Goal: Task Accomplishment & Management: Use online tool/utility

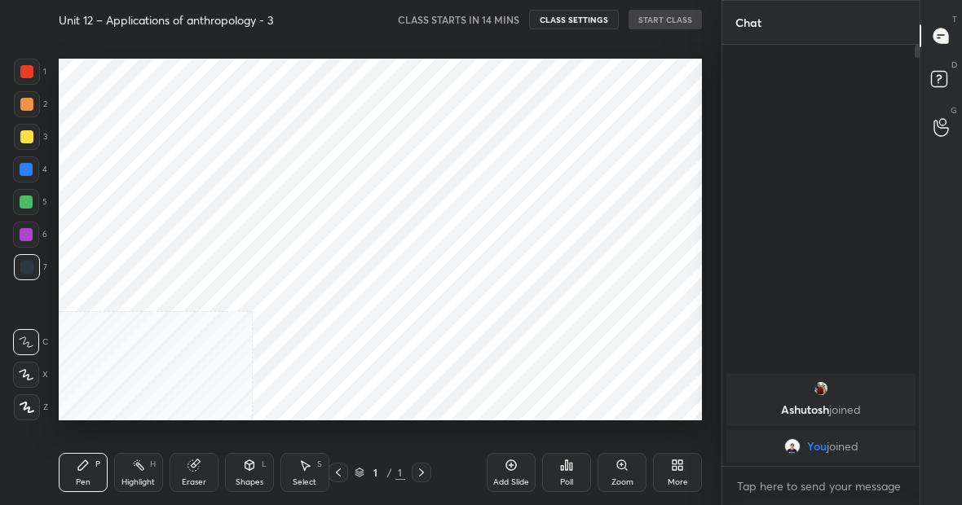
scroll to position [81130, 80875]
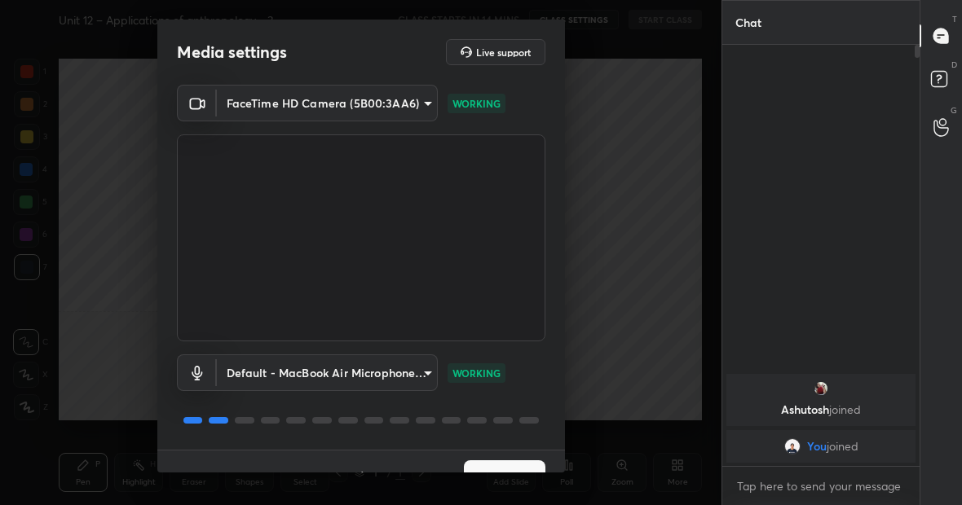
click at [488, 466] on button "Next" at bounding box center [505, 477] width 82 height 33
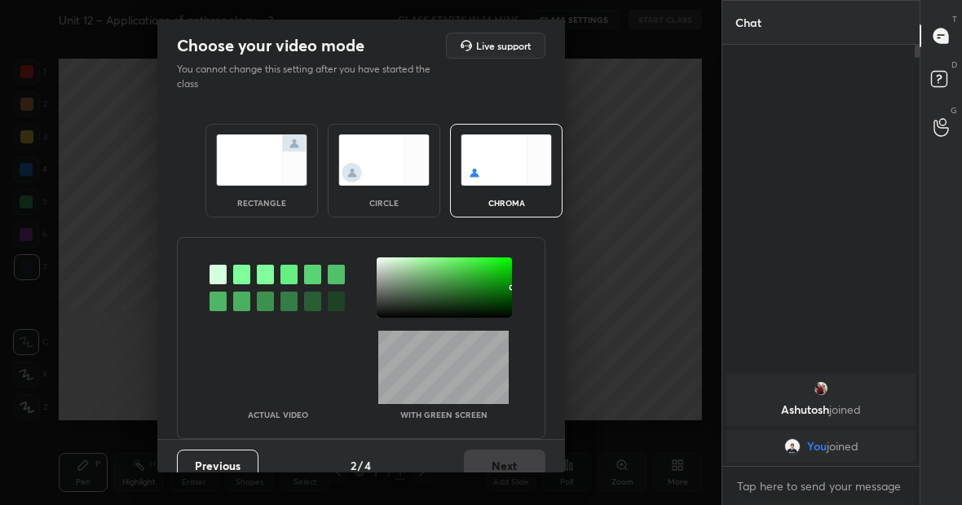
click at [252, 135] on img at bounding box center [261, 160] width 91 height 51
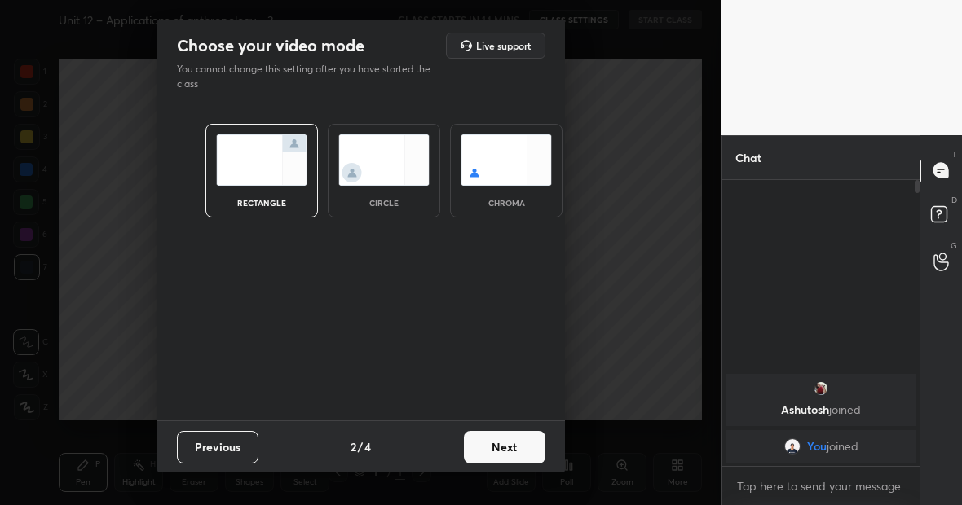
scroll to position [320, 192]
click at [522, 441] on button "Next" at bounding box center [505, 447] width 82 height 33
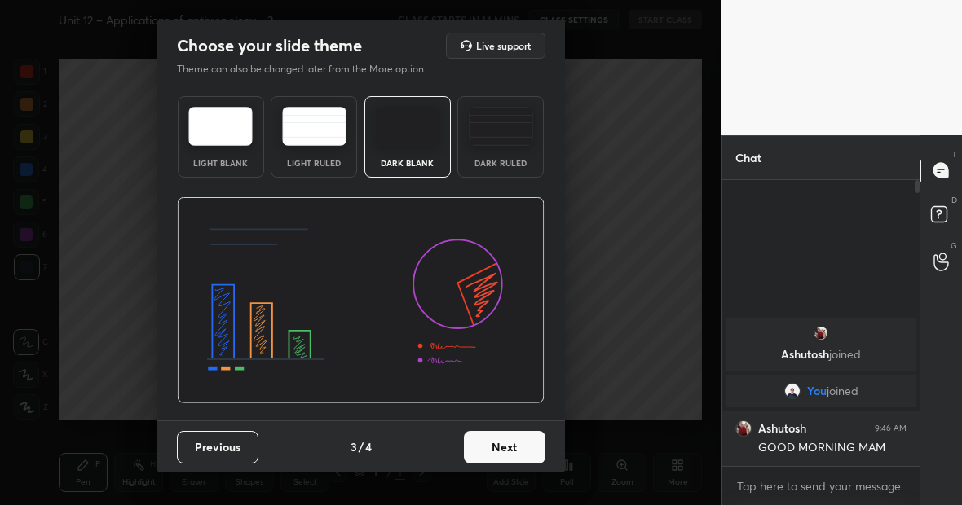
click at [522, 441] on button "Next" at bounding box center [505, 447] width 82 height 33
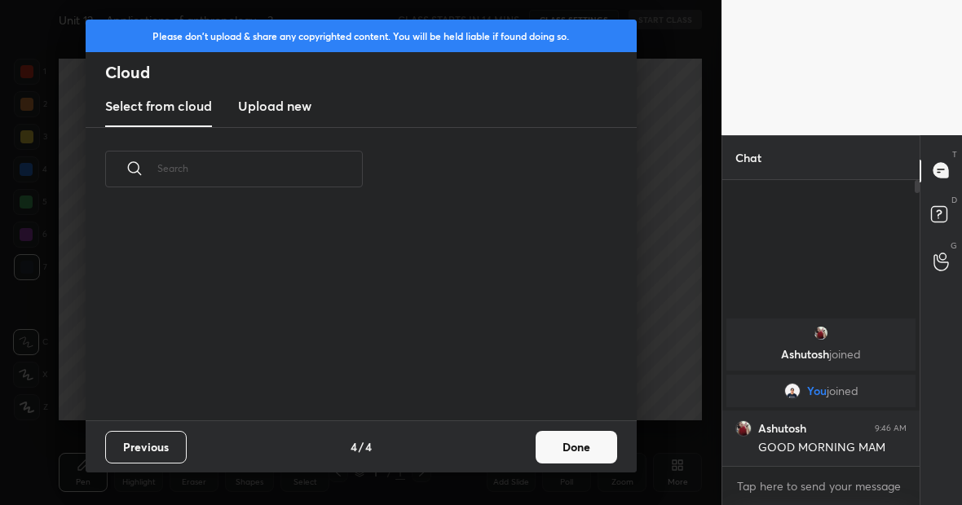
scroll to position [210, 523]
click at [252, 104] on h3 "Upload new" at bounding box center [274, 106] width 73 height 20
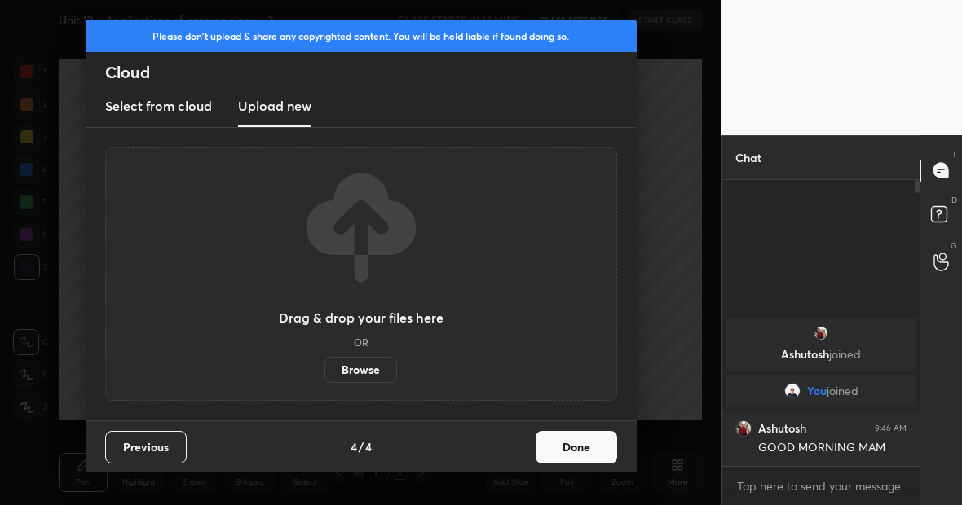
click at [347, 371] on label "Browse" at bounding box center [360, 370] width 73 height 26
click at [324, 371] on input "Browse" at bounding box center [324, 370] width 0 height 26
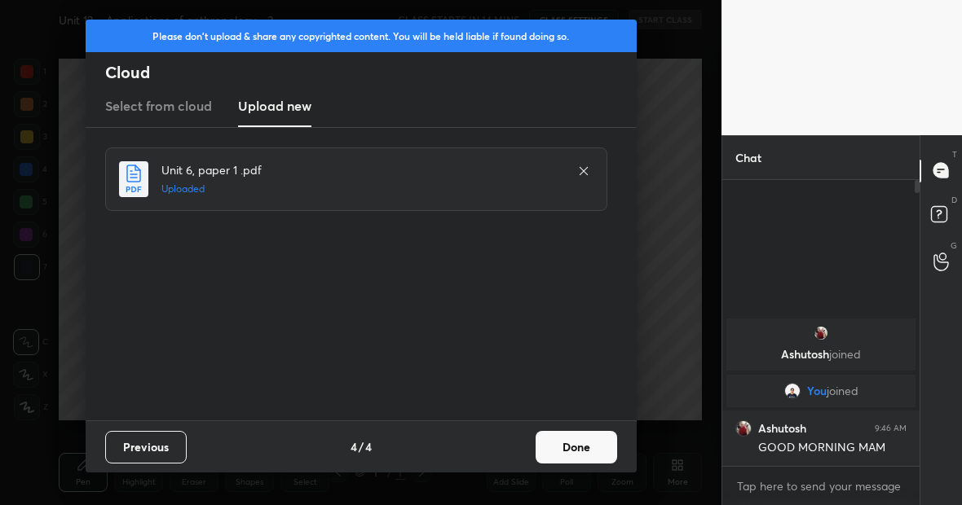
click at [574, 448] on button "Done" at bounding box center [577, 447] width 82 height 33
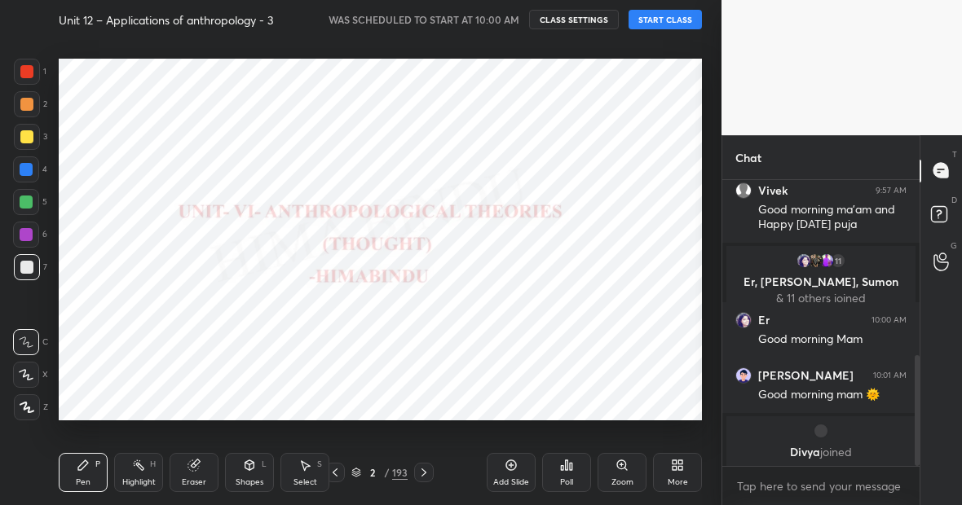
scroll to position [454, 0]
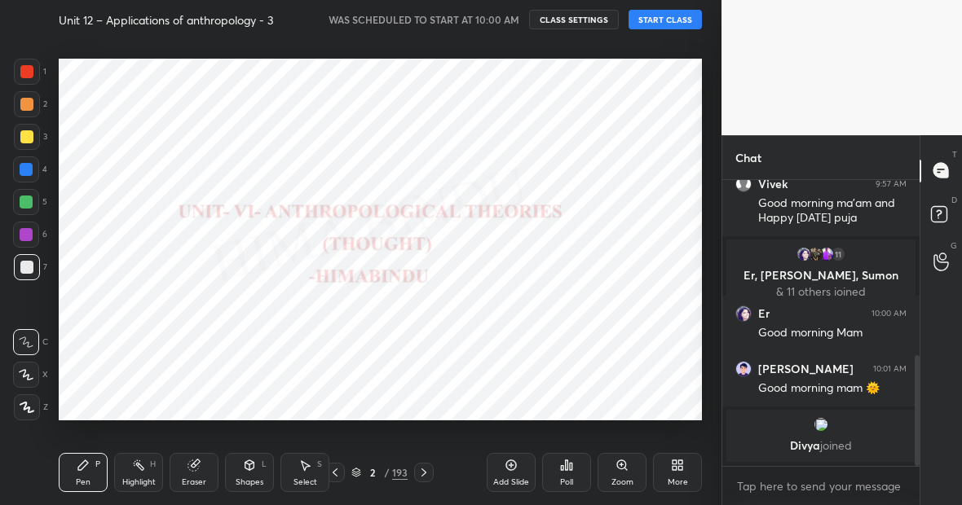
click at [664, 19] on button "START CLASS" at bounding box center [665, 20] width 73 height 20
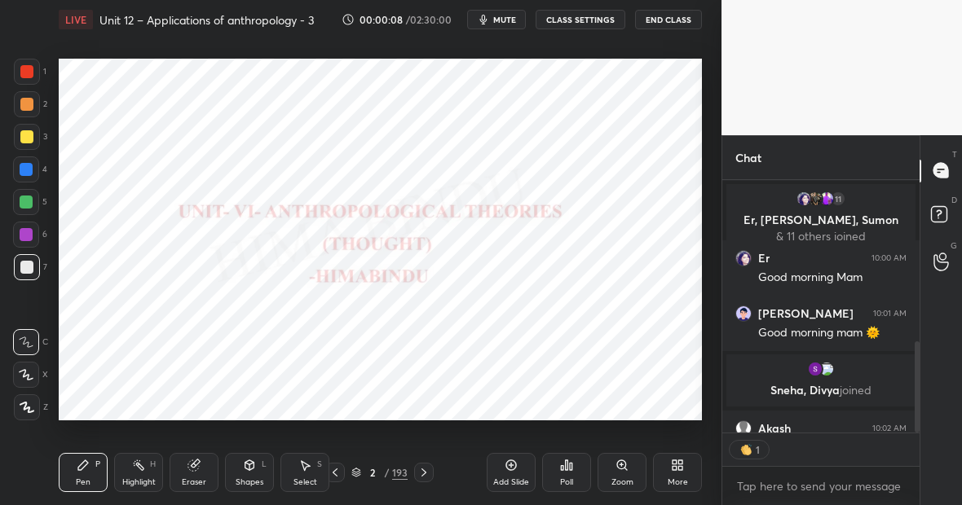
scroll to position [627, 0]
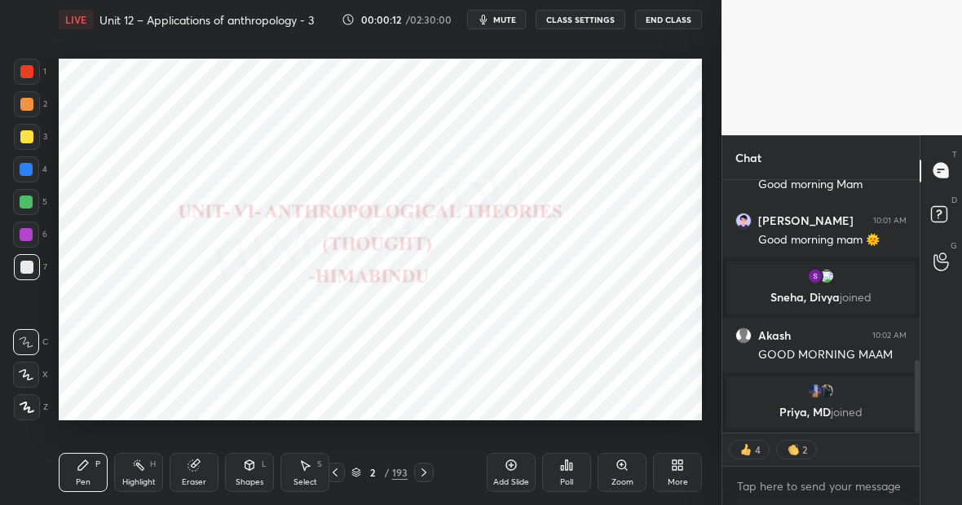
click at [403, 470] on div "193" at bounding box center [399, 473] width 15 height 15
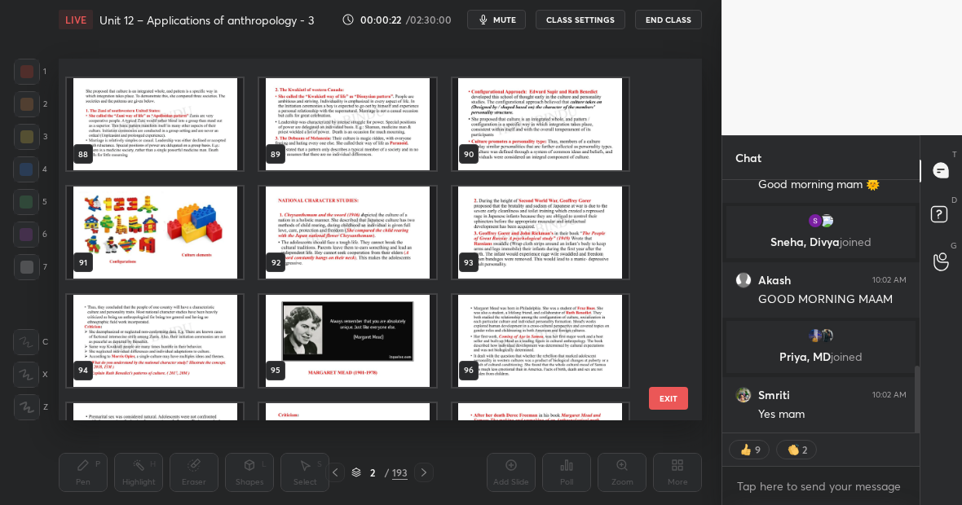
scroll to position [3157, 0]
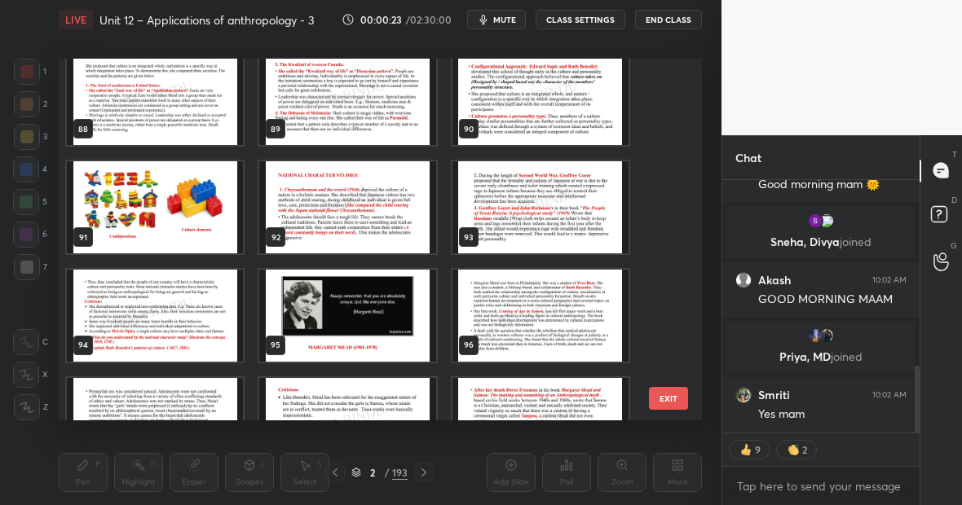
type textarea "x"
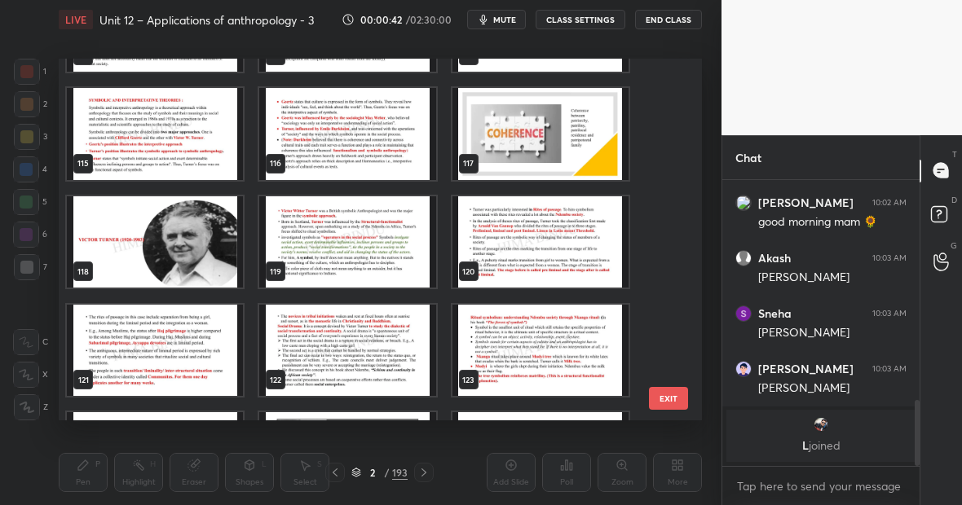
scroll to position [1016, 0]
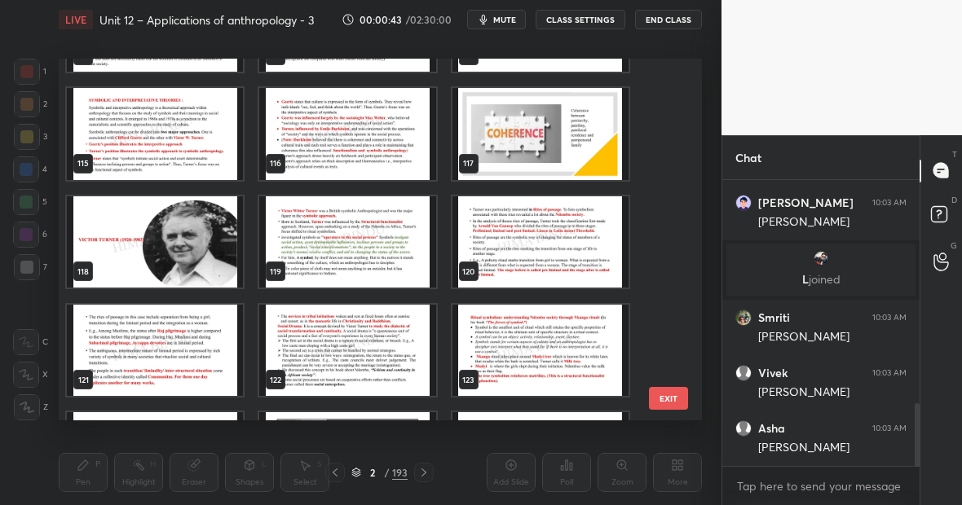
click at [336, 241] on img "grid" at bounding box center [347, 242] width 176 height 92
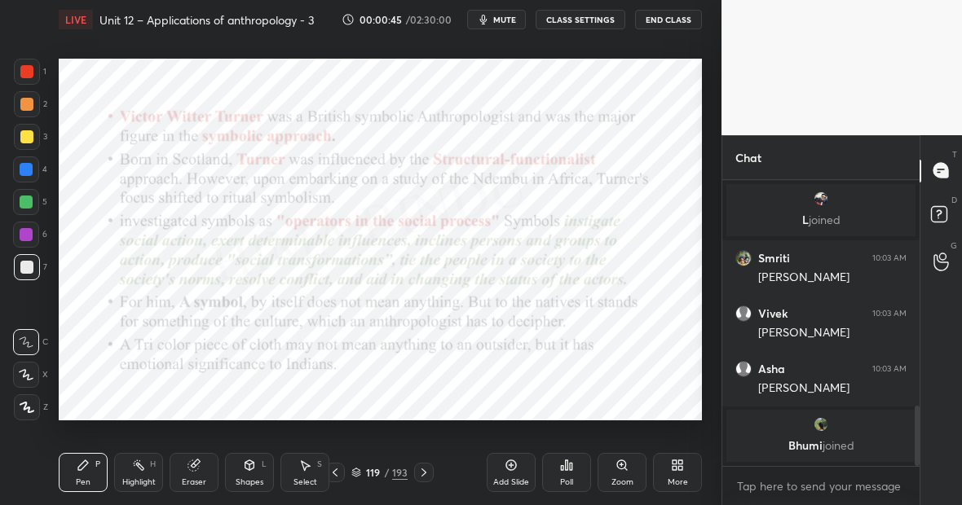
scroll to position [1116, 0]
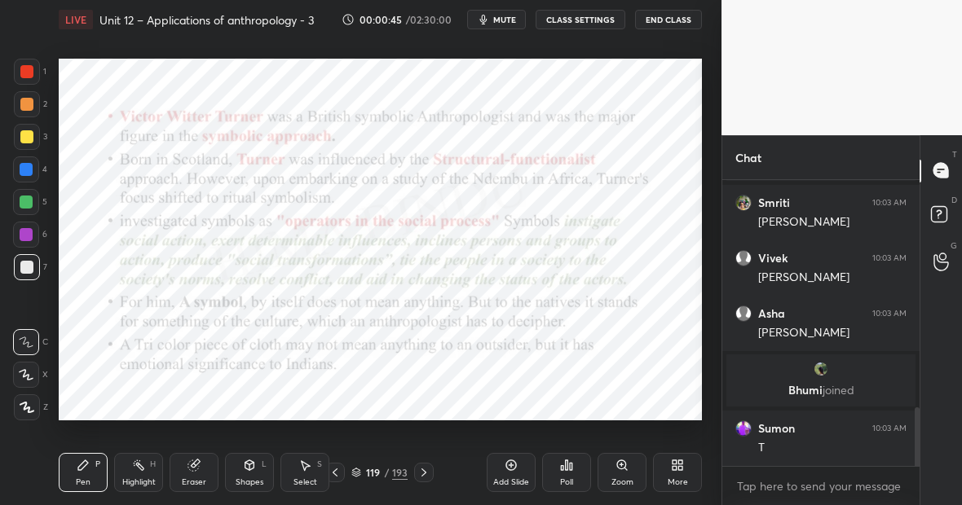
click at [511, 465] on icon at bounding box center [511, 465] width 5 height 5
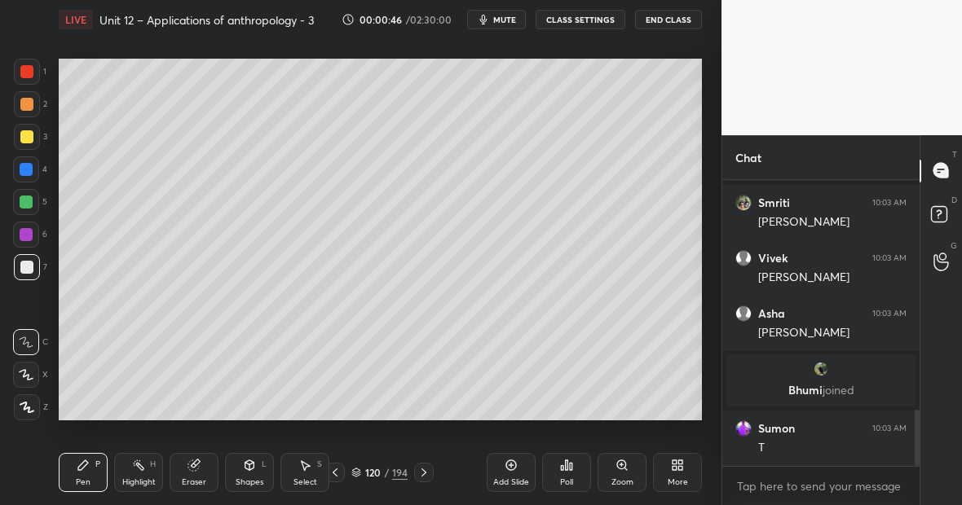
scroll to position [1172, 0]
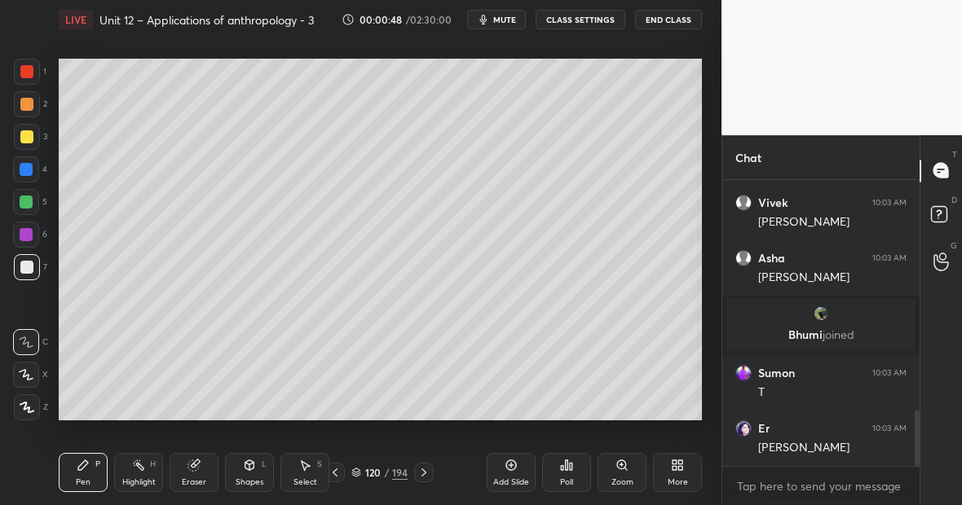
click at [29, 138] on div at bounding box center [26, 136] width 13 height 13
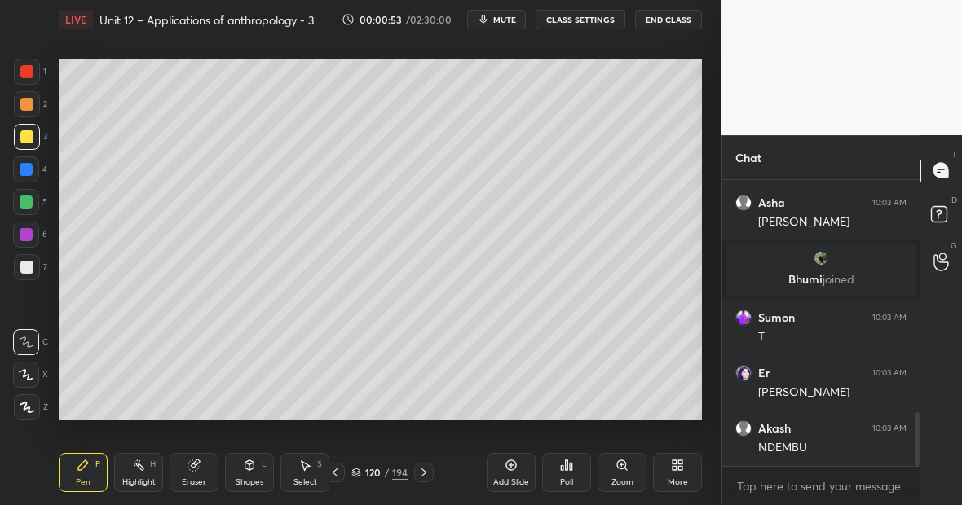
click at [30, 201] on div at bounding box center [26, 202] width 13 height 13
click at [33, 400] on div at bounding box center [27, 408] width 26 height 26
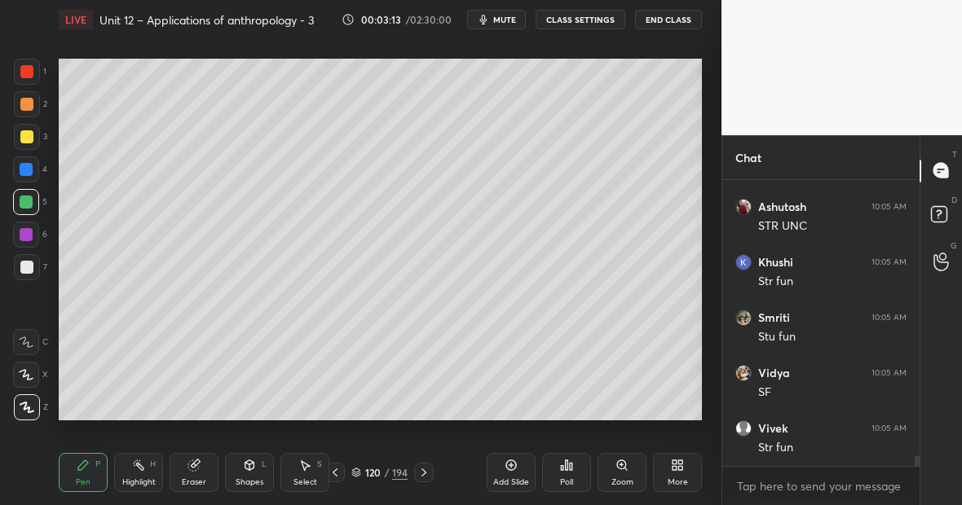
scroll to position [7603, 0]
click at [152, 470] on div "Highlight H" at bounding box center [138, 472] width 49 height 39
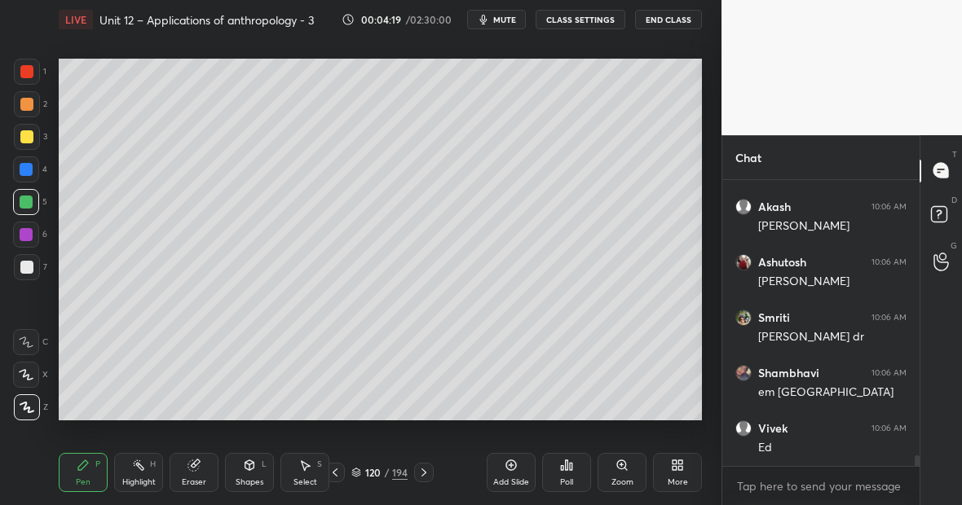
scroll to position [7264, 0]
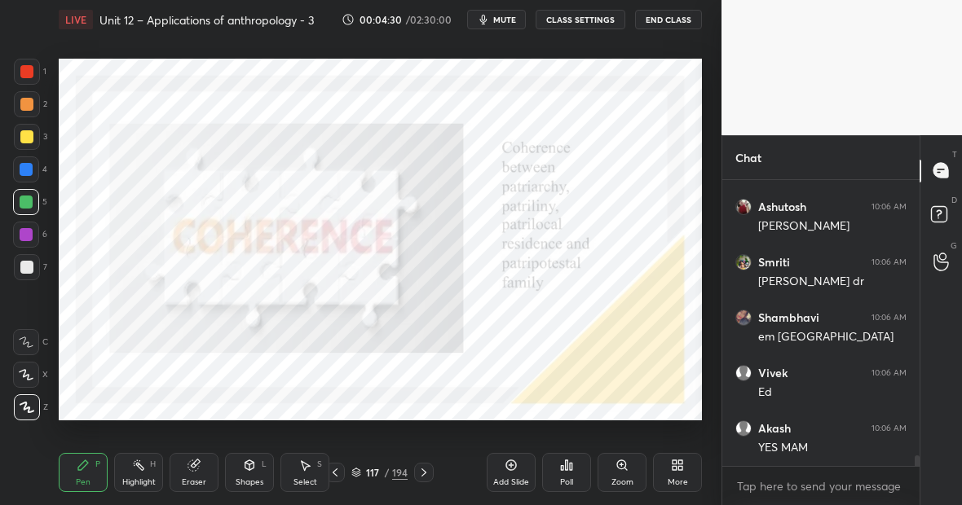
click at [30, 235] on div at bounding box center [26, 234] width 13 height 13
click at [33, 72] on div at bounding box center [27, 72] width 26 height 26
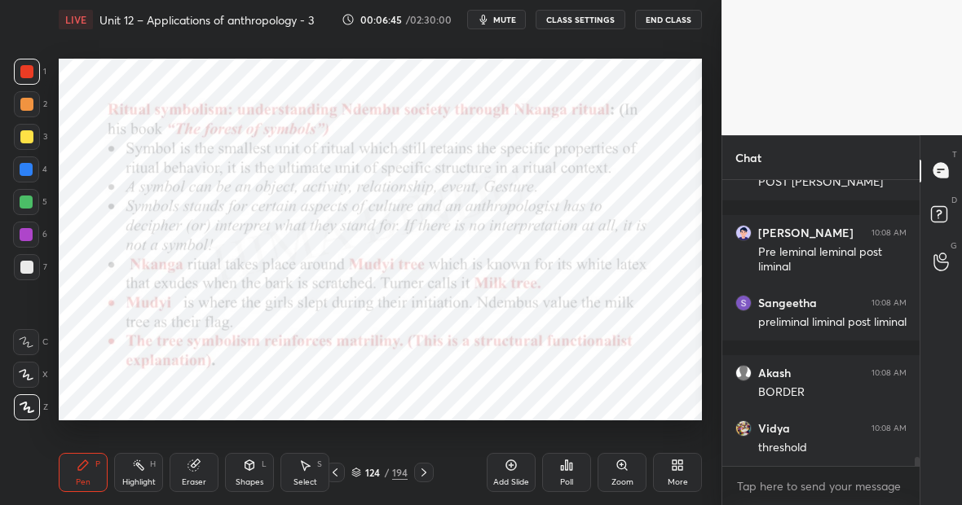
scroll to position [9254, 0]
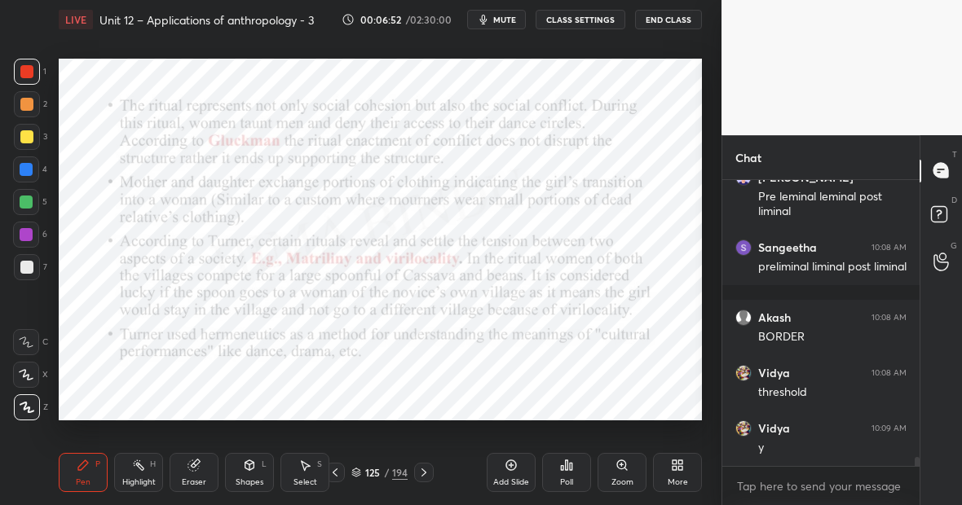
click at [143, 476] on div "Highlight H" at bounding box center [138, 472] width 49 height 39
click at [143, 480] on div "Highlight" at bounding box center [138, 483] width 33 height 8
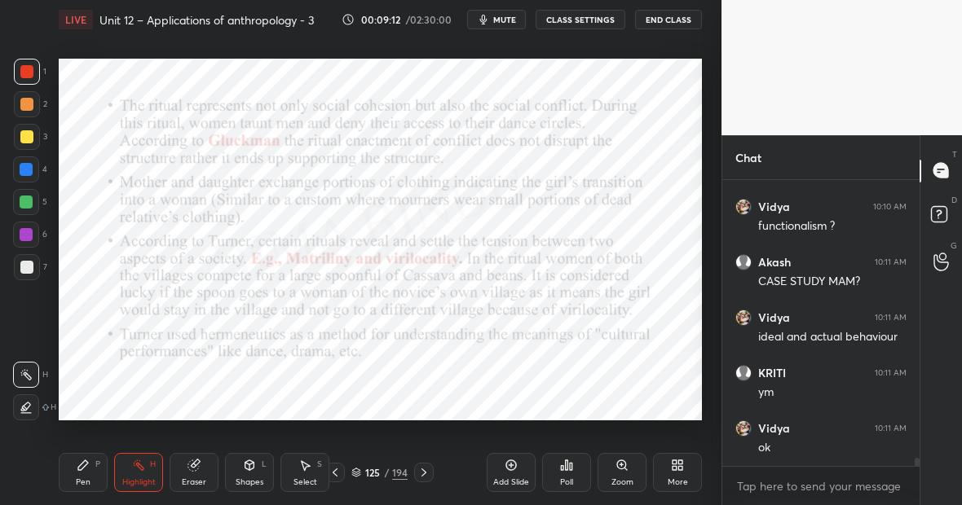
scroll to position [9753, 0]
click at [95, 476] on div "Pen P" at bounding box center [83, 472] width 49 height 39
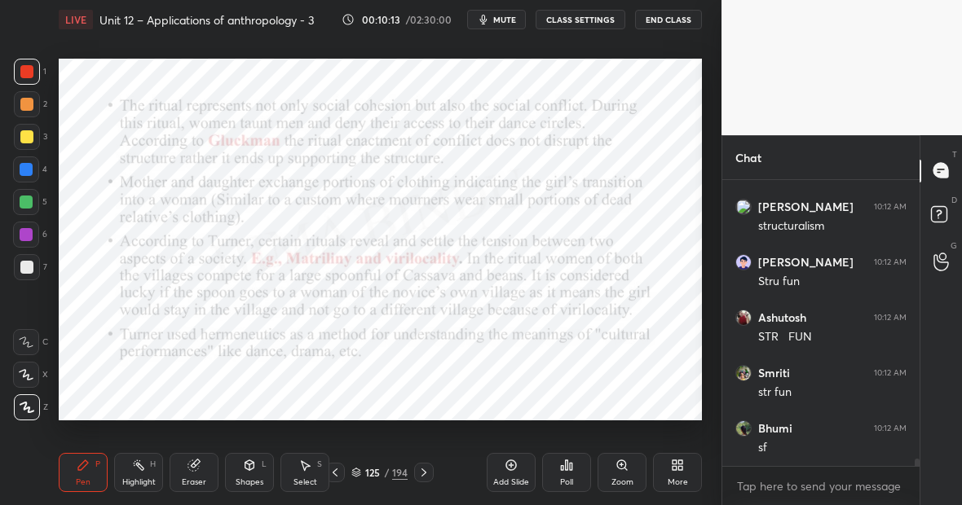
scroll to position [10584, 0]
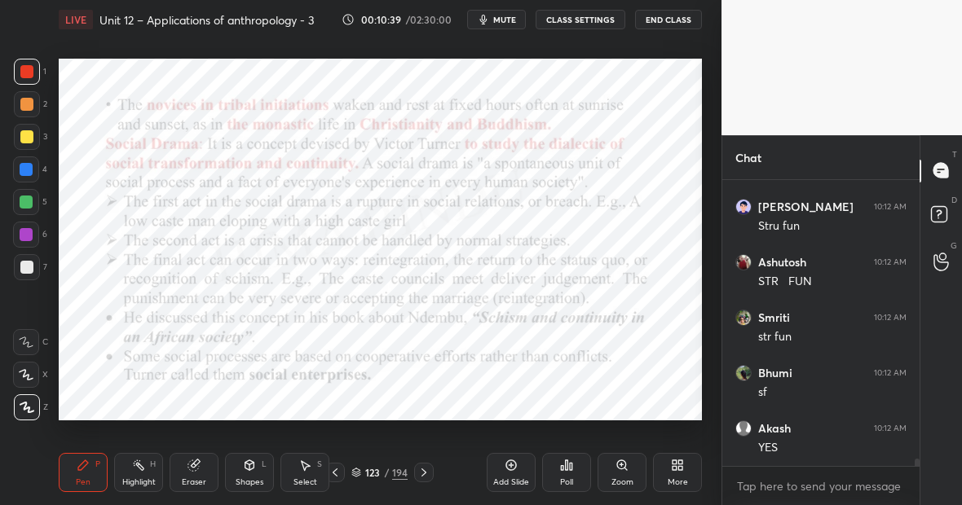
click at [32, 170] on div at bounding box center [26, 169] width 13 height 13
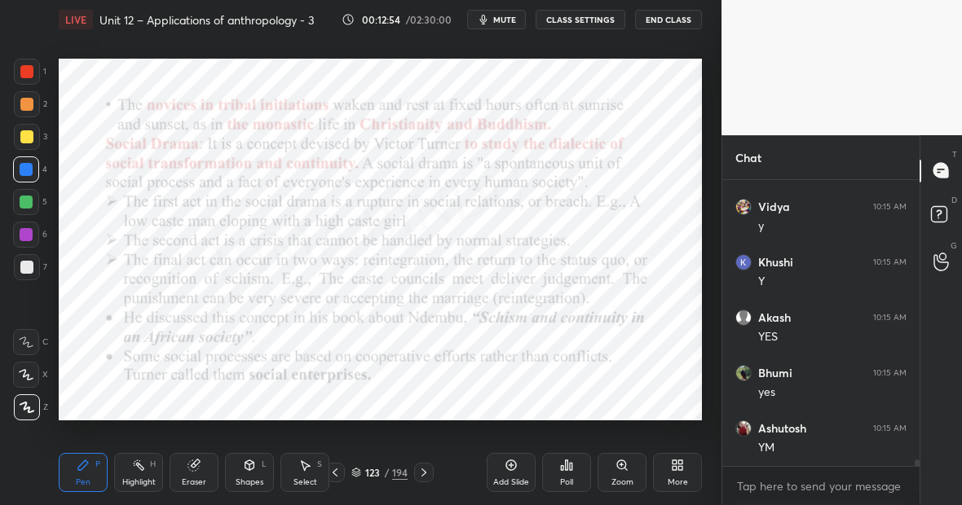
scroll to position [11582, 0]
click at [143, 463] on div "Highlight H" at bounding box center [138, 472] width 49 height 39
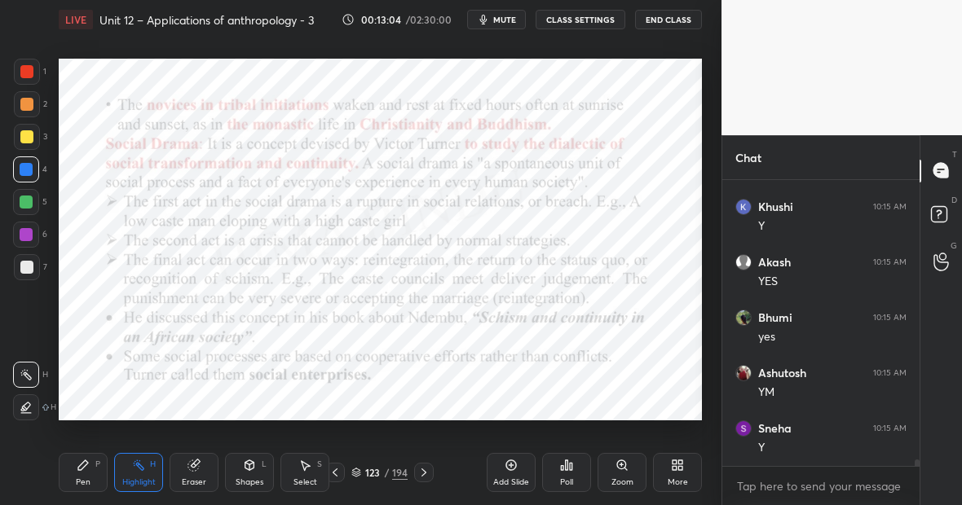
click at [99, 467] on div "Pen P" at bounding box center [83, 472] width 49 height 39
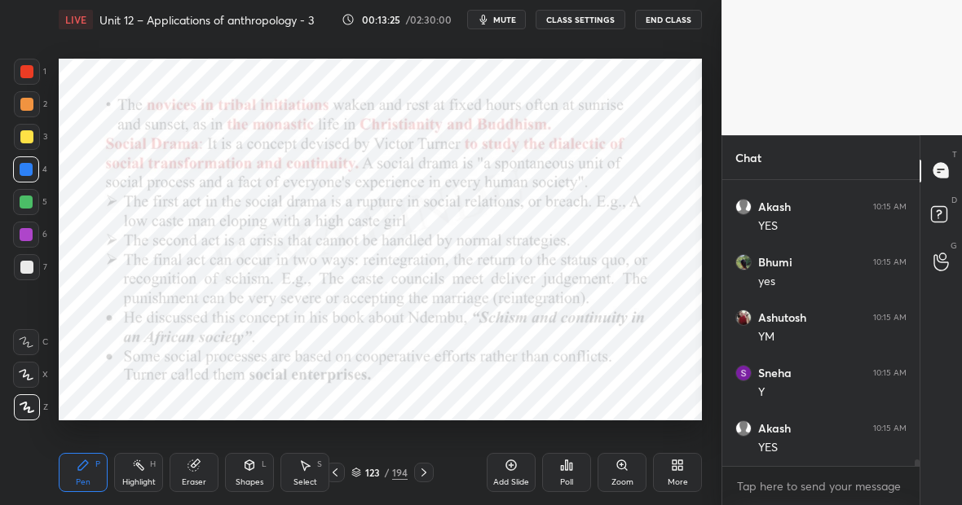
scroll to position [11693, 0]
click at [142, 468] on rect at bounding box center [140, 467] width 8 height 8
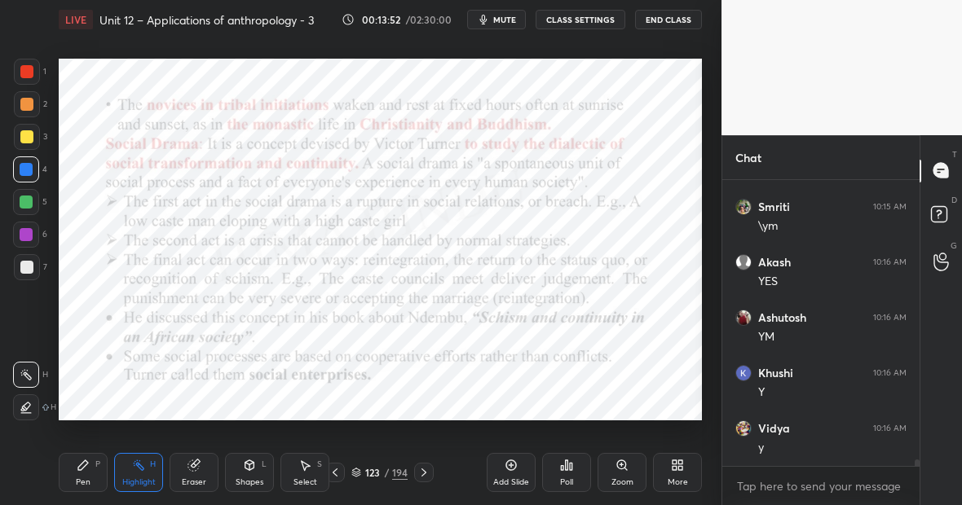
scroll to position [11970, 0]
click at [146, 477] on div "Highlight H" at bounding box center [138, 472] width 49 height 39
click at [514, 470] on icon at bounding box center [511, 465] width 13 height 13
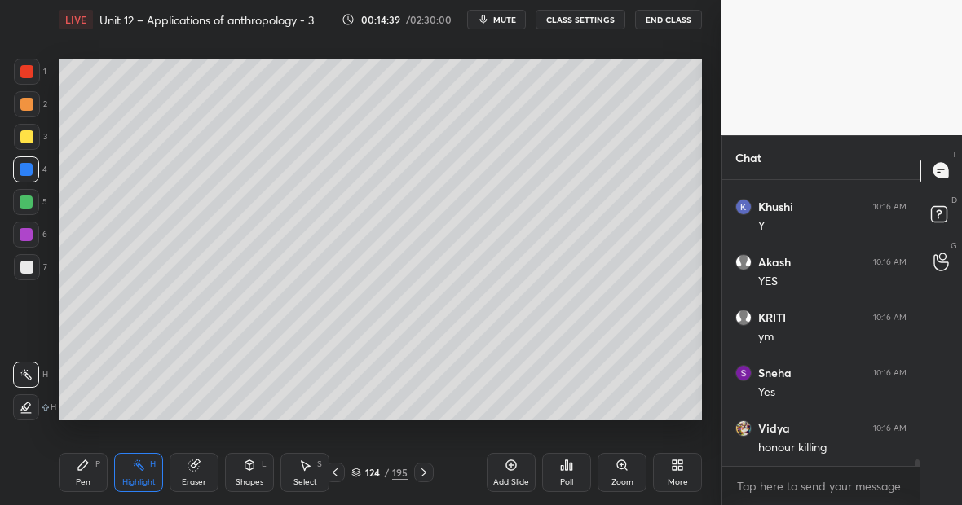
click at [33, 137] on div at bounding box center [27, 137] width 26 height 26
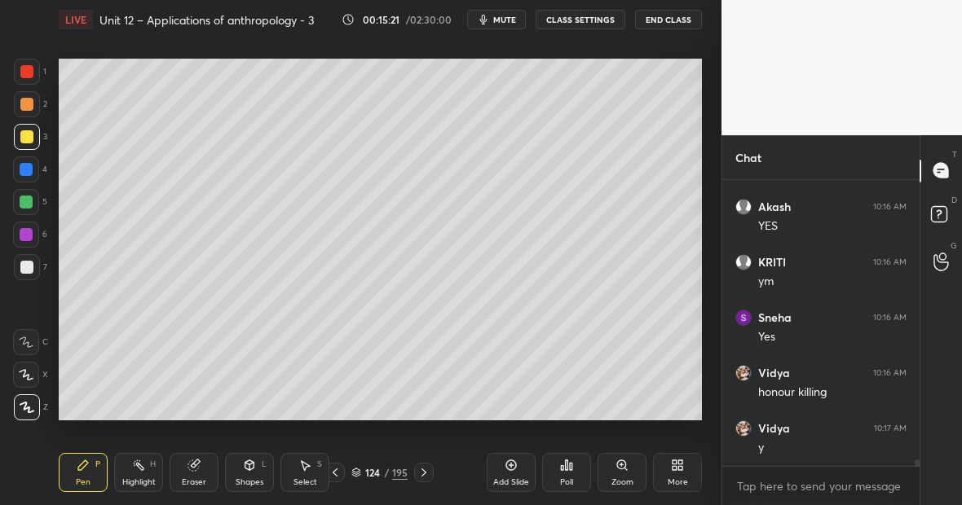
scroll to position [12525, 0]
click at [188, 472] on div "Eraser" at bounding box center [194, 472] width 49 height 39
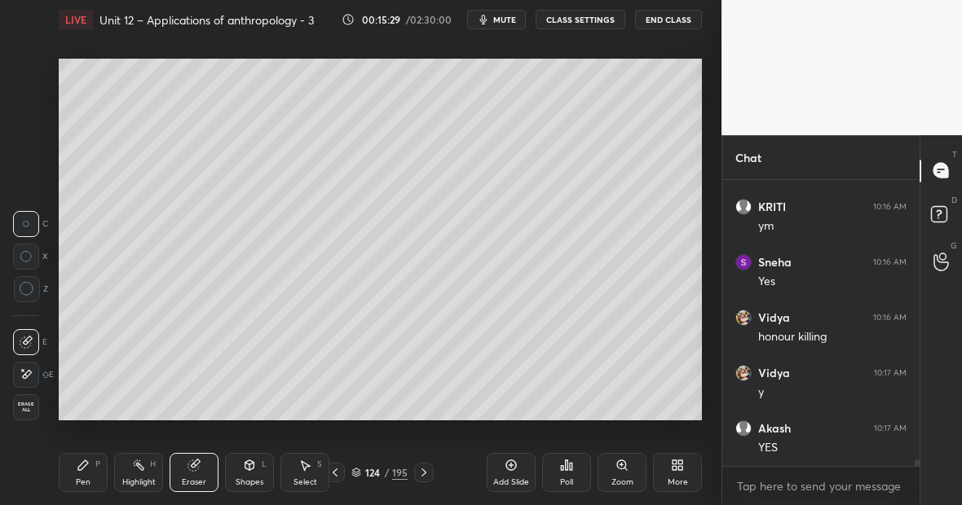
click at [26, 370] on icon at bounding box center [26, 375] width 13 height 14
click at [76, 466] on div "Pen P" at bounding box center [83, 472] width 49 height 39
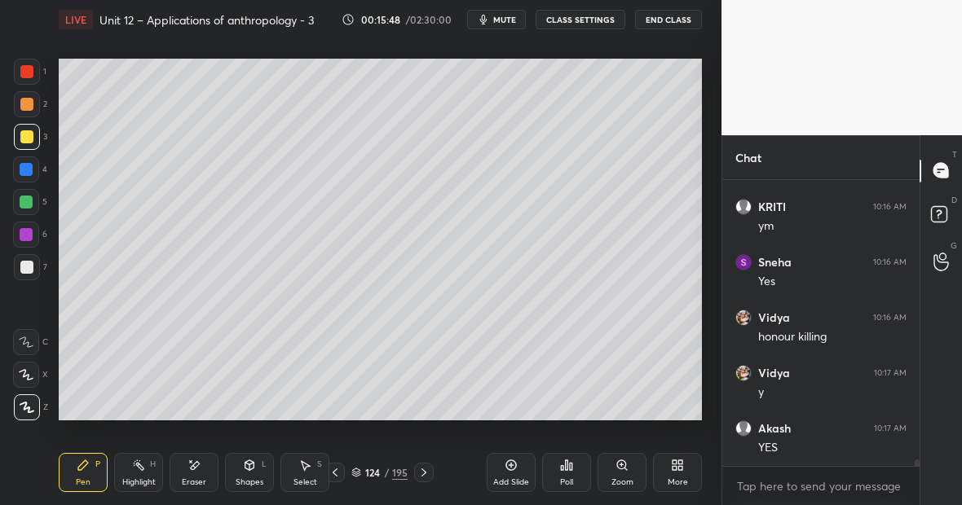
click at [29, 78] on div at bounding box center [27, 72] width 26 height 26
click at [203, 469] on div "Eraser" at bounding box center [194, 472] width 49 height 39
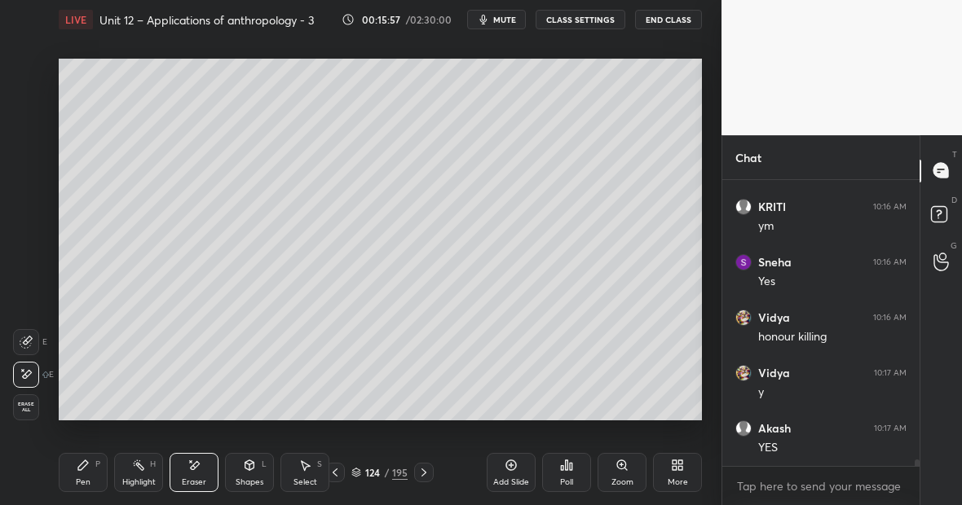
click at [90, 453] on div "Pen P" at bounding box center [83, 472] width 49 height 39
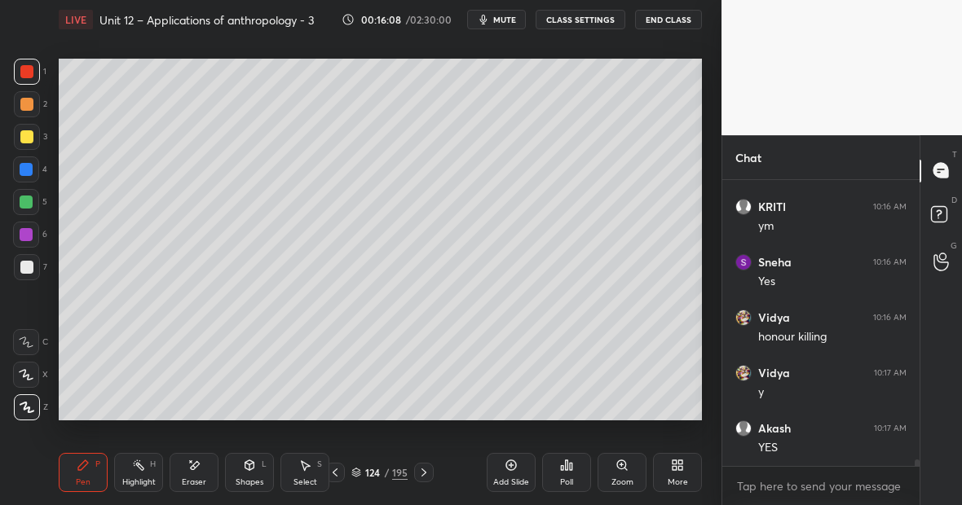
click at [203, 470] on div "Eraser" at bounding box center [194, 472] width 49 height 39
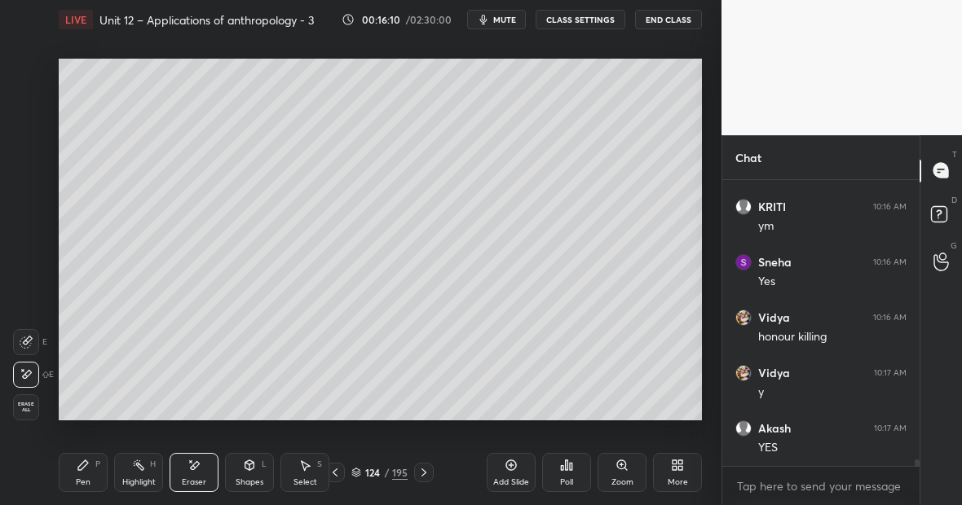
click at [87, 477] on div "Pen P" at bounding box center [83, 472] width 49 height 39
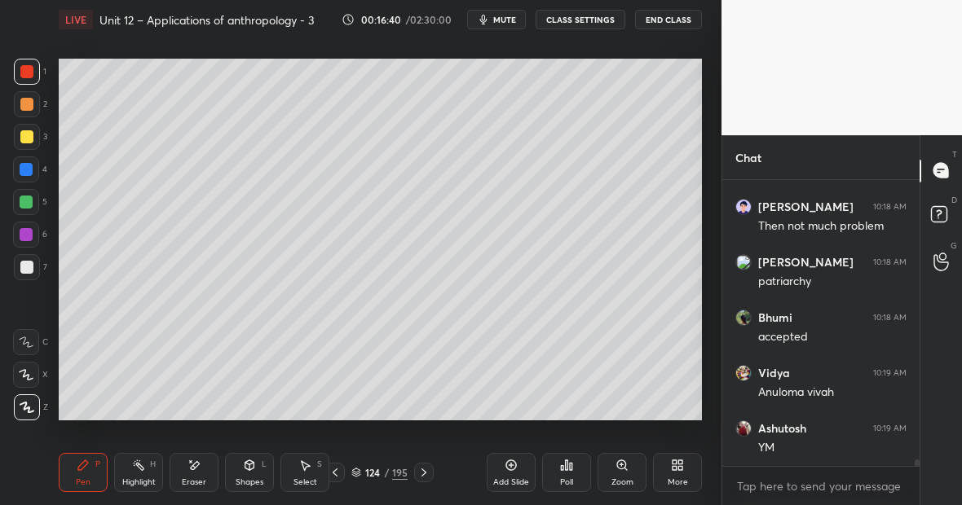
scroll to position [12968, 0]
click at [90, 475] on div "Pen P" at bounding box center [83, 472] width 49 height 39
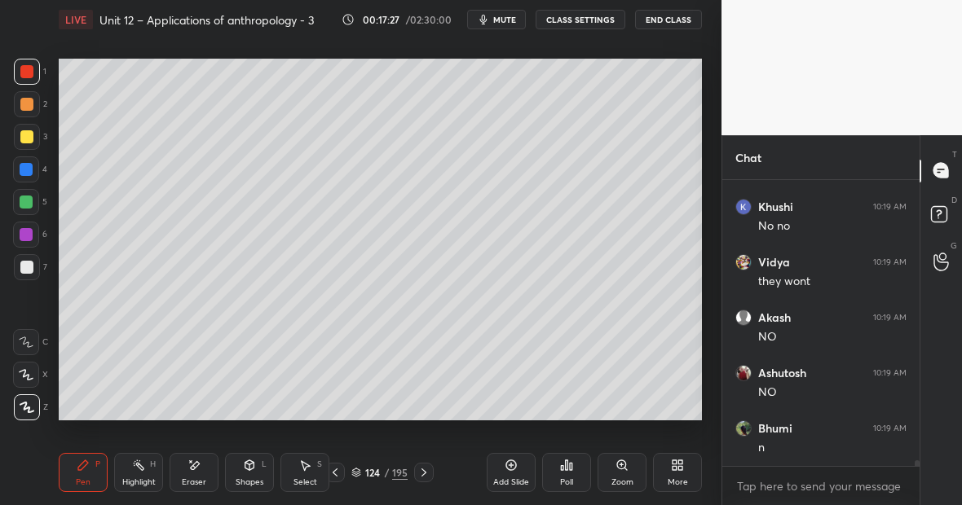
click at [141, 479] on div "Highlight" at bounding box center [138, 483] width 33 height 8
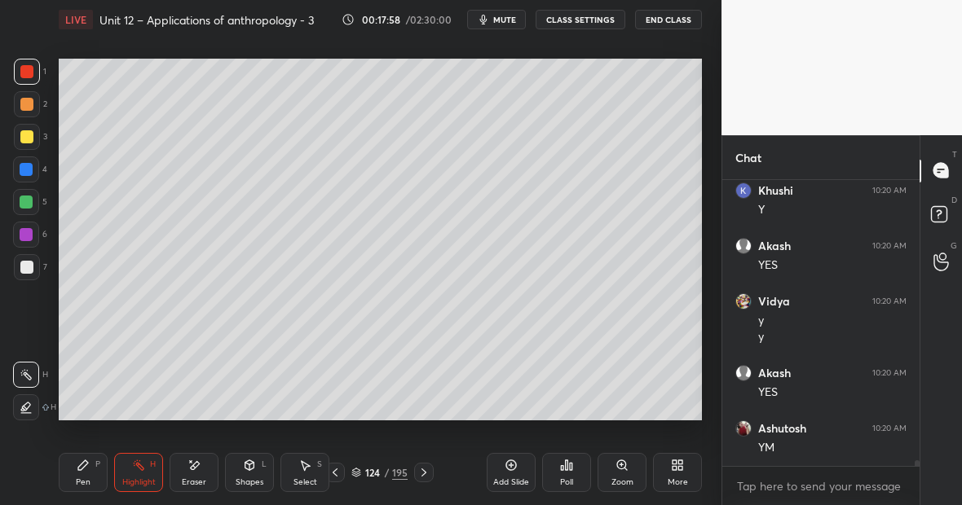
scroll to position [14406, 0]
click at [33, 205] on div at bounding box center [26, 202] width 26 height 26
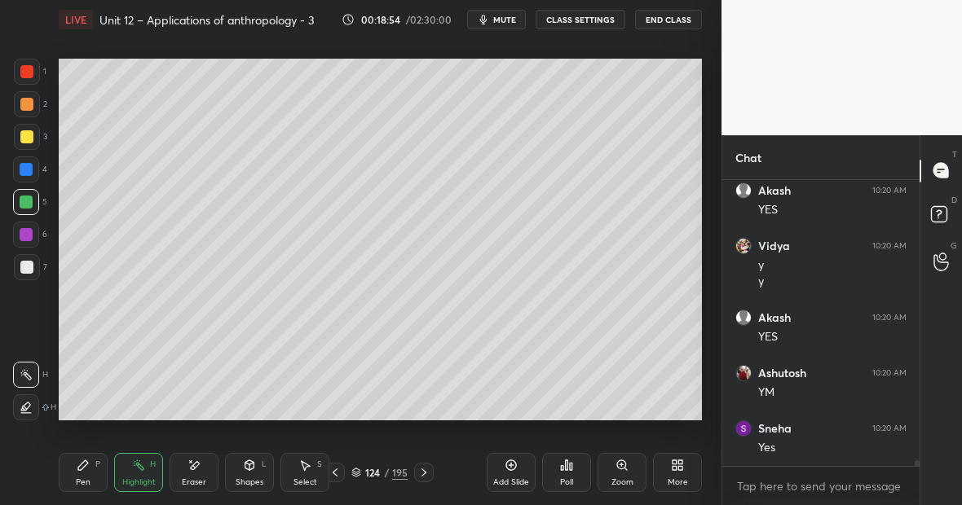
click at [95, 470] on div "Pen P" at bounding box center [83, 472] width 49 height 39
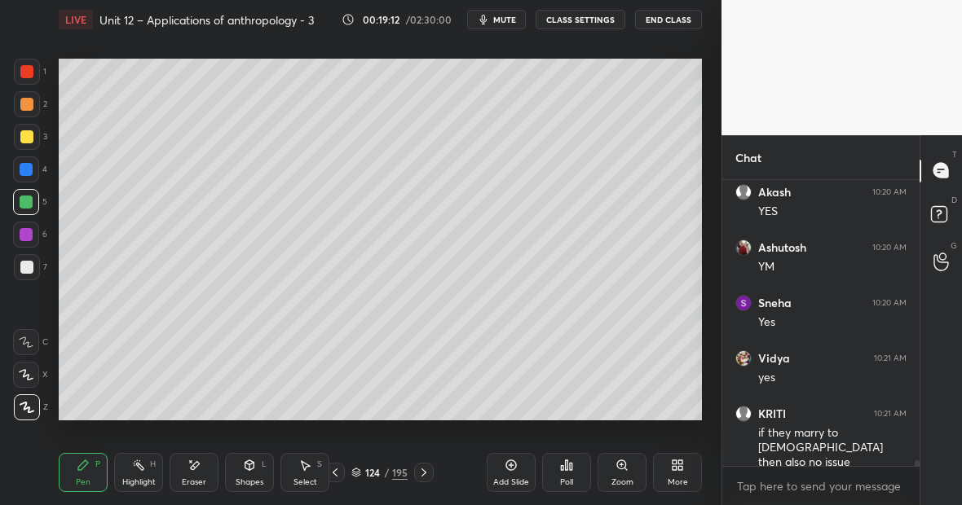
scroll to position [14587, 0]
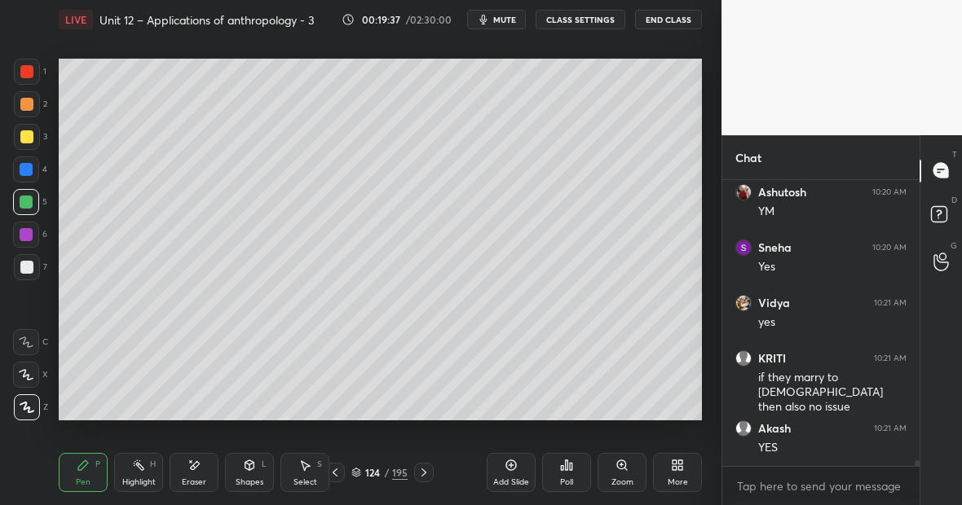
click at [141, 472] on div "Highlight H" at bounding box center [138, 472] width 49 height 39
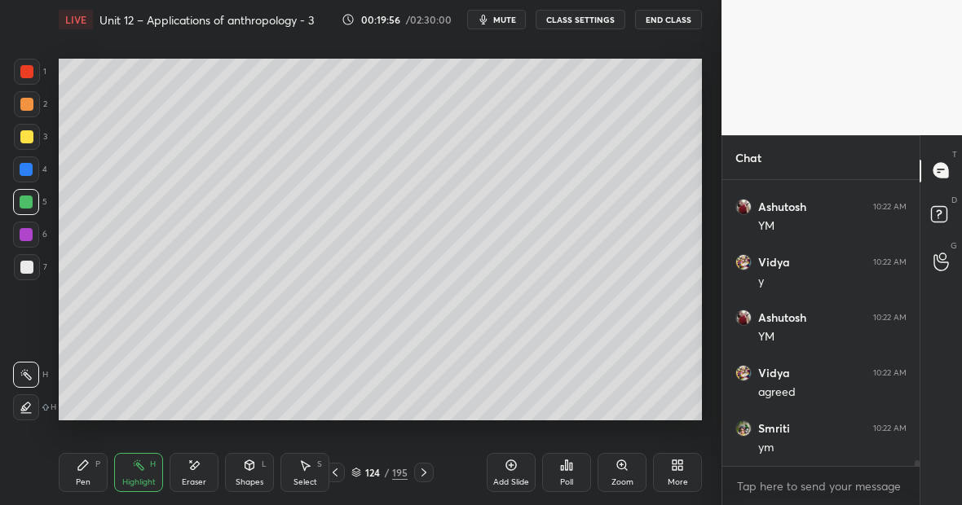
scroll to position [14919, 0]
click at [29, 69] on div at bounding box center [26, 71] width 13 height 13
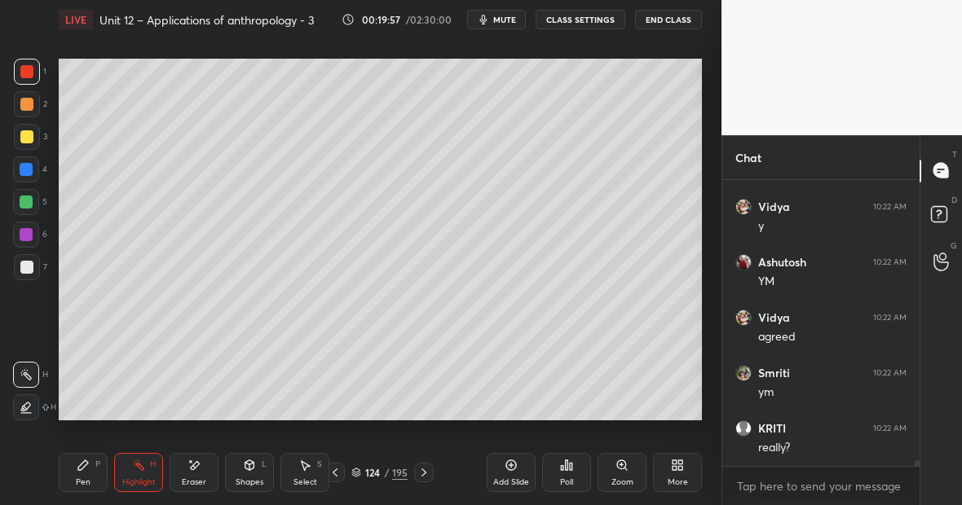
click at [30, 139] on div at bounding box center [27, 137] width 26 height 26
click at [96, 465] on div "Pen P" at bounding box center [83, 472] width 49 height 39
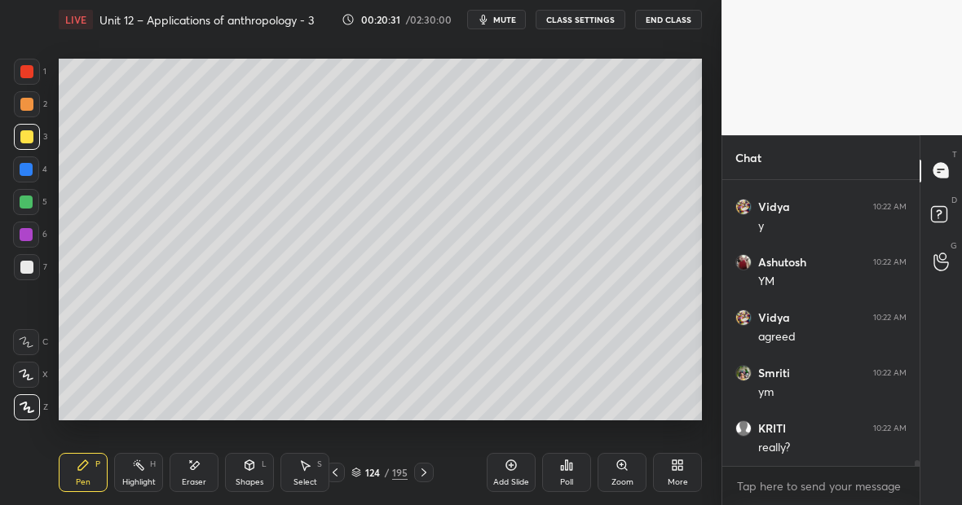
click at [83, 470] on icon at bounding box center [83, 465] width 13 height 13
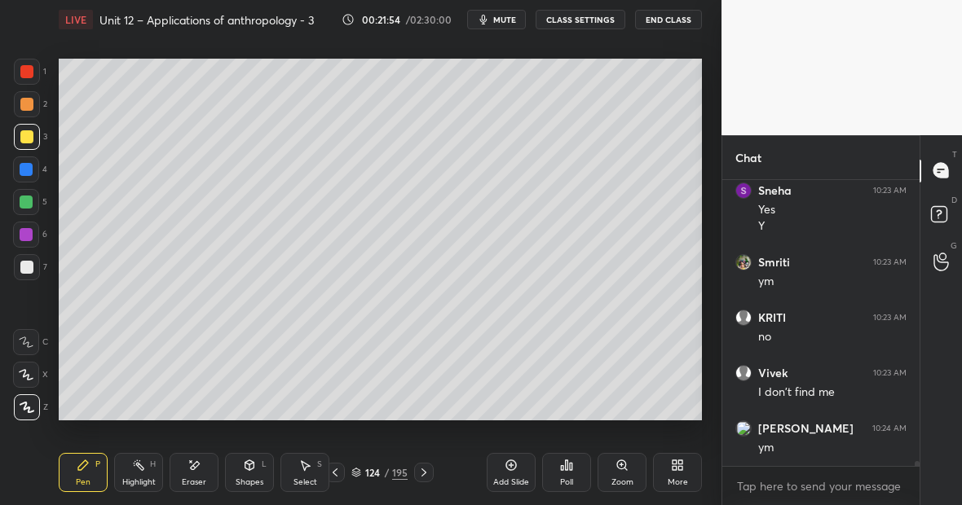
scroll to position [15451, 0]
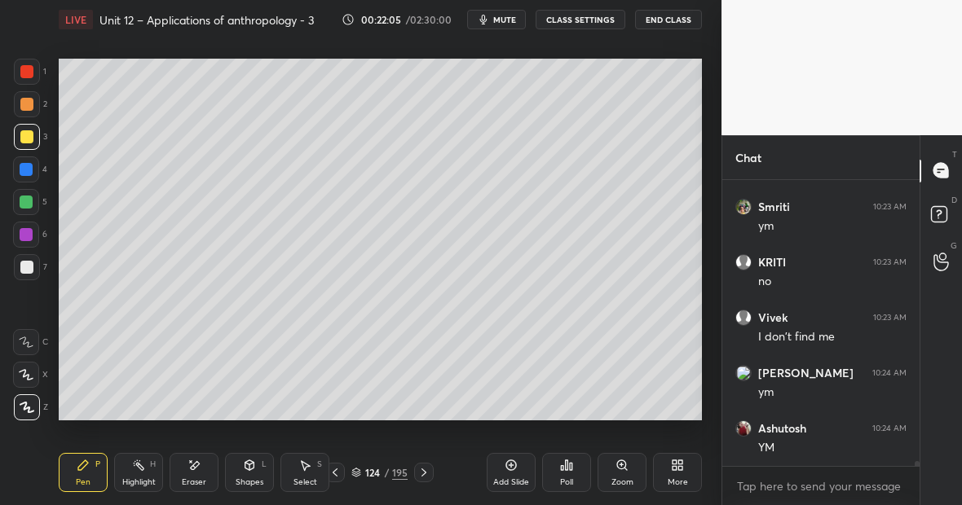
click at [198, 472] on icon at bounding box center [194, 466] width 13 height 14
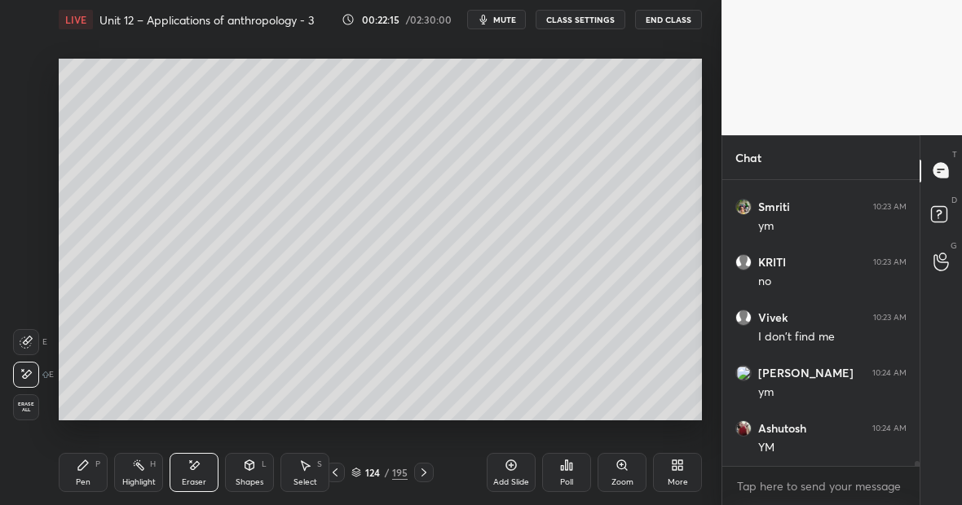
click at [196, 475] on div "Eraser" at bounding box center [194, 472] width 49 height 39
click at [512, 479] on div "Add Slide" at bounding box center [511, 483] width 36 height 8
click at [92, 472] on div "Pen P" at bounding box center [83, 472] width 49 height 39
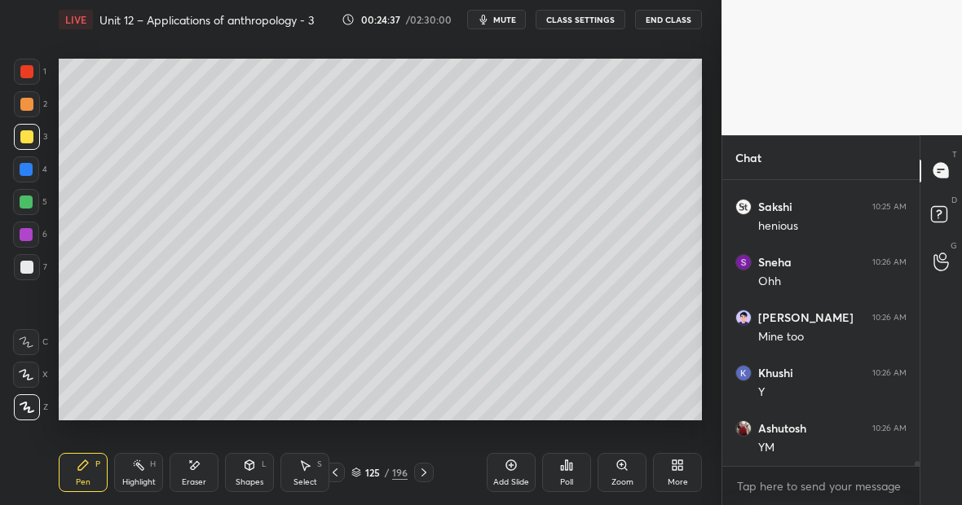
click at [32, 72] on div at bounding box center [26, 71] width 13 height 13
click at [29, 137] on div at bounding box center [26, 136] width 13 height 13
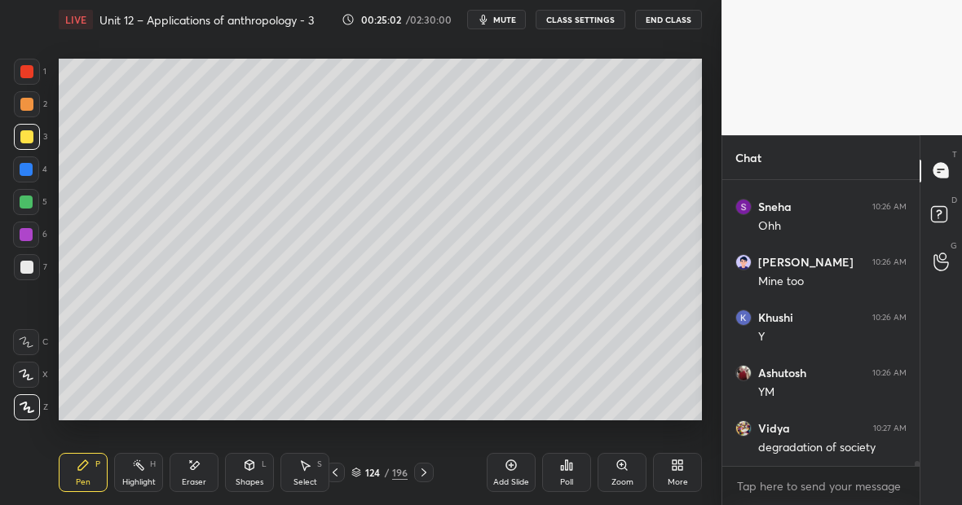
click at [32, 75] on div at bounding box center [26, 71] width 13 height 13
click at [202, 470] on div "Eraser" at bounding box center [194, 472] width 49 height 39
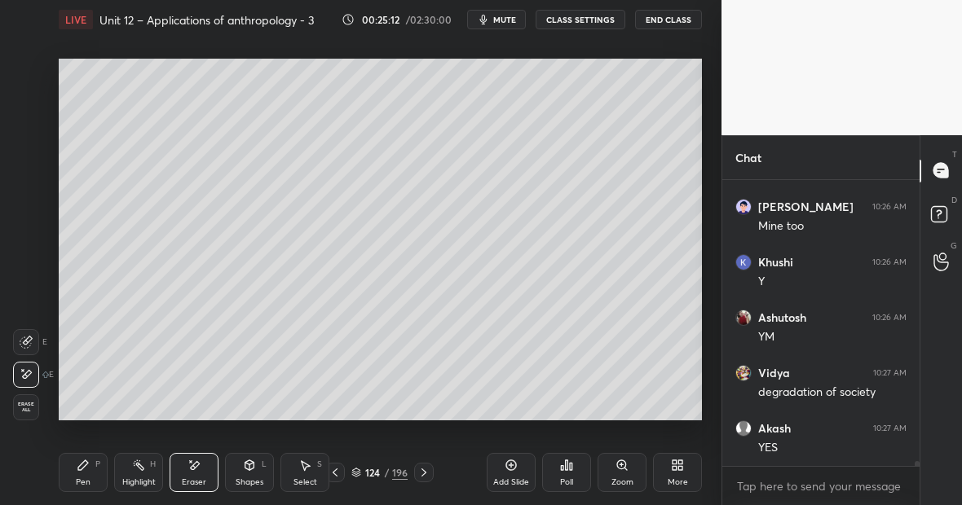
scroll to position [16504, 0]
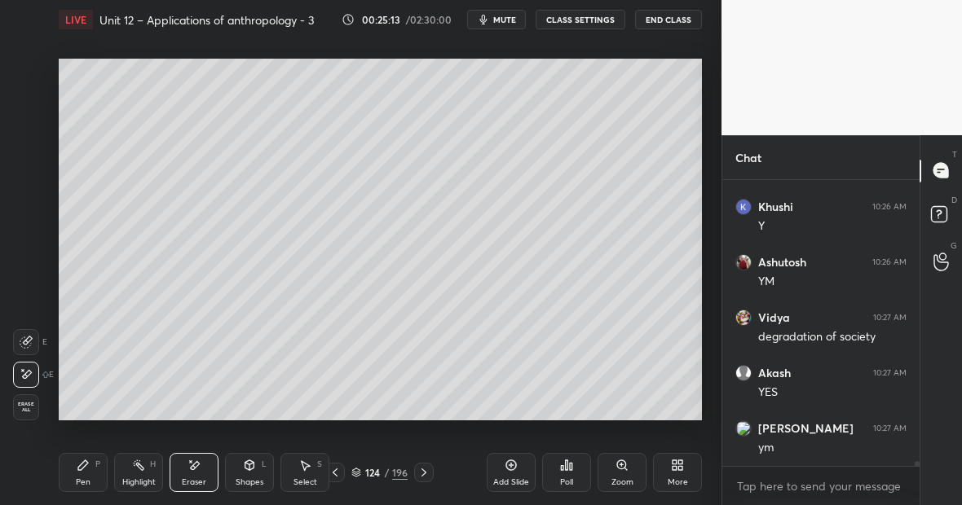
click at [85, 470] on icon at bounding box center [83, 465] width 13 height 13
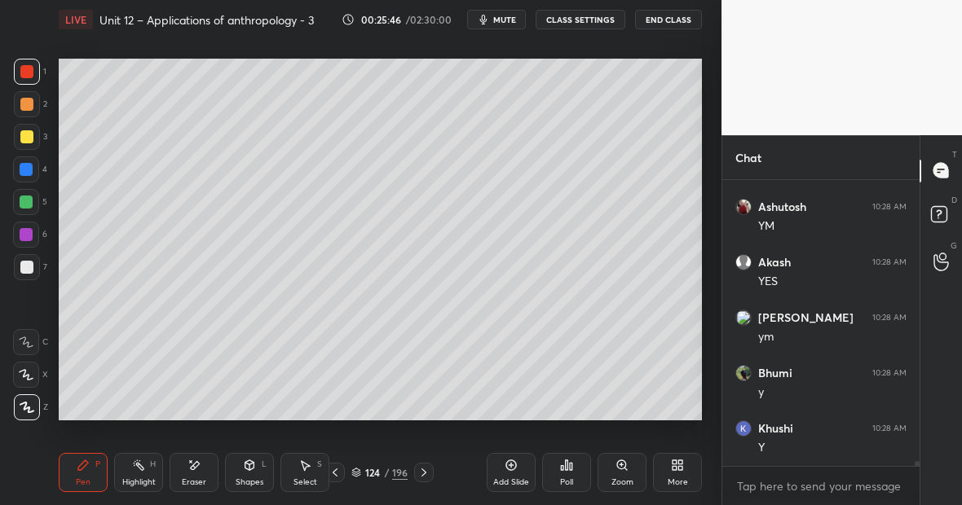
scroll to position [17114, 0]
click at [515, 469] on icon at bounding box center [511, 466] width 11 height 11
click at [30, 135] on div at bounding box center [26, 136] width 13 height 13
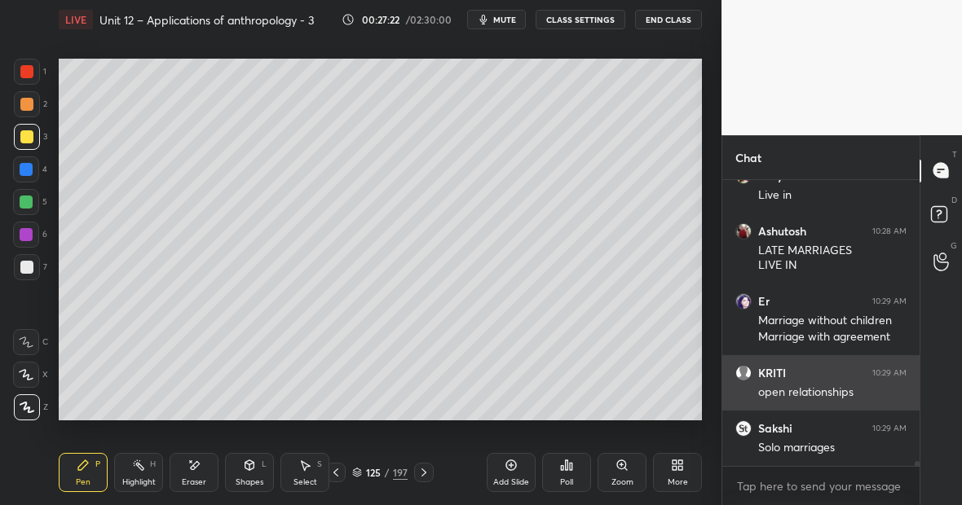
scroll to position [17603, 0]
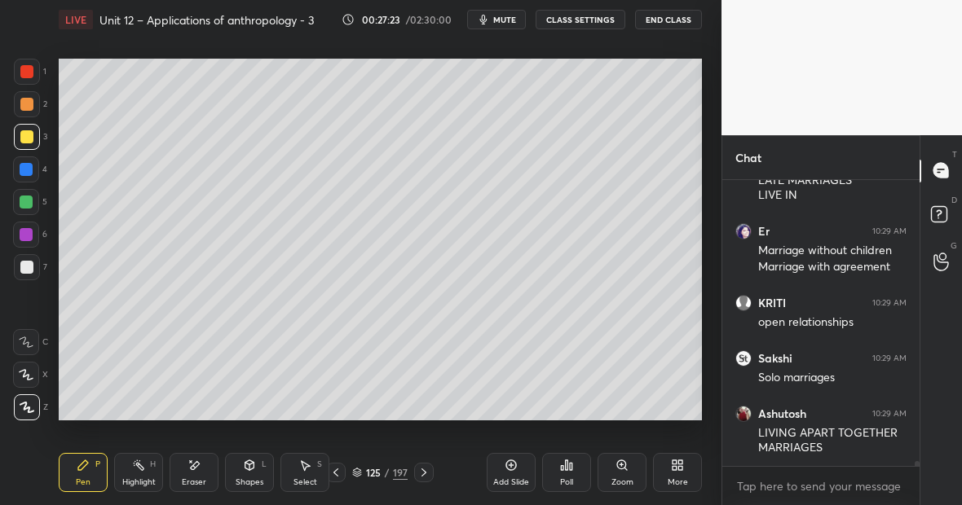
click at [24, 73] on div at bounding box center [26, 71] width 13 height 13
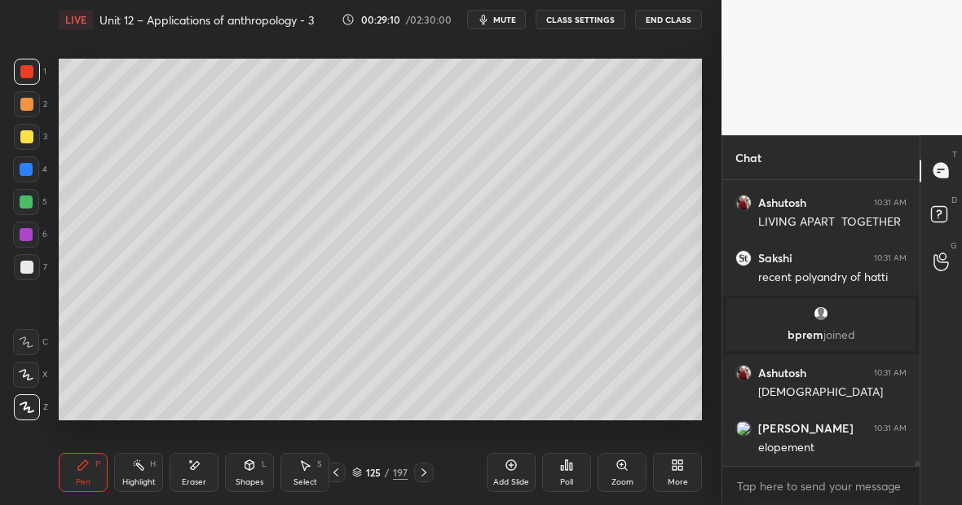
scroll to position [15474, 0]
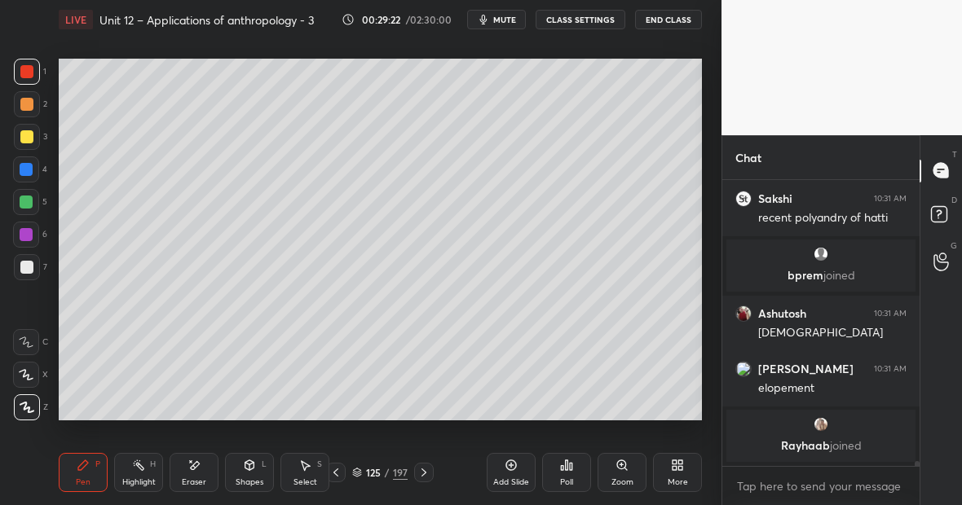
click at [143, 468] on div "Highlight H" at bounding box center [138, 472] width 49 height 39
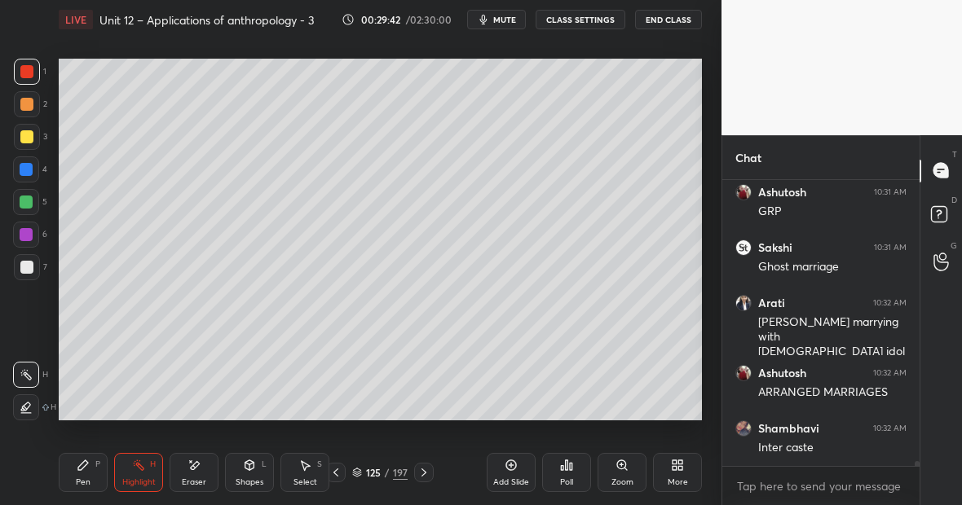
scroll to position [15792, 0]
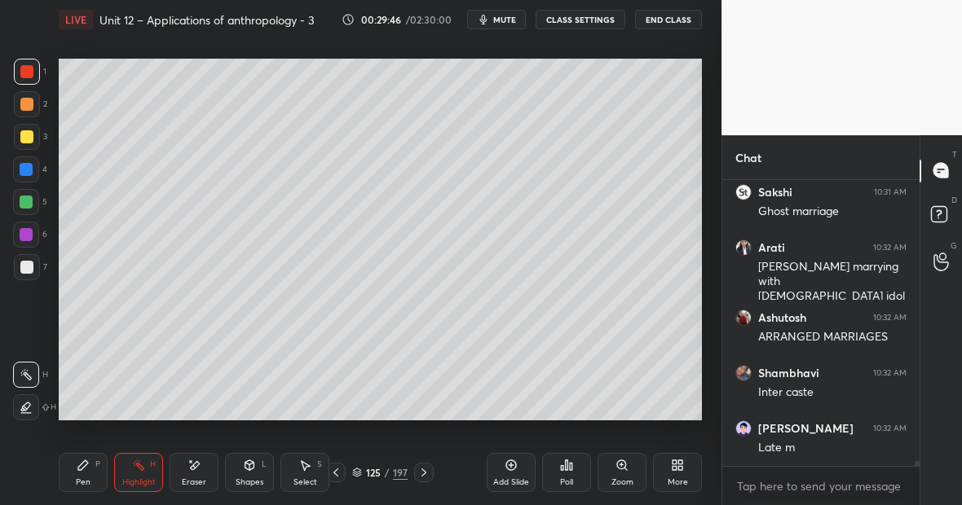
click at [85, 479] on div "Pen" at bounding box center [83, 483] width 15 height 8
click at [152, 474] on div "Highlight H" at bounding box center [138, 472] width 49 height 39
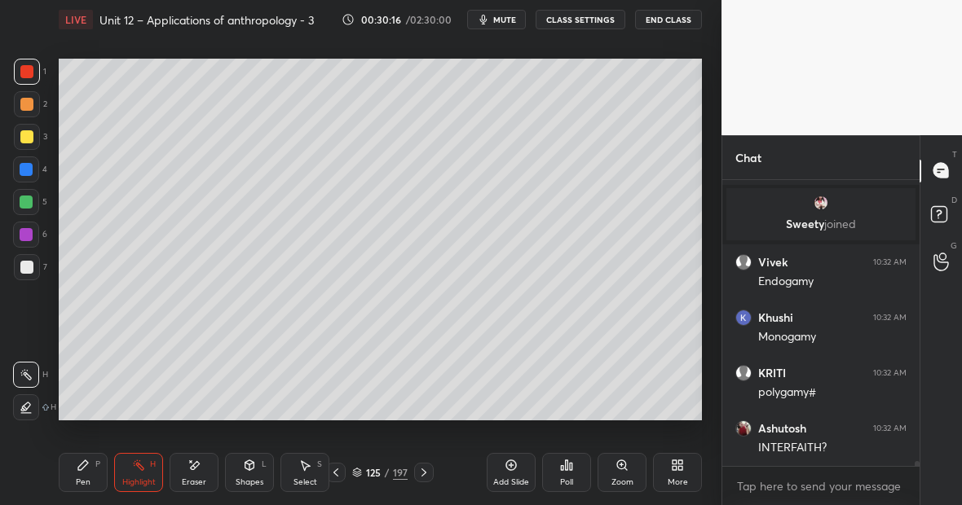
scroll to position [15965, 0]
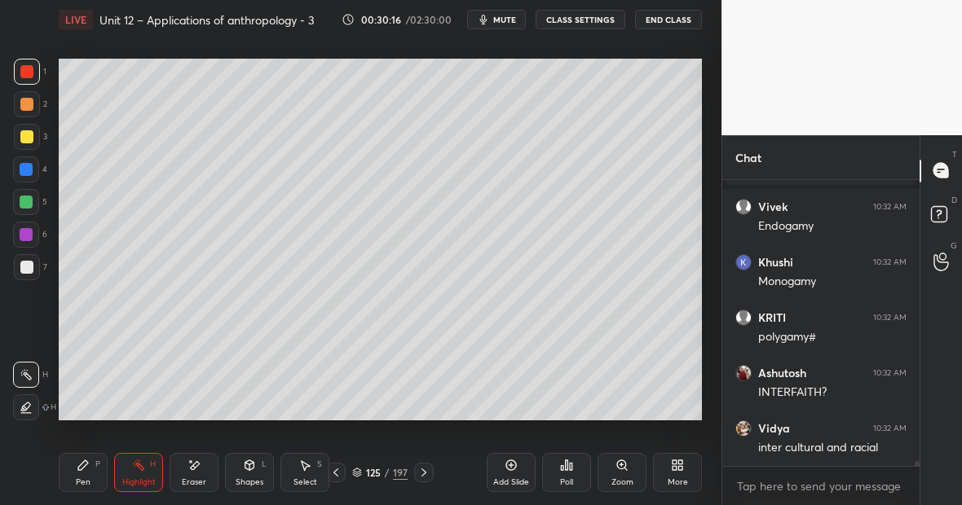
click at [146, 470] on div "Highlight H" at bounding box center [138, 472] width 49 height 39
click at [569, 18] on button "CLASS SETTINGS" at bounding box center [581, 20] width 90 height 20
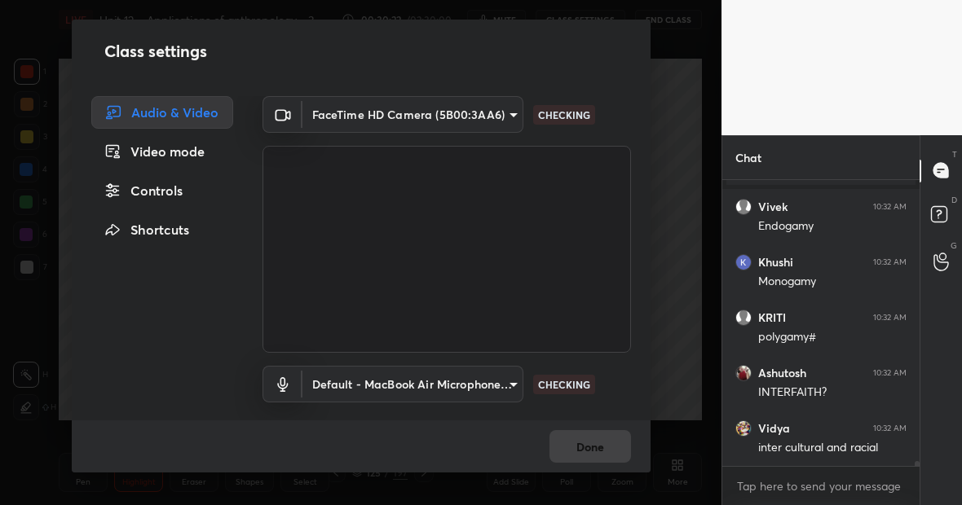
click at [163, 192] on div "Controls" at bounding box center [162, 190] width 142 height 33
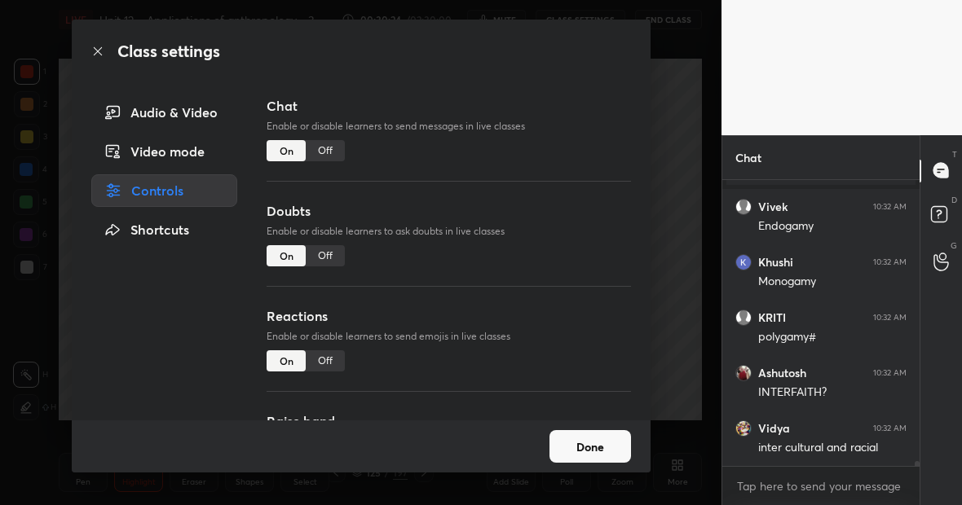
click at [328, 148] on div "Off" at bounding box center [325, 150] width 39 height 21
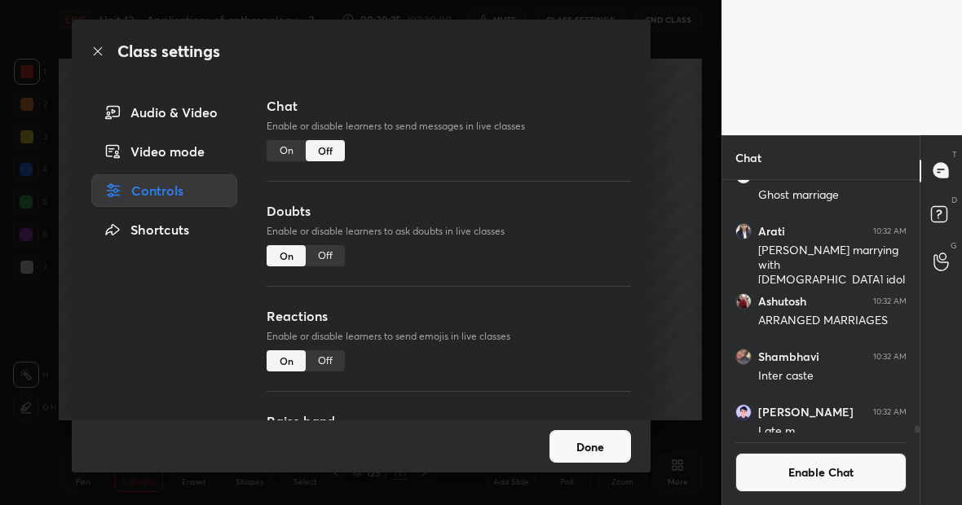
click at [600, 448] on button "Done" at bounding box center [591, 446] width 82 height 33
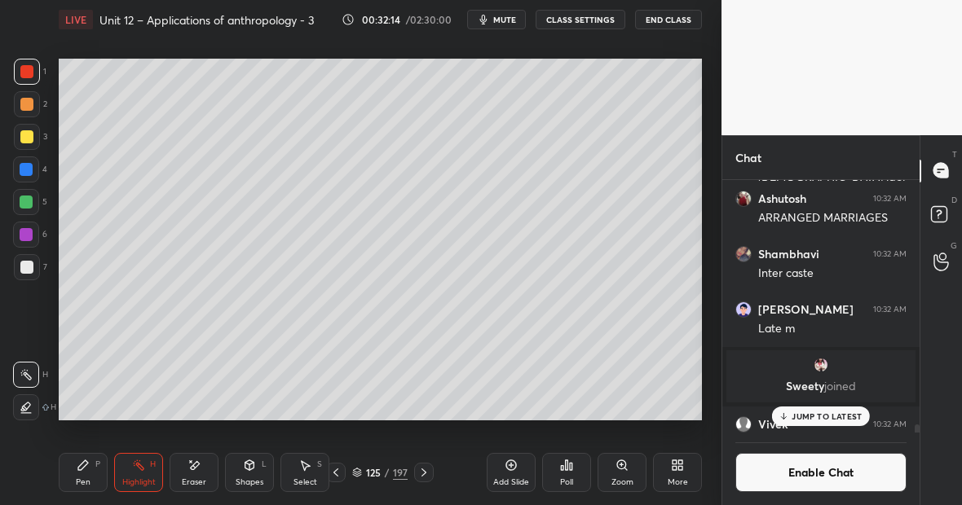
scroll to position [15699, 0]
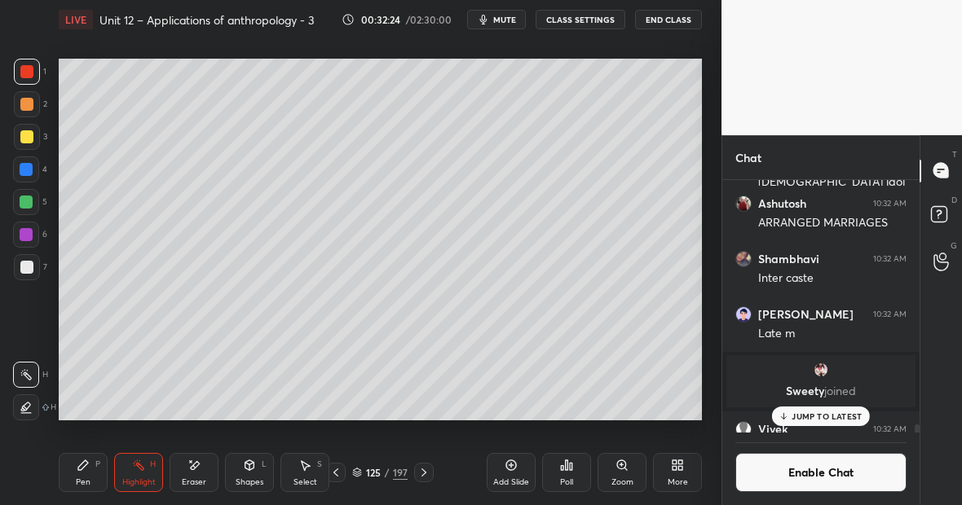
click at [157, 467] on div "Highlight H" at bounding box center [138, 472] width 49 height 39
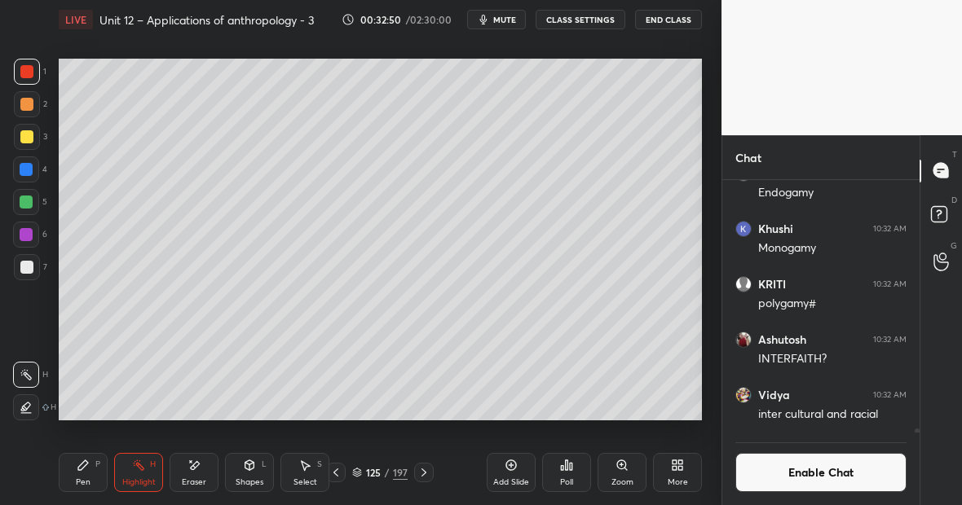
scroll to position [6, 6]
click at [563, 16] on button "CLASS SETTINGS" at bounding box center [581, 20] width 90 height 20
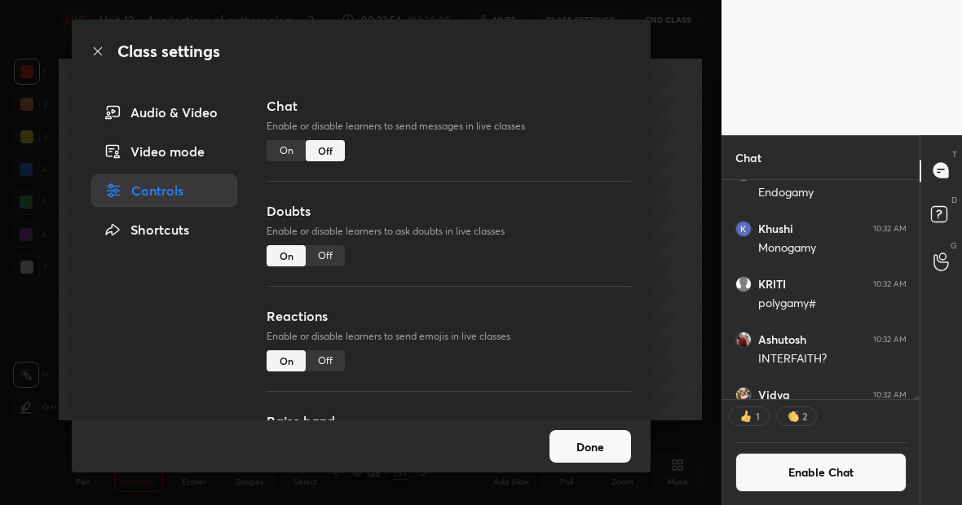
click at [284, 152] on div "On" at bounding box center [286, 150] width 39 height 21
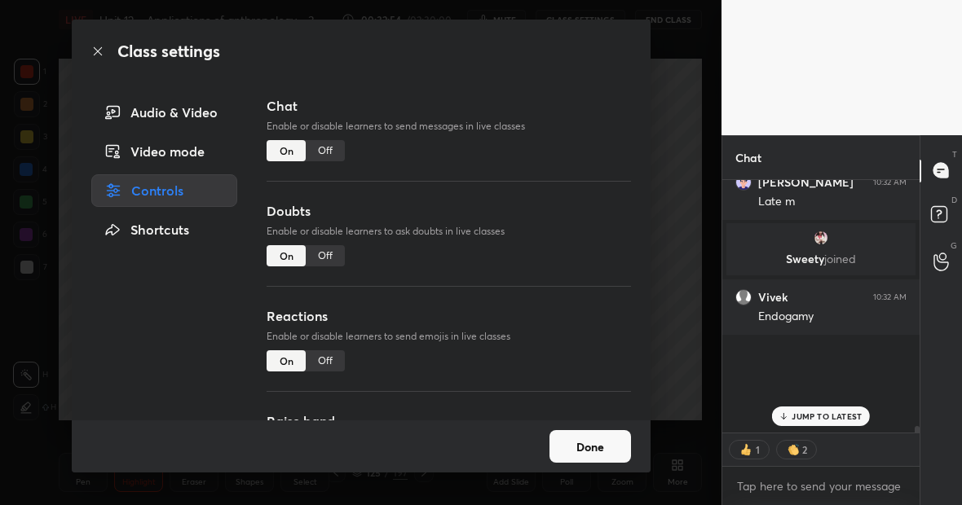
scroll to position [15639, 0]
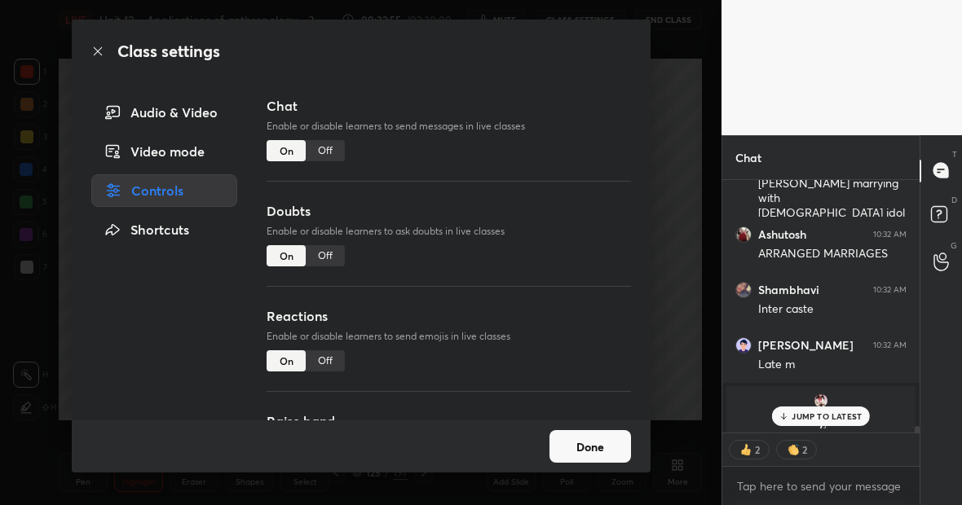
click at [595, 441] on button "Done" at bounding box center [591, 446] width 82 height 33
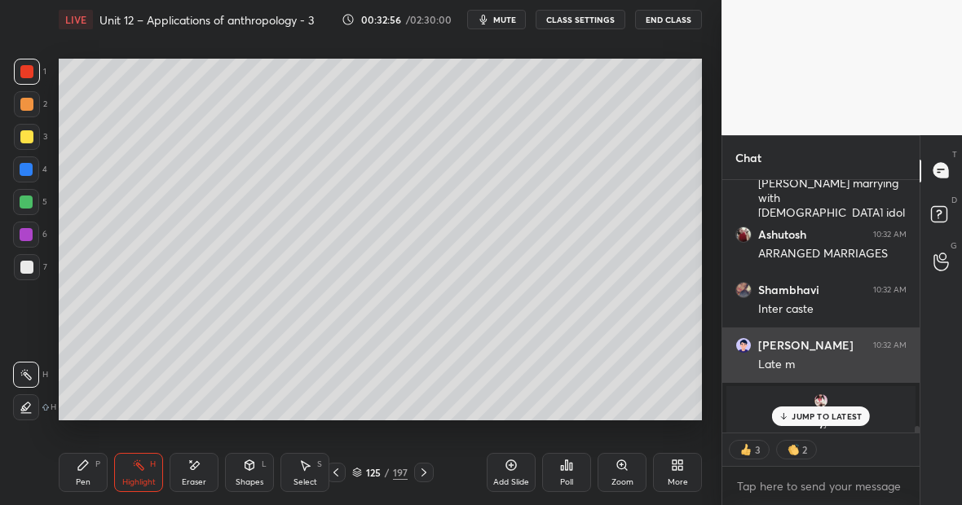
scroll to position [15981, 0]
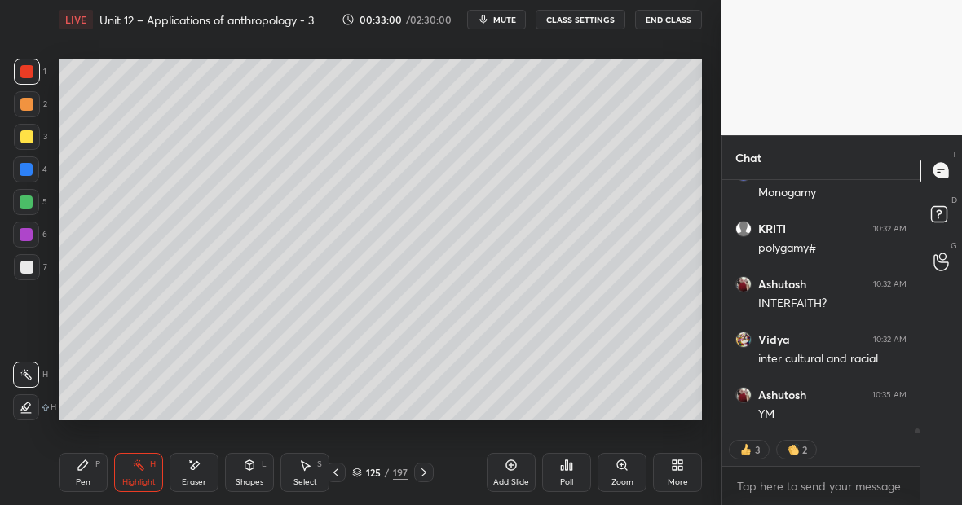
click at [104, 462] on div "Pen P" at bounding box center [83, 472] width 49 height 39
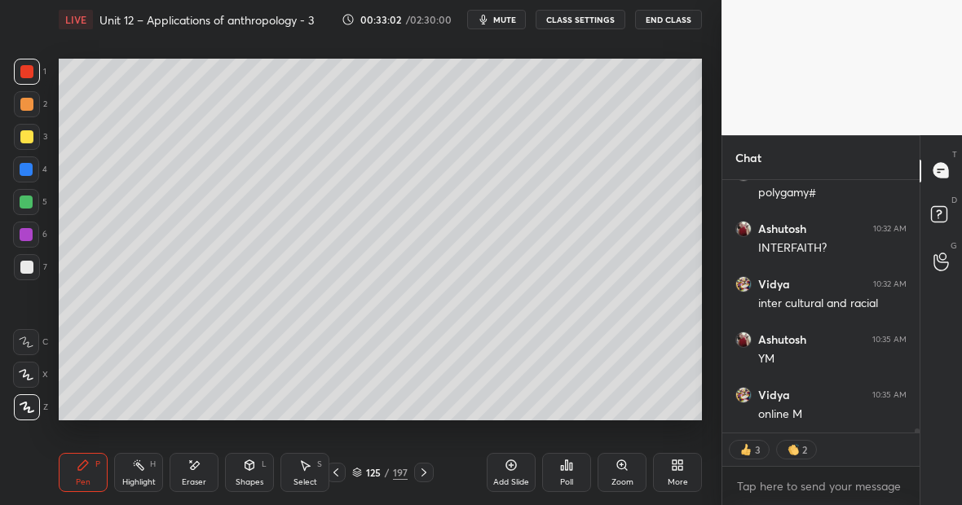
scroll to position [16092, 0]
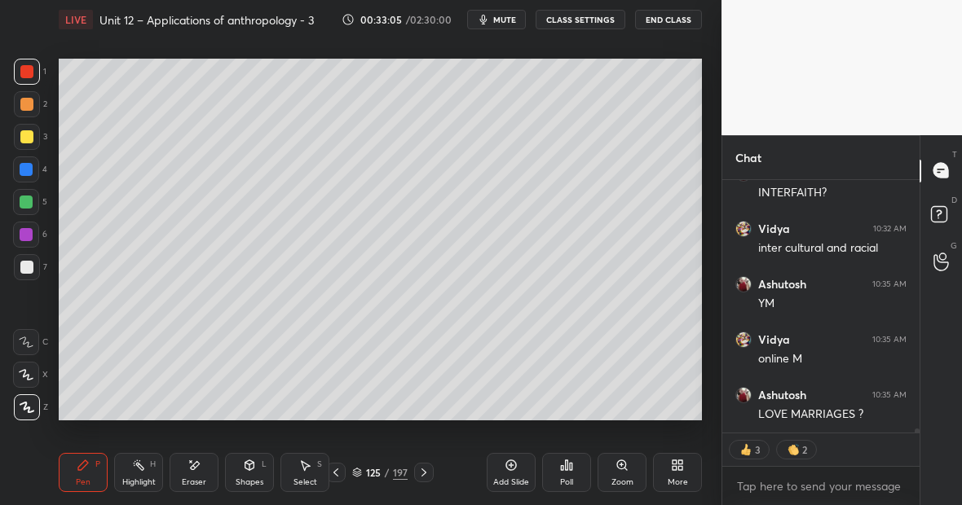
click at [142, 470] on div "Highlight H" at bounding box center [138, 472] width 49 height 39
type textarea "x"
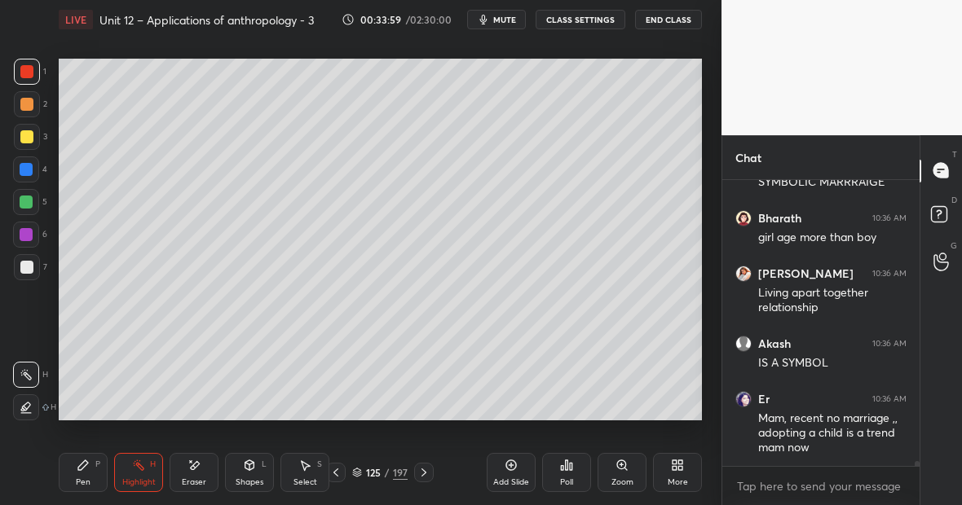
scroll to position [16616, 0]
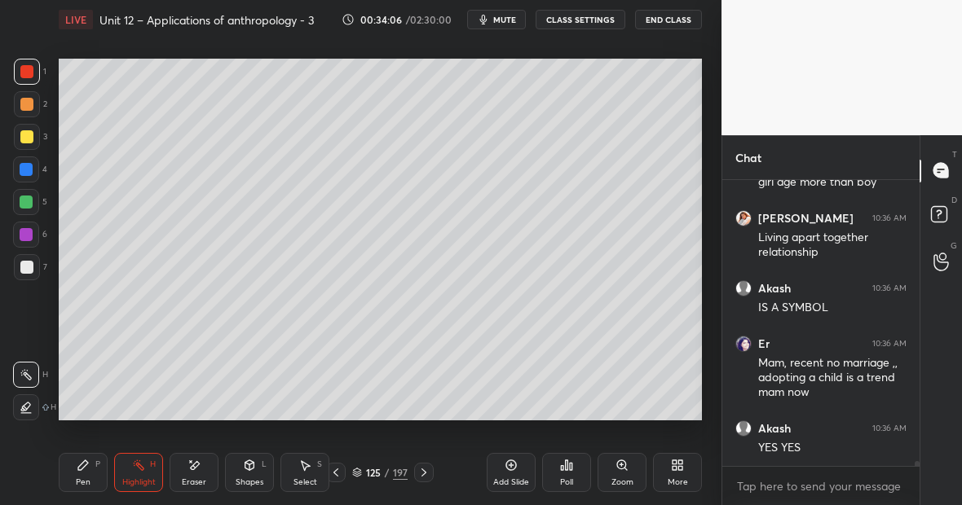
drag, startPoint x: 80, startPoint y: 469, endPoint x: 90, endPoint y: 468, distance: 10.6
click at [93, 466] on div "Pen P" at bounding box center [83, 472] width 49 height 39
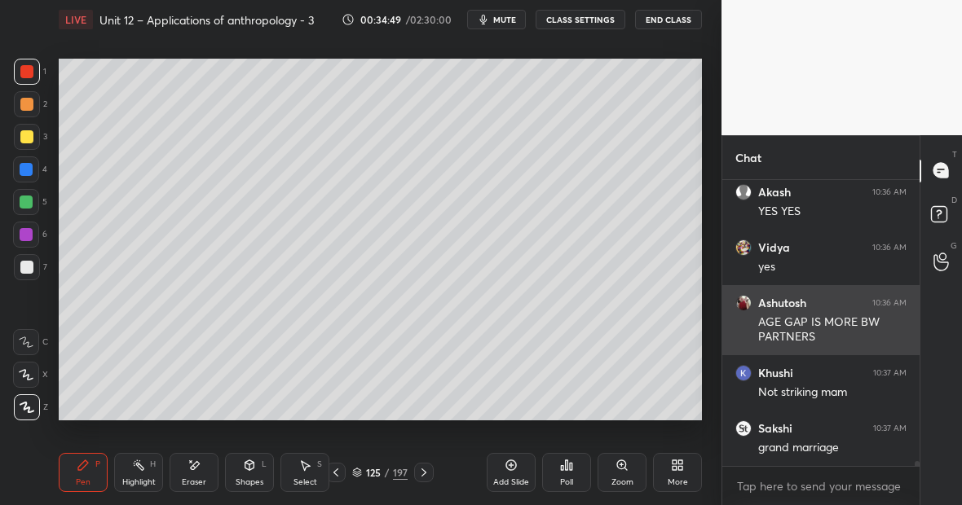
scroll to position [16908, 0]
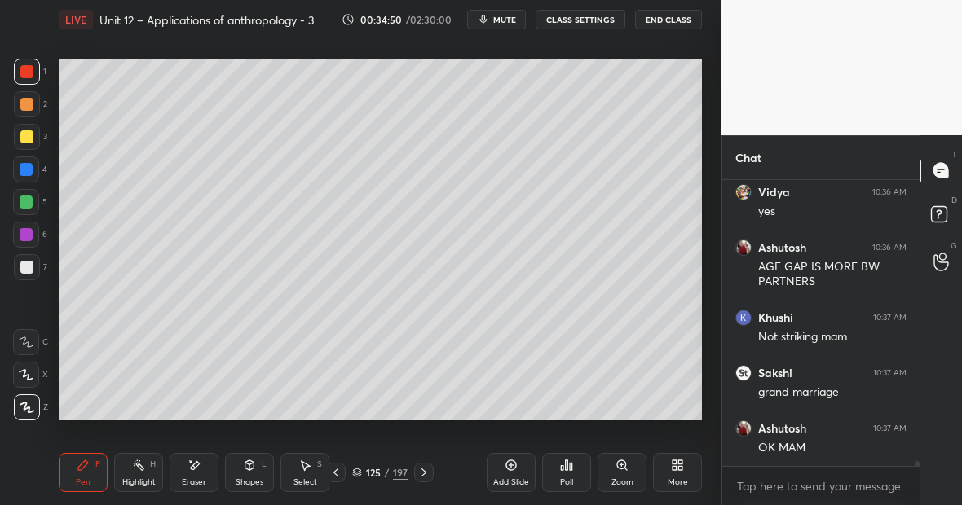
click at [88, 471] on div "Pen P" at bounding box center [83, 472] width 49 height 39
click at [213, 457] on div "Eraser" at bounding box center [194, 472] width 49 height 39
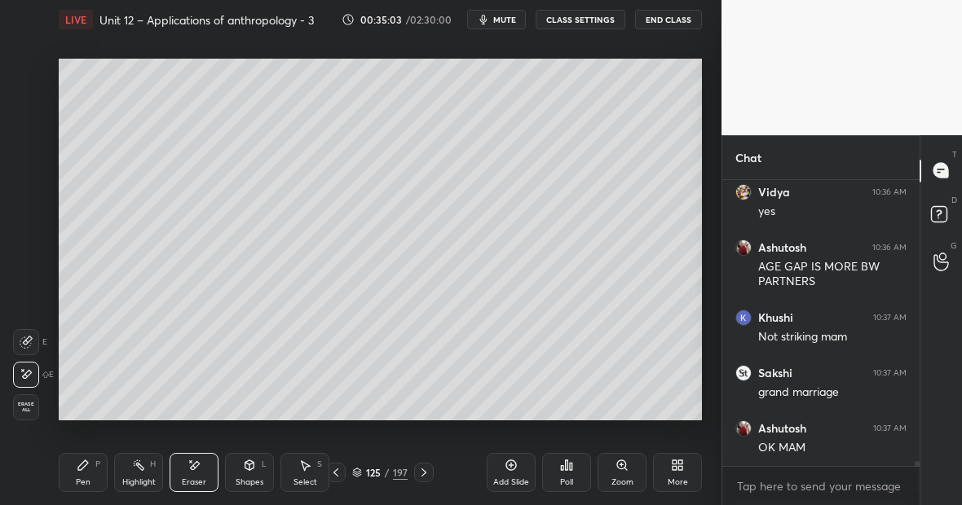
click at [86, 466] on icon at bounding box center [83, 465] width 13 height 13
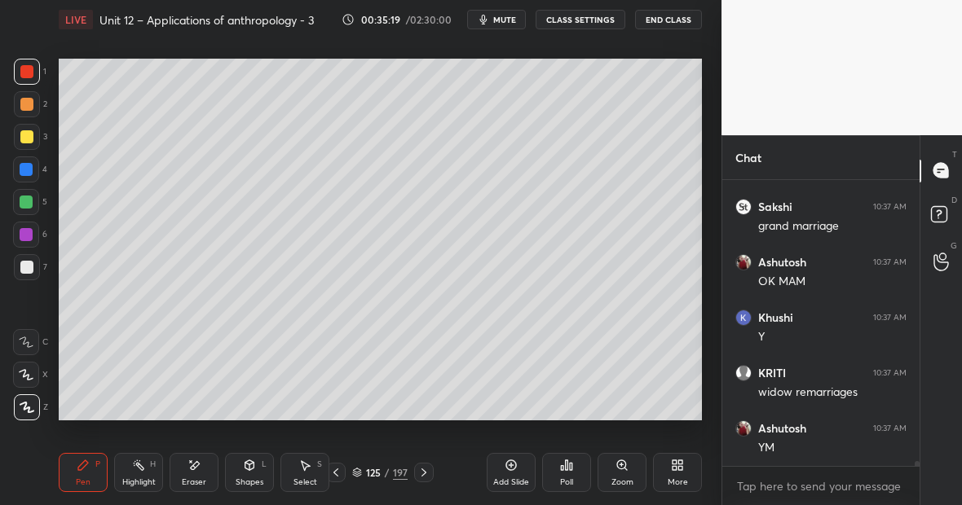
scroll to position [17130, 0]
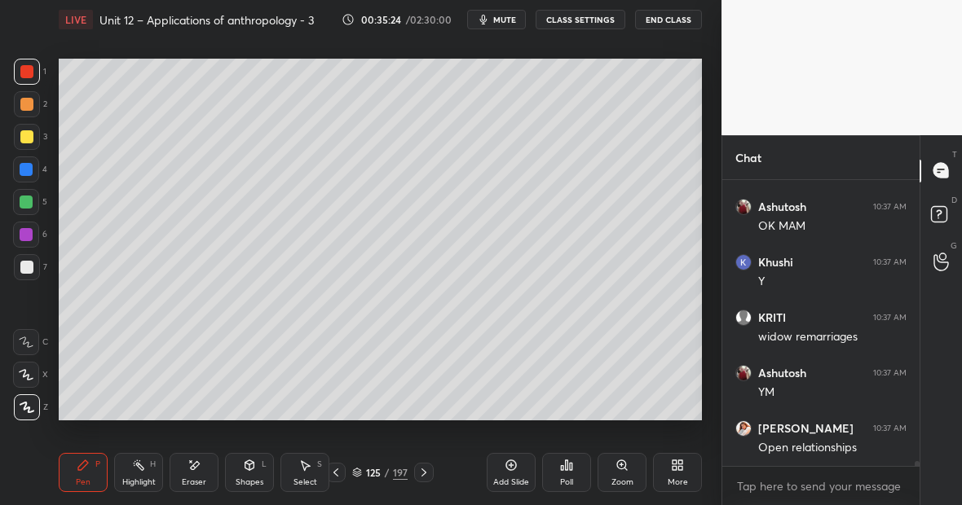
click at [143, 475] on div "Highlight H" at bounding box center [138, 472] width 49 height 39
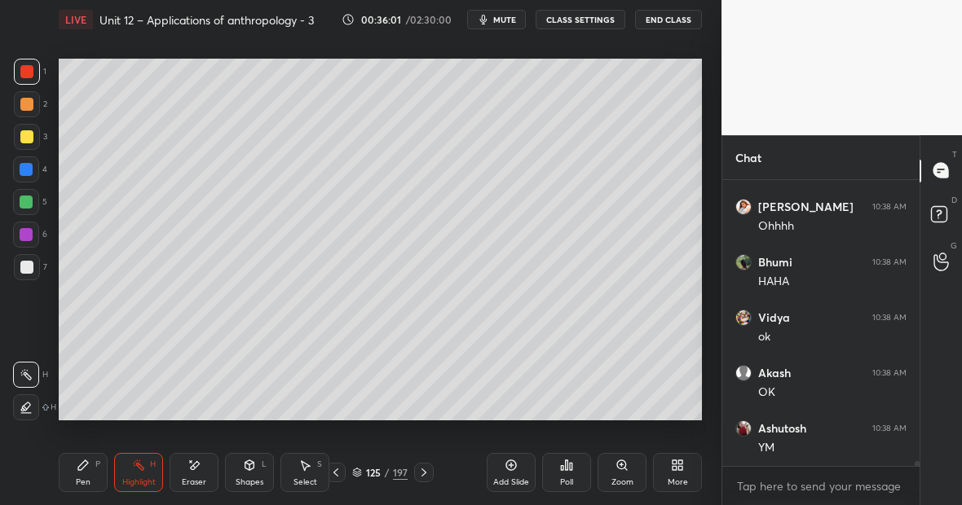
scroll to position [17518, 0]
click at [146, 472] on div "Highlight H" at bounding box center [138, 472] width 49 height 39
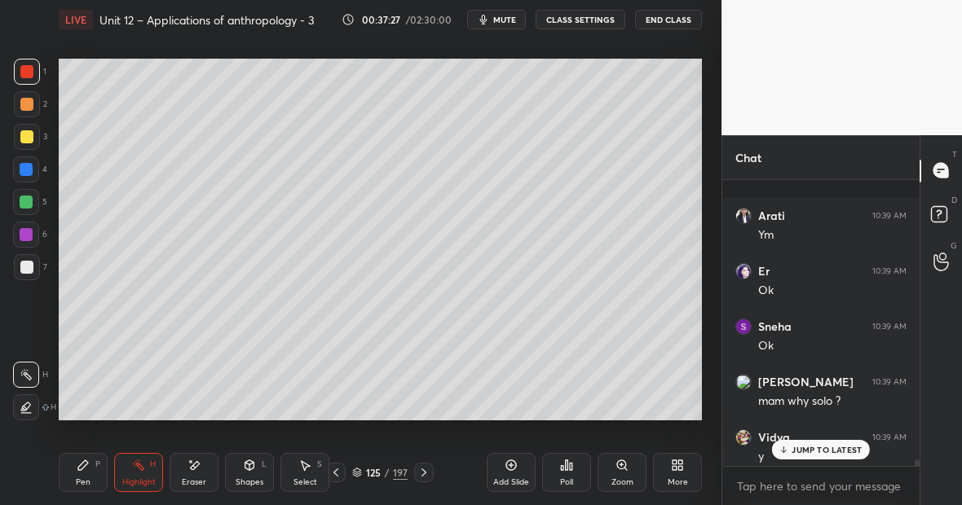
scroll to position [18674, 0]
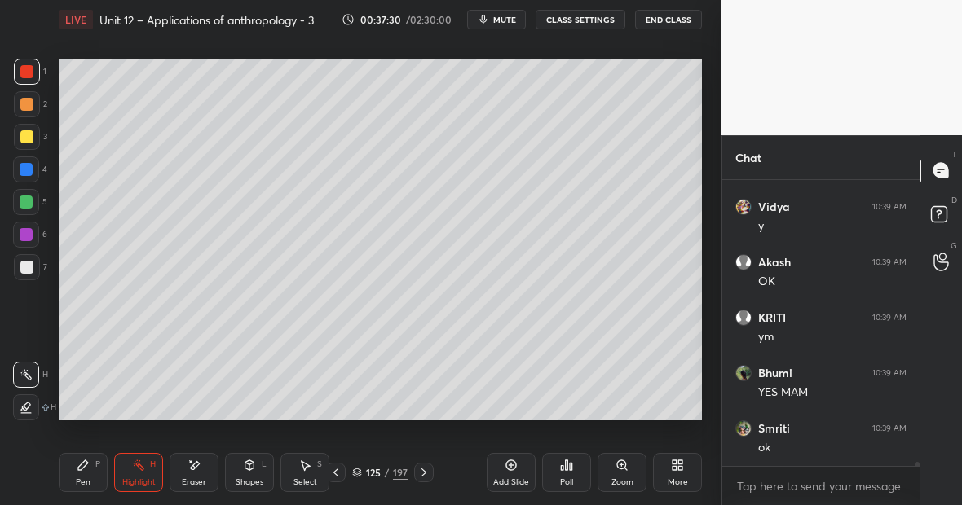
click at [513, 463] on icon at bounding box center [511, 465] width 13 height 13
click at [33, 133] on div at bounding box center [27, 137] width 26 height 26
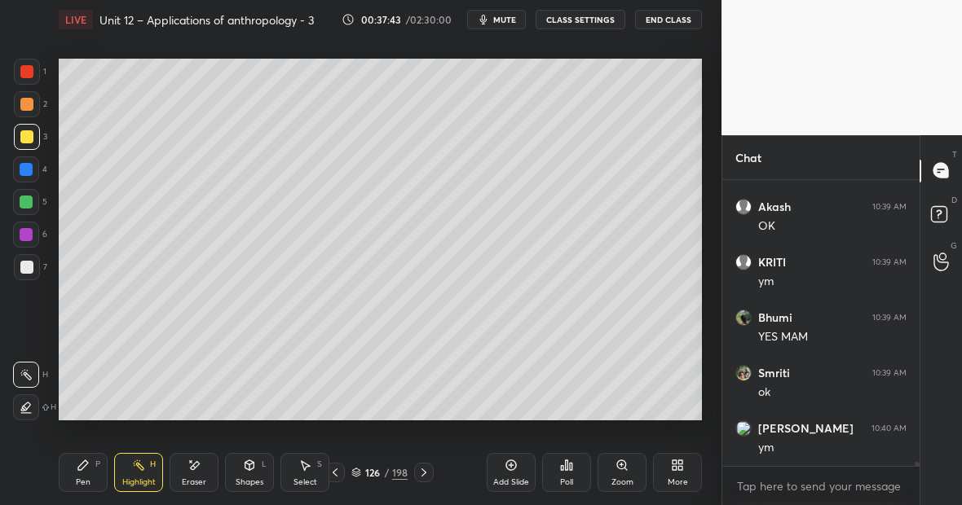
click at [100, 457] on div "Pen P" at bounding box center [83, 472] width 49 height 39
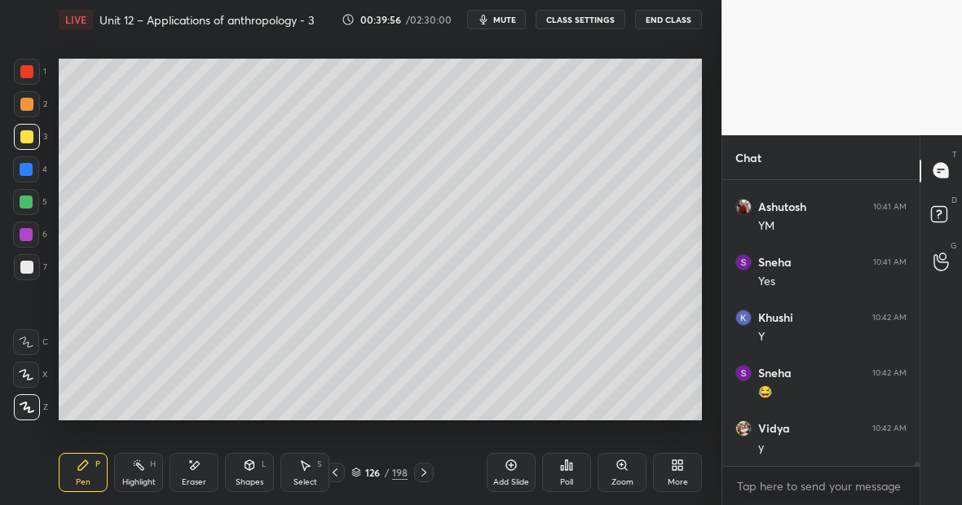
scroll to position [19742, 0]
click at [26, 73] on div at bounding box center [26, 71] width 13 height 13
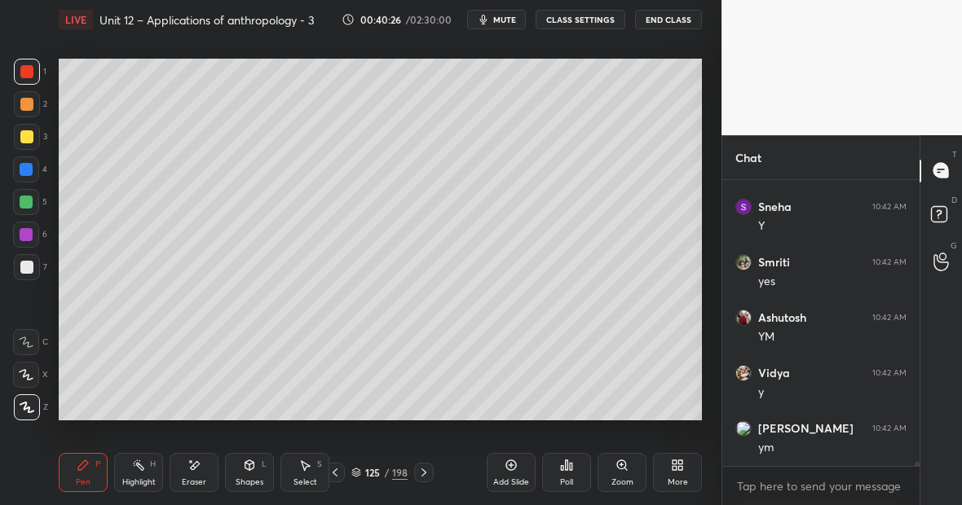
scroll to position [20019, 0]
click at [135, 484] on div "Highlight" at bounding box center [138, 483] width 33 height 8
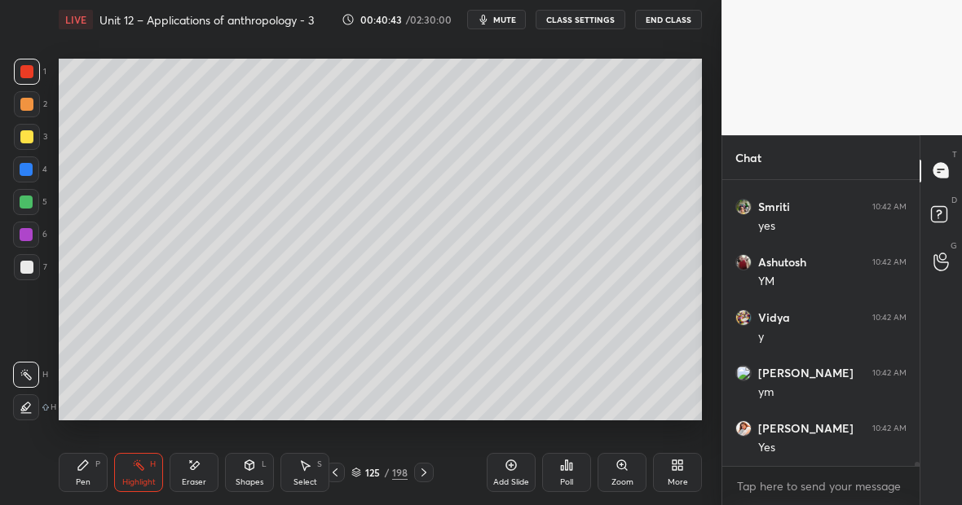
click at [86, 468] on icon at bounding box center [83, 465] width 13 height 13
click at [28, 137] on div at bounding box center [26, 136] width 13 height 13
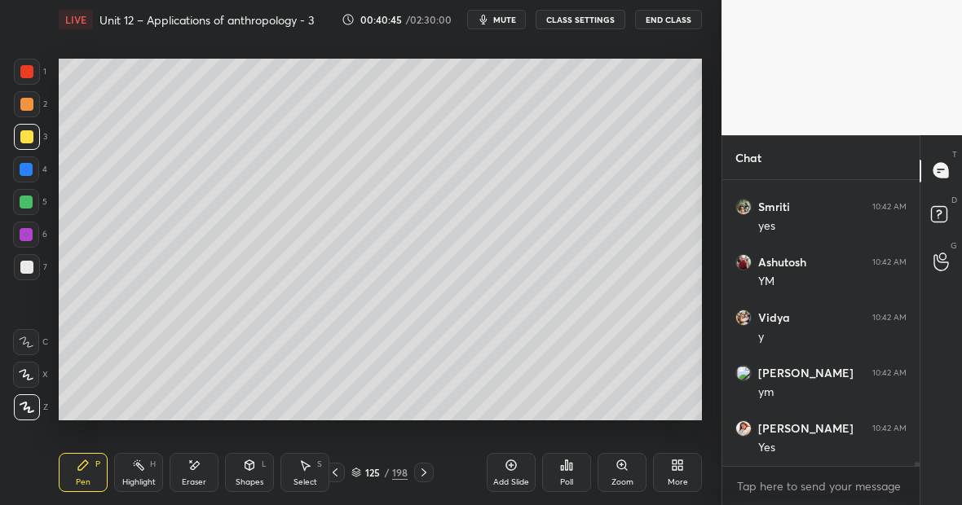
click at [35, 176] on div at bounding box center [26, 170] width 26 height 26
click at [202, 476] on div "Eraser" at bounding box center [194, 472] width 49 height 39
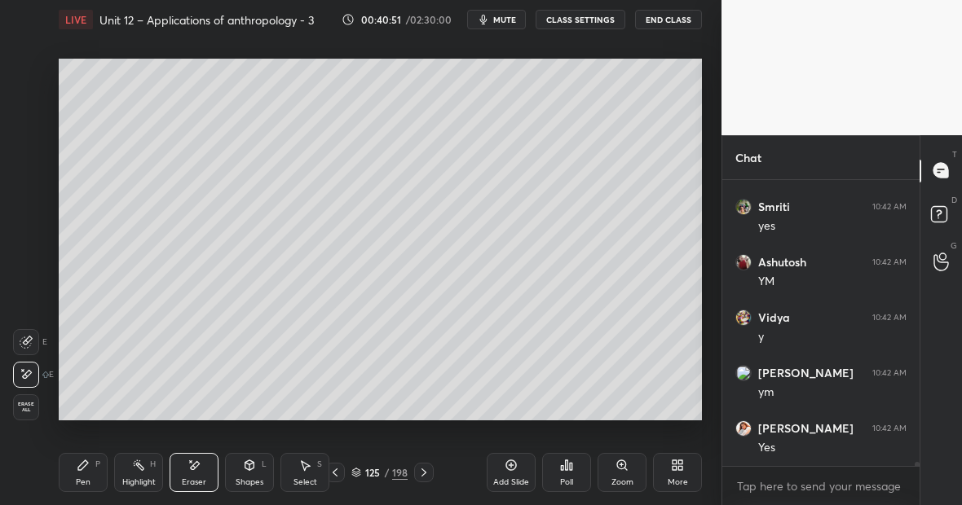
click at [88, 475] on div "Pen P" at bounding box center [83, 472] width 49 height 39
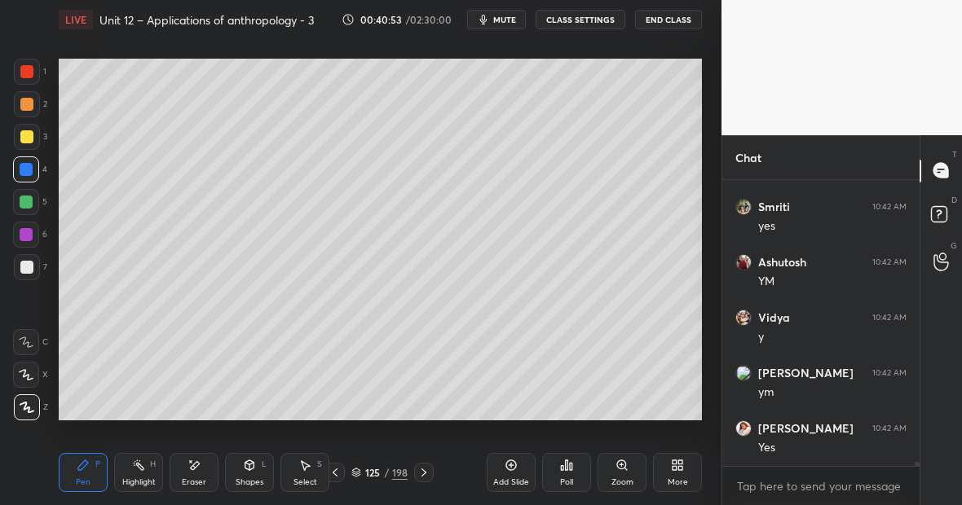
click at [196, 470] on div "Eraser" at bounding box center [194, 472] width 49 height 39
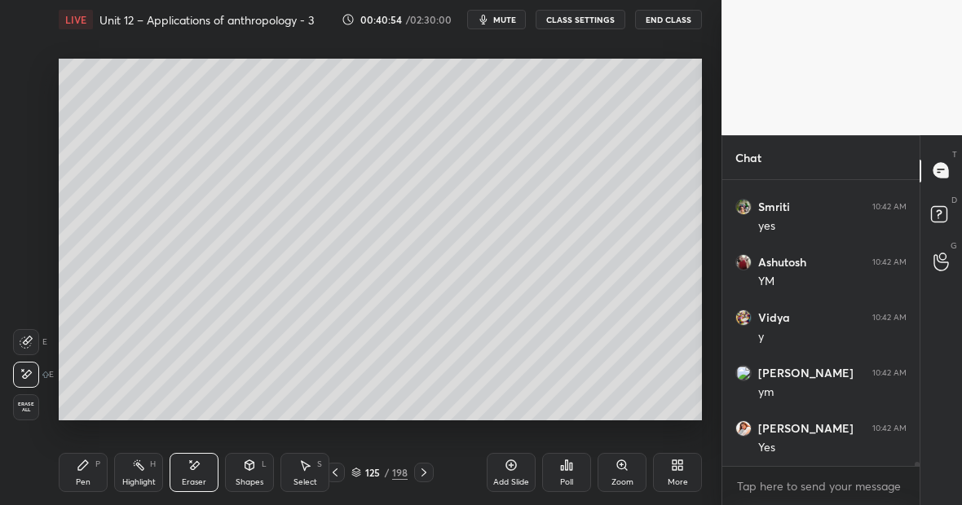
click at [86, 479] on div "Pen" at bounding box center [83, 483] width 15 height 8
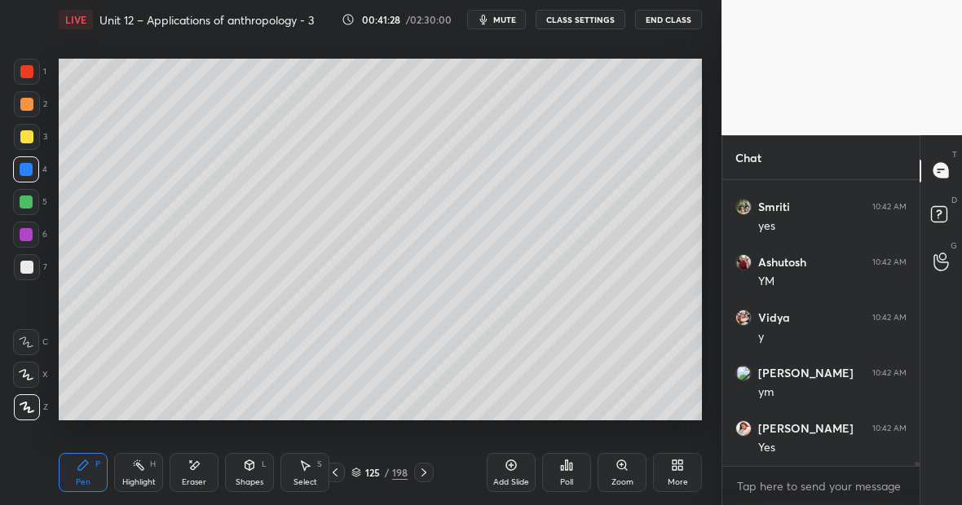
click at [143, 475] on div "Highlight H" at bounding box center [138, 472] width 49 height 39
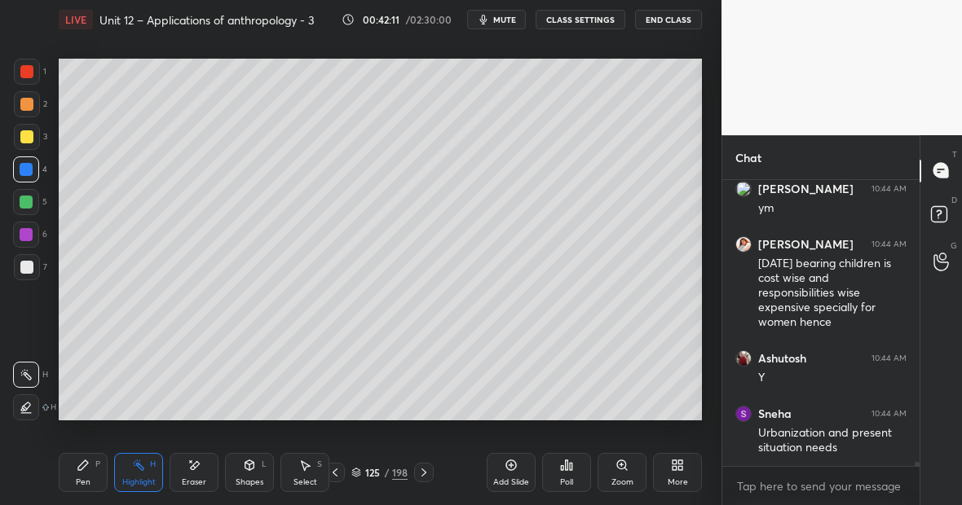
scroll to position [20385, 0]
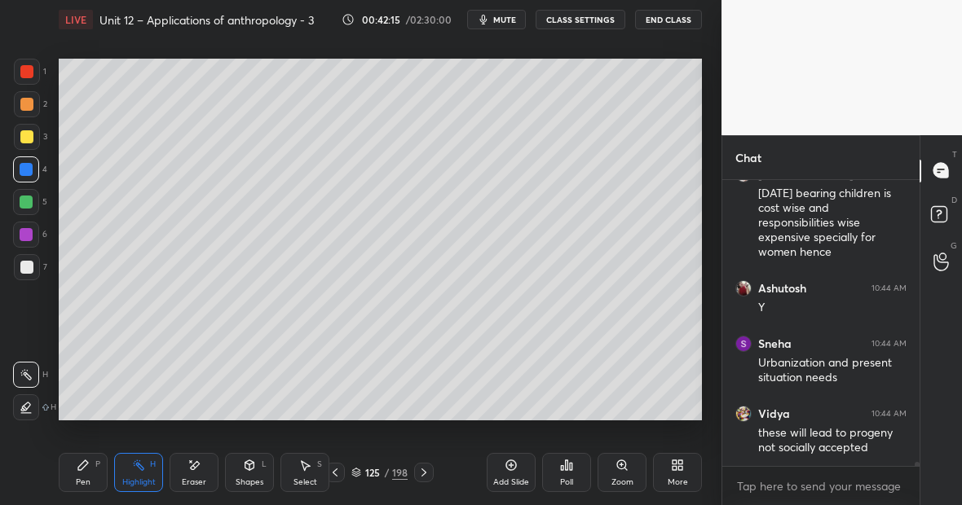
click at [561, 18] on button "CLASS SETTINGS" at bounding box center [581, 20] width 90 height 20
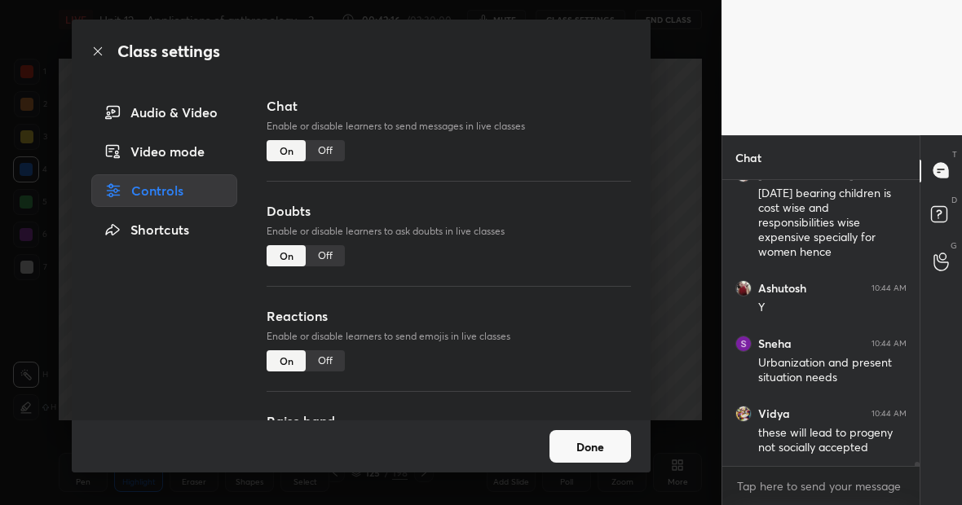
click at [321, 149] on div "Off" at bounding box center [325, 150] width 39 height 21
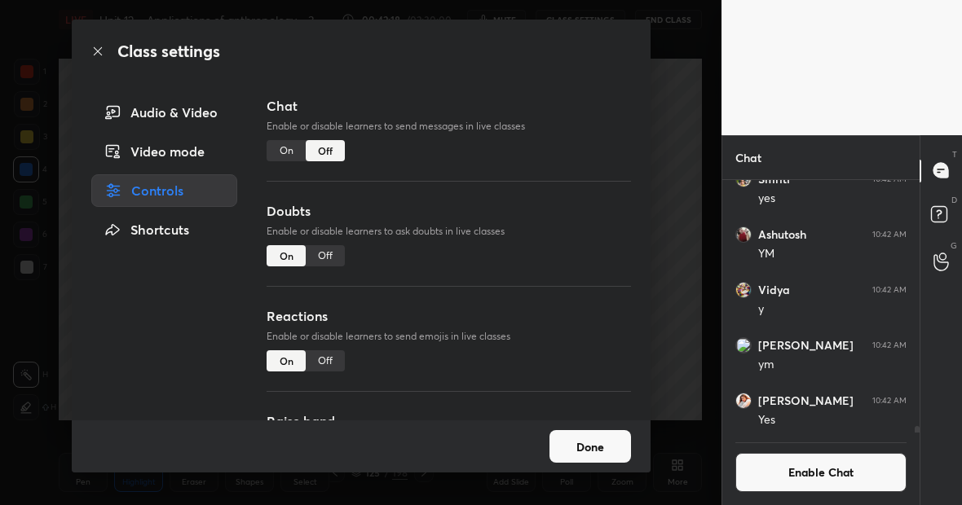
click at [601, 444] on button "Done" at bounding box center [591, 446] width 82 height 33
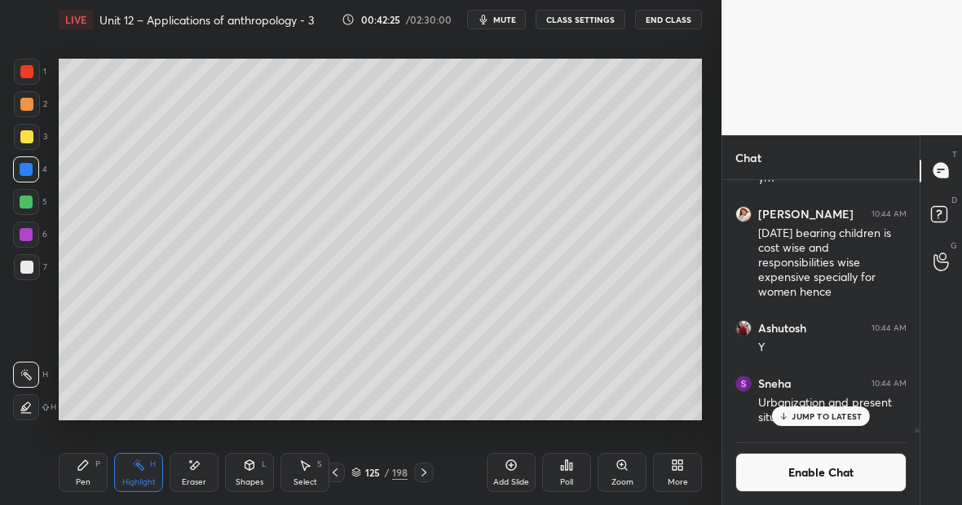
scroll to position [19140, 0]
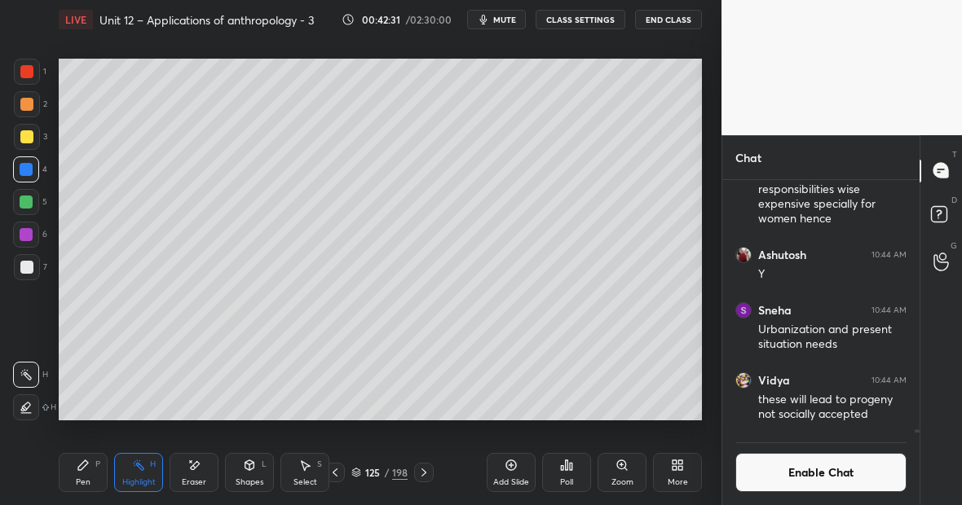
click at [139, 473] on div "Highlight H" at bounding box center [138, 472] width 49 height 39
click at [804, 469] on button "Enable Chat" at bounding box center [820, 472] width 171 height 39
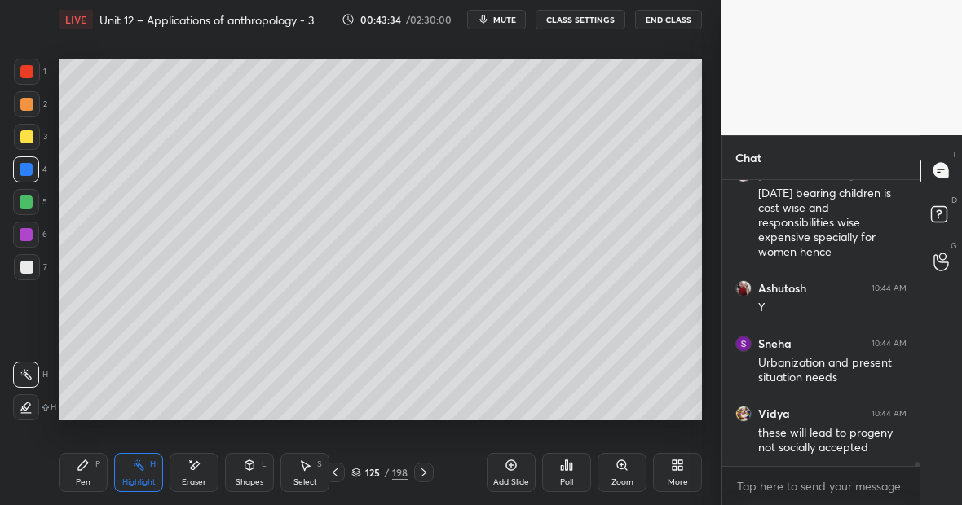
scroll to position [19177, 0]
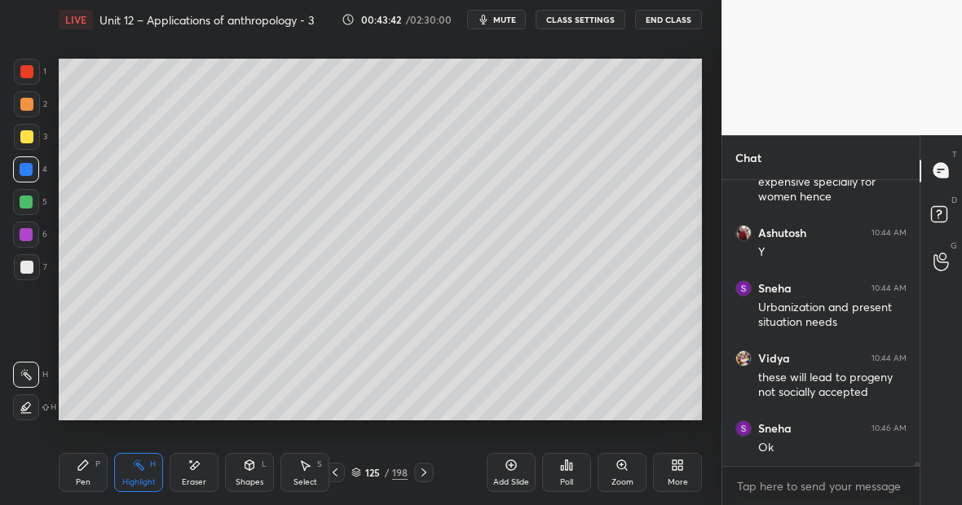
click at [133, 474] on div "Highlight H" at bounding box center [138, 472] width 49 height 39
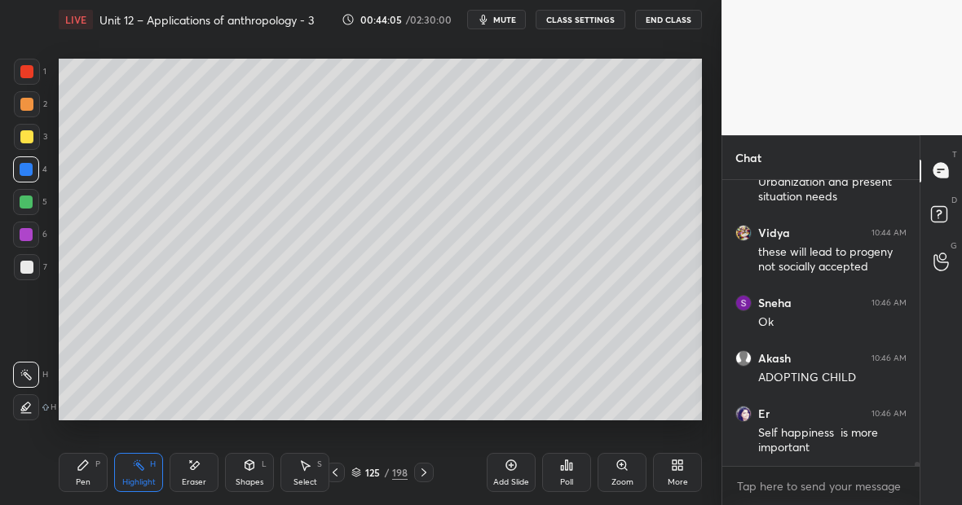
scroll to position [19373, 0]
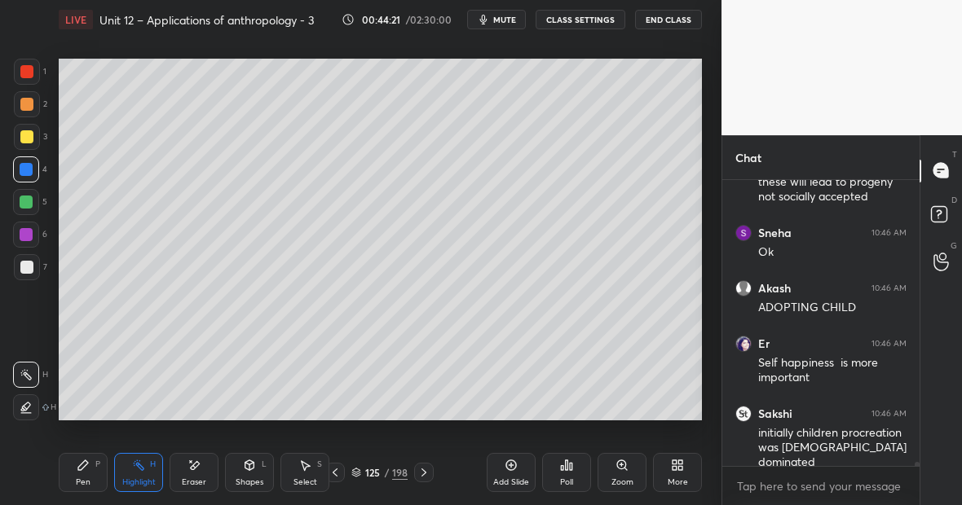
click at [511, 467] on icon at bounding box center [511, 465] width 5 height 5
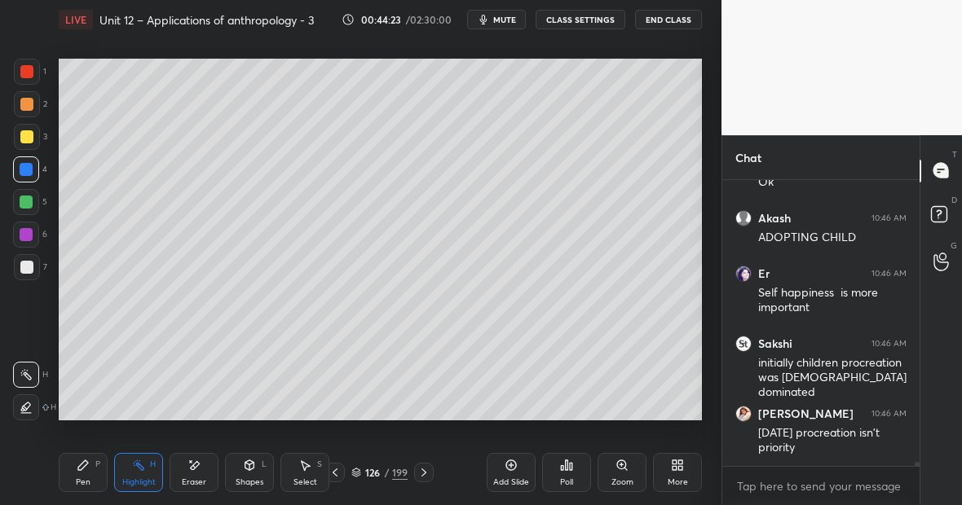
click at [29, 137] on div at bounding box center [26, 136] width 13 height 13
click at [90, 465] on div "Pen P" at bounding box center [83, 472] width 49 height 39
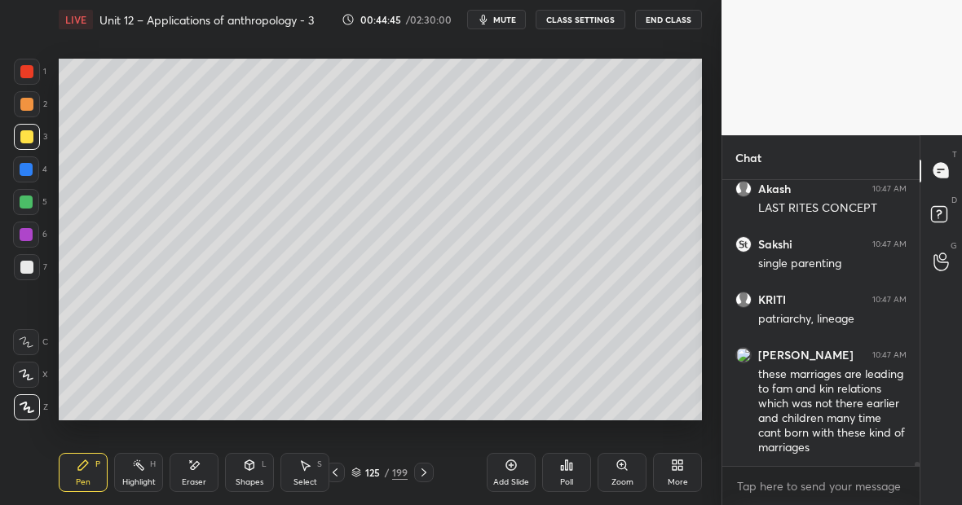
scroll to position [19864, 0]
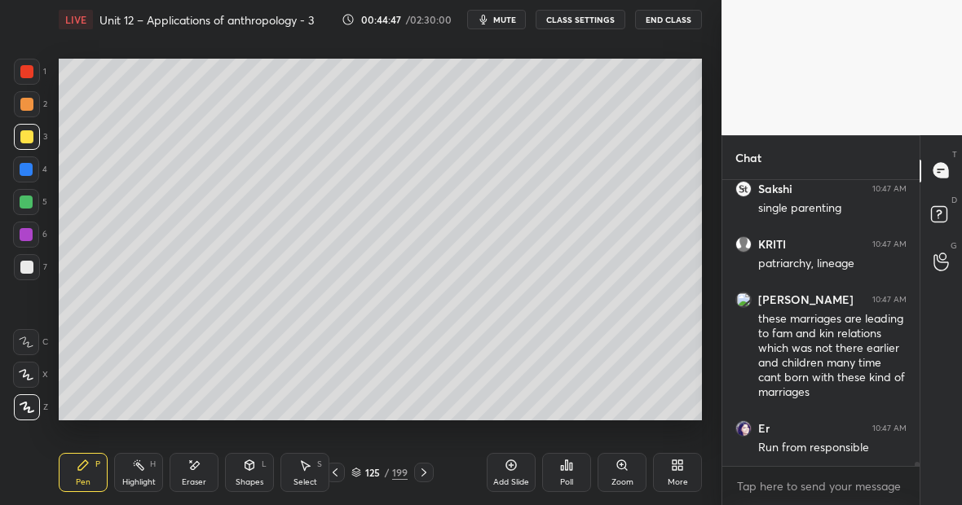
click at [142, 483] on div "Highlight" at bounding box center [138, 483] width 33 height 8
click at [511, 466] on icon at bounding box center [511, 465] width 5 height 5
click at [27, 77] on div at bounding box center [27, 72] width 26 height 26
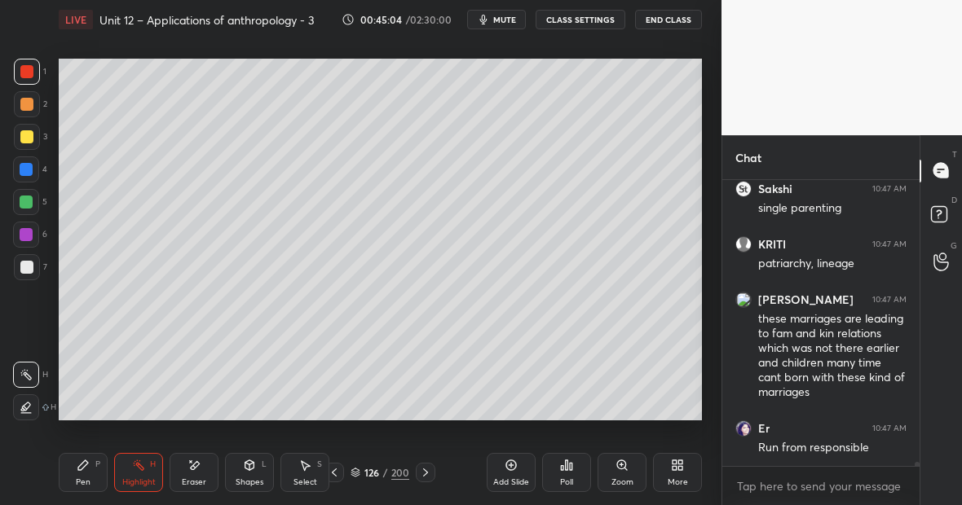
click at [30, 264] on div at bounding box center [26, 267] width 13 height 13
click at [90, 467] on div "Pen P" at bounding box center [83, 472] width 49 height 39
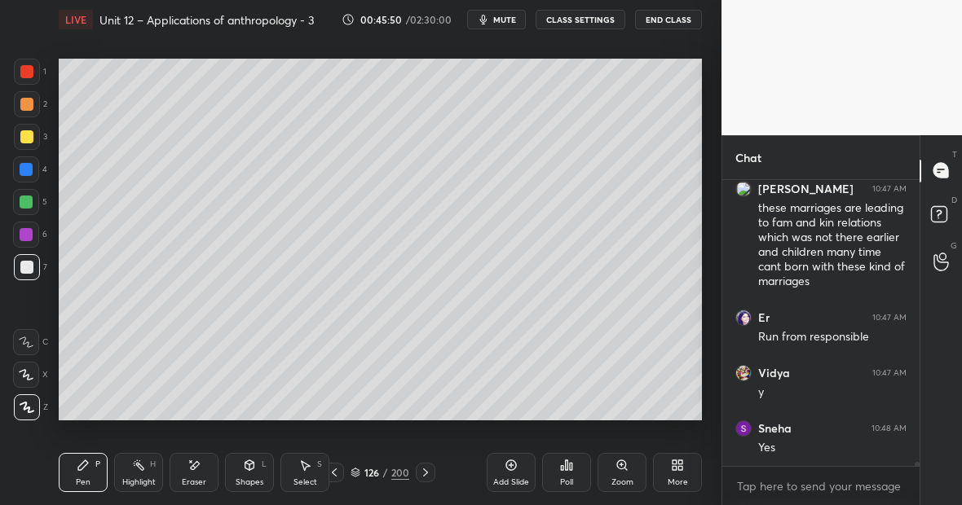
scroll to position [20030, 0]
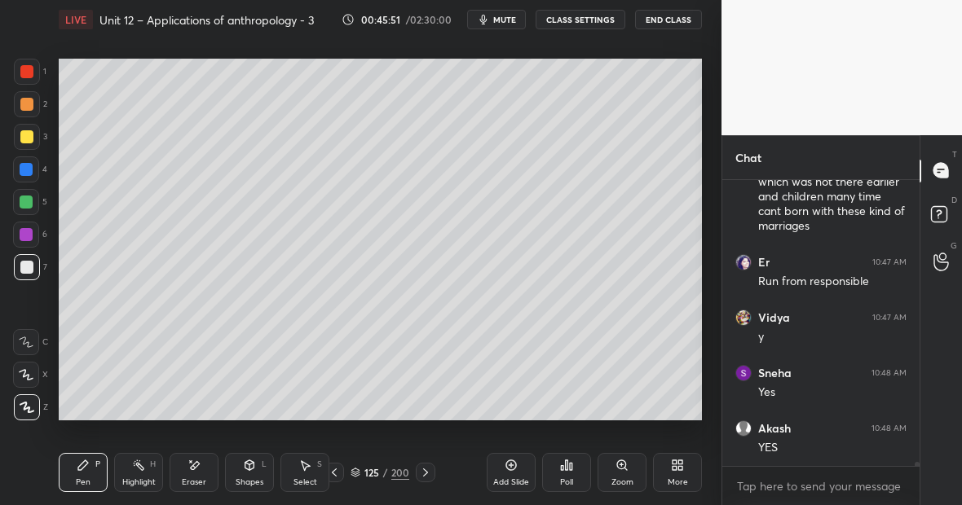
click at [142, 479] on div "Highlight" at bounding box center [138, 483] width 33 height 8
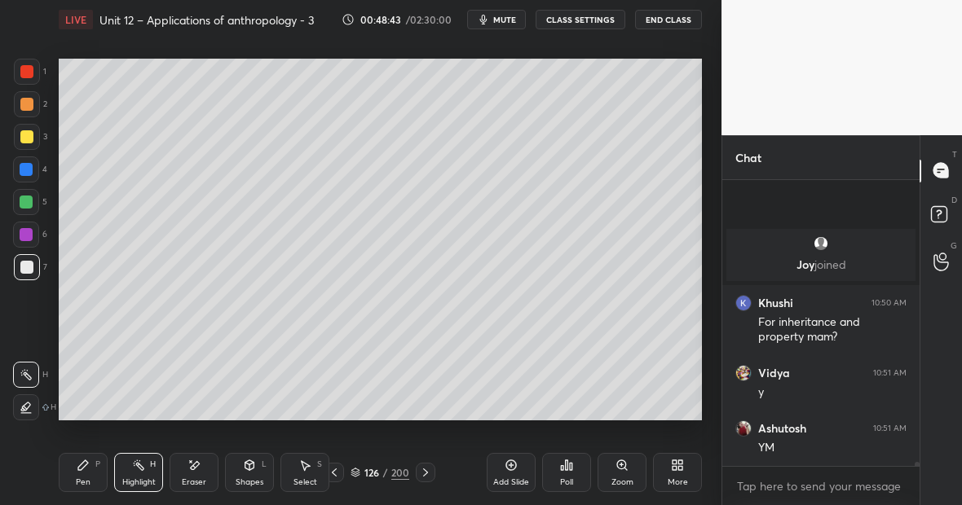
scroll to position [20448, 0]
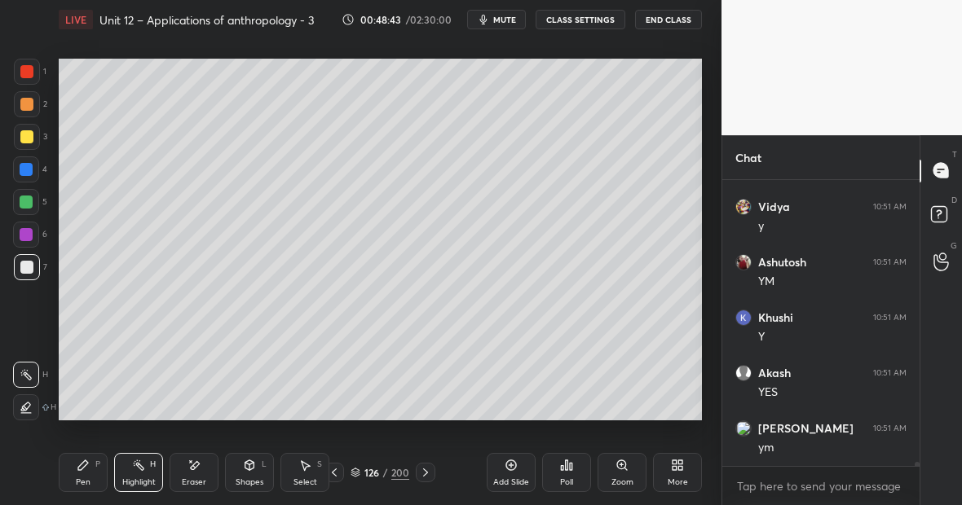
click at [139, 479] on div "Highlight" at bounding box center [138, 483] width 33 height 8
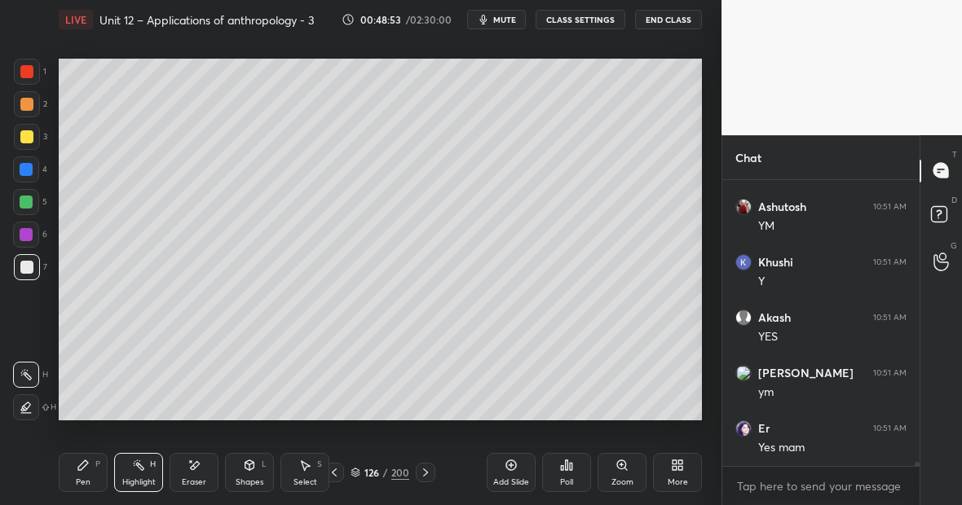
click at [88, 473] on div "Pen P" at bounding box center [83, 472] width 49 height 39
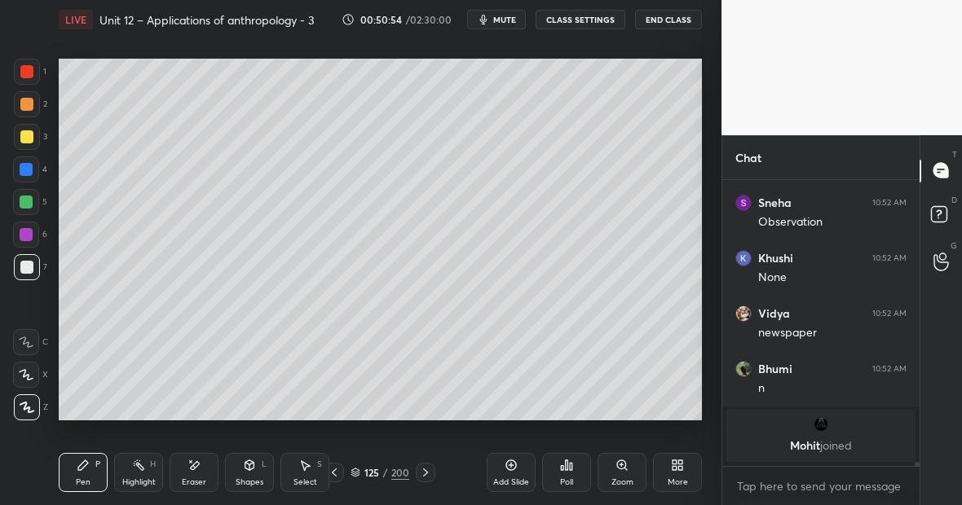
scroll to position [21017, 0]
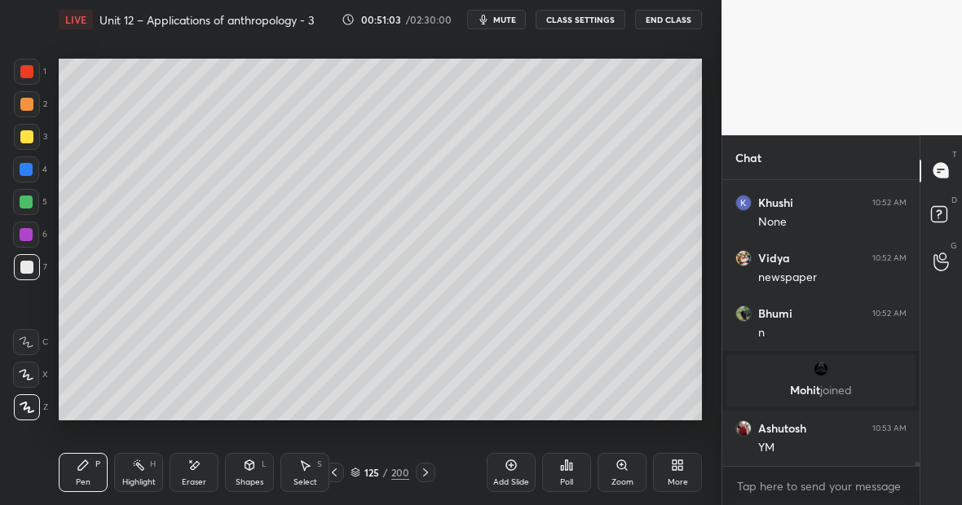
click at [139, 469] on rect at bounding box center [140, 467] width 8 height 8
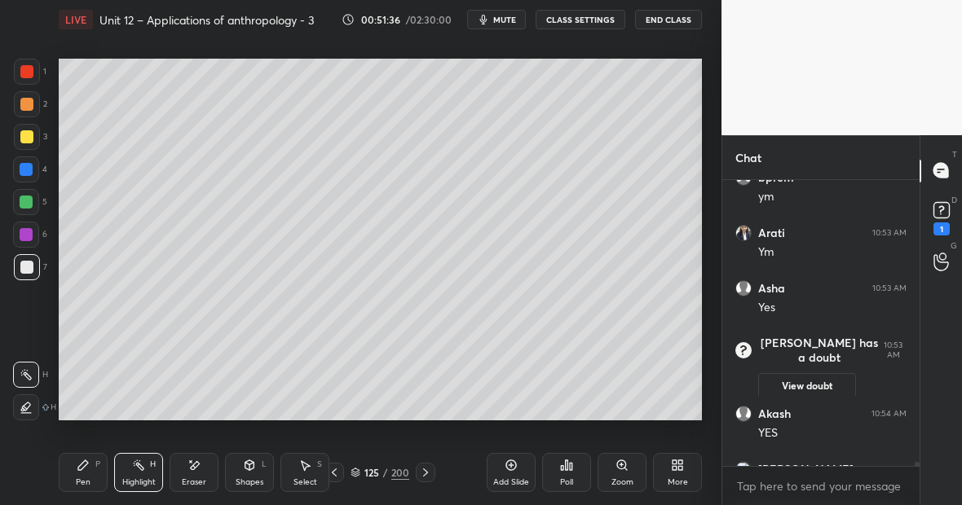
scroll to position [21684, 0]
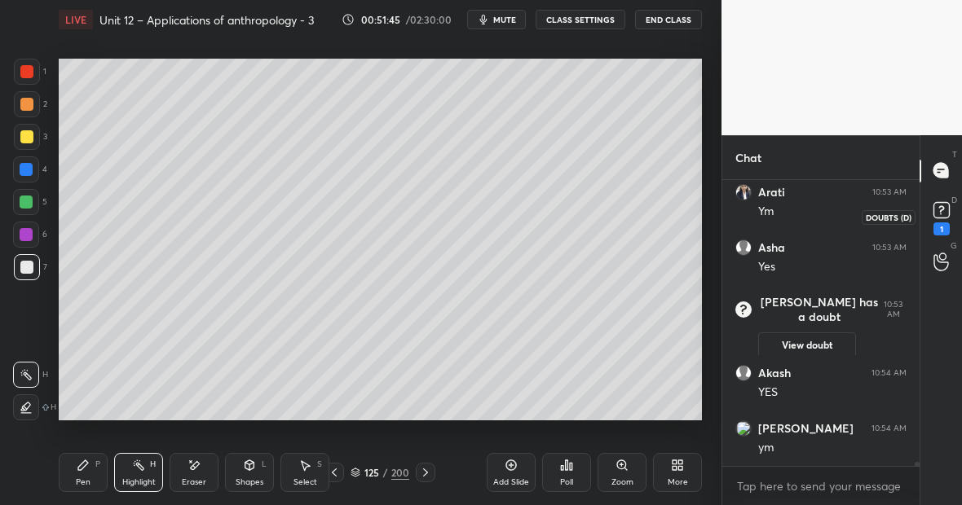
click at [941, 211] on rect at bounding box center [941, 209] width 15 height 15
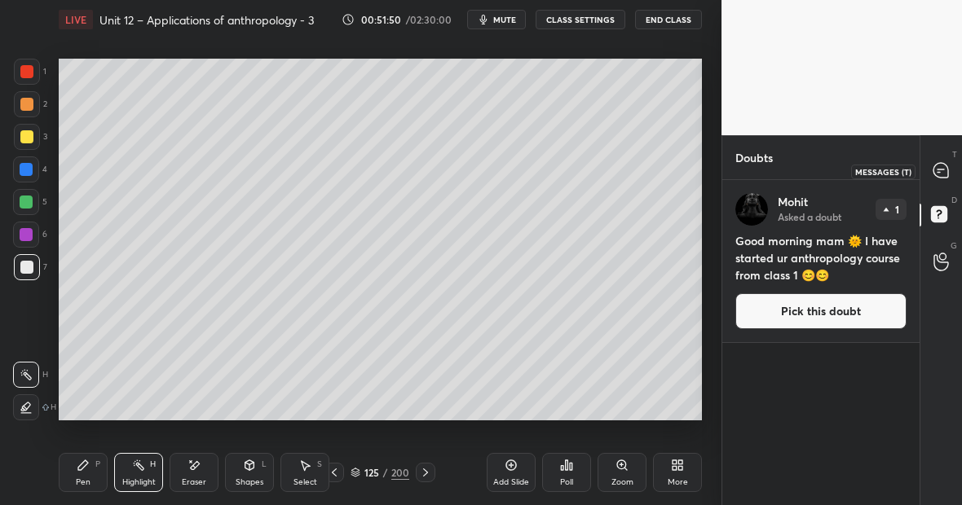
click at [941, 168] on icon at bounding box center [941, 170] width 15 height 15
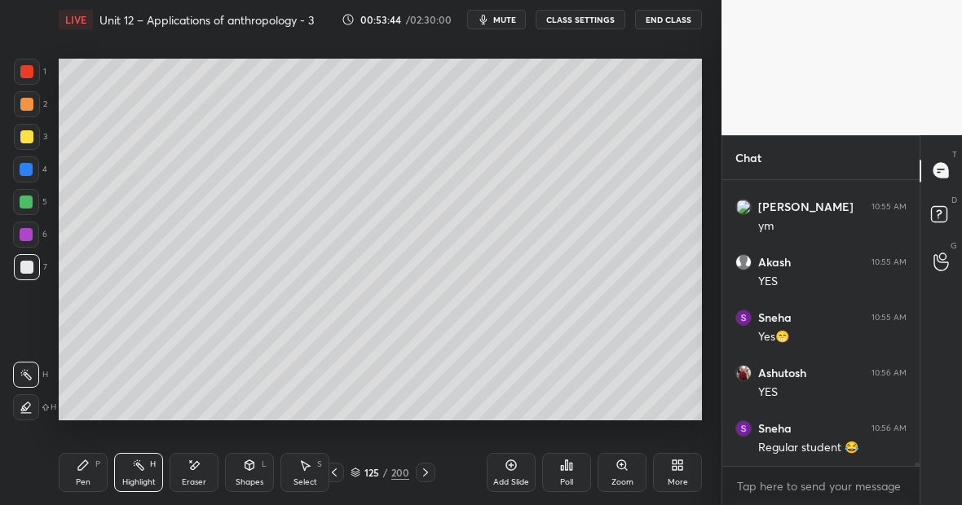
scroll to position [22840, 0]
click at [149, 470] on div "Highlight H" at bounding box center [138, 472] width 49 height 39
click at [148, 475] on div "Highlight H" at bounding box center [138, 472] width 49 height 39
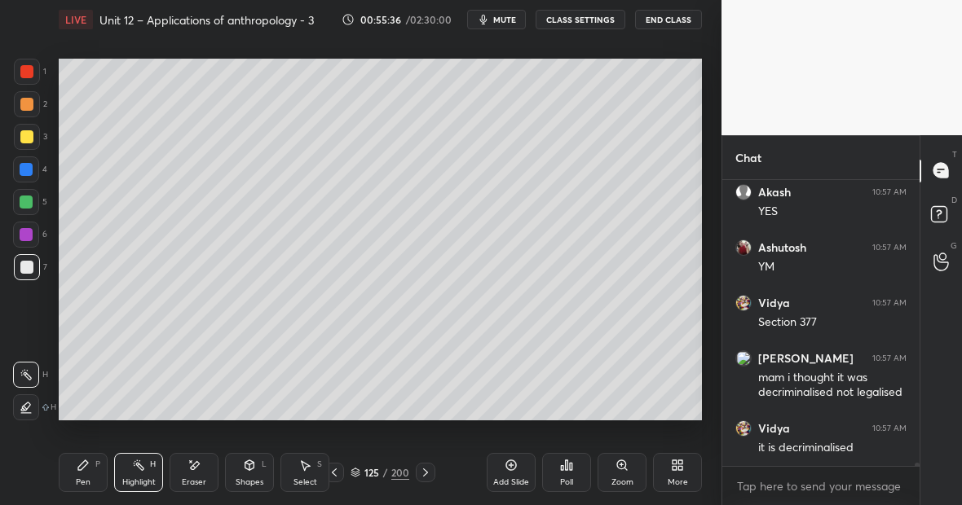
scroll to position [23758, 0]
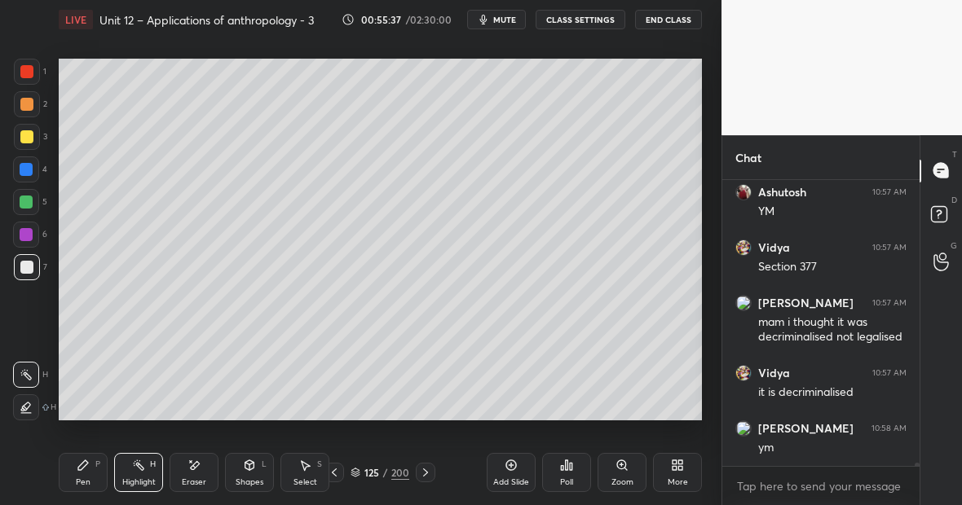
click at [143, 481] on div "Highlight" at bounding box center [138, 483] width 33 height 8
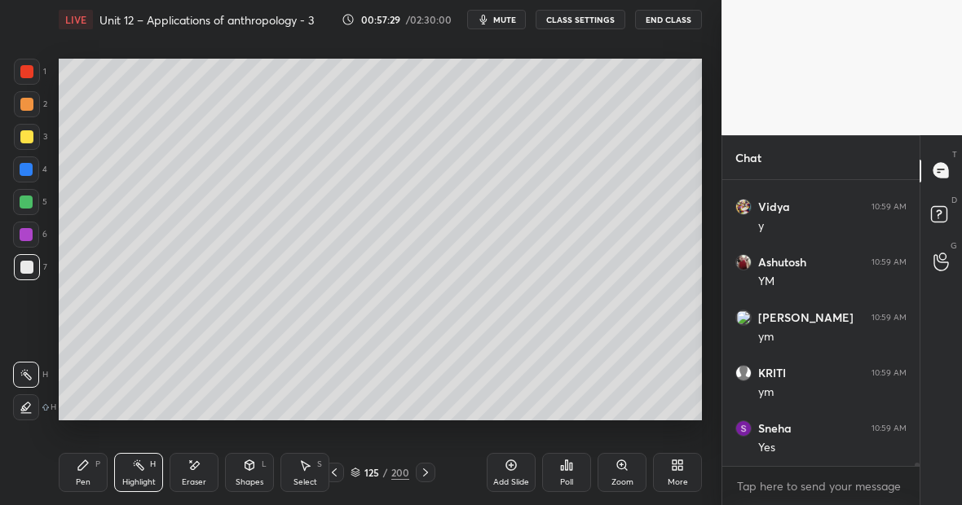
scroll to position [24669, 0]
click at [194, 469] on icon at bounding box center [194, 466] width 13 height 14
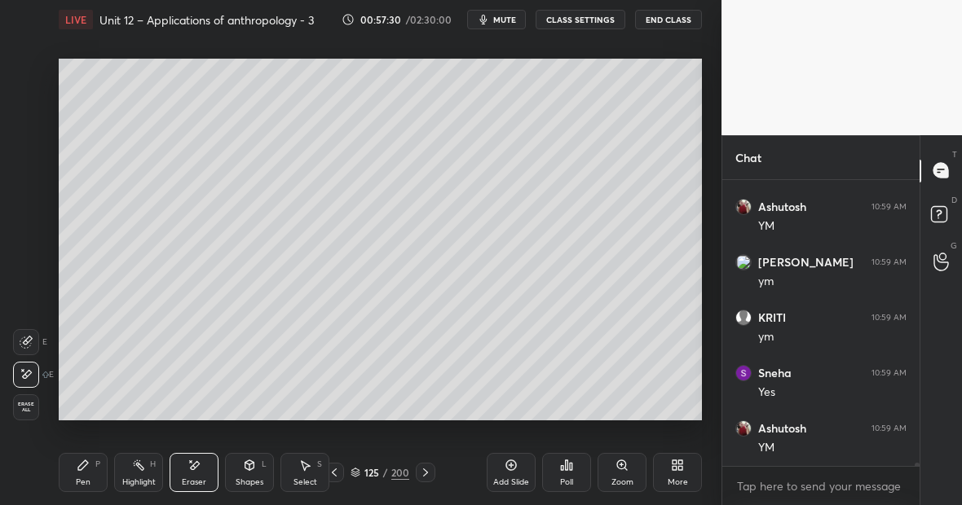
click at [142, 472] on div "Highlight H" at bounding box center [138, 472] width 49 height 39
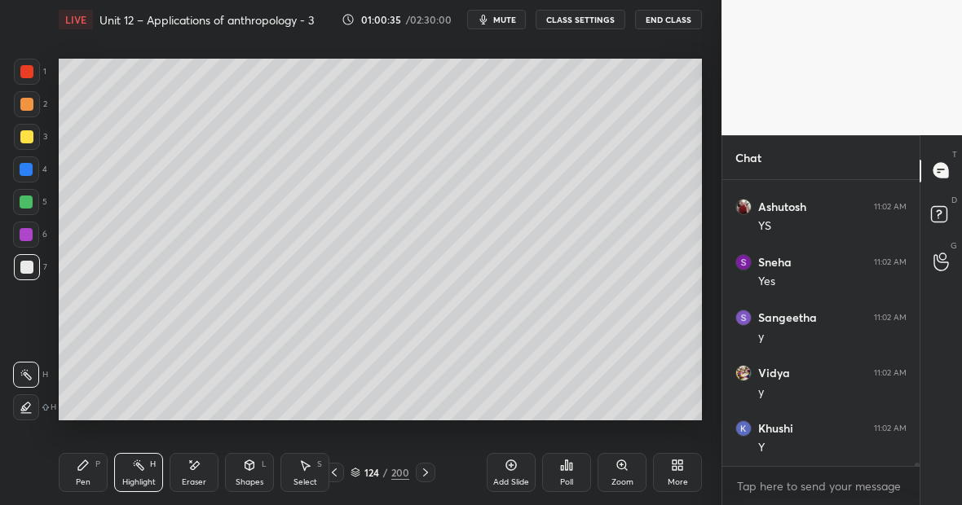
scroll to position [26458, 0]
click at [30, 135] on div at bounding box center [26, 136] width 13 height 13
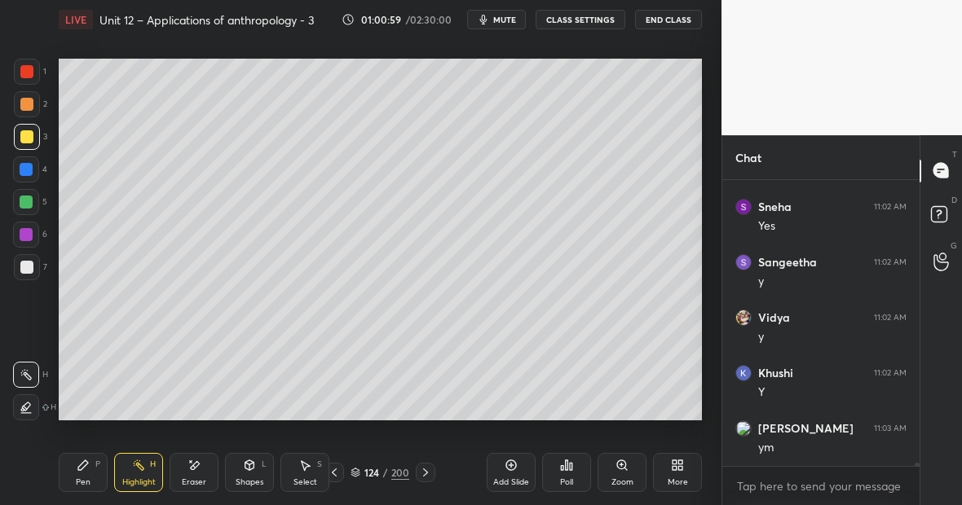
click at [90, 469] on div "Pen P" at bounding box center [83, 472] width 49 height 39
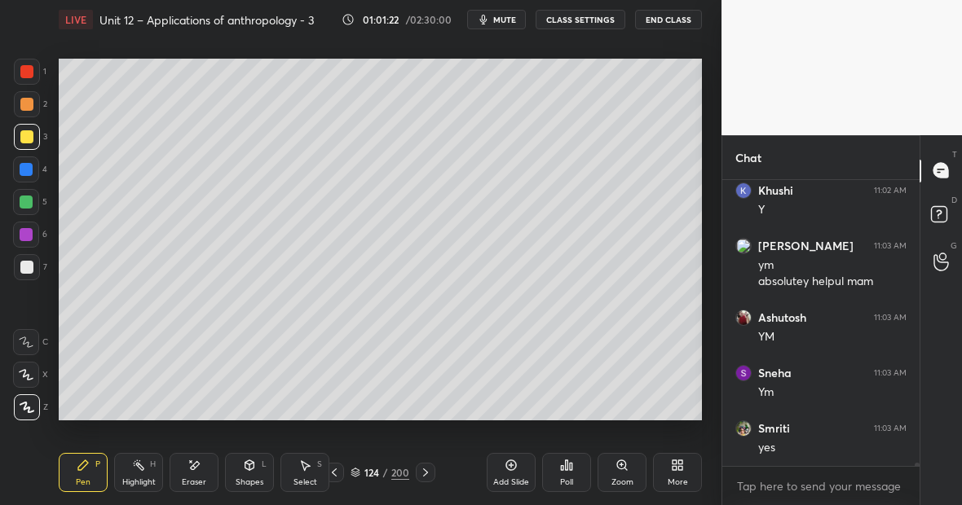
scroll to position [26696, 0]
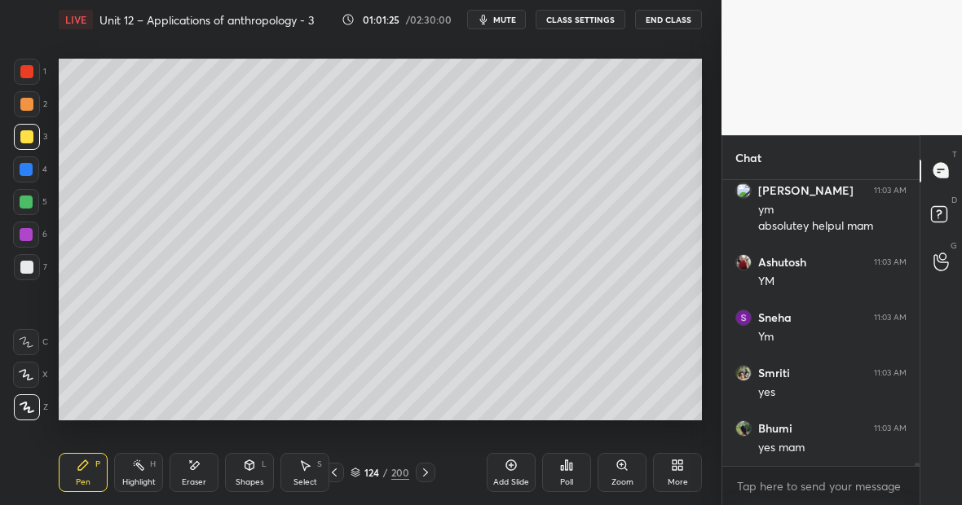
click at [196, 465] on icon at bounding box center [194, 466] width 13 height 14
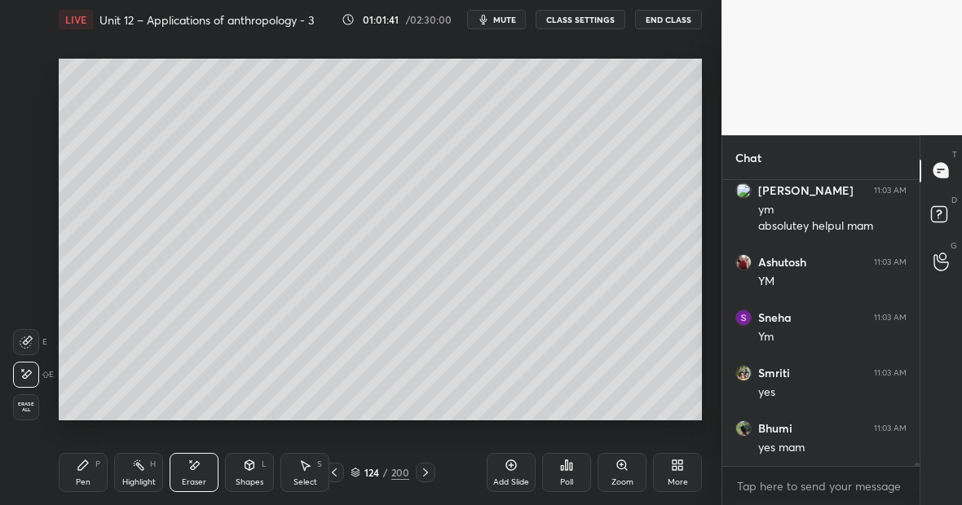
scroll to position [26766, 0]
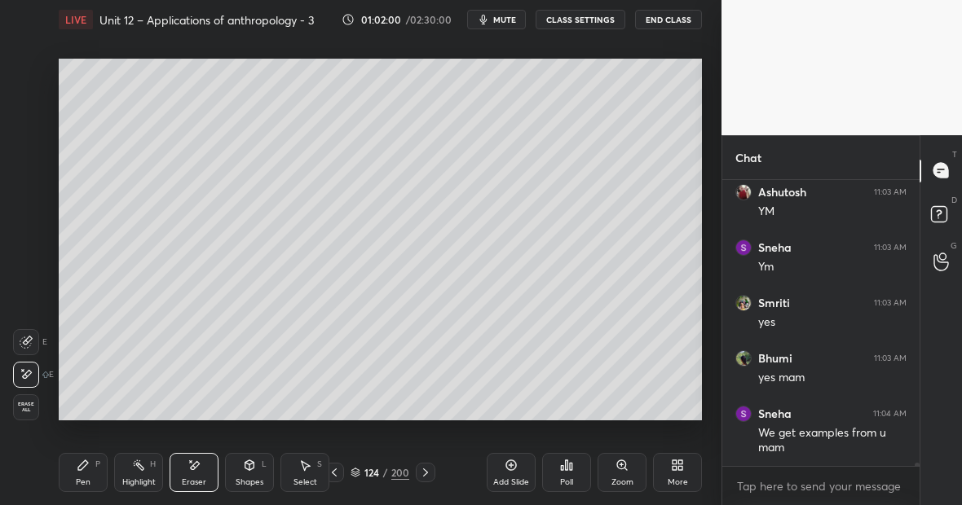
click at [193, 464] on icon at bounding box center [194, 466] width 13 height 14
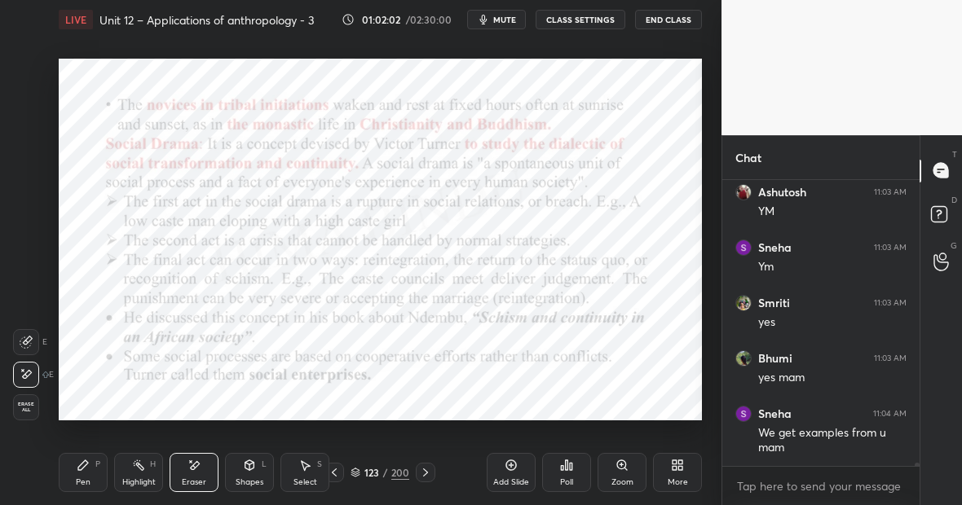
click at [193, 464] on icon at bounding box center [194, 466] width 13 height 14
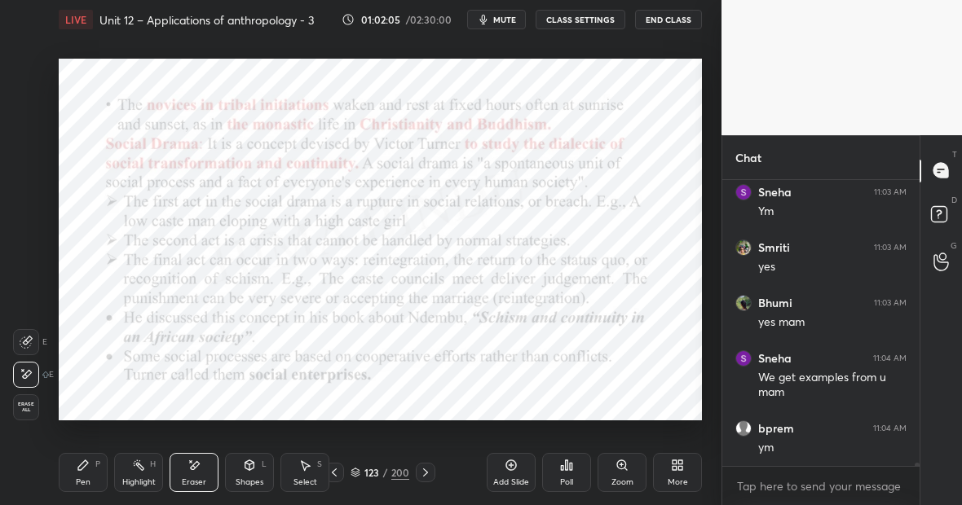
scroll to position [26877, 0]
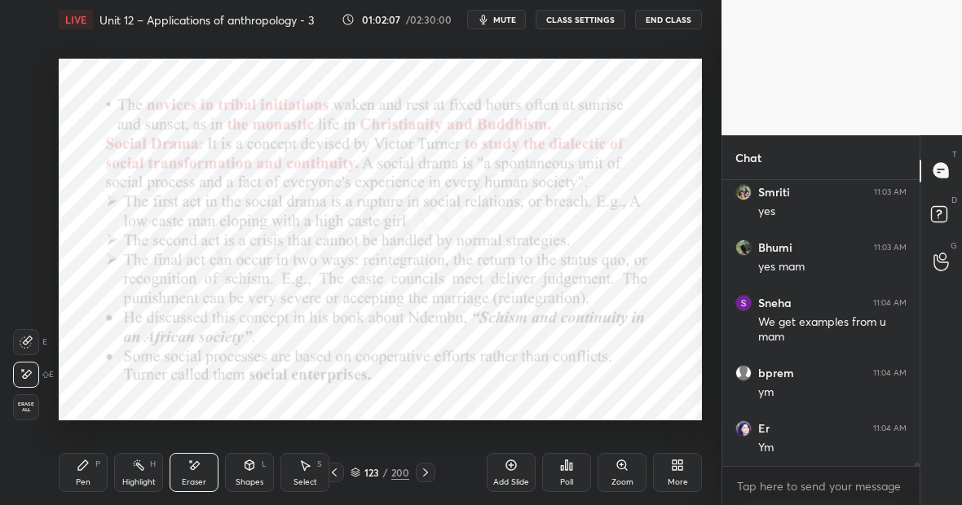
click at [83, 474] on div "Pen P" at bounding box center [83, 472] width 49 height 39
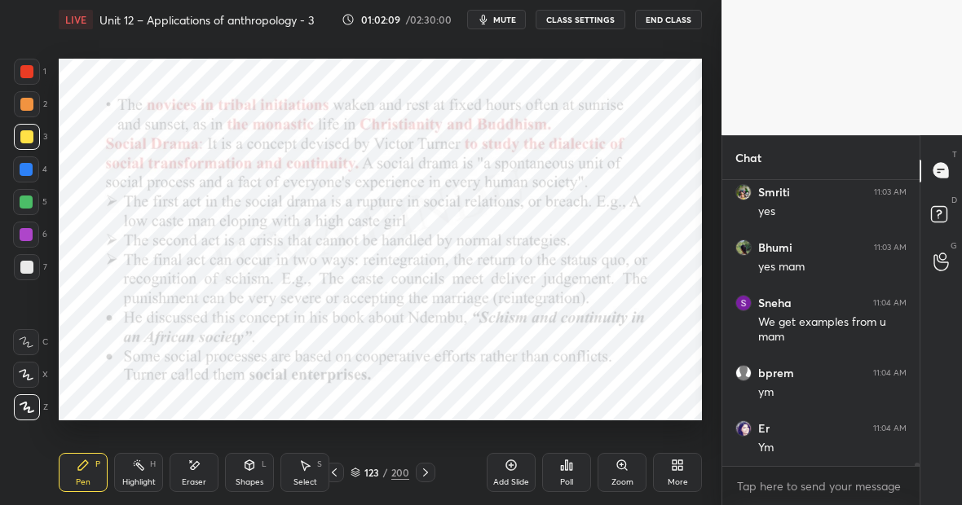
click at [26, 168] on div at bounding box center [26, 169] width 13 height 13
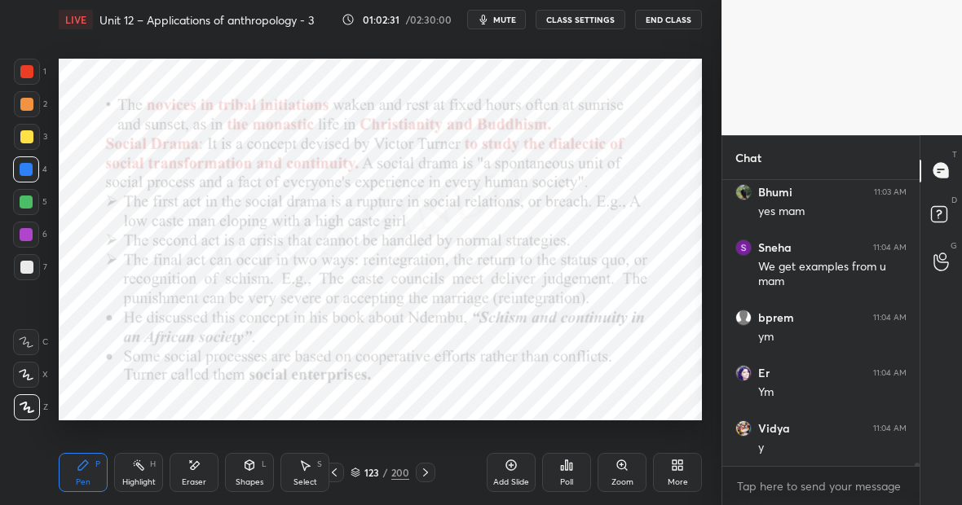
scroll to position [26988, 0]
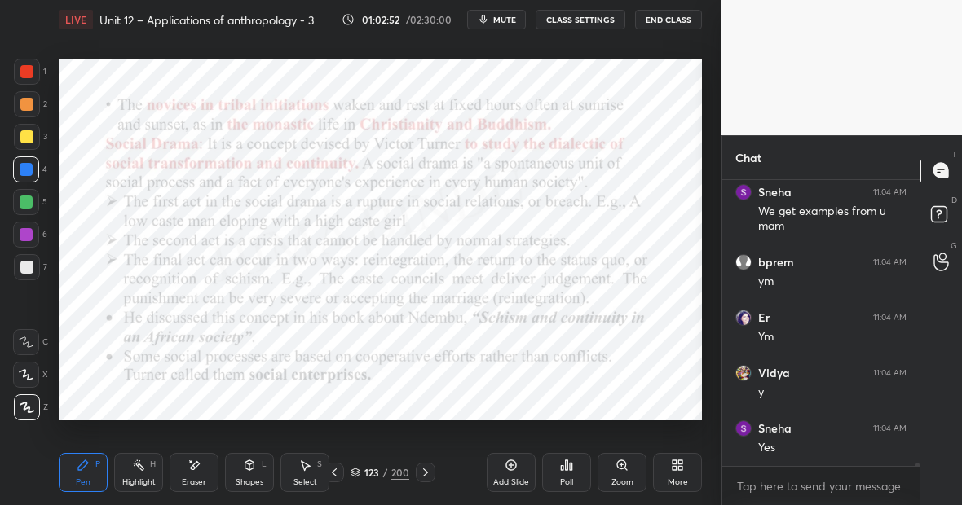
click at [184, 487] on div "Eraser" at bounding box center [194, 472] width 49 height 39
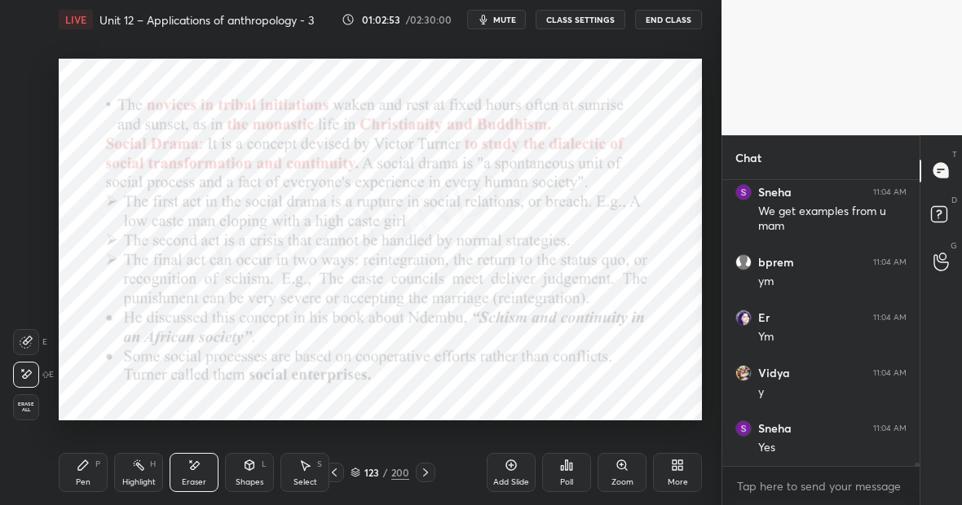
click at [72, 471] on div "Pen P" at bounding box center [83, 472] width 49 height 39
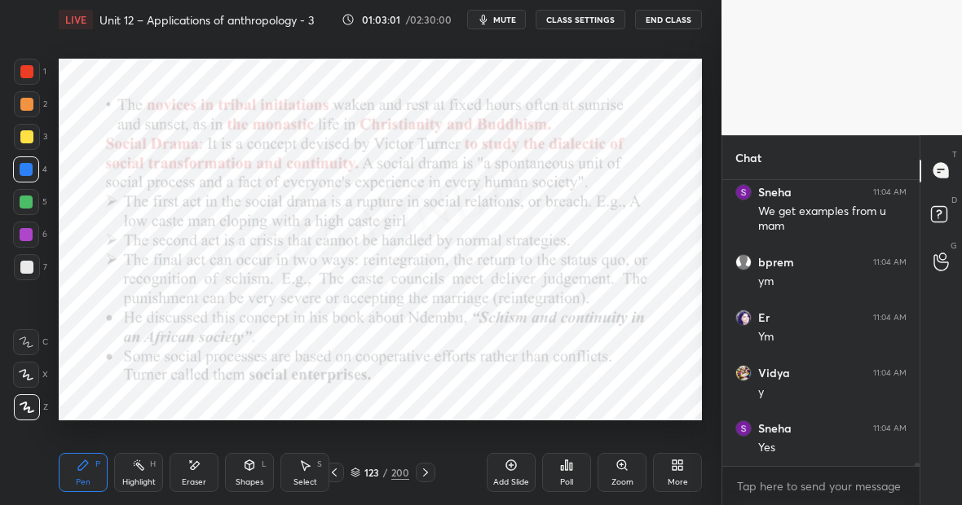
click at [30, 201] on div at bounding box center [26, 202] width 13 height 13
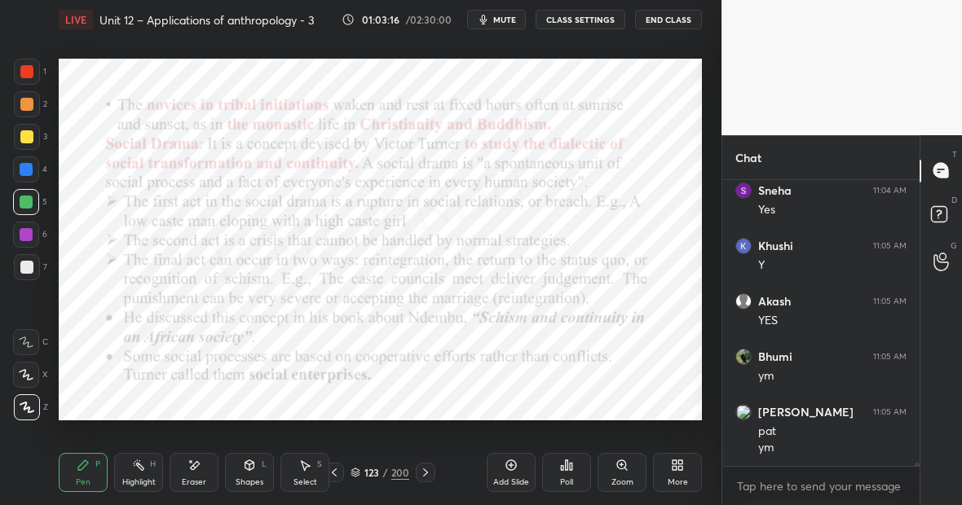
scroll to position [27281, 0]
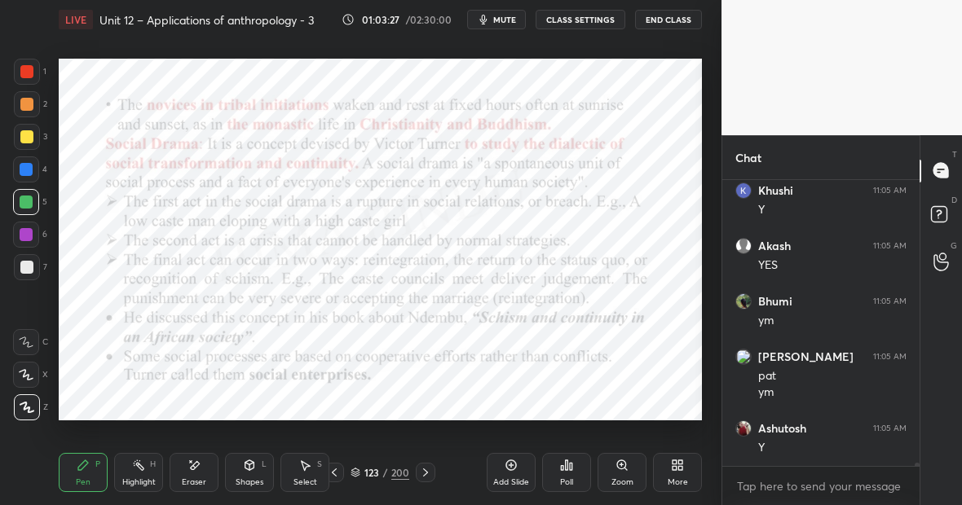
click at [136, 465] on rect at bounding box center [140, 467] width 8 height 8
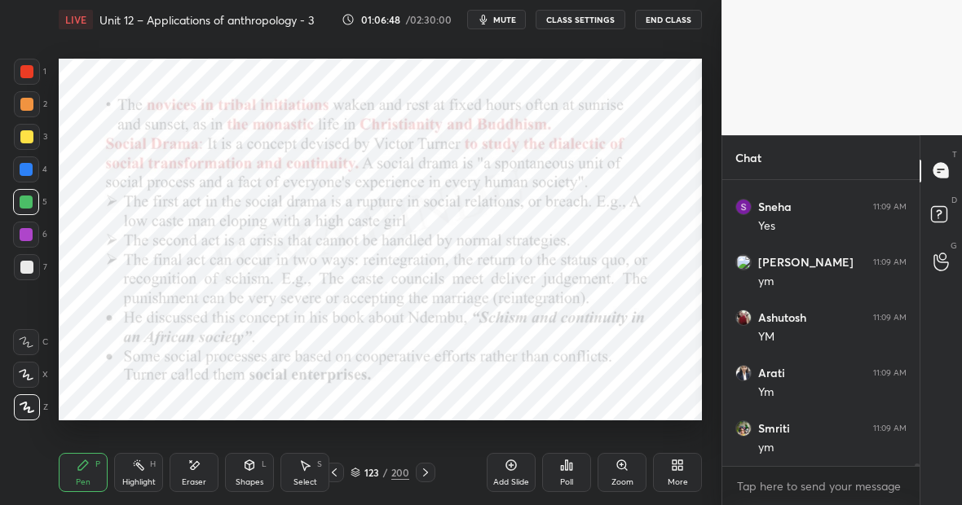
scroll to position [28918, 0]
click at [142, 476] on div "Highlight H" at bounding box center [138, 472] width 49 height 39
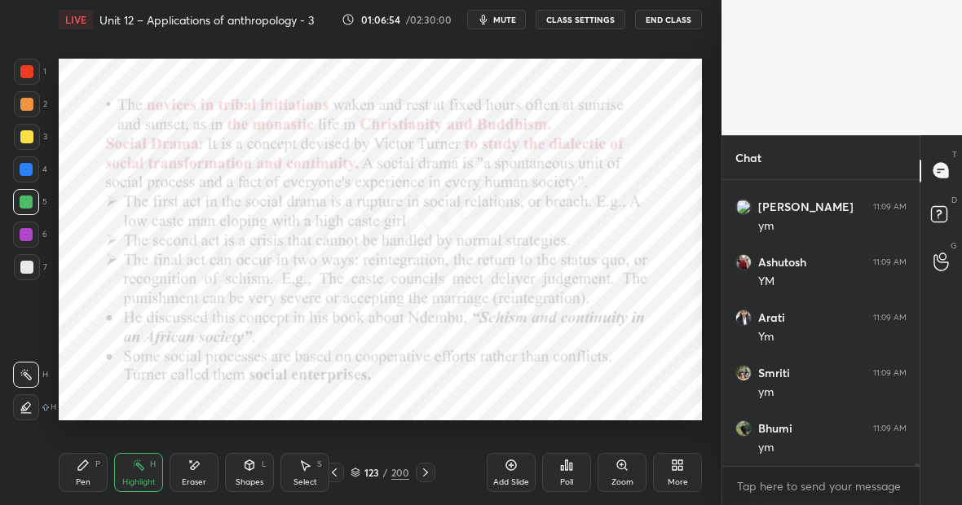
click at [82, 476] on div "Pen P" at bounding box center [83, 472] width 49 height 39
click at [139, 473] on div "Highlight H" at bounding box center [138, 472] width 49 height 39
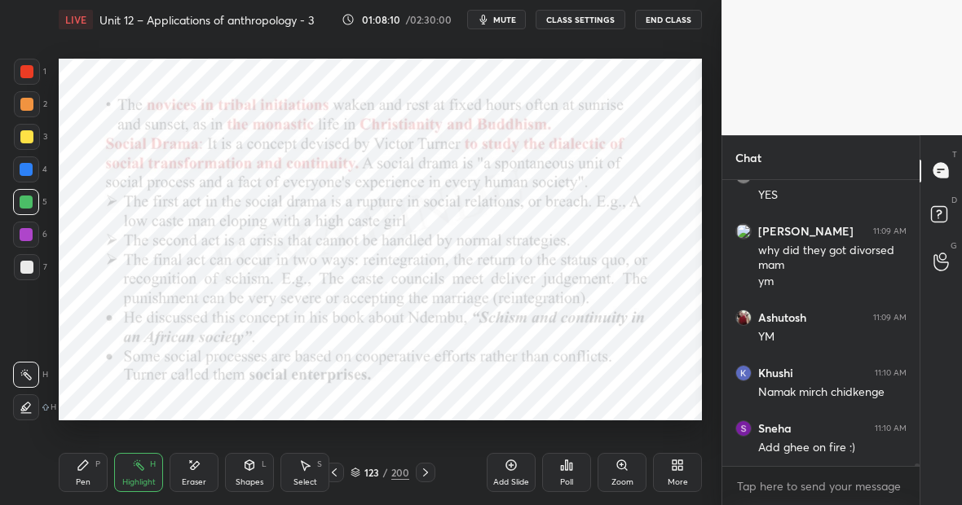
scroll to position [29282, 0]
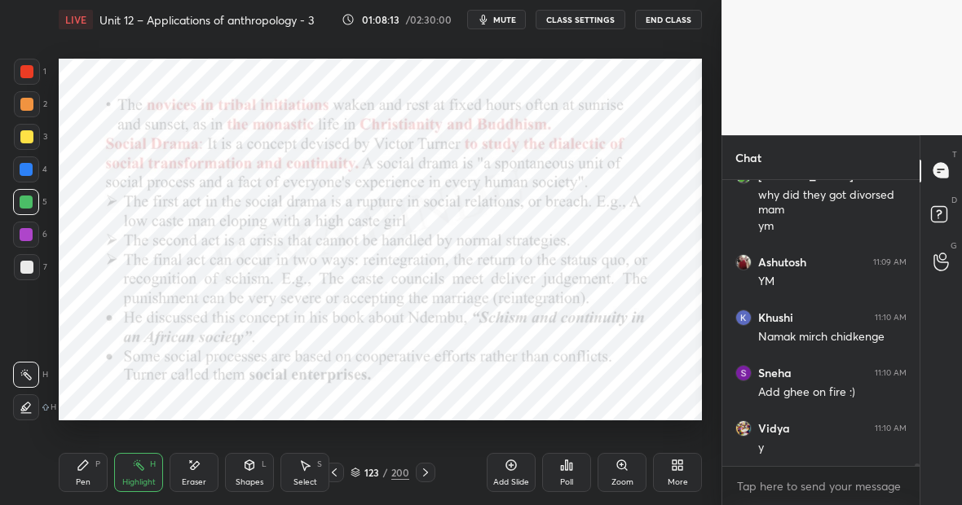
click at [139, 469] on rect at bounding box center [140, 467] width 8 height 8
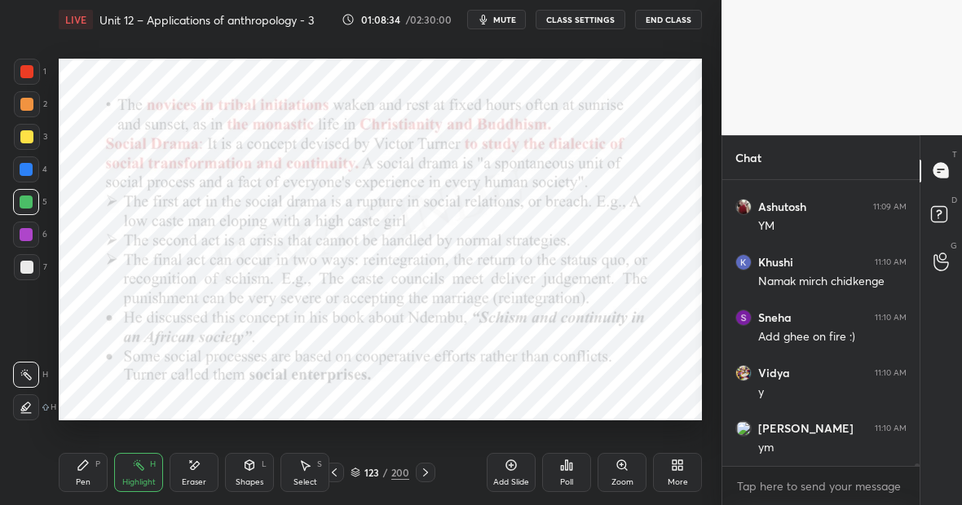
click at [514, 466] on icon at bounding box center [511, 465] width 13 height 13
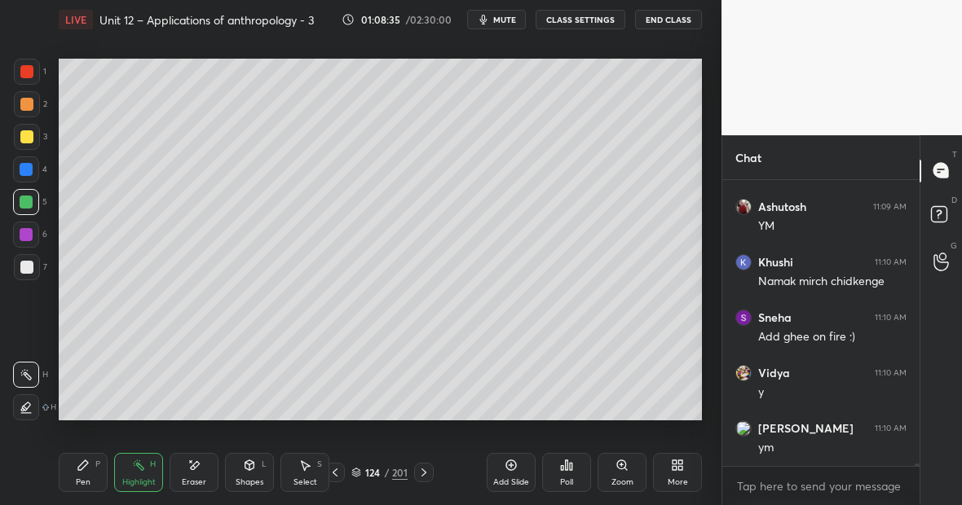
click at [32, 138] on div at bounding box center [26, 136] width 13 height 13
click at [85, 463] on icon at bounding box center [83, 465] width 13 height 13
click at [33, 73] on div at bounding box center [26, 71] width 13 height 13
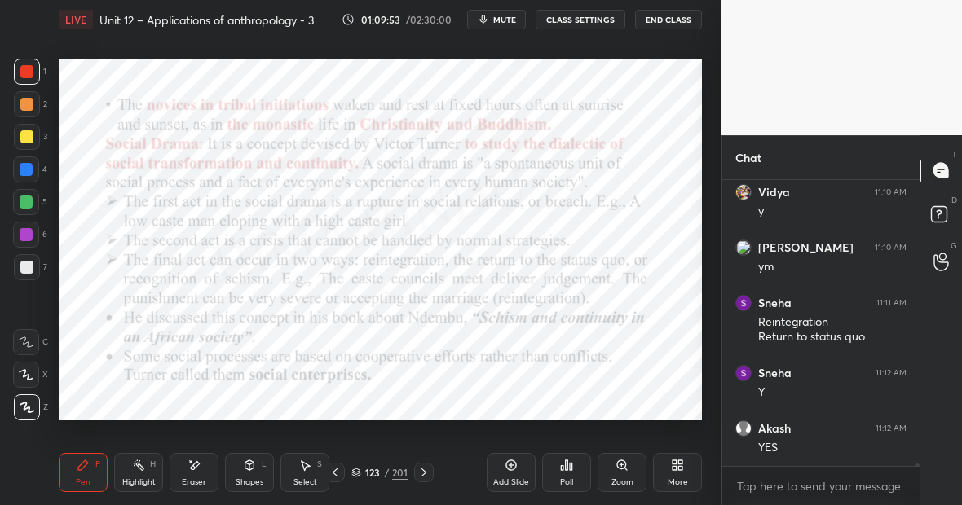
scroll to position [29574, 0]
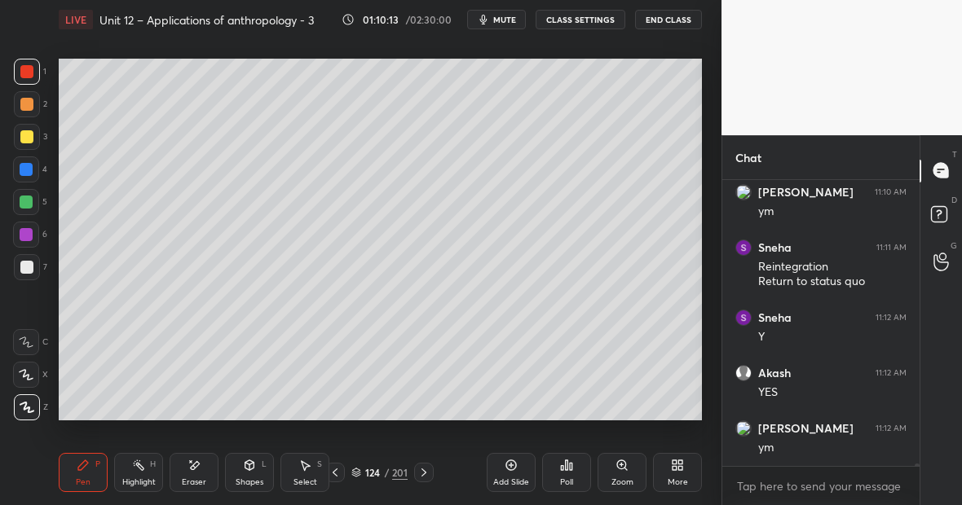
click at [156, 420] on div "Setting up your live class Poll for secs No correct answer Start poll" at bounding box center [380, 239] width 656 height 401
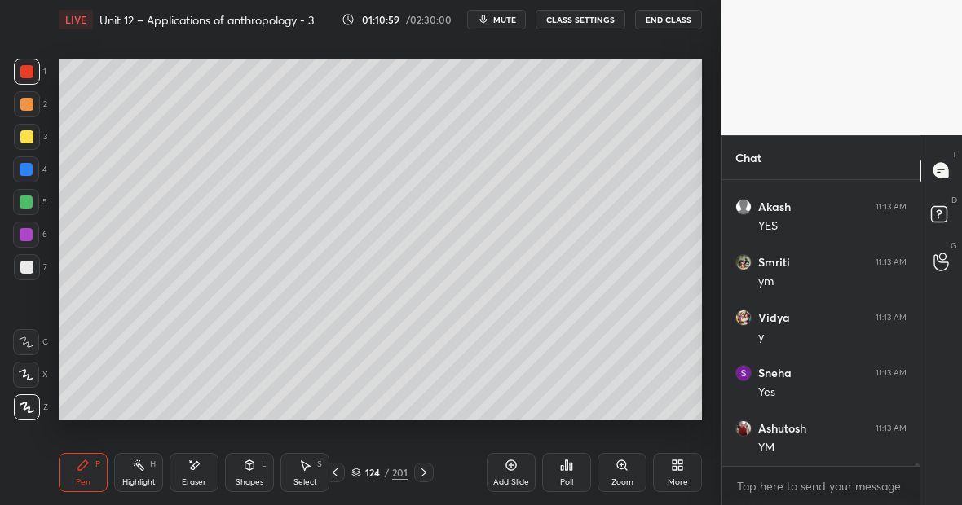
scroll to position [29911, 0]
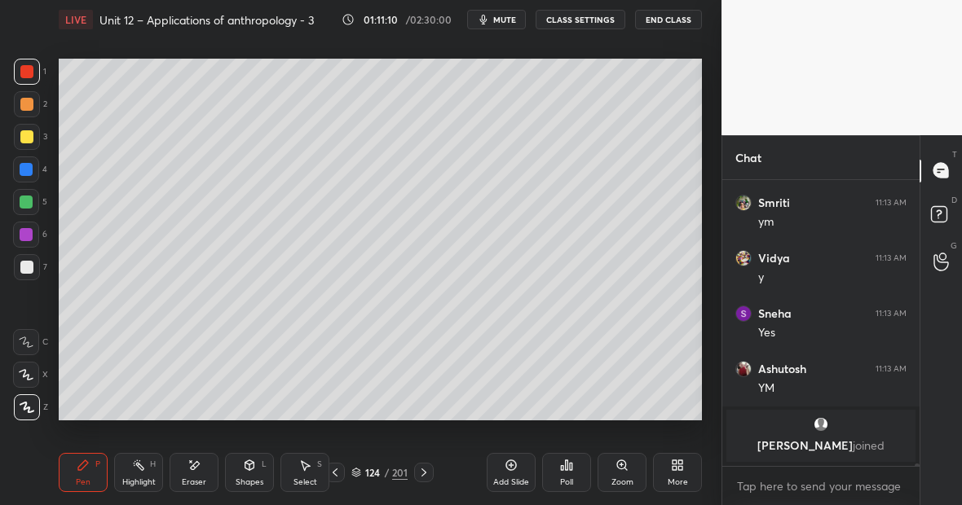
click at [27, 170] on div at bounding box center [26, 169] width 13 height 13
click at [147, 473] on div "Highlight H" at bounding box center [138, 472] width 49 height 39
click at [146, 475] on div "Highlight H" at bounding box center [138, 472] width 49 height 39
click at [153, 475] on div "Highlight H" at bounding box center [138, 472] width 49 height 39
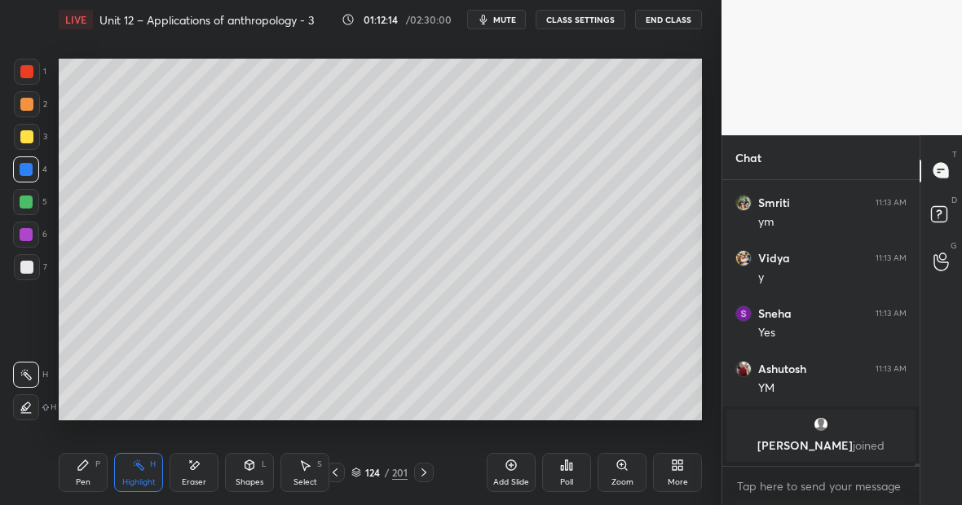
click at [144, 481] on div "Highlight" at bounding box center [138, 483] width 33 height 8
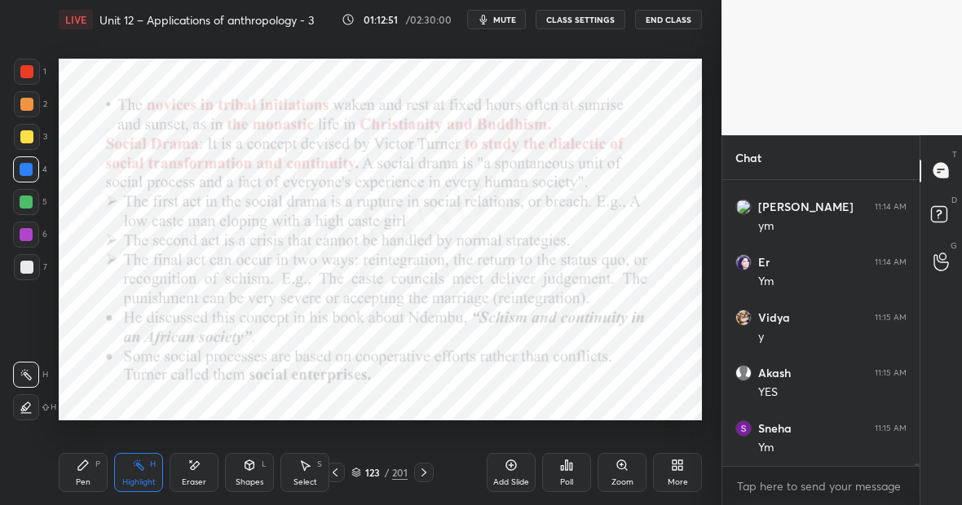
scroll to position [28722, 0]
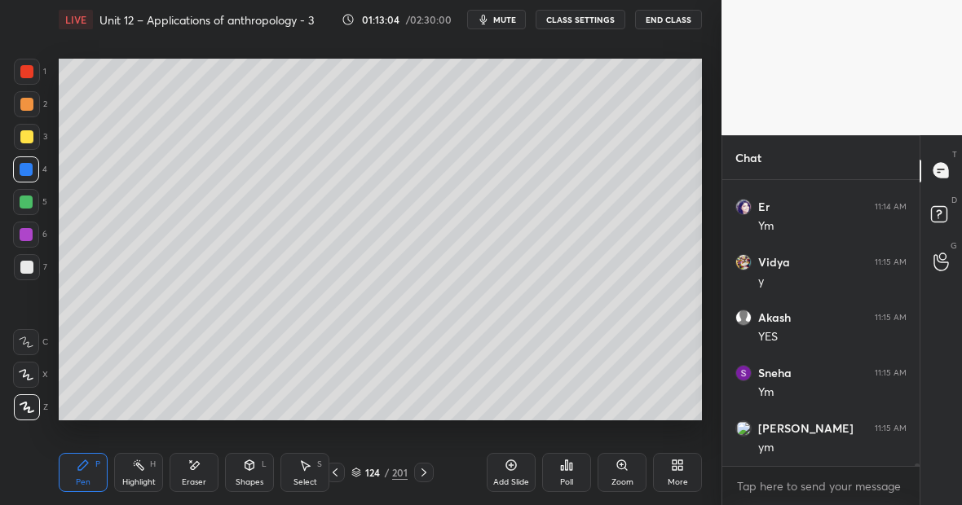
click at [152, 479] on div "Highlight" at bounding box center [138, 483] width 33 height 8
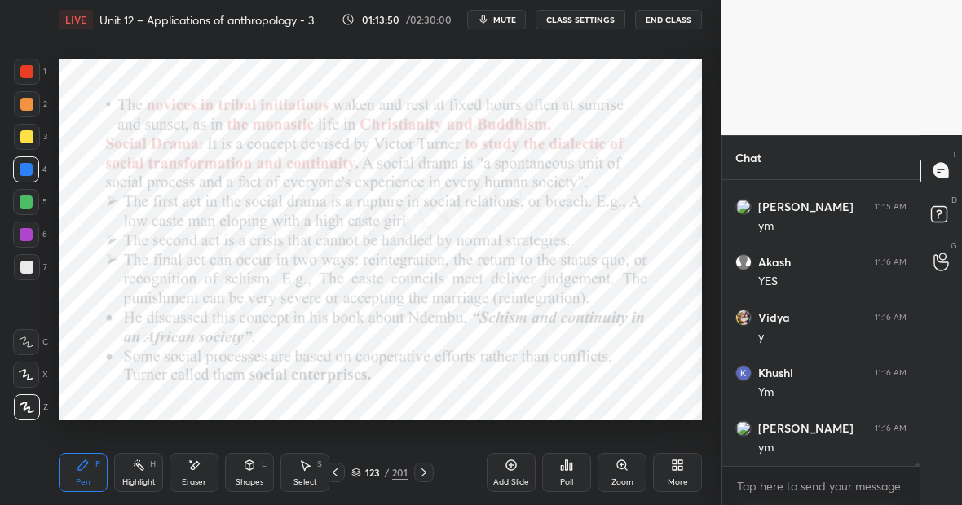
scroll to position [28999, 0]
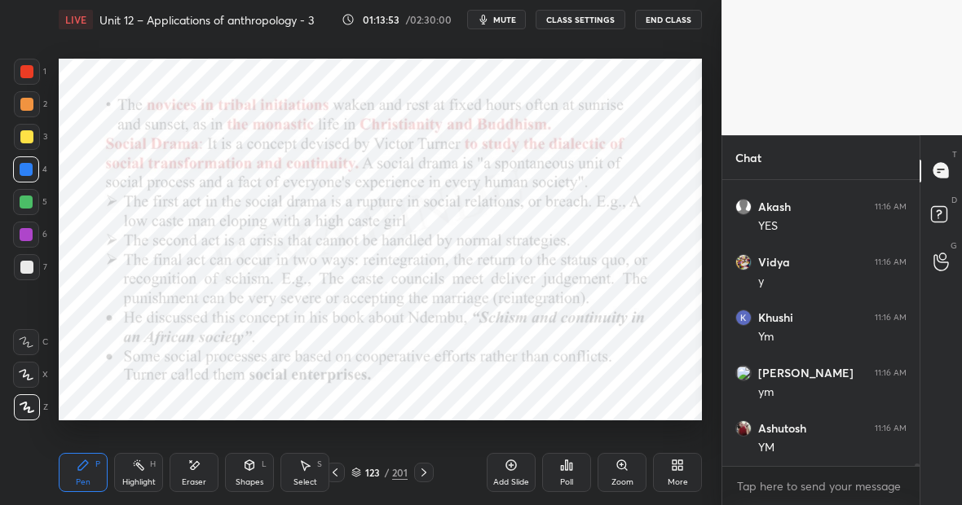
click at [424, 471] on icon at bounding box center [424, 473] width 5 height 8
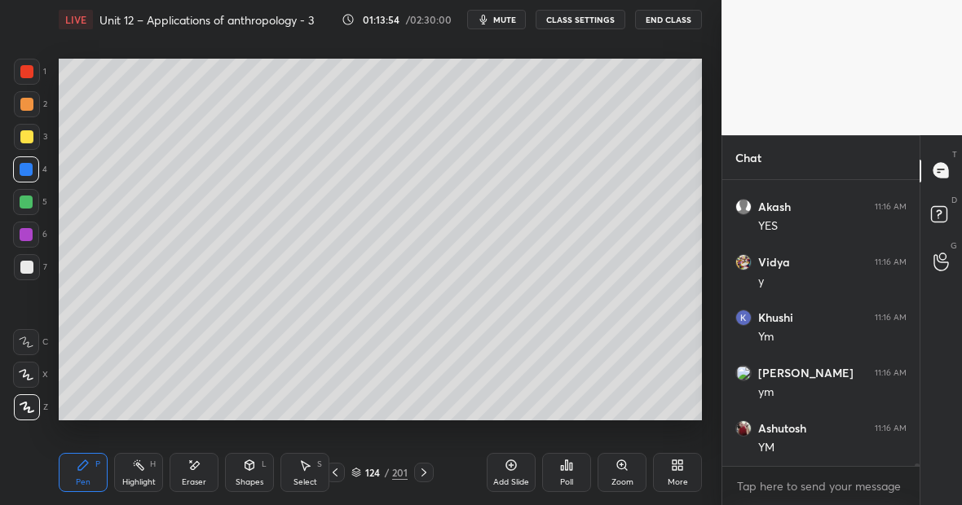
click at [424, 471] on icon at bounding box center [424, 473] width 5 height 8
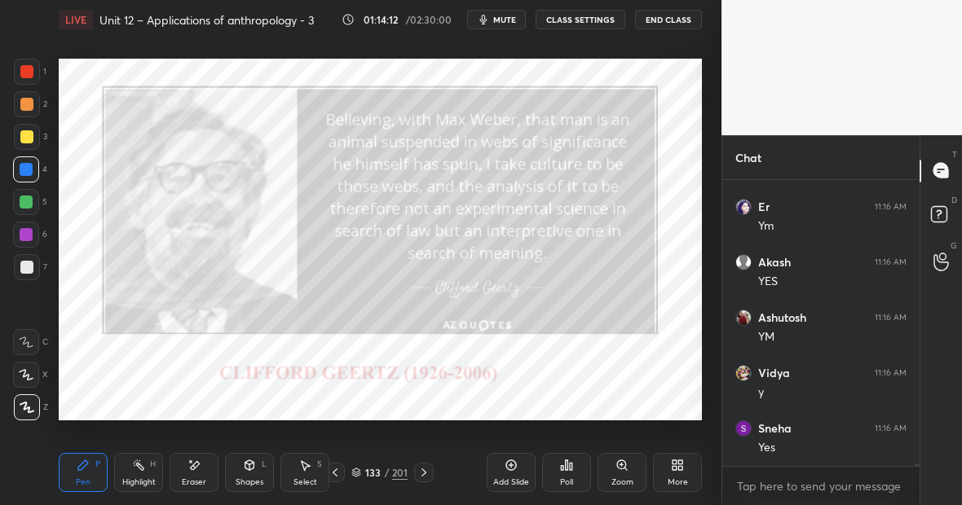
scroll to position [29332, 0]
click at [30, 73] on div at bounding box center [26, 71] width 13 height 13
click at [143, 477] on div "Highlight H" at bounding box center [138, 472] width 49 height 39
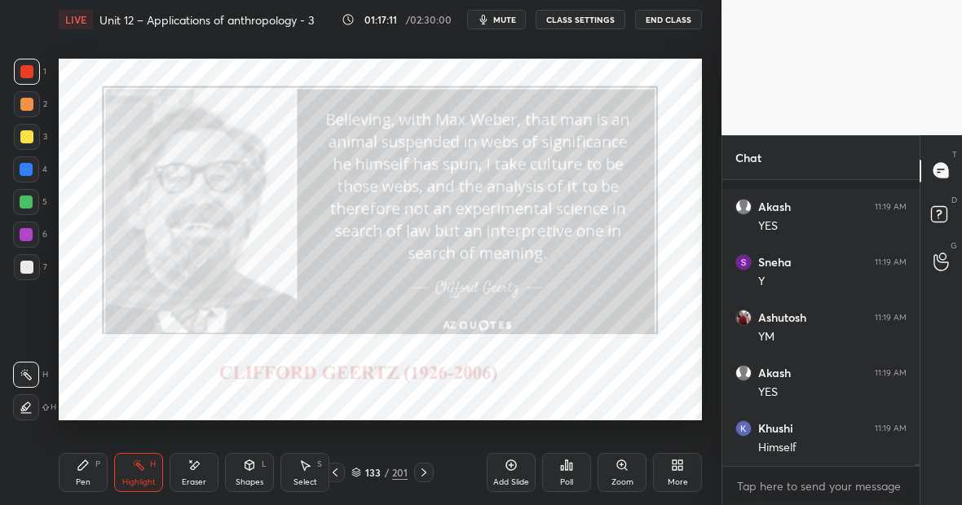
scroll to position [30362, 0]
click at [77, 479] on div "Pen" at bounding box center [83, 483] width 15 height 8
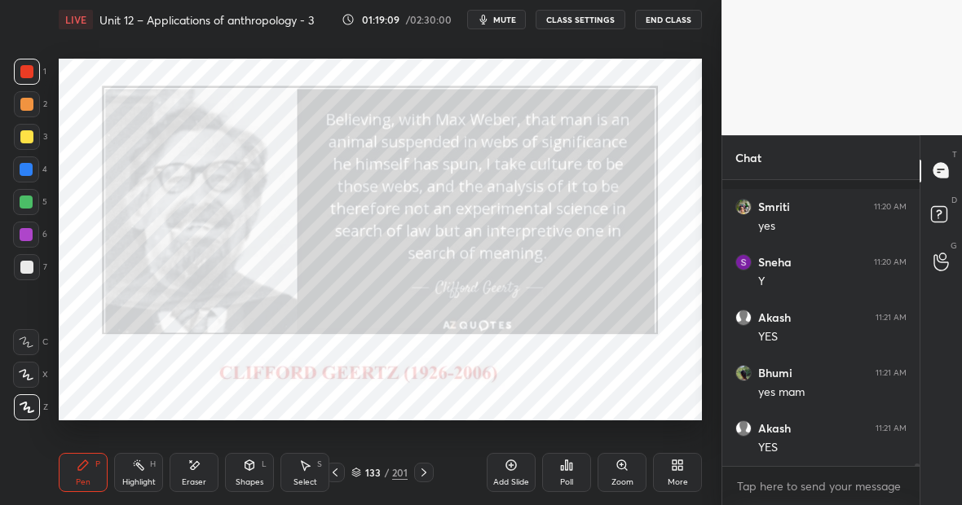
scroll to position [32026, 0]
click at [135, 479] on div "Highlight" at bounding box center [138, 483] width 33 height 8
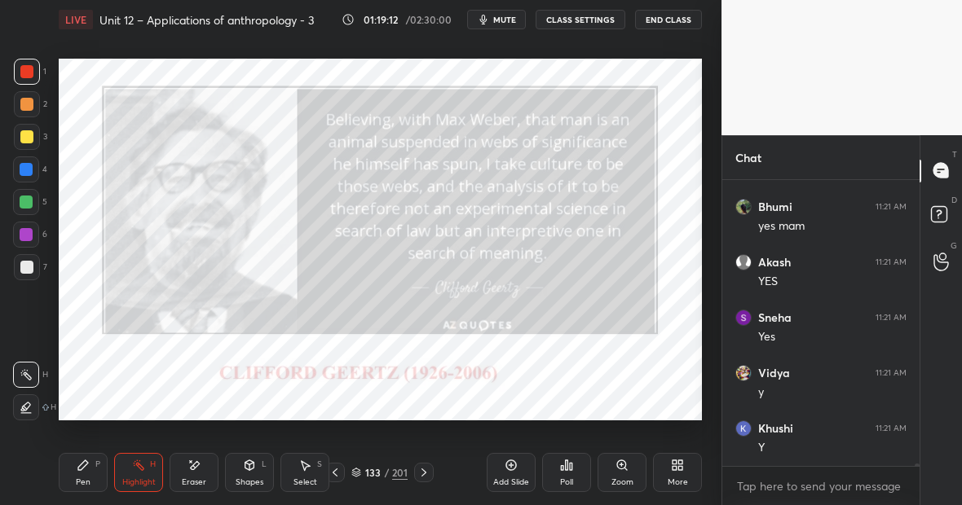
scroll to position [32192, 0]
click at [72, 486] on div "Pen P" at bounding box center [83, 472] width 49 height 39
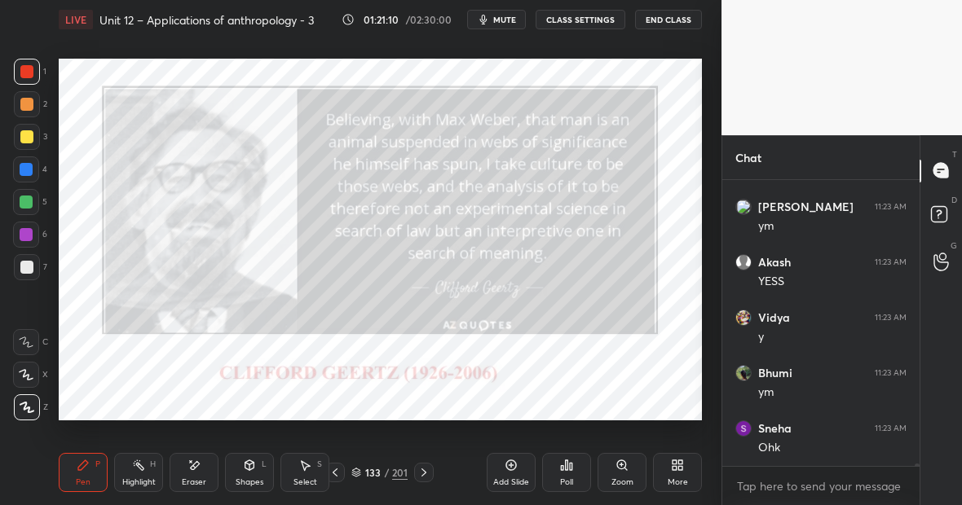
scroll to position [33800, 0]
click at [20, 199] on div at bounding box center [26, 202] width 13 height 13
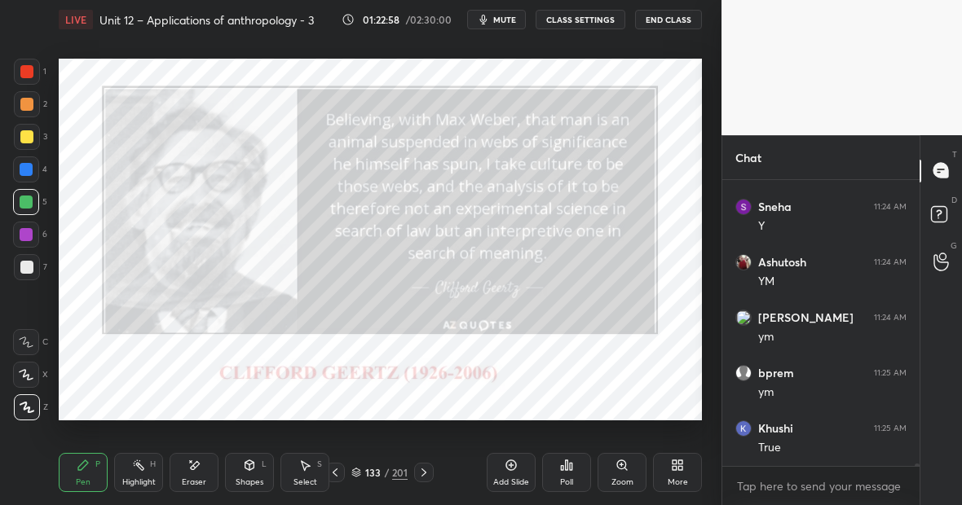
scroll to position [34299, 0]
click at [31, 170] on div at bounding box center [26, 169] width 13 height 13
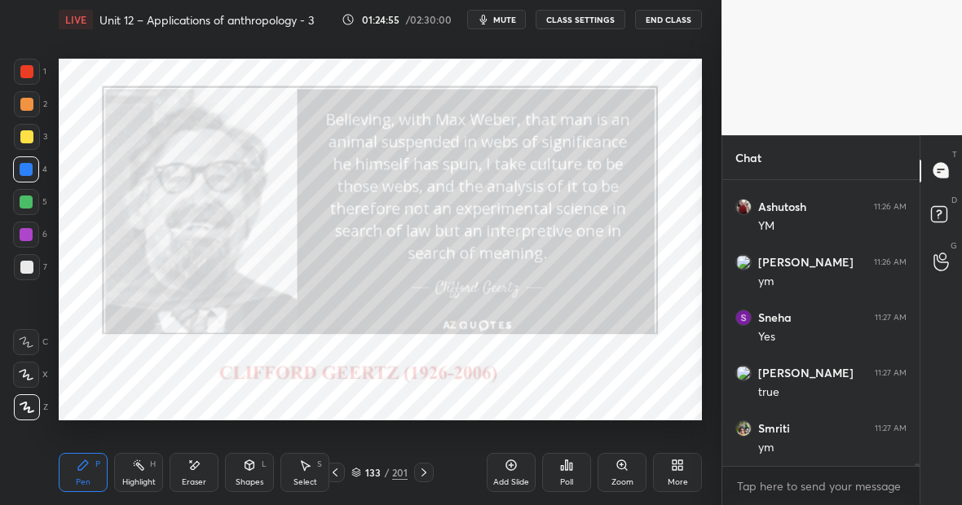
scroll to position [35186, 0]
click at [195, 479] on div "Eraser" at bounding box center [194, 483] width 24 height 8
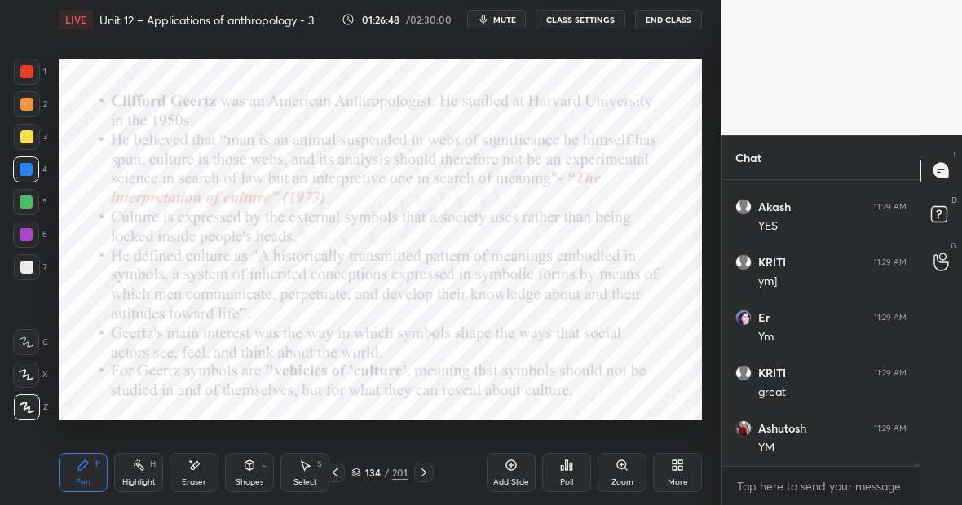
scroll to position [36311, 0]
click at [135, 465] on div "Highlight H" at bounding box center [138, 472] width 49 height 39
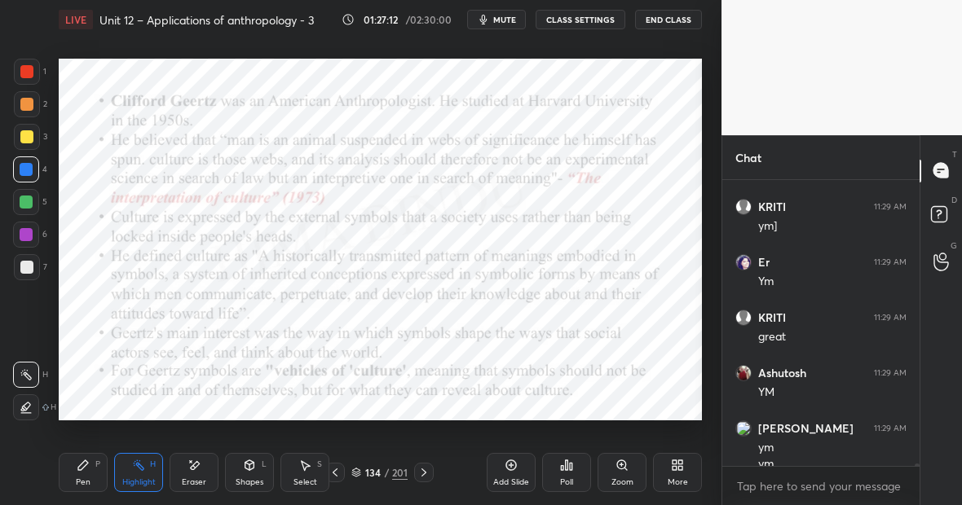
scroll to position [36327, 0]
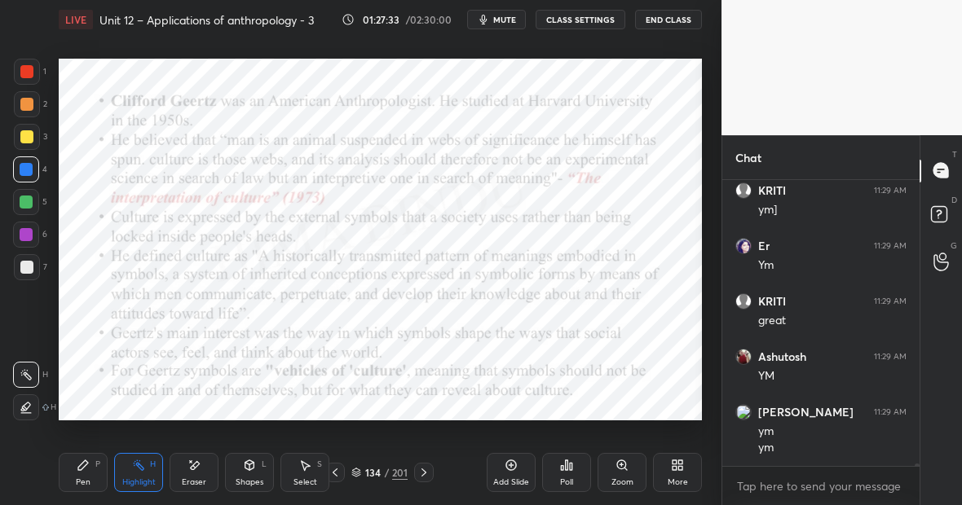
click at [188, 475] on div "Eraser" at bounding box center [194, 472] width 49 height 39
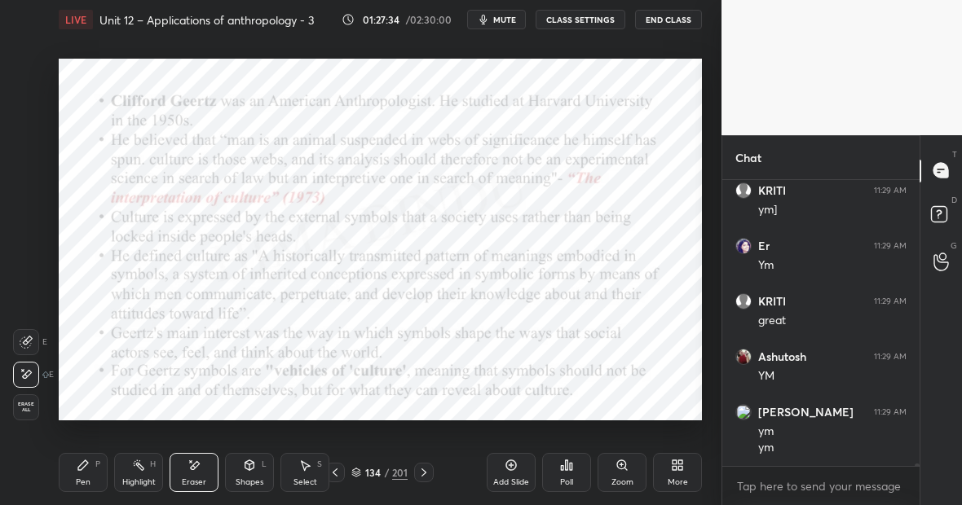
click at [94, 479] on div "Pen P" at bounding box center [83, 472] width 49 height 39
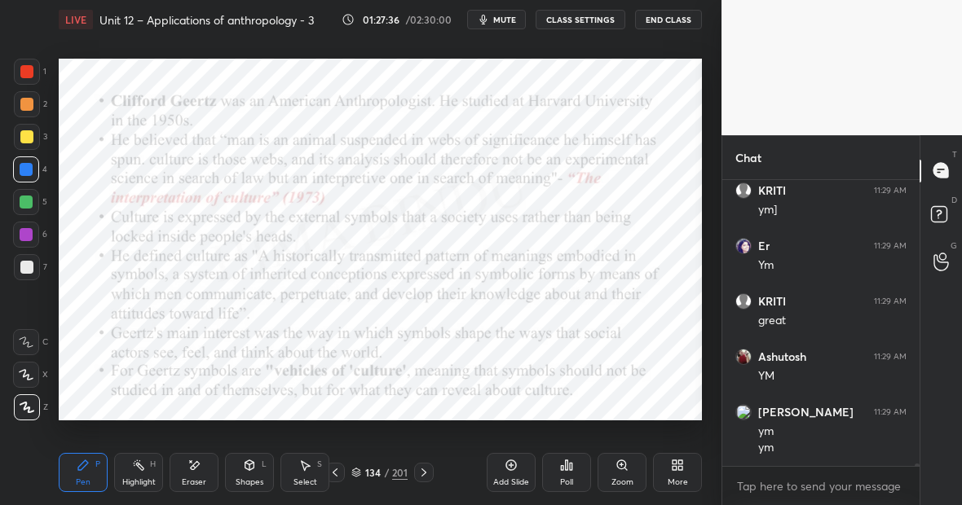
click at [139, 479] on div "Highlight" at bounding box center [138, 483] width 33 height 8
click at [86, 466] on icon at bounding box center [83, 465] width 13 height 13
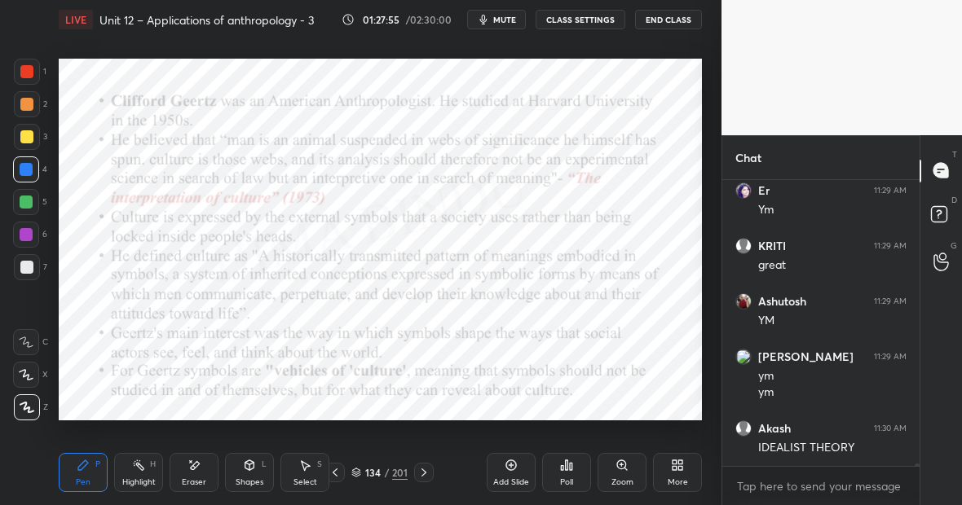
click at [136, 475] on div "Highlight H" at bounding box center [138, 472] width 49 height 39
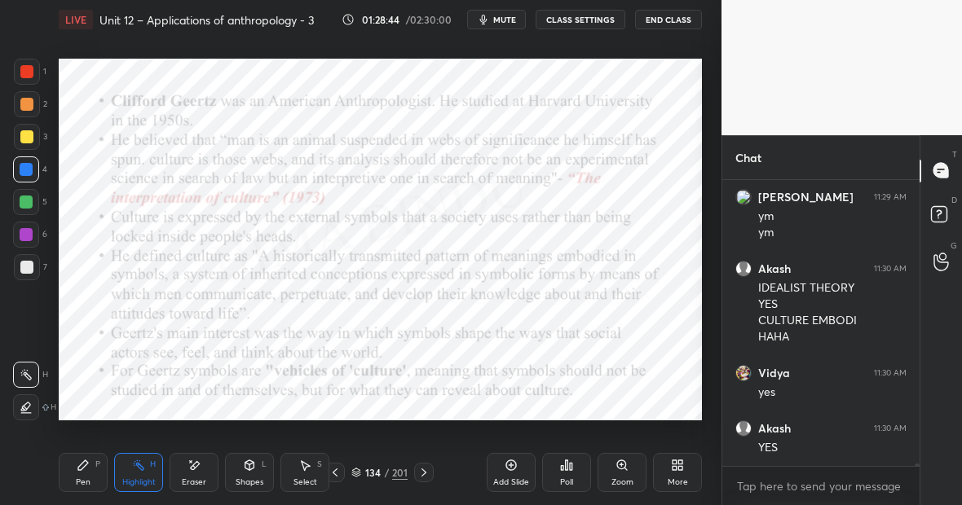
scroll to position [36598, 0]
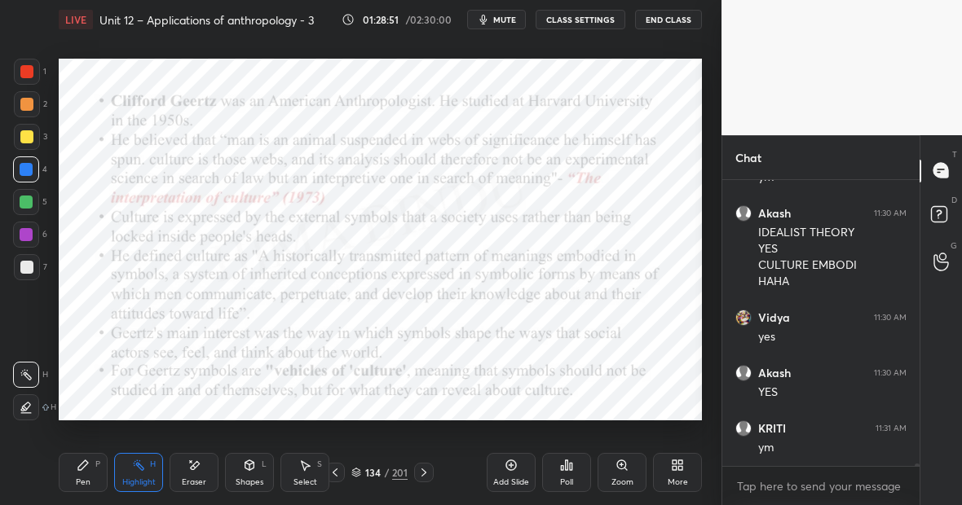
click at [29, 73] on div at bounding box center [26, 71] width 13 height 13
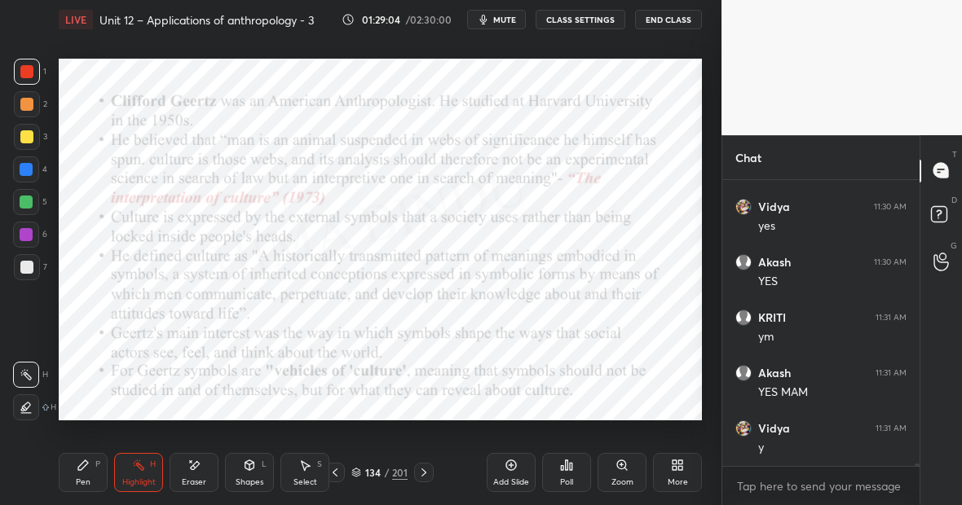
scroll to position [36764, 0]
click at [90, 469] on div "Pen P" at bounding box center [83, 472] width 49 height 39
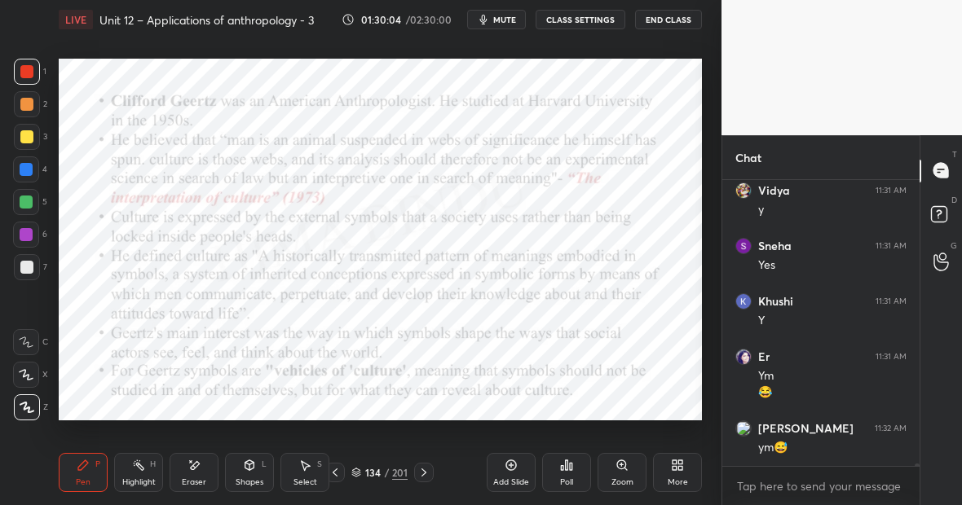
scroll to position [37002, 0]
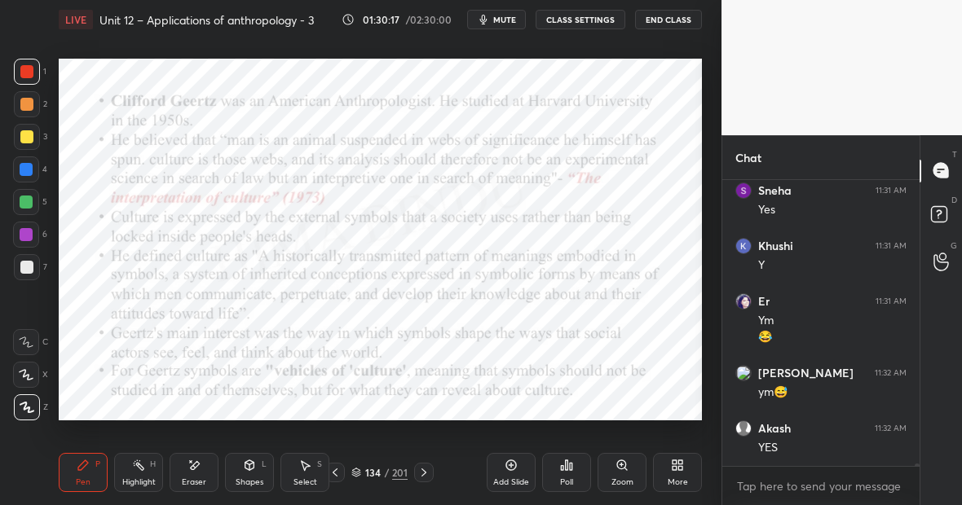
click at [199, 483] on div "Eraser" at bounding box center [194, 483] width 24 height 8
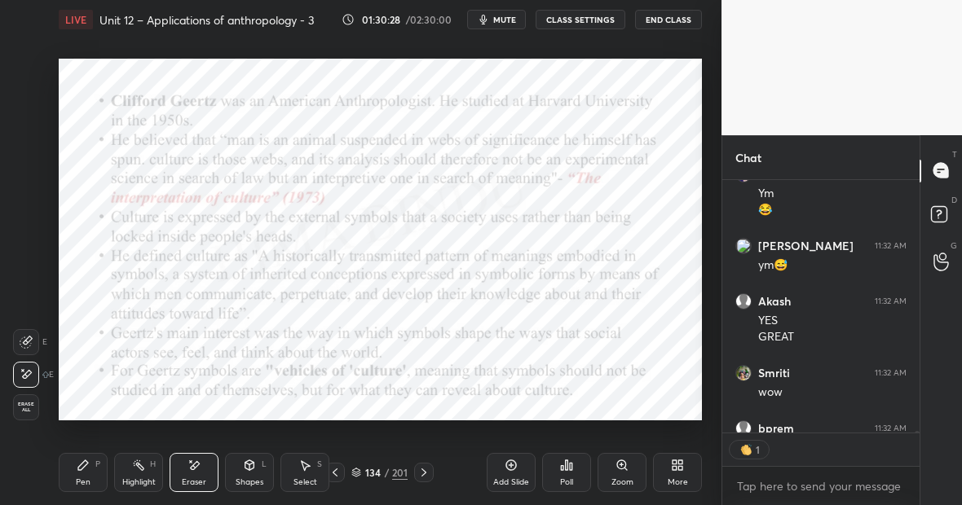
scroll to position [37218, 0]
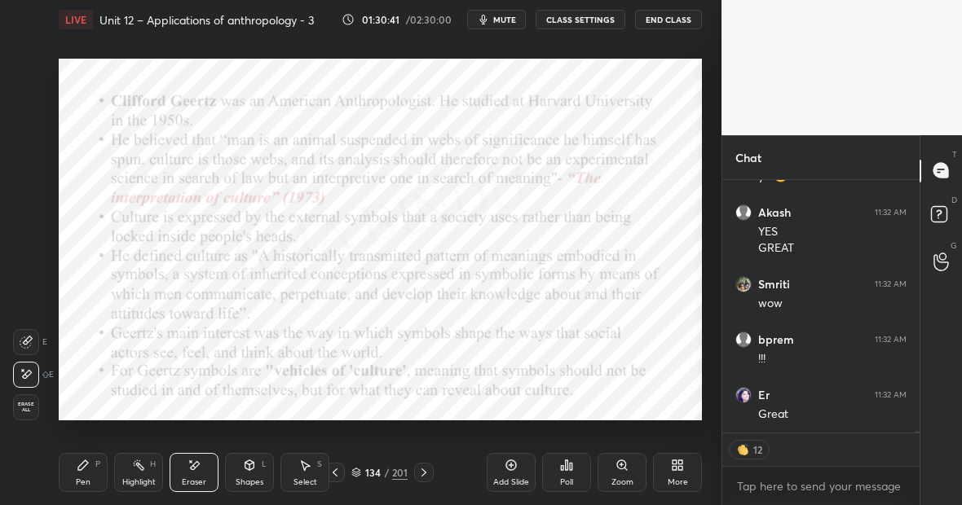
click at [137, 479] on div "Highlight" at bounding box center [138, 483] width 33 height 8
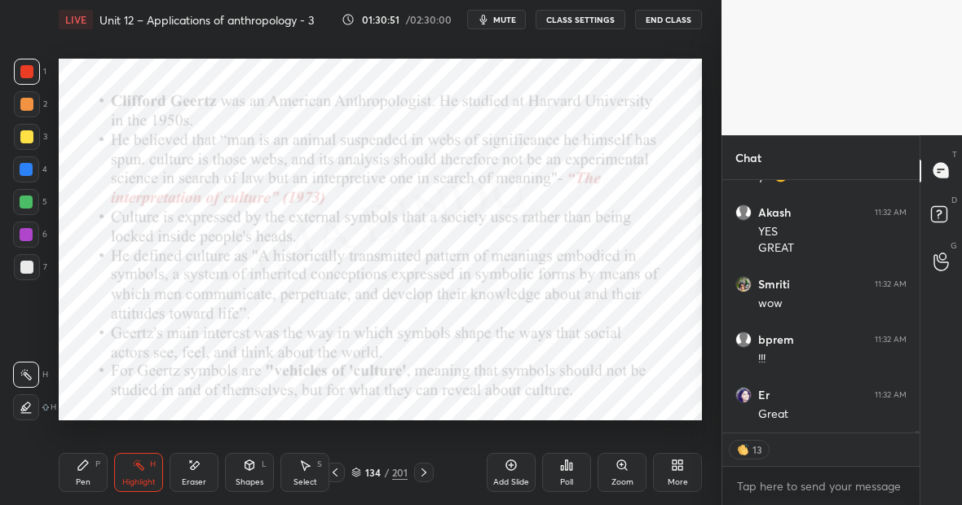
scroll to position [37185, 0]
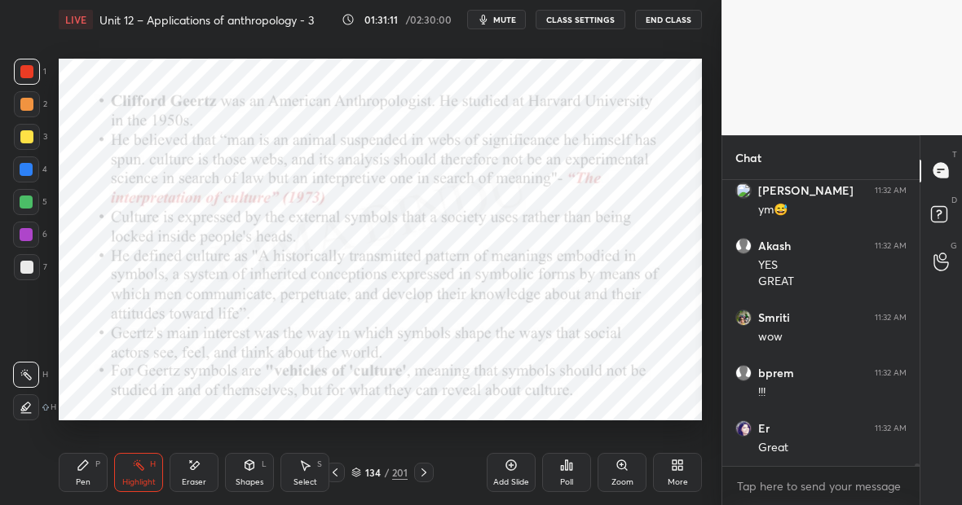
click at [90, 465] on div "Pen P" at bounding box center [83, 472] width 49 height 39
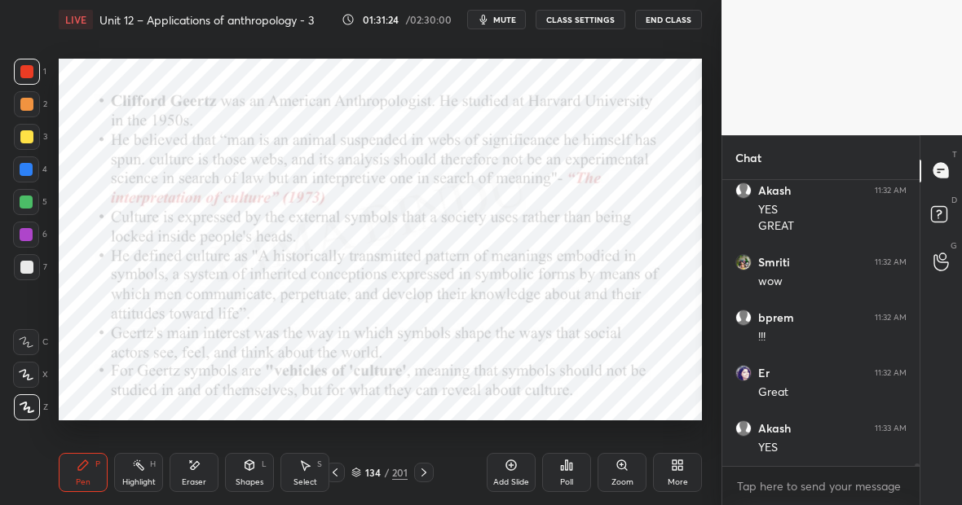
scroll to position [37296, 0]
click at [145, 468] on div "Highlight H" at bounding box center [138, 472] width 49 height 39
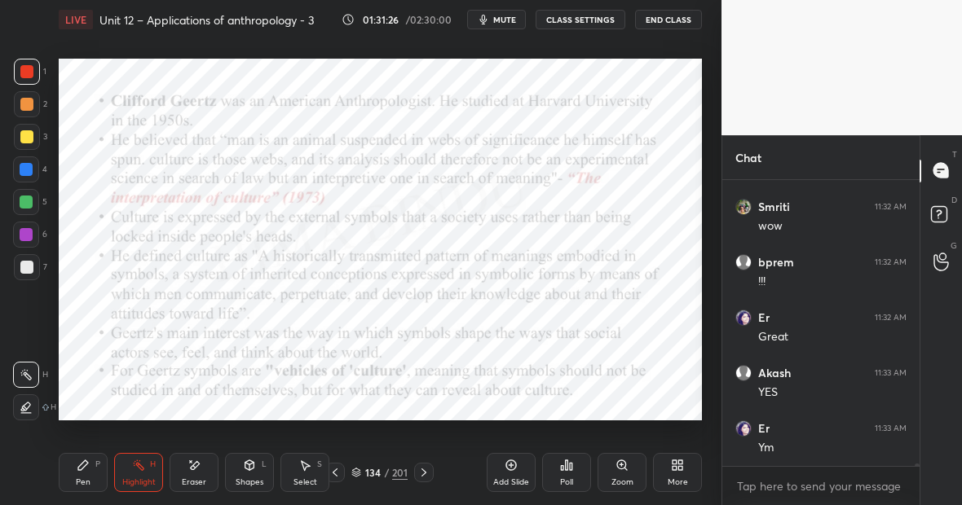
click at [90, 477] on div "Pen P" at bounding box center [83, 472] width 49 height 39
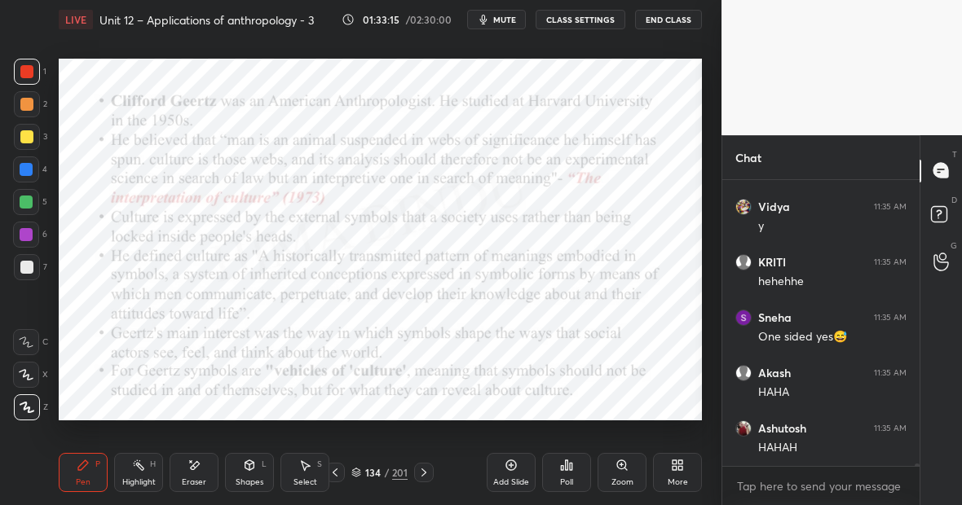
scroll to position [38199, 0]
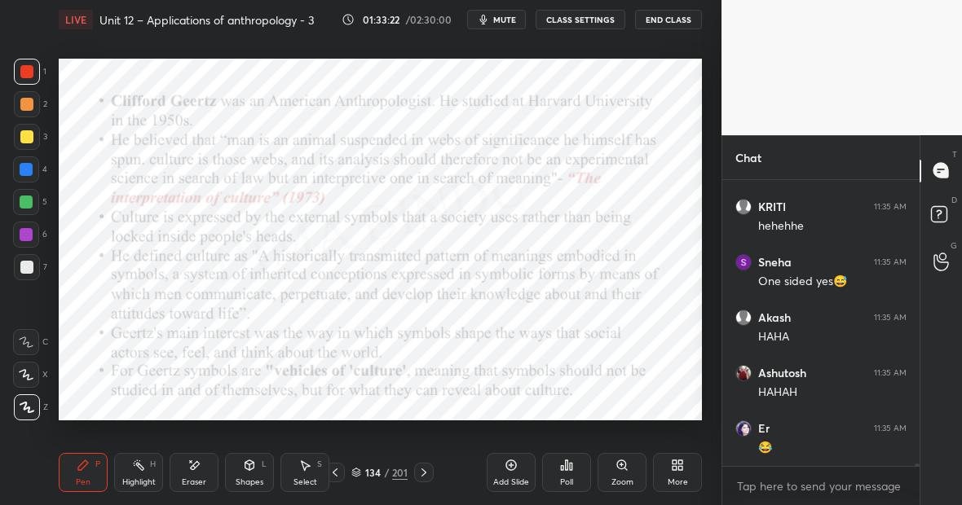
click at [89, 475] on div "Pen P" at bounding box center [83, 472] width 49 height 39
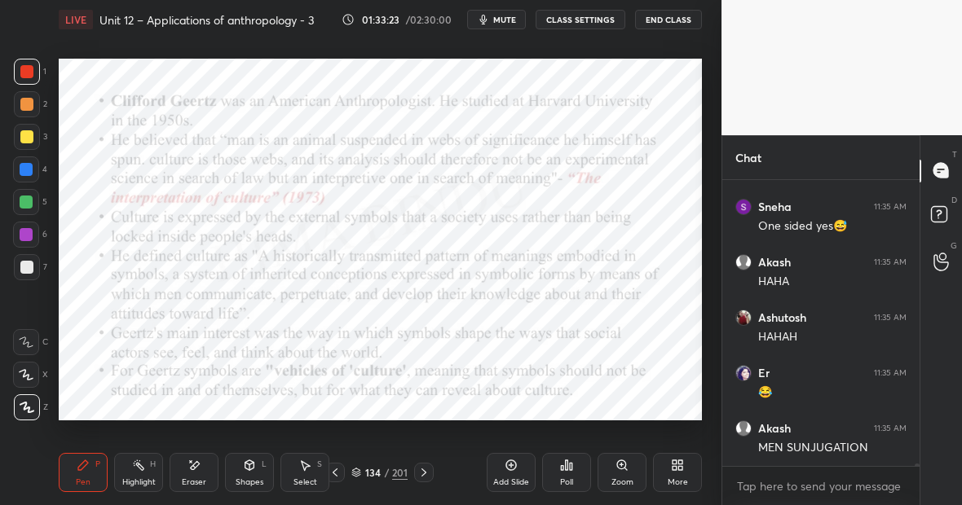
scroll to position [38310, 0]
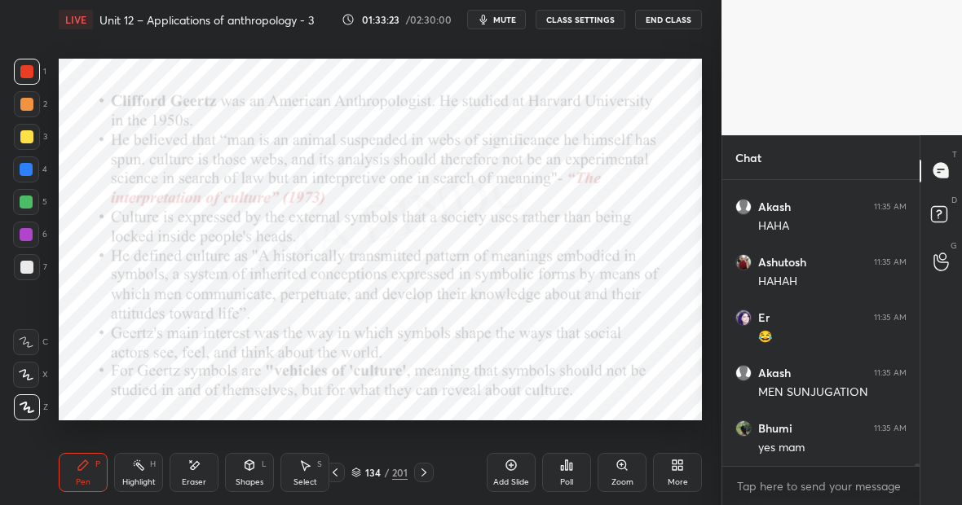
click at [143, 466] on icon at bounding box center [138, 465] width 13 height 13
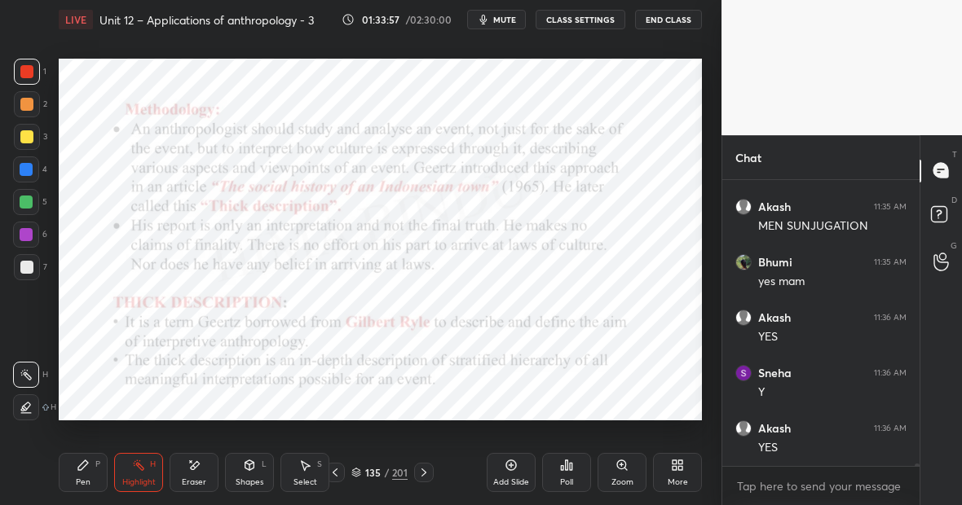
scroll to position [38532, 0]
click at [305, 53] on div "Setting up your live class Poll for secs No correct answer Start poll" at bounding box center [380, 239] width 656 height 401
click at [514, 465] on icon at bounding box center [511, 465] width 13 height 13
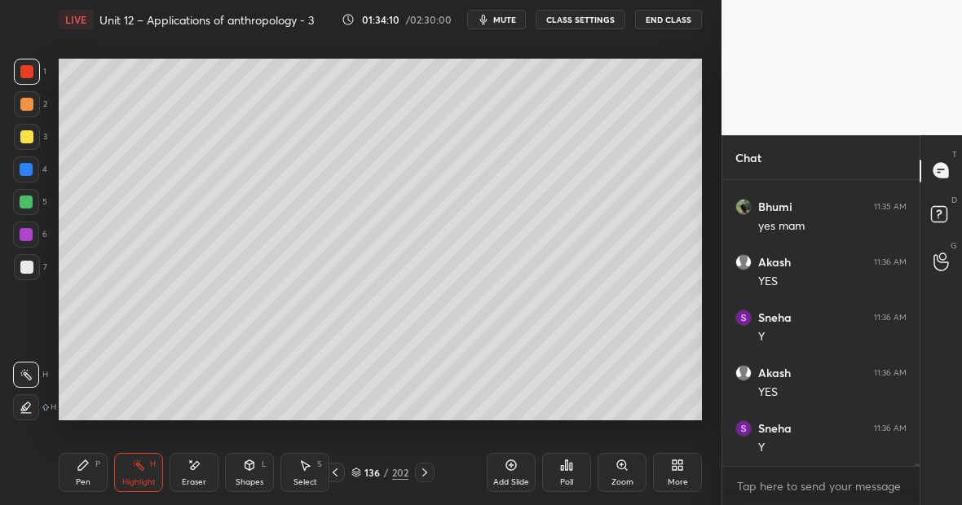
click at [27, 136] on div at bounding box center [26, 136] width 13 height 13
click at [87, 474] on div "Pen P" at bounding box center [83, 472] width 49 height 39
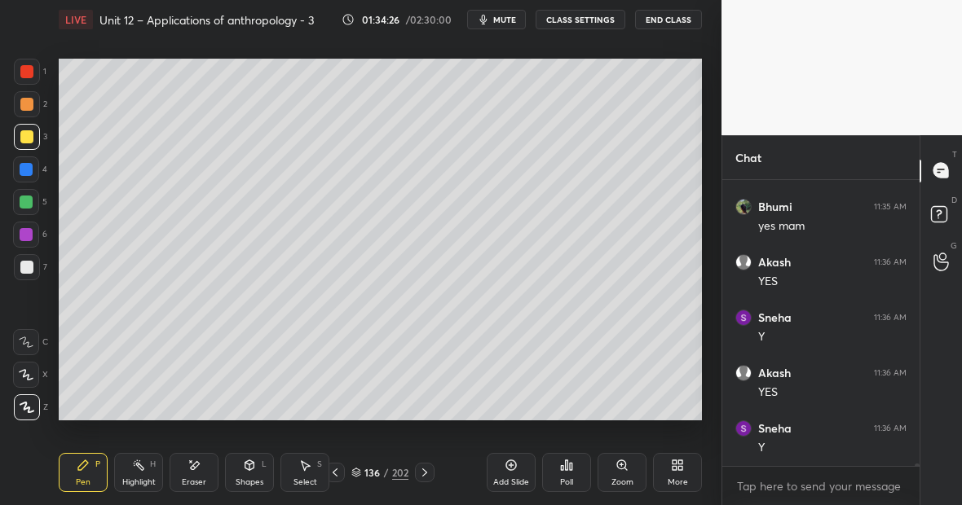
scroll to position [38587, 0]
click at [28, 76] on div at bounding box center [26, 71] width 13 height 13
click at [201, 469] on div "Eraser" at bounding box center [194, 472] width 49 height 39
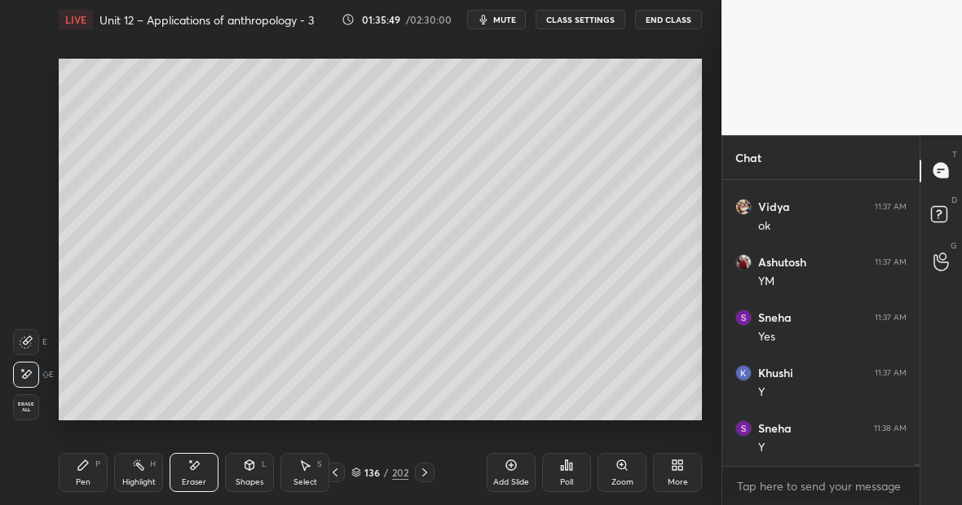
click at [205, 475] on div "Eraser" at bounding box center [194, 472] width 49 height 39
click at [96, 465] on div "P" at bounding box center [97, 465] width 5 height 8
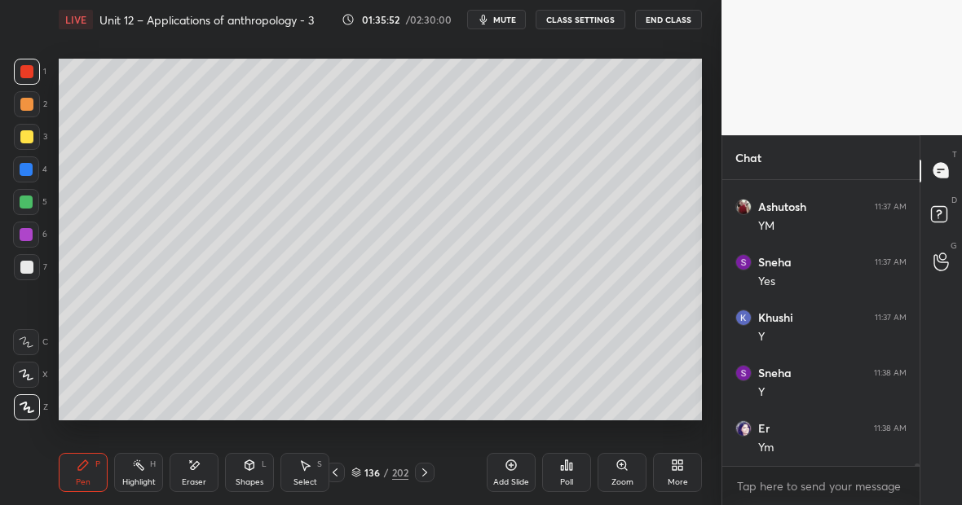
click at [25, 264] on div at bounding box center [26, 267] width 13 height 13
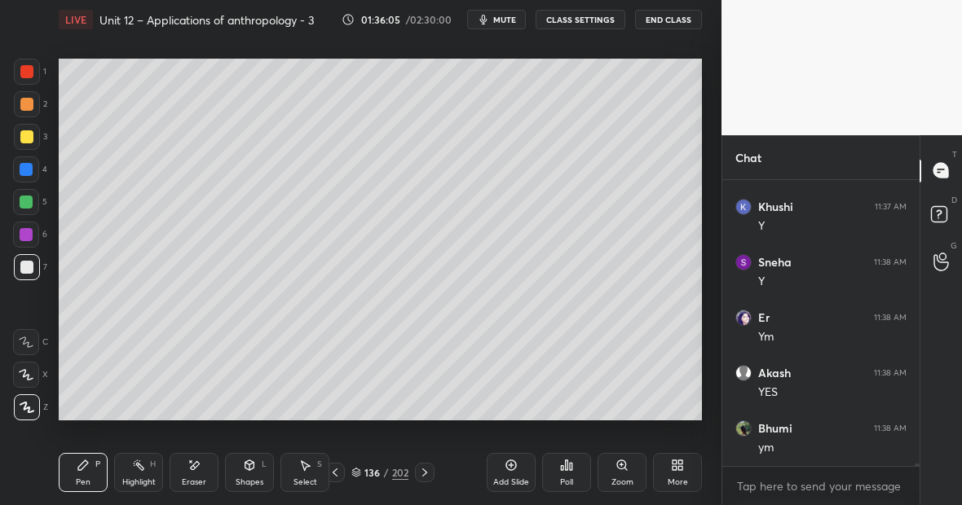
click at [31, 135] on div at bounding box center [26, 136] width 13 height 13
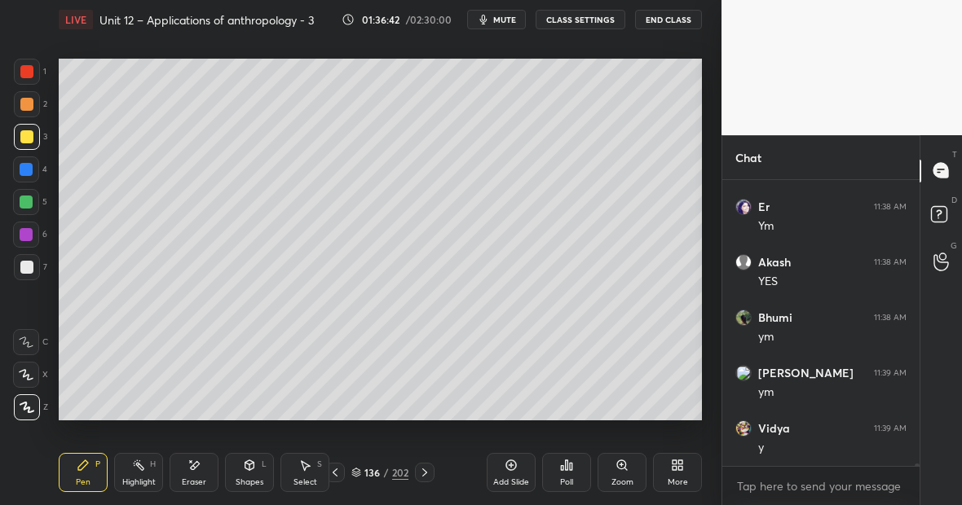
scroll to position [39862, 0]
click at [194, 481] on div "Eraser" at bounding box center [194, 483] width 24 height 8
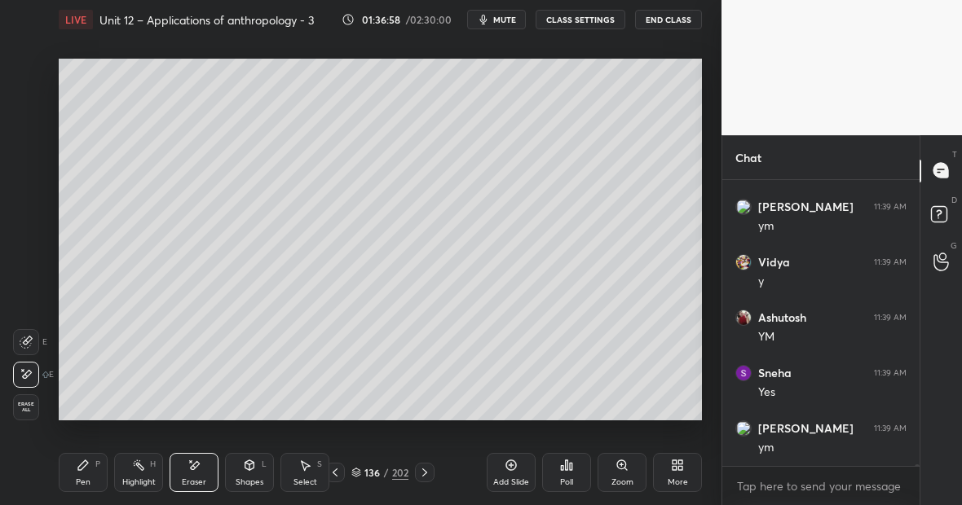
scroll to position [40029, 0]
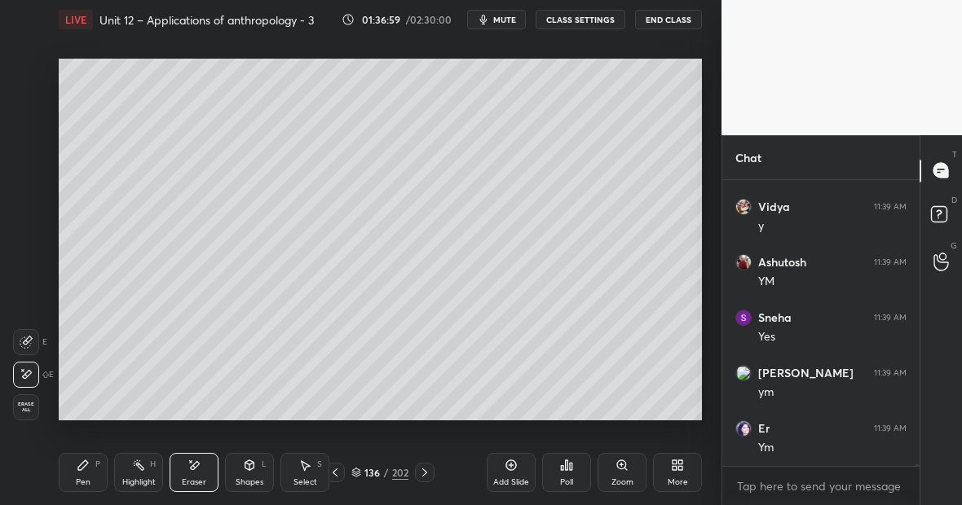
click at [89, 477] on div "Pen P" at bounding box center [83, 472] width 49 height 39
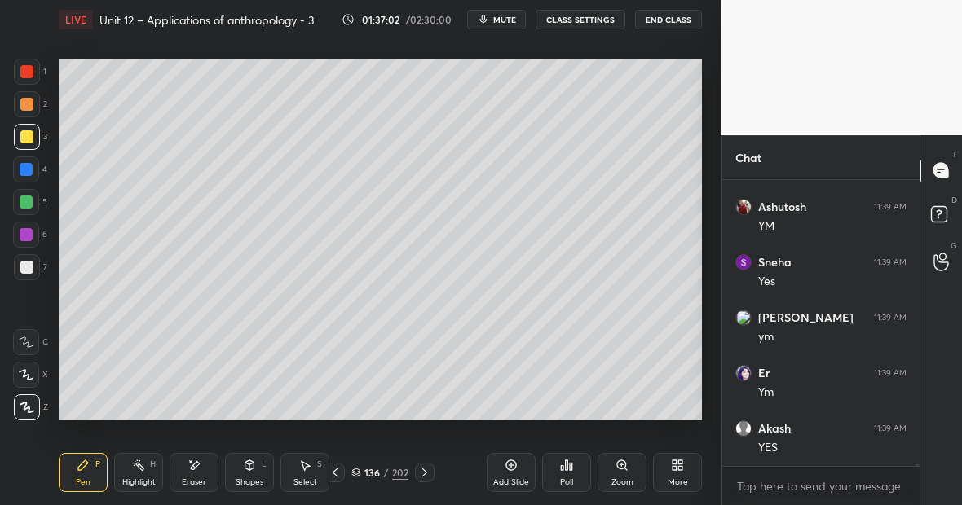
scroll to position [40140, 0]
click at [30, 170] on div at bounding box center [26, 169] width 13 height 13
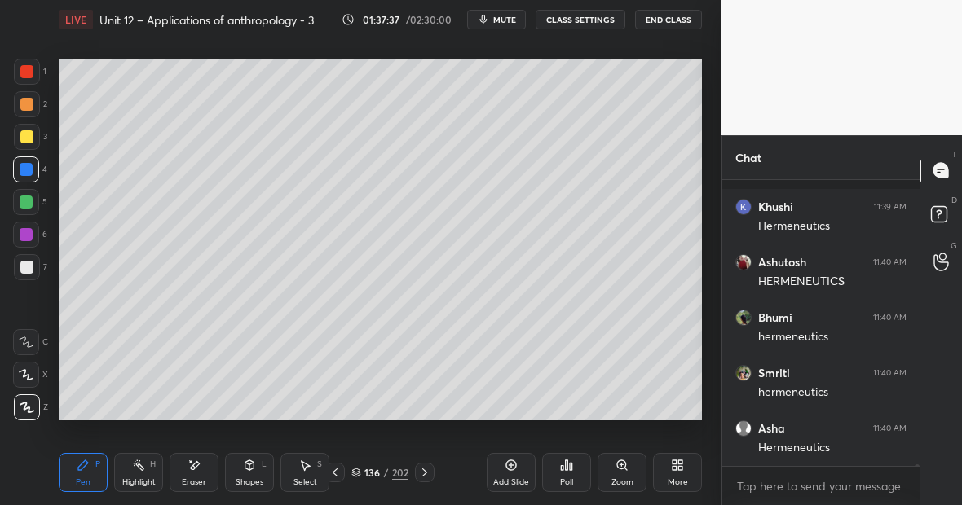
scroll to position [40805, 0]
click at [39, 134] on div at bounding box center [27, 137] width 26 height 26
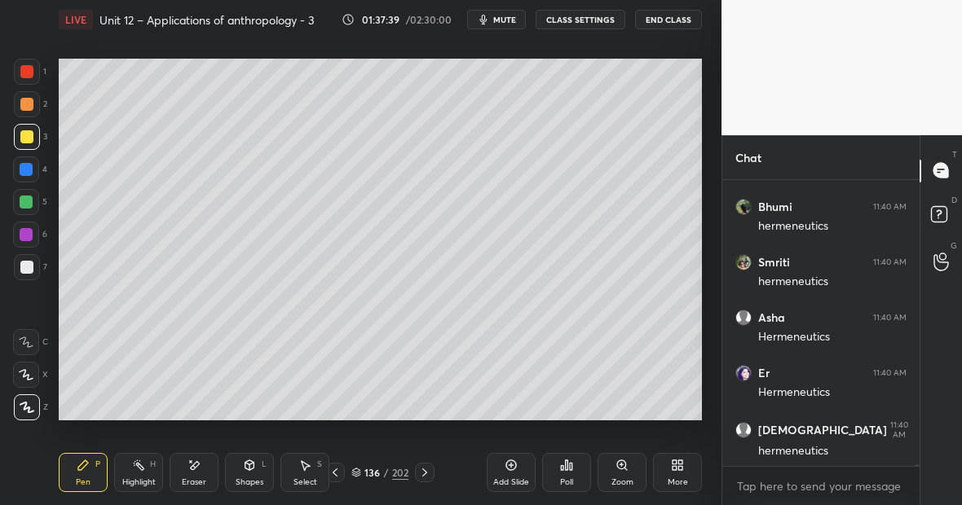
scroll to position [40860, 0]
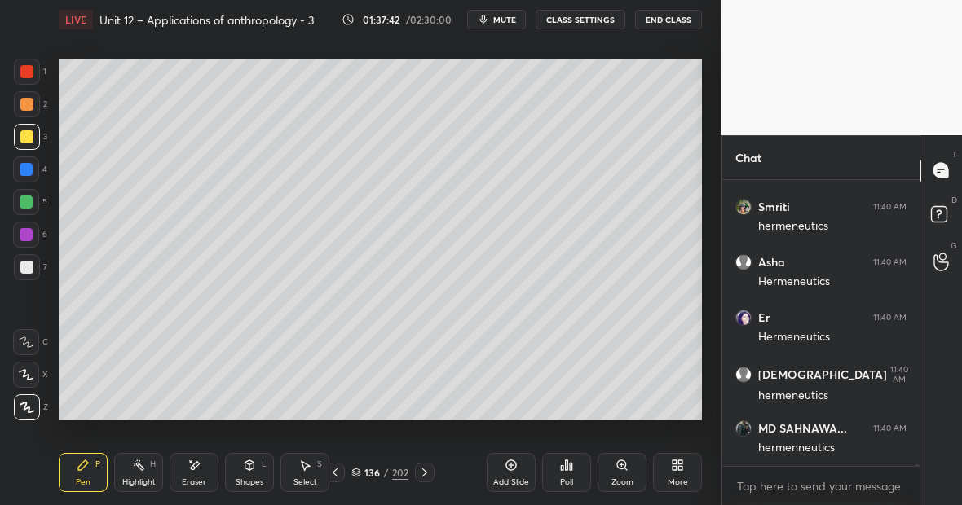
click at [35, 172] on div at bounding box center [26, 170] width 26 height 26
click at [196, 470] on icon at bounding box center [194, 466] width 13 height 14
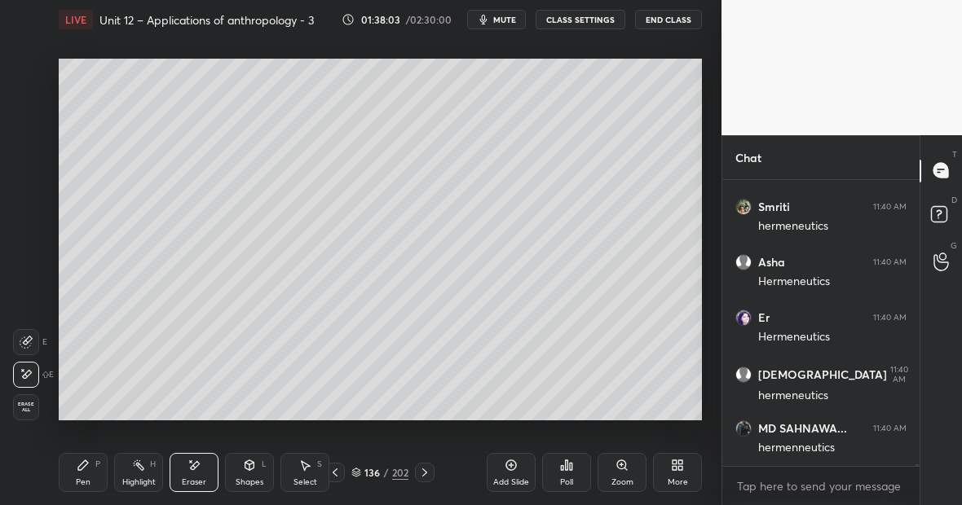
click at [84, 465] on icon at bounding box center [83, 466] width 10 height 10
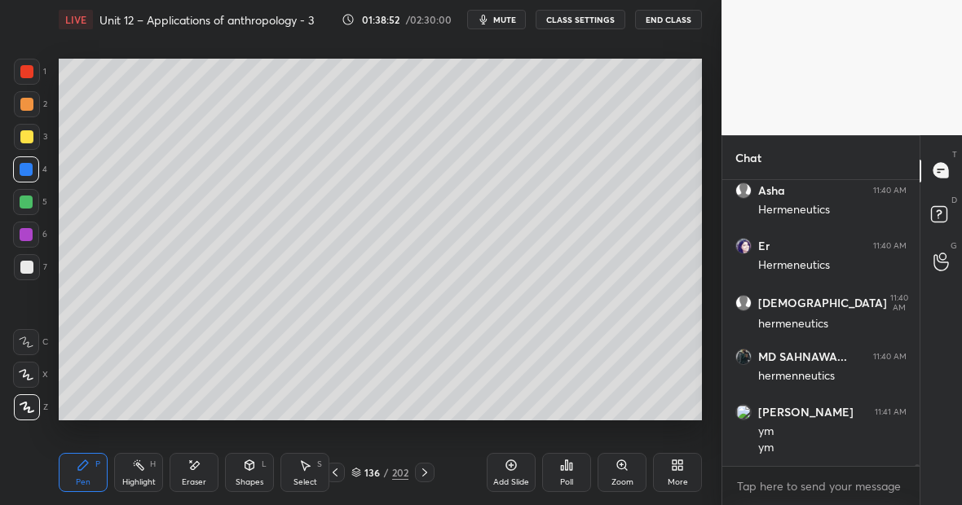
scroll to position [40988, 0]
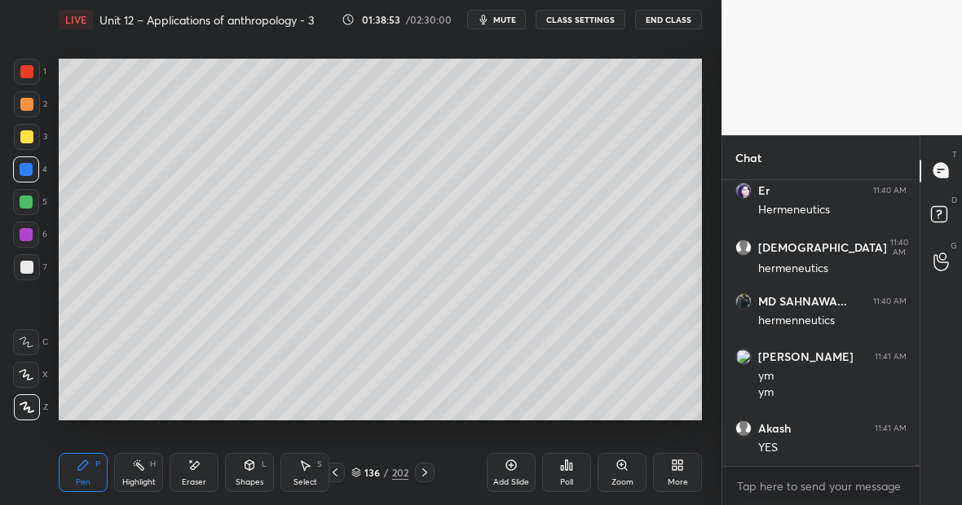
click at [30, 138] on div at bounding box center [26, 136] width 13 height 13
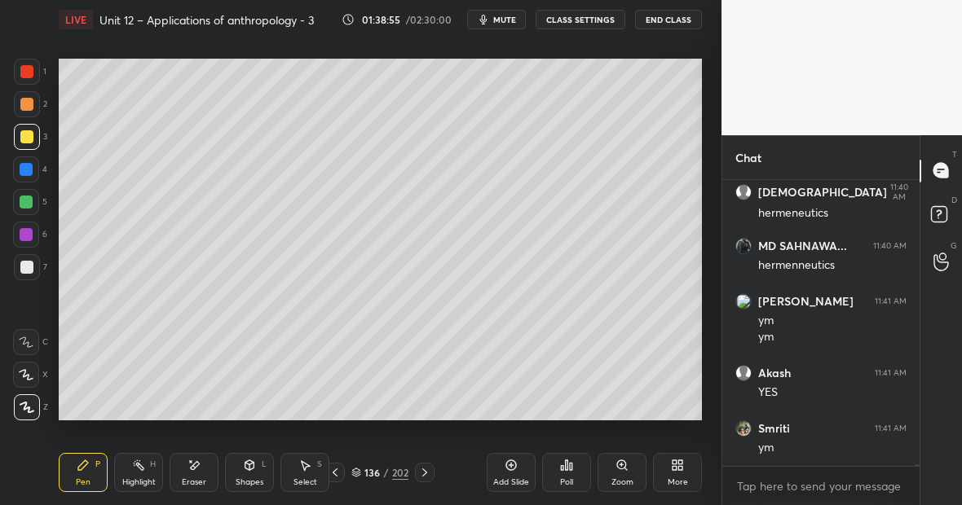
scroll to position [41098, 0]
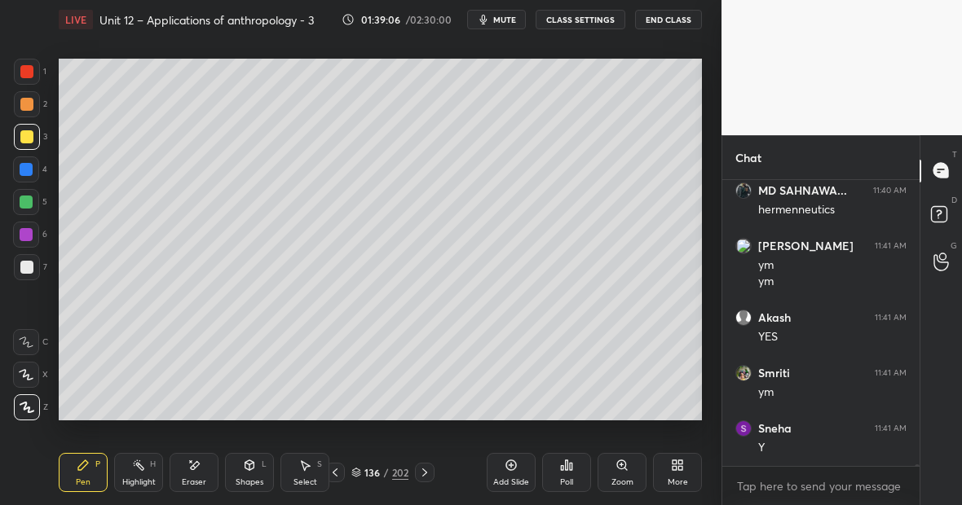
click at [23, 72] on div at bounding box center [26, 71] width 13 height 13
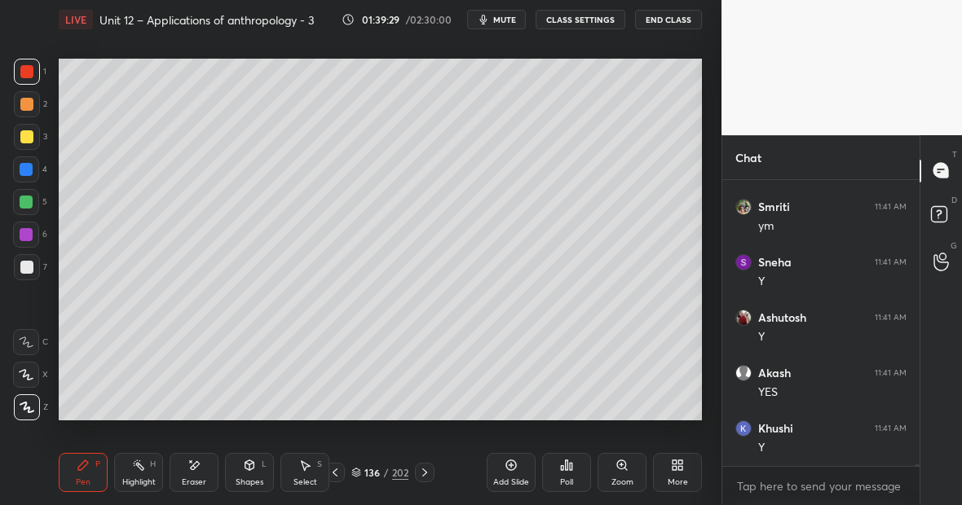
scroll to position [41320, 0]
click at [158, 468] on div "Highlight H" at bounding box center [138, 472] width 49 height 39
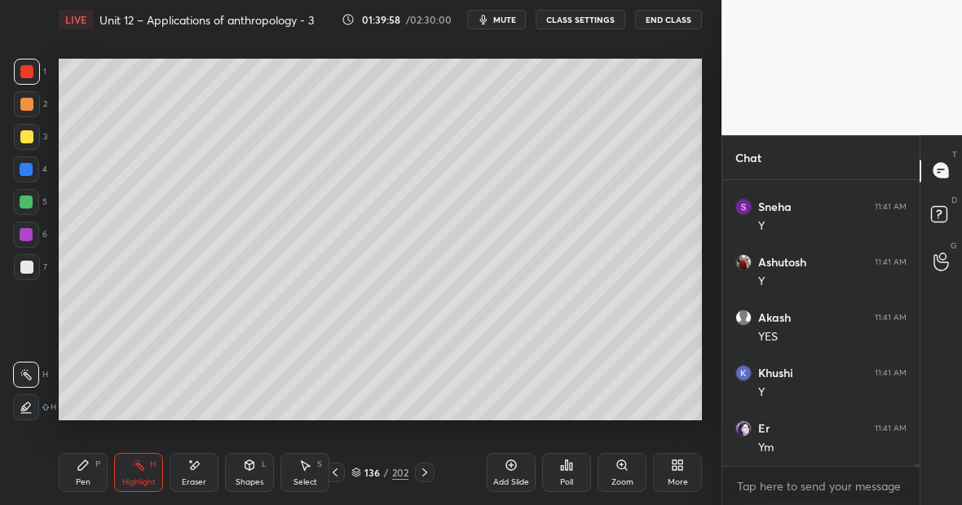
scroll to position [41376, 0]
click at [199, 474] on div "Eraser" at bounding box center [194, 472] width 49 height 39
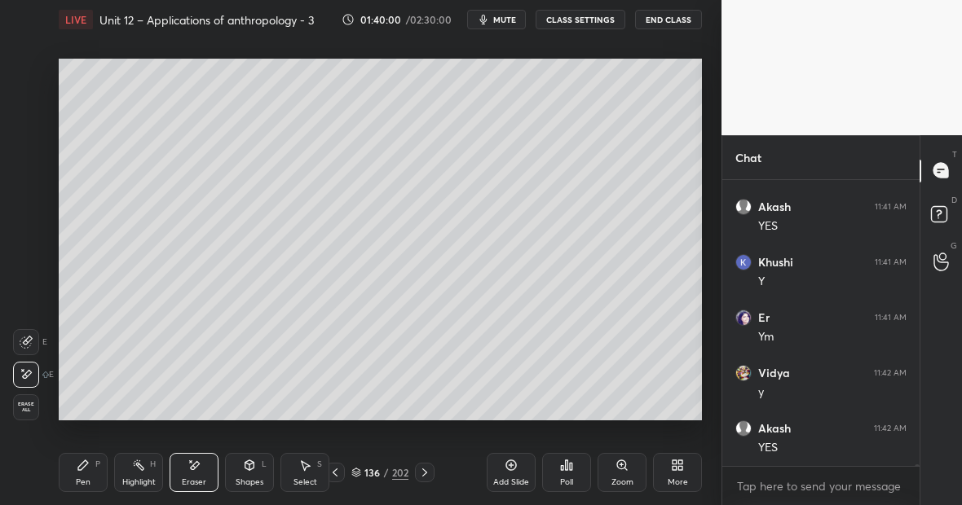
click at [29, 339] on icon at bounding box center [26, 342] width 13 height 13
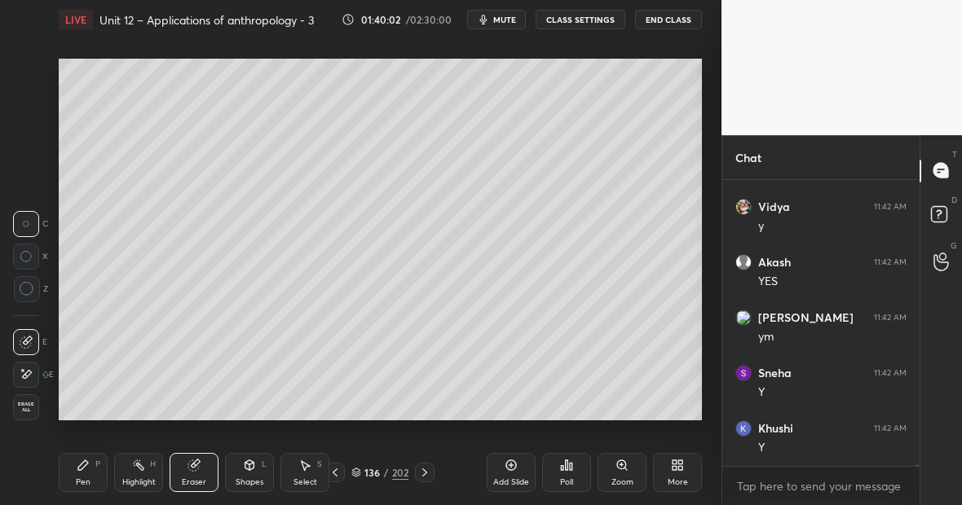
click at [88, 475] on div "Pen P" at bounding box center [83, 472] width 49 height 39
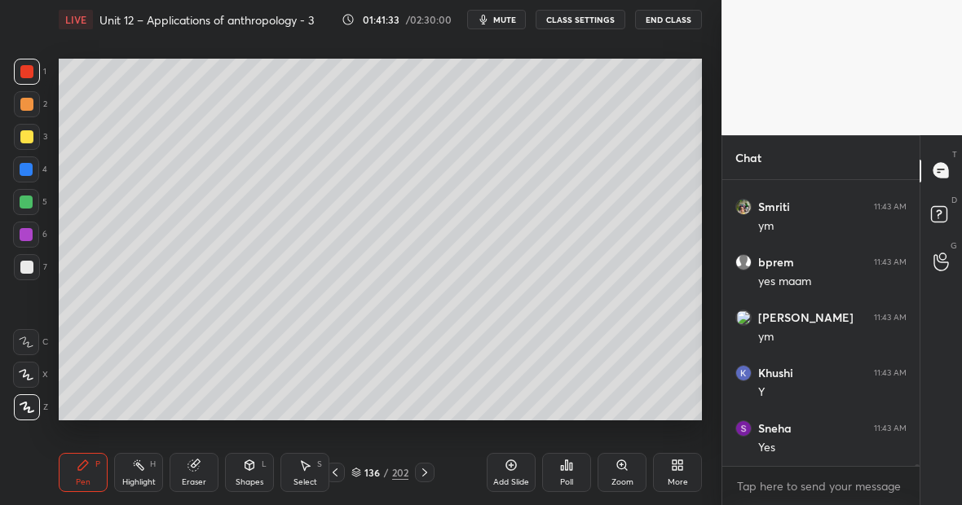
scroll to position [42651, 0]
click at [32, 173] on div at bounding box center [26, 170] width 26 height 26
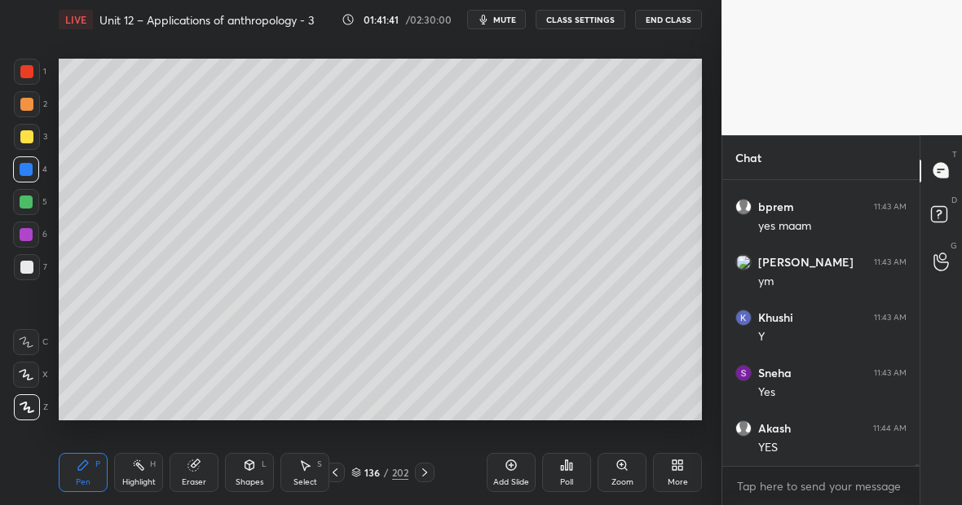
click at [22, 271] on div at bounding box center [26, 267] width 13 height 13
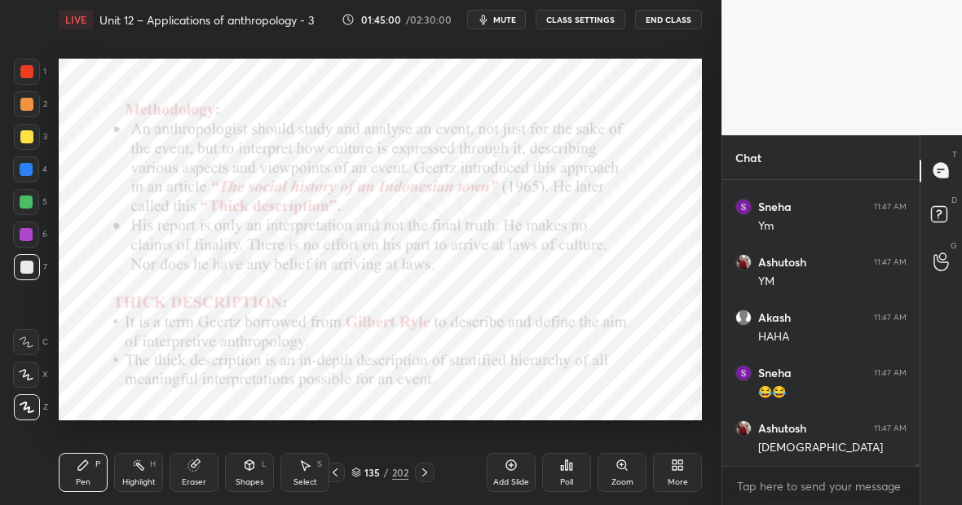
scroll to position [44474, 0]
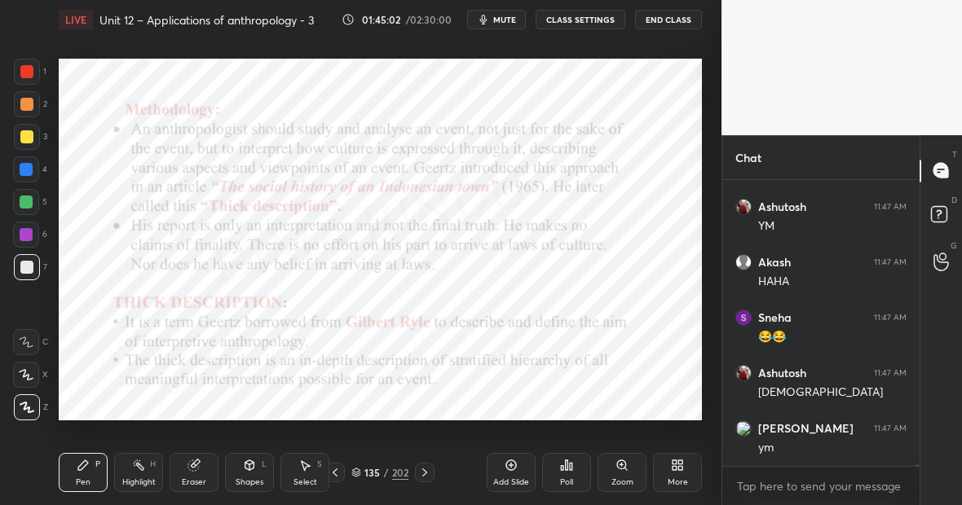
click at [24, 198] on div at bounding box center [26, 202] width 13 height 13
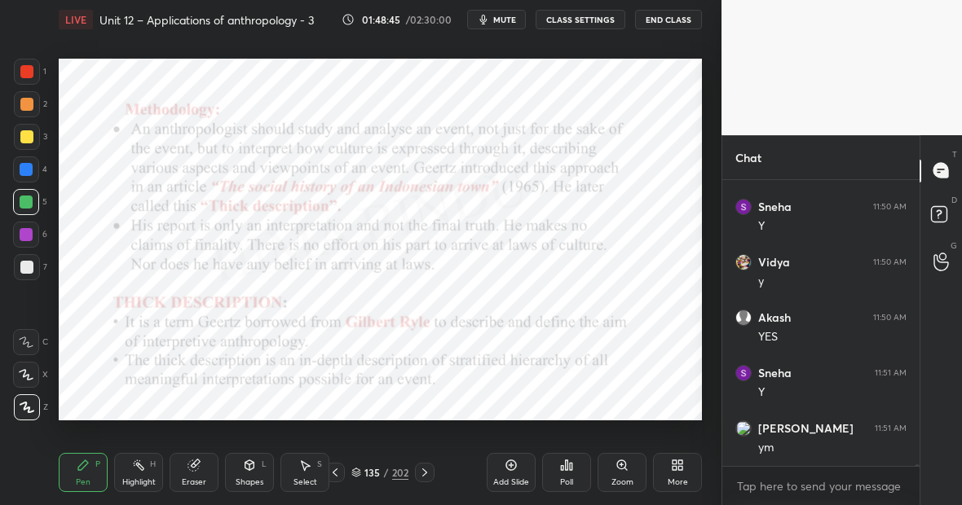
scroll to position [46098, 0]
click at [192, 470] on icon at bounding box center [193, 466] width 11 height 11
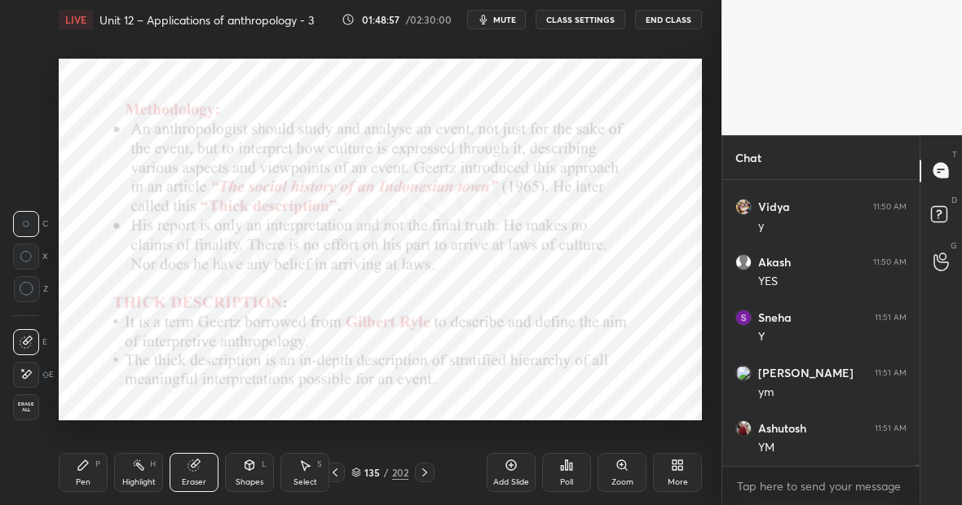
click at [147, 470] on div "Highlight H" at bounding box center [138, 472] width 49 height 39
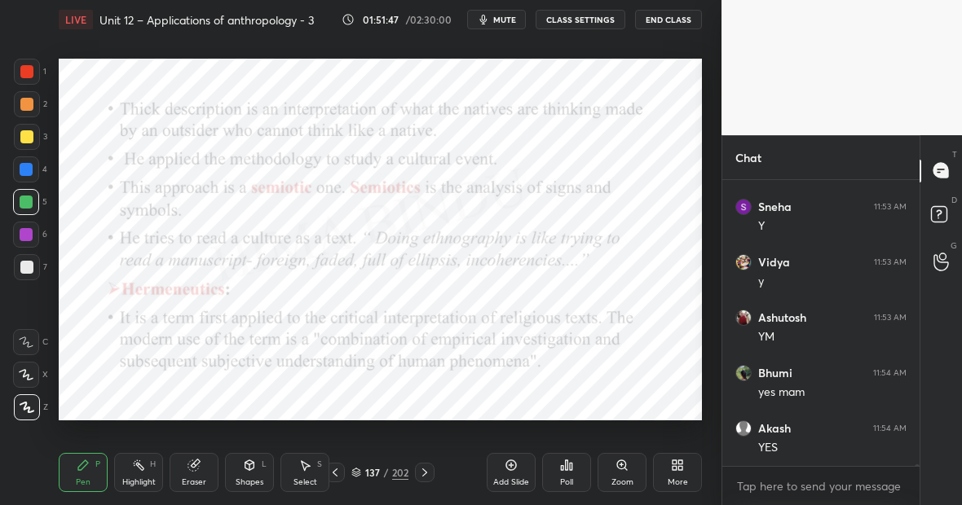
scroll to position [42486, 0]
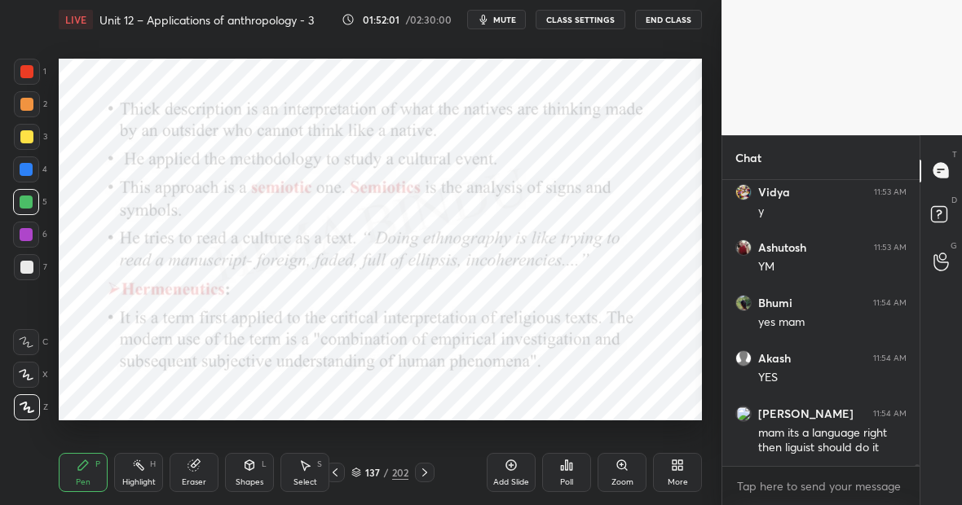
click at [510, 473] on div "Add Slide" at bounding box center [511, 472] width 49 height 39
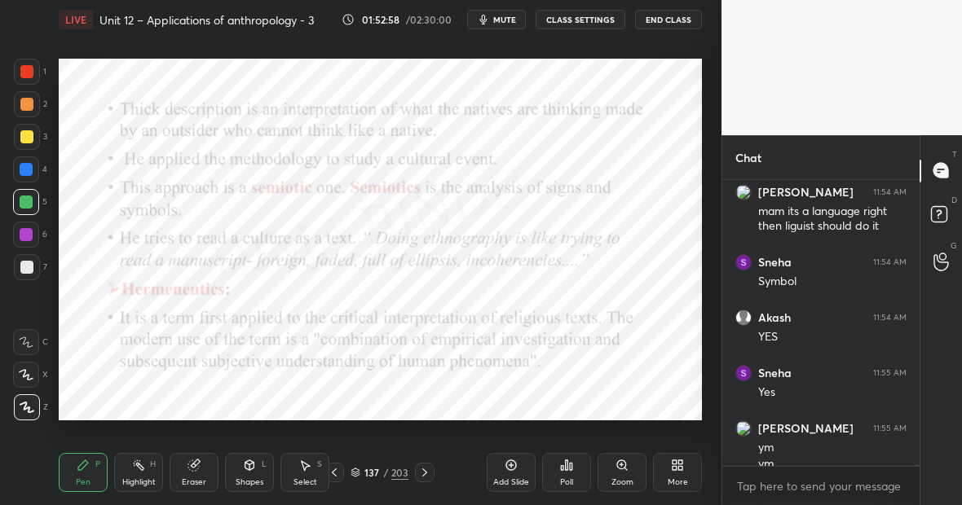
scroll to position [42724, 0]
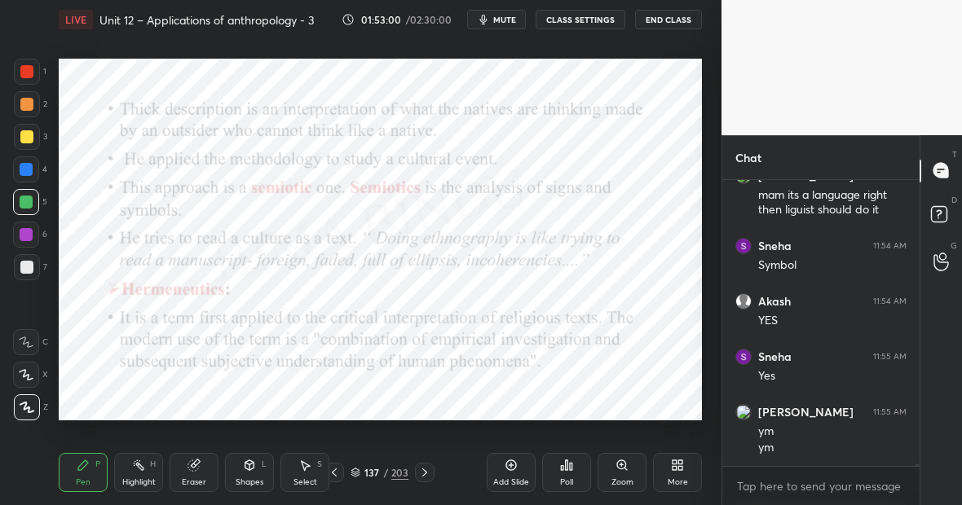
click at [30, 176] on div at bounding box center [26, 170] width 26 height 26
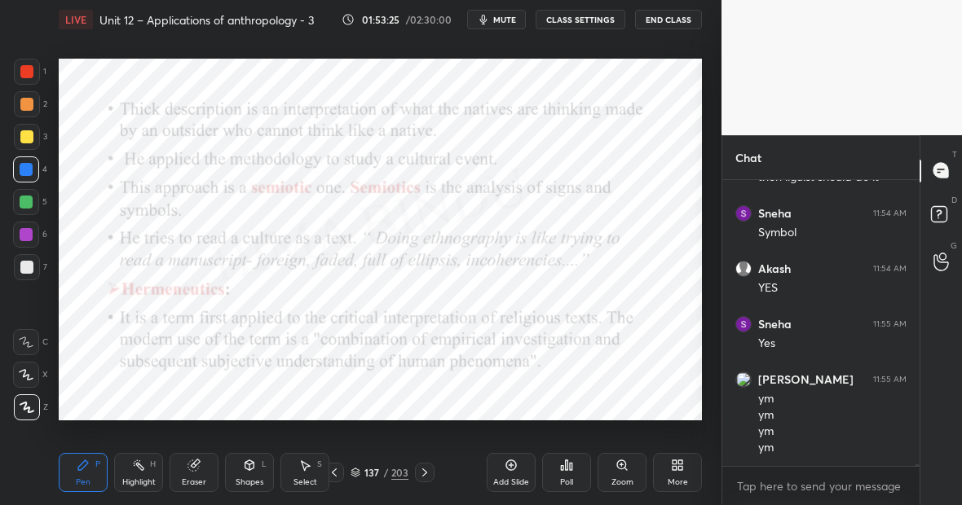
scroll to position [42812, 0]
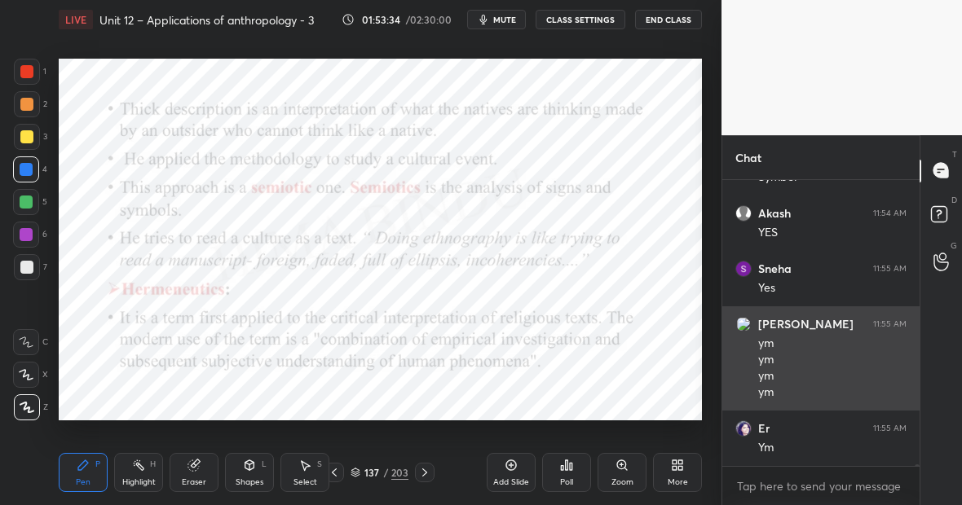
click at [837, 366] on div "ym" at bounding box center [832, 360] width 148 height 16
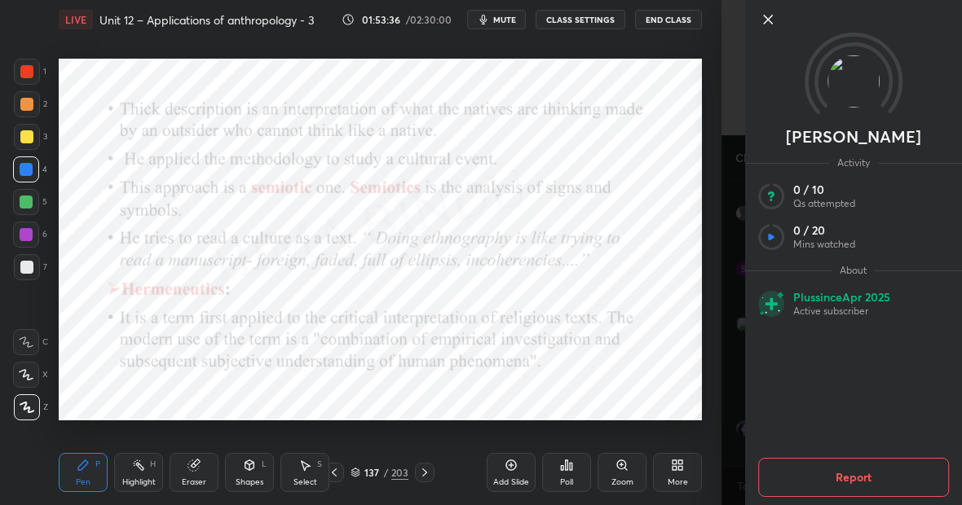
scroll to position [42868, 0]
click at [772, 13] on icon at bounding box center [768, 20] width 20 height 20
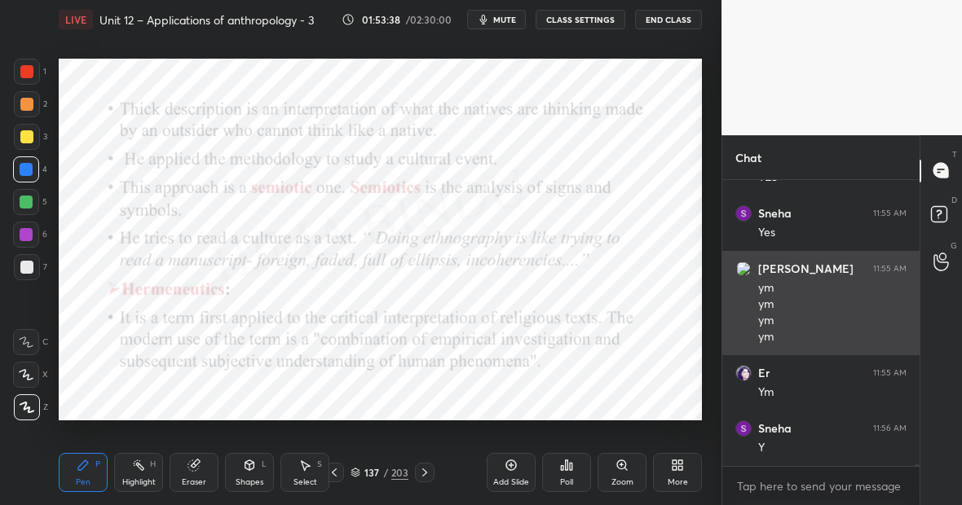
scroll to position [42923, 0]
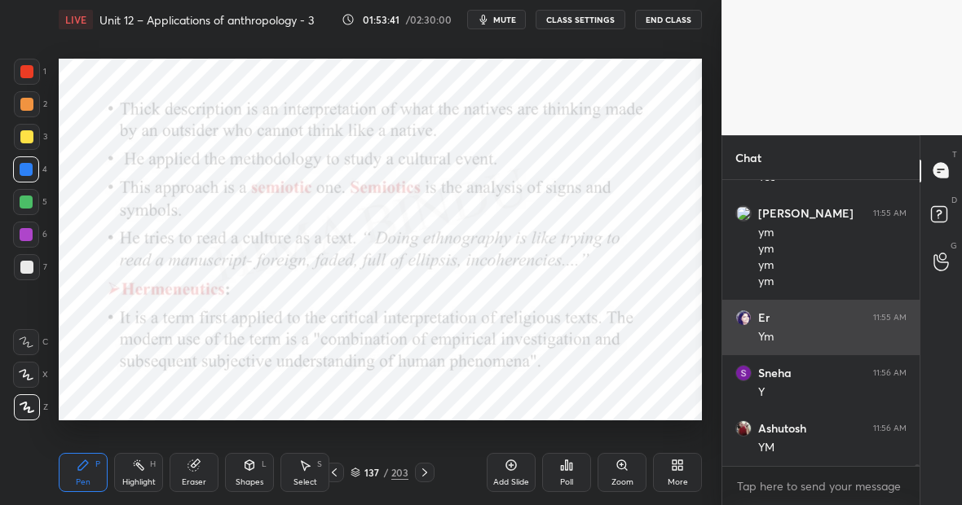
click at [771, 345] on div "Ym" at bounding box center [832, 337] width 148 height 16
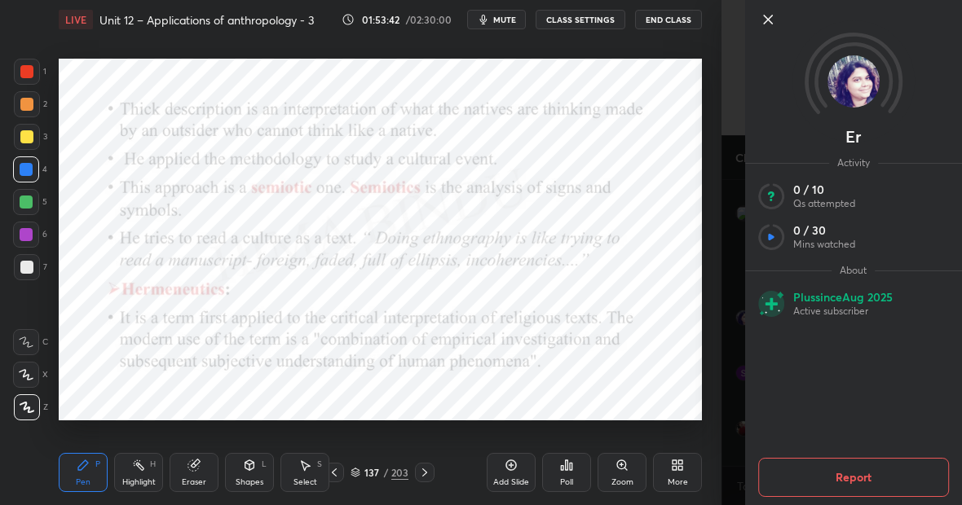
click at [767, 19] on icon at bounding box center [768, 19] width 8 height 8
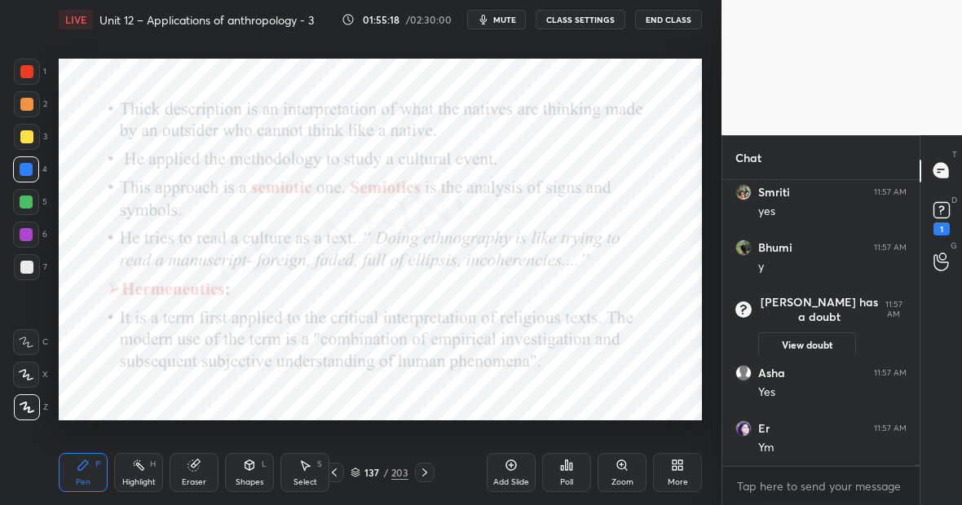
scroll to position [43478, 0]
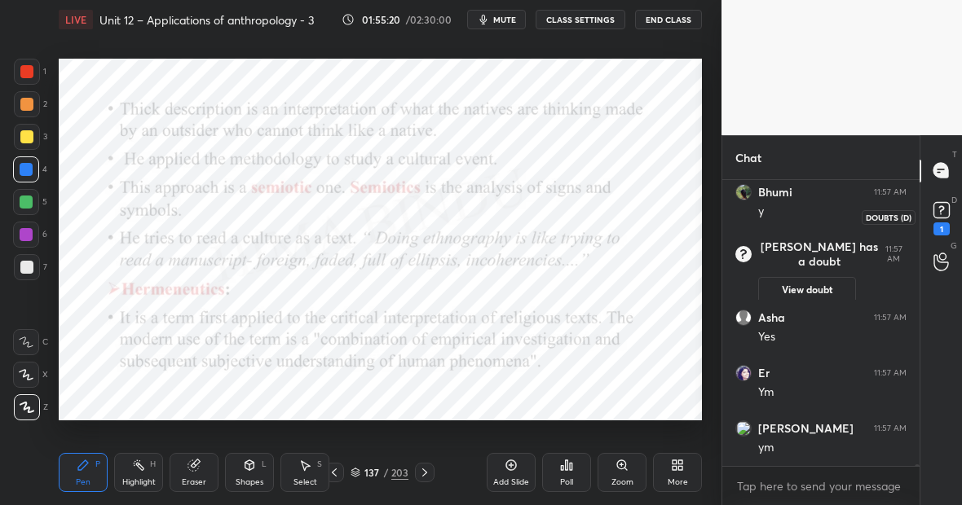
click at [941, 210] on rect at bounding box center [941, 209] width 15 height 15
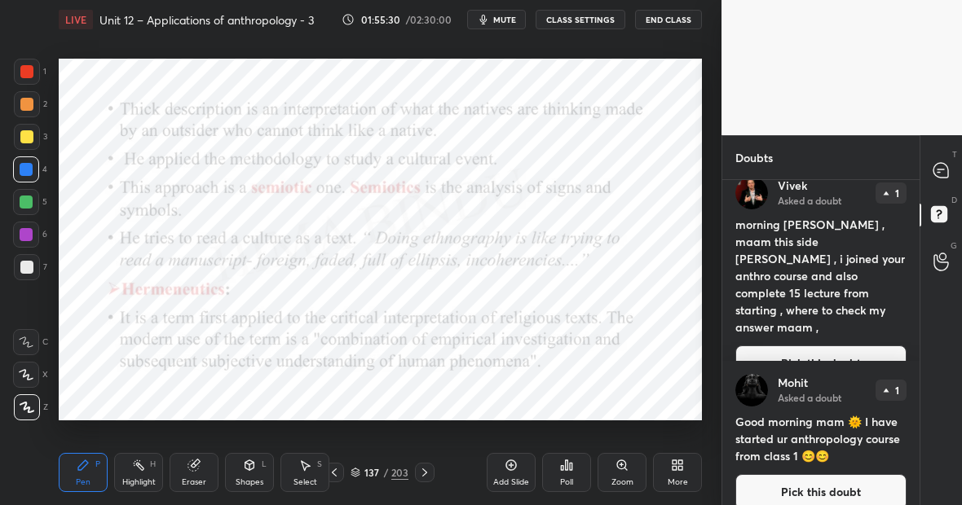
scroll to position [35, 0]
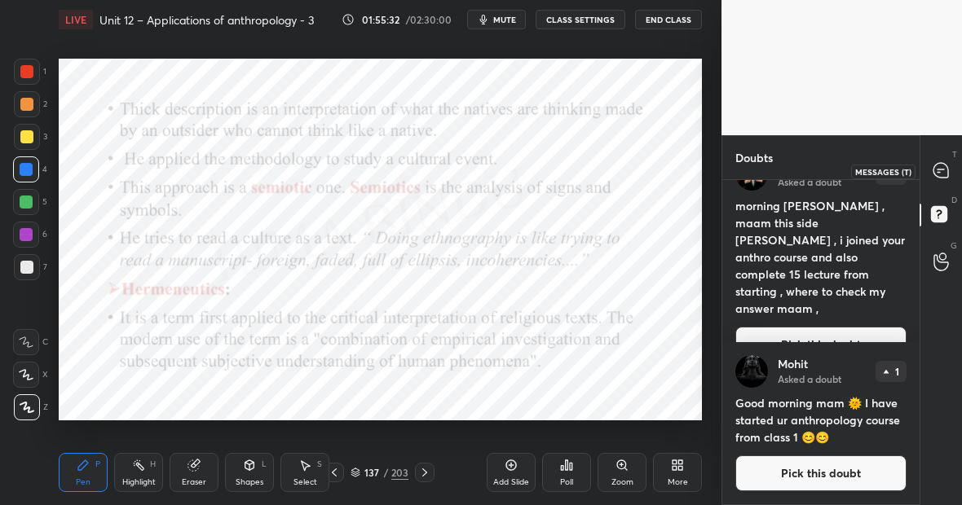
click at [939, 166] on icon at bounding box center [941, 170] width 15 height 15
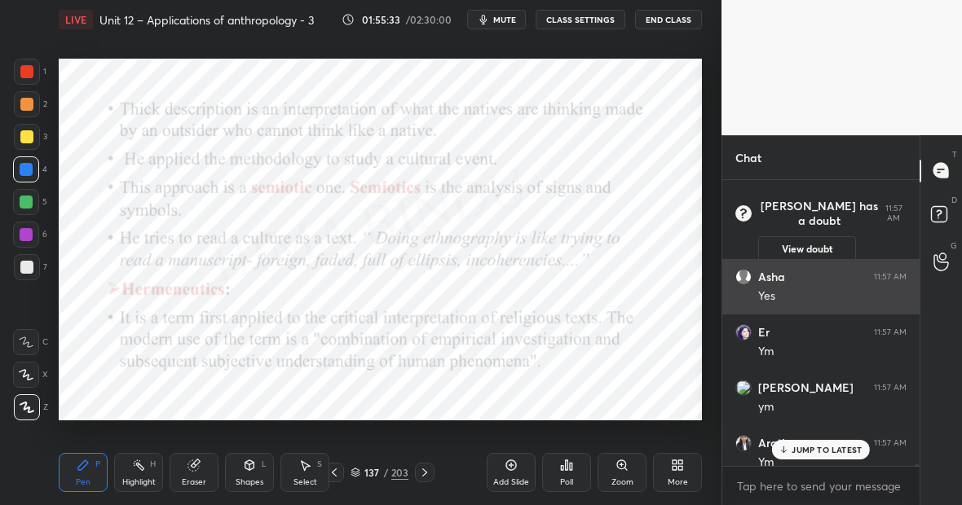
scroll to position [43871, 0]
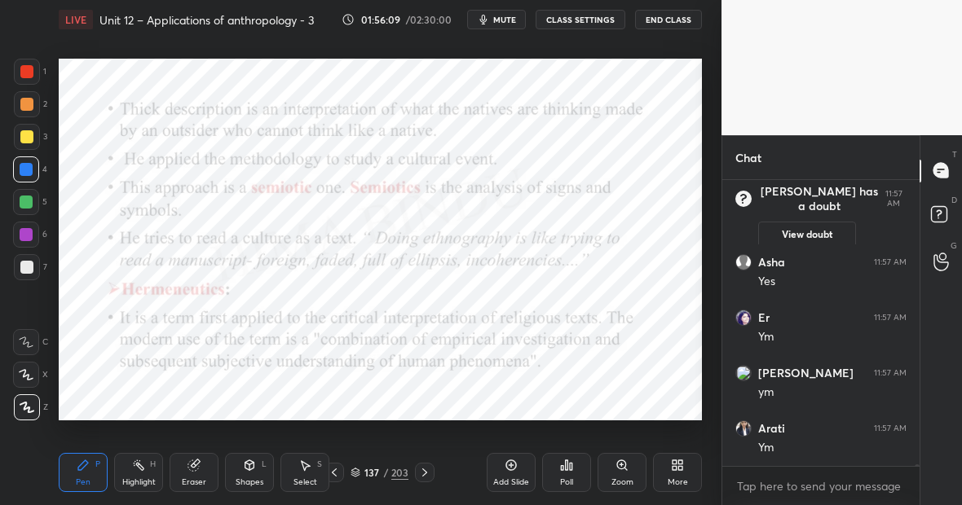
click at [141, 479] on div "Highlight" at bounding box center [138, 483] width 33 height 8
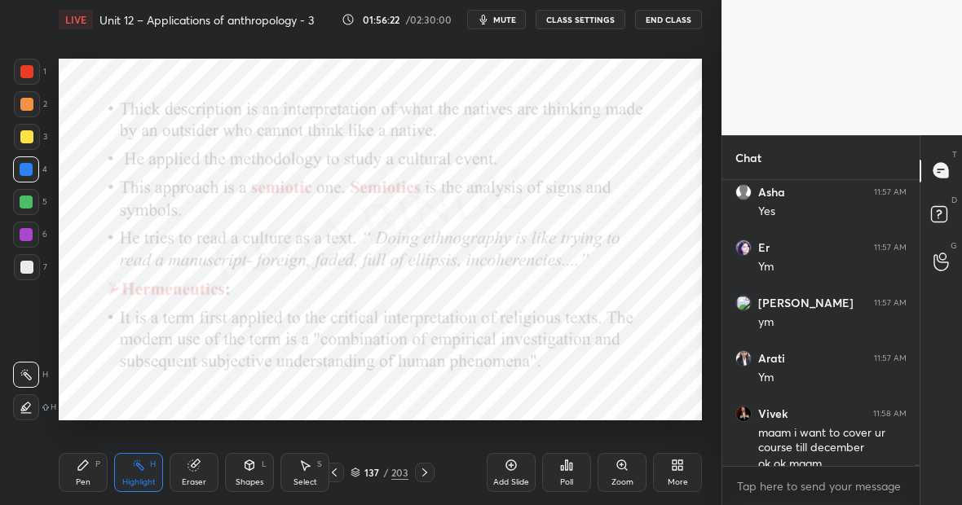
scroll to position [43576, 0]
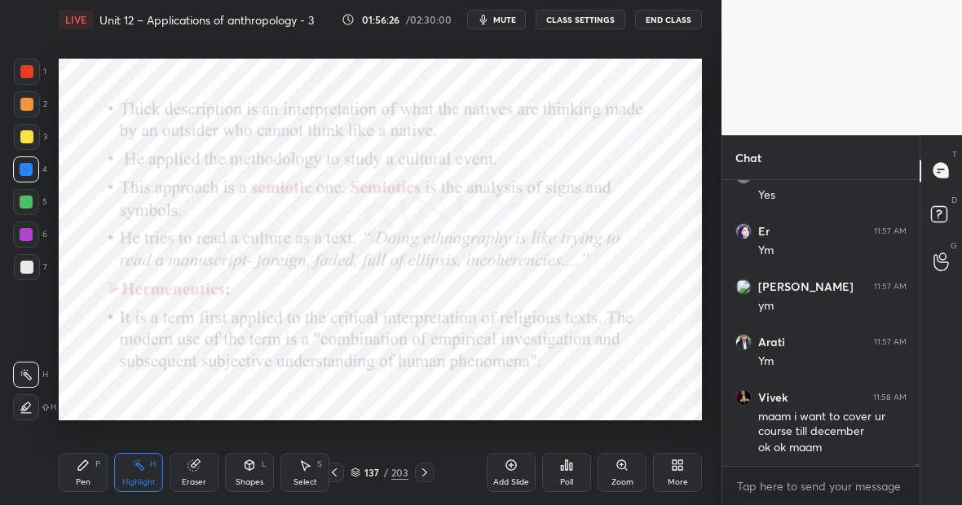
click at [195, 478] on div "Eraser" at bounding box center [194, 472] width 49 height 39
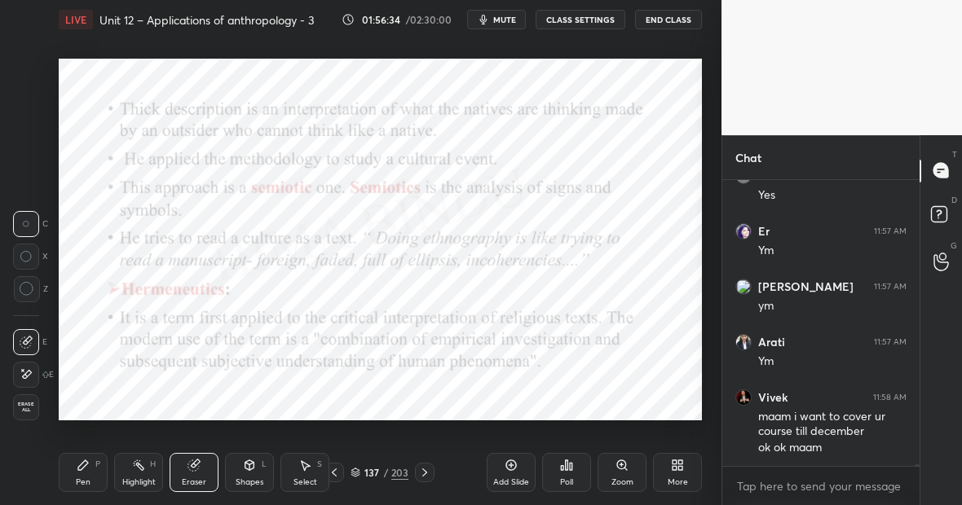
click at [38, 376] on div at bounding box center [26, 375] width 26 height 26
click at [143, 475] on div "Highlight H" at bounding box center [138, 472] width 49 height 39
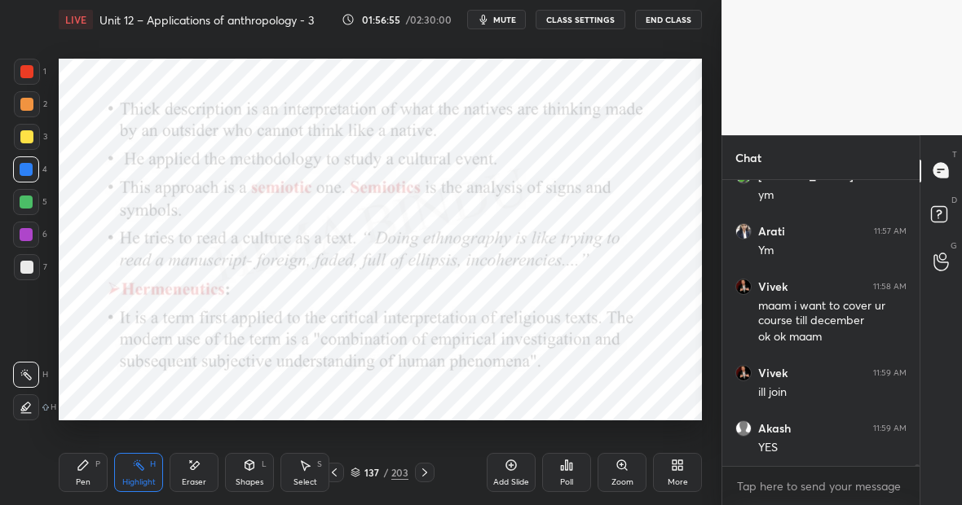
scroll to position [43698, 0]
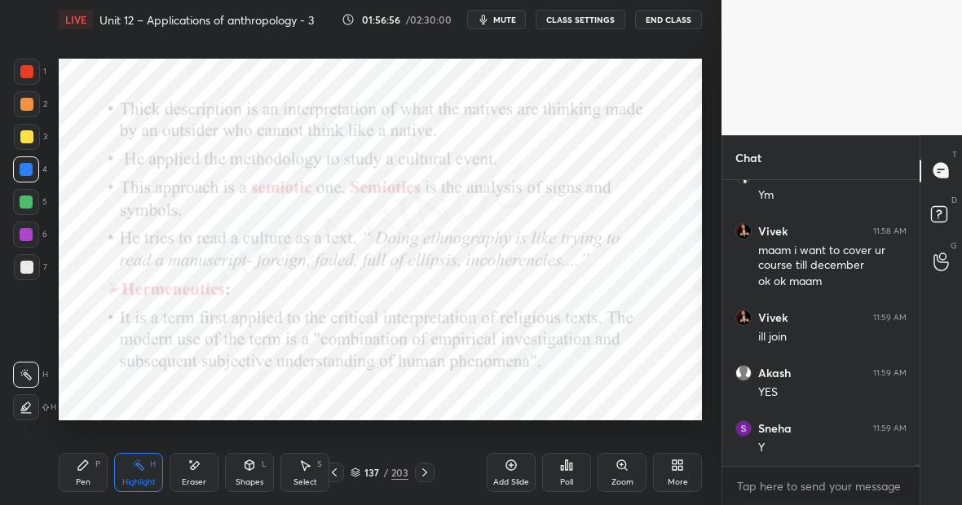
click at [89, 466] on div "Pen P" at bounding box center [83, 472] width 49 height 39
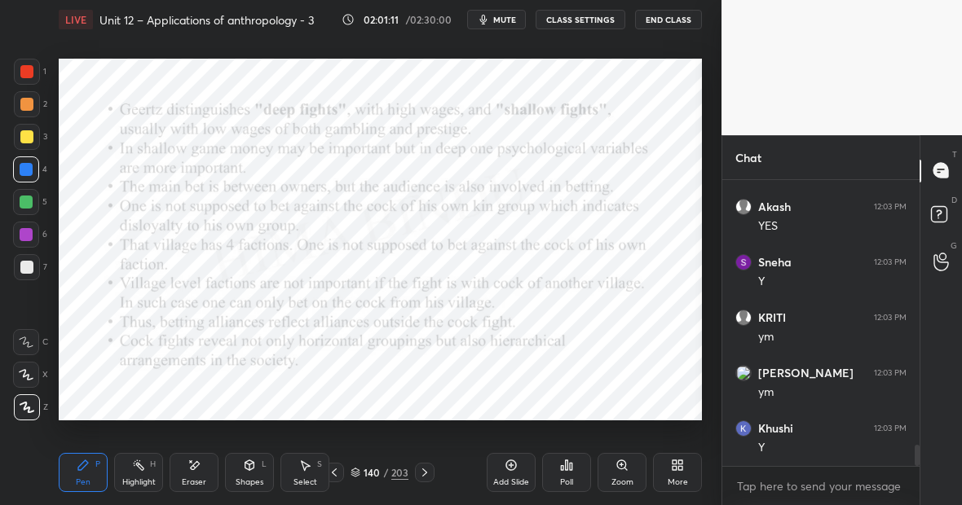
scroll to position [3512, 0]
click at [96, 473] on div "Pen P" at bounding box center [83, 472] width 49 height 39
click at [132, 475] on div "Highlight H" at bounding box center [138, 472] width 49 height 39
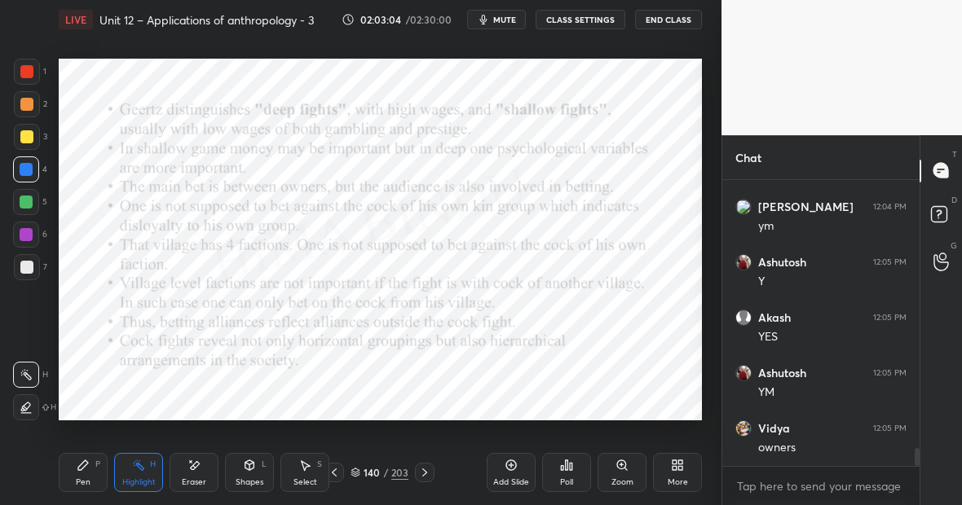
scroll to position [4343, 0]
click at [157, 470] on div "Highlight H" at bounding box center [138, 472] width 49 height 39
click at [86, 469] on div "Pen P" at bounding box center [83, 472] width 49 height 39
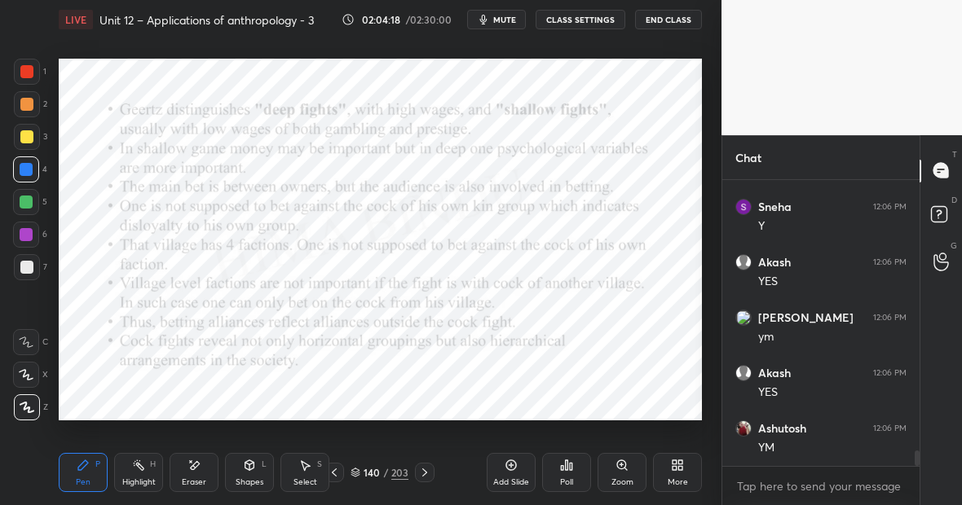
click at [33, 75] on div at bounding box center [27, 72] width 26 height 26
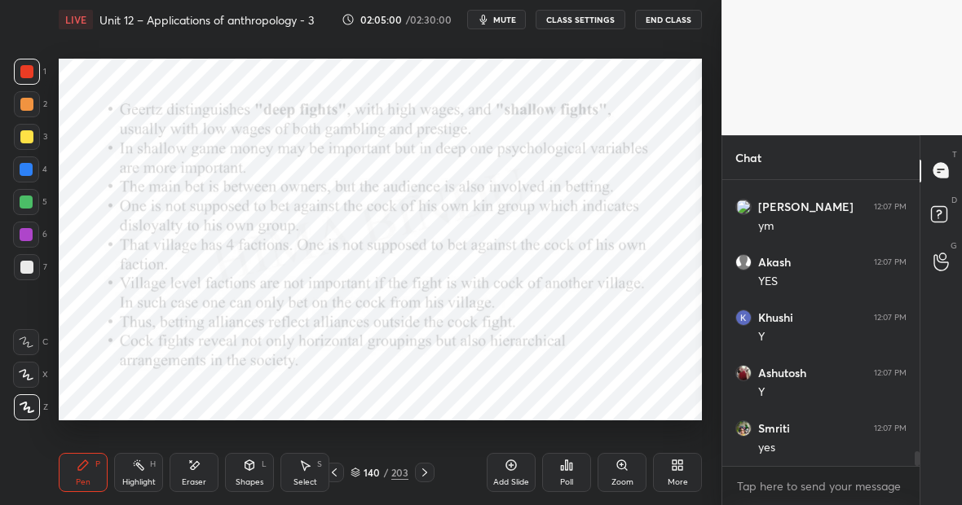
scroll to position [5397, 0]
click at [139, 479] on div "Highlight" at bounding box center [138, 483] width 33 height 8
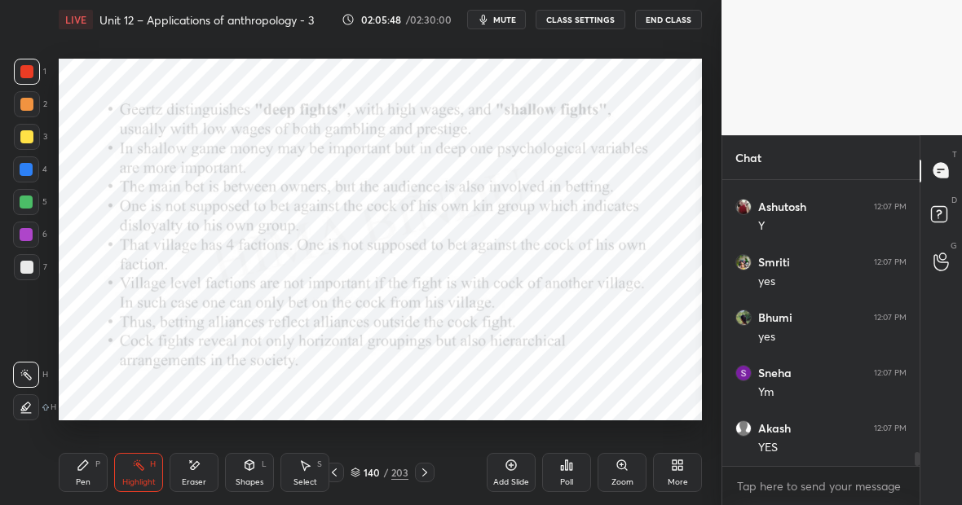
scroll to position [5563, 0]
click at [82, 488] on div "Pen P" at bounding box center [83, 472] width 49 height 39
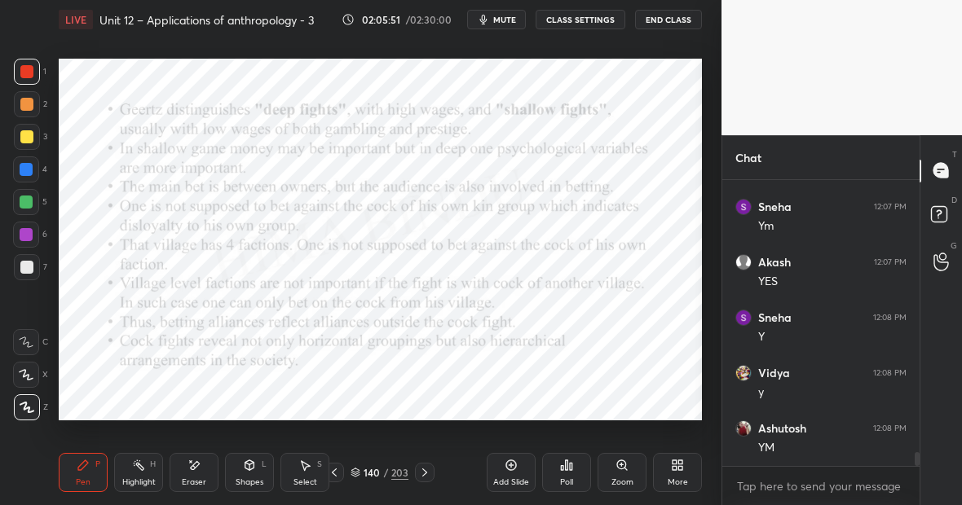
scroll to position [5729, 0]
click at [24, 170] on div at bounding box center [26, 169] width 13 height 13
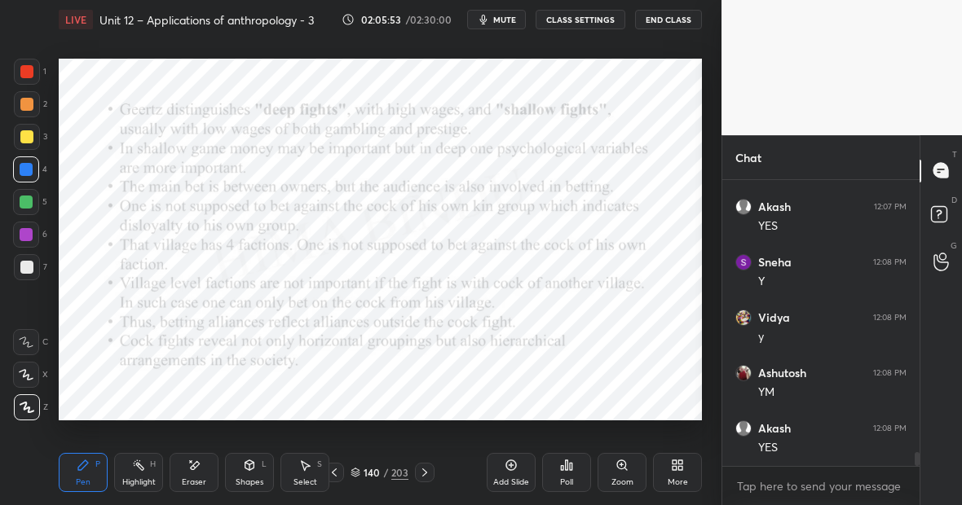
click at [27, 68] on div at bounding box center [26, 71] width 13 height 13
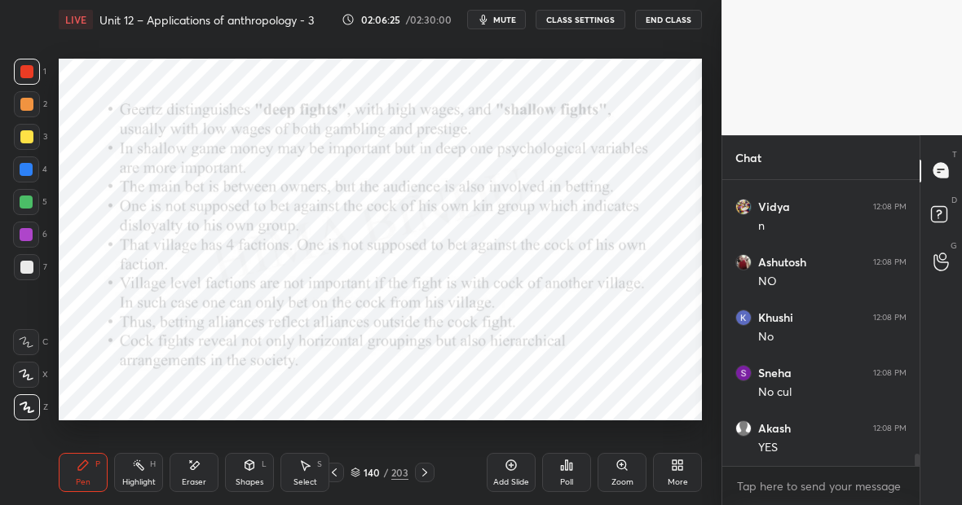
click at [137, 470] on div "Highlight H" at bounding box center [138, 472] width 49 height 39
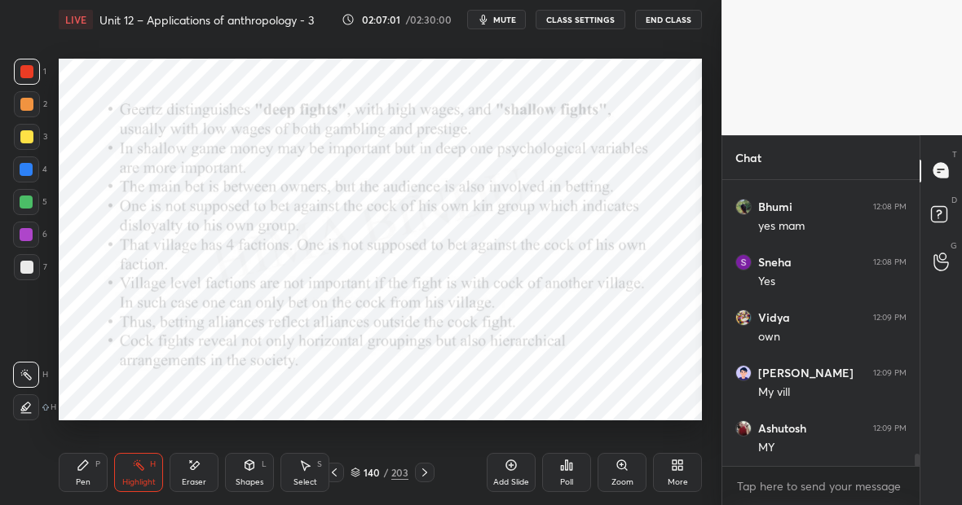
scroll to position [6561, 0]
click at [94, 466] on div "Pen P" at bounding box center [83, 472] width 49 height 39
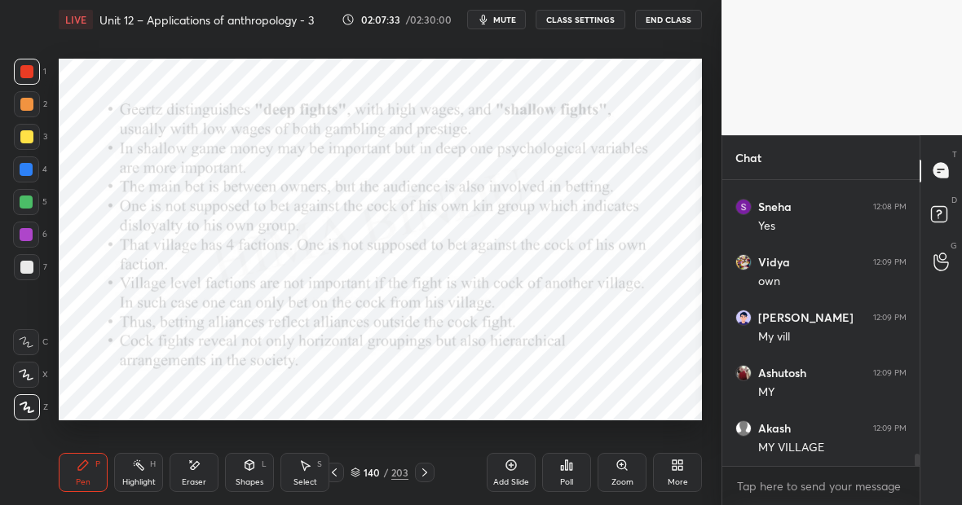
scroll to position [6620, 0]
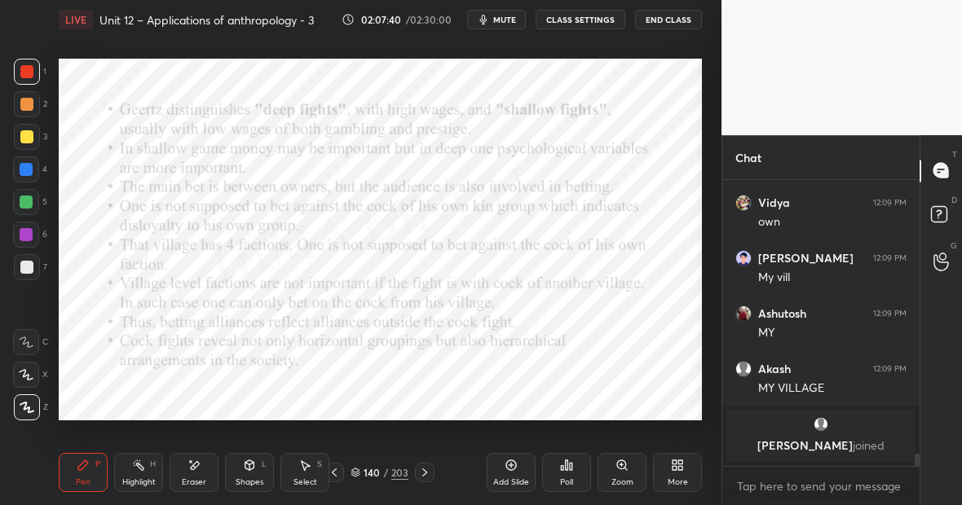
click at [202, 475] on div "Eraser" at bounding box center [194, 472] width 49 height 39
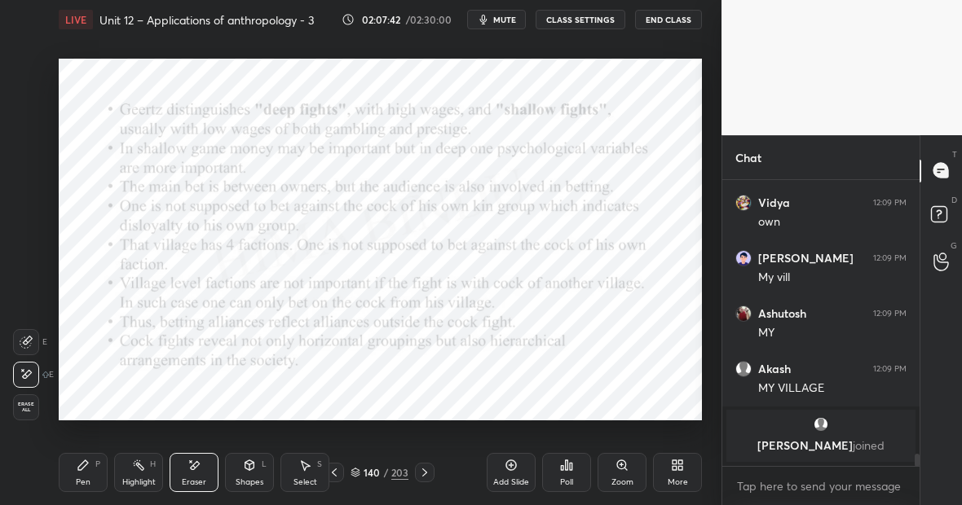
click at [79, 466] on icon at bounding box center [83, 466] width 10 height 10
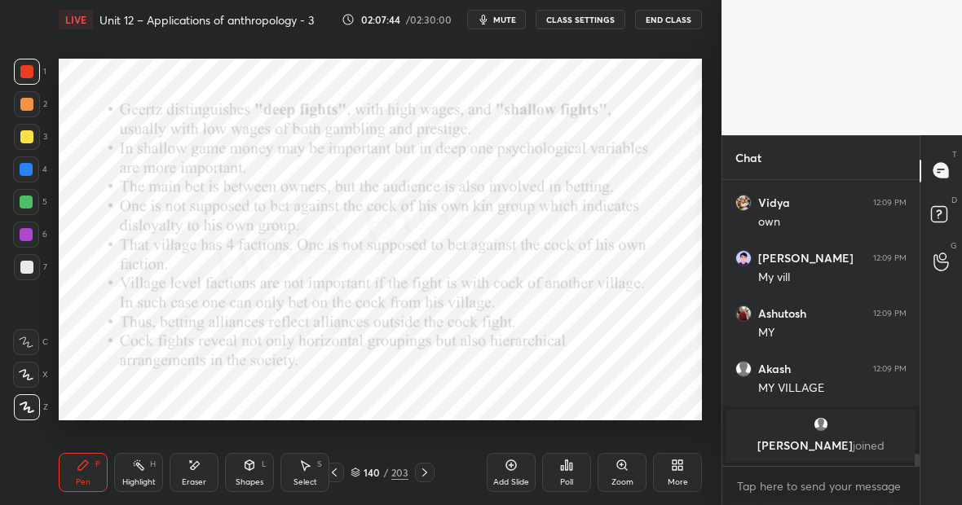
click at [185, 466] on div "Eraser" at bounding box center [194, 472] width 49 height 39
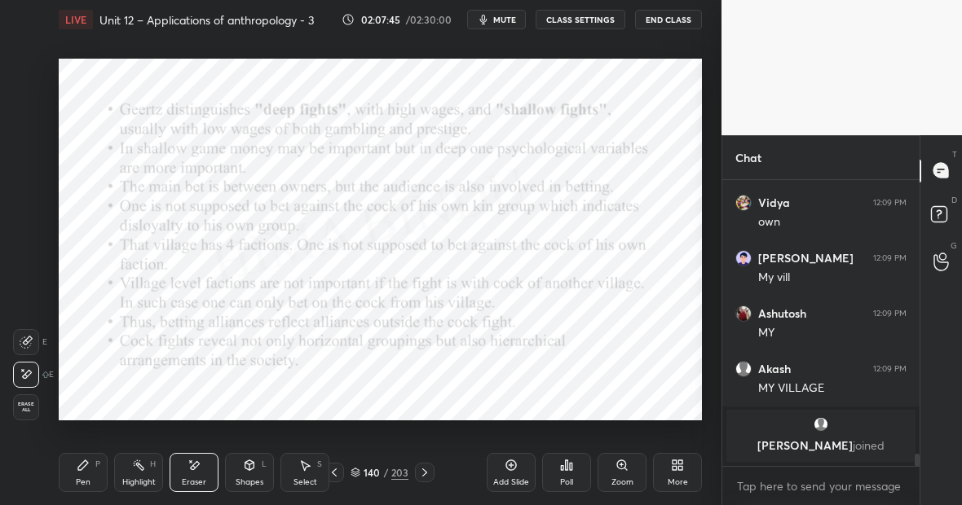
click at [71, 470] on div "Pen P" at bounding box center [83, 472] width 49 height 39
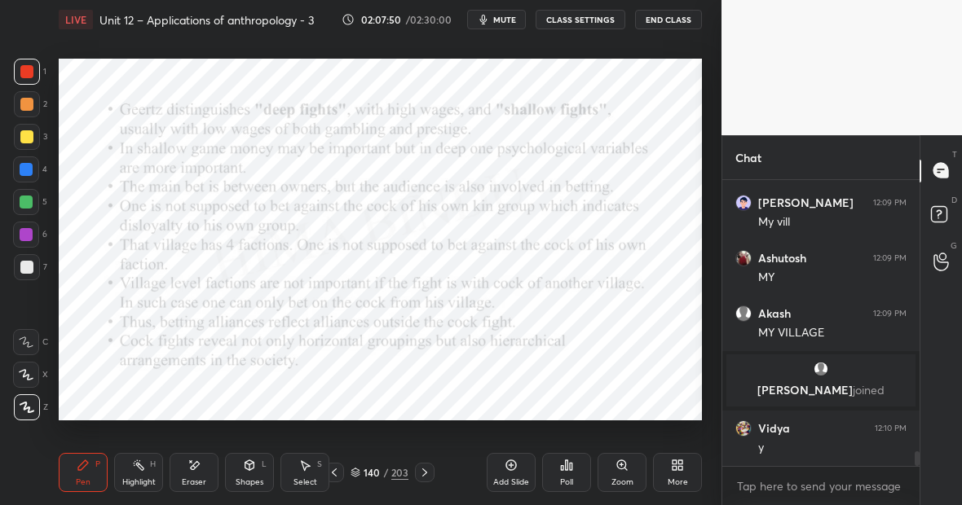
scroll to position [5322, 0]
click at [140, 479] on div "Highlight" at bounding box center [138, 483] width 33 height 8
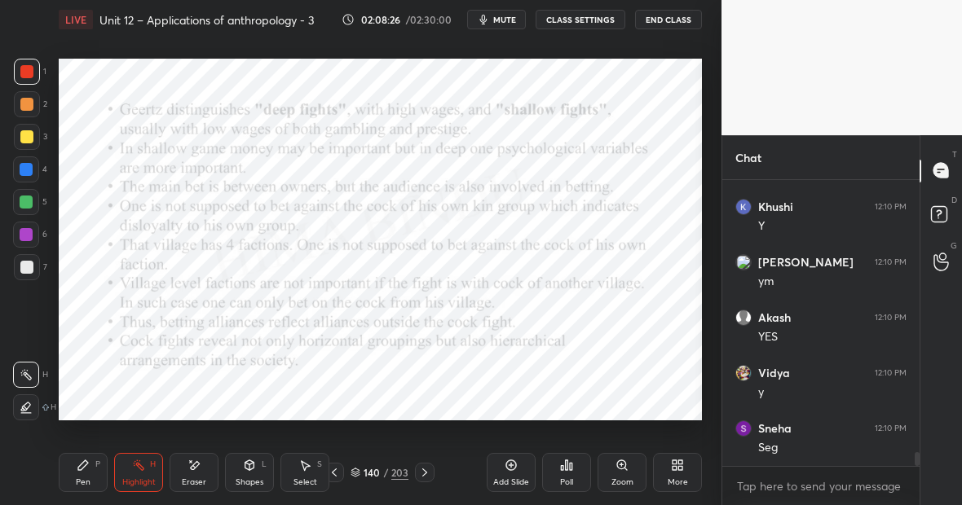
scroll to position [5710, 0]
click at [143, 470] on div "Highlight H" at bounding box center [138, 472] width 49 height 39
click at [82, 474] on div "Pen P" at bounding box center [83, 472] width 49 height 39
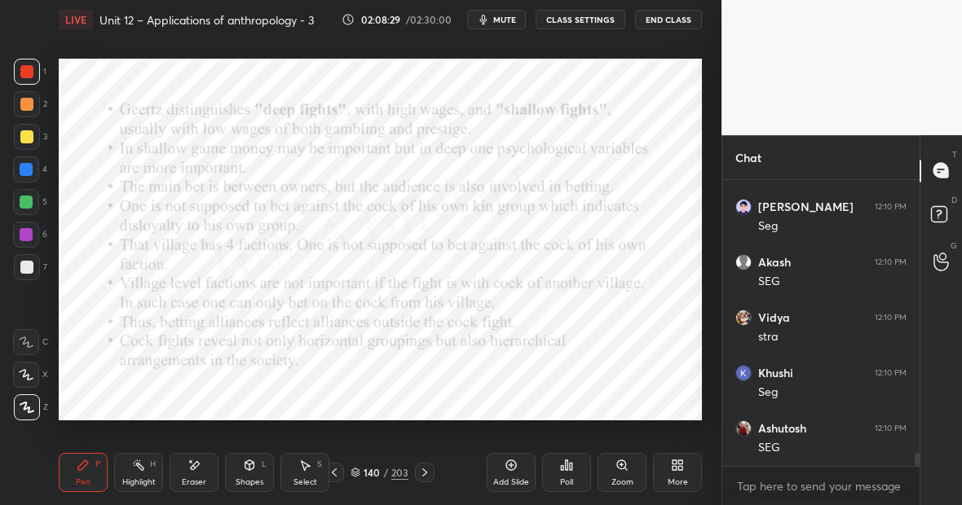
scroll to position [5988, 0]
click at [68, 479] on div "Pen P" at bounding box center [83, 472] width 49 height 39
click at [196, 473] on div "Eraser" at bounding box center [194, 472] width 49 height 39
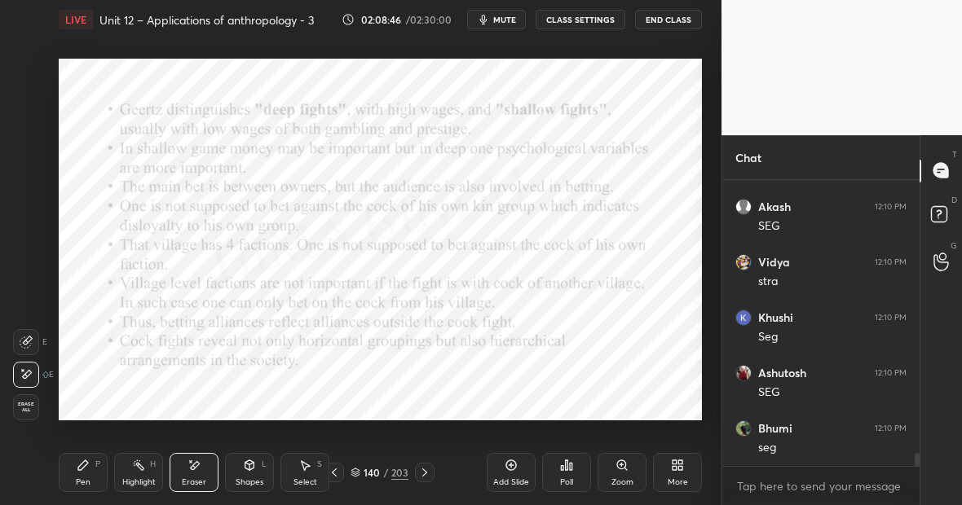
click at [94, 478] on div "Pen P" at bounding box center [83, 472] width 49 height 39
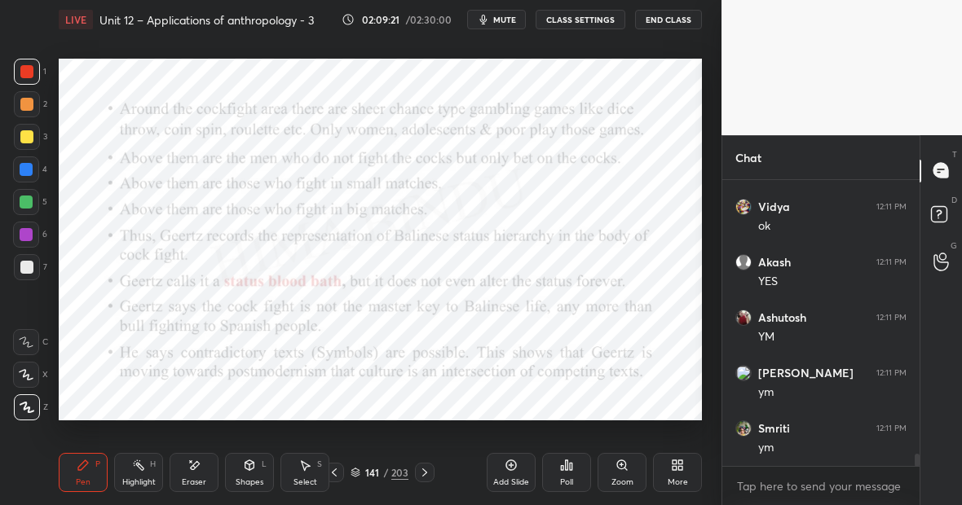
scroll to position [6320, 0]
click at [509, 464] on icon at bounding box center [511, 465] width 13 height 13
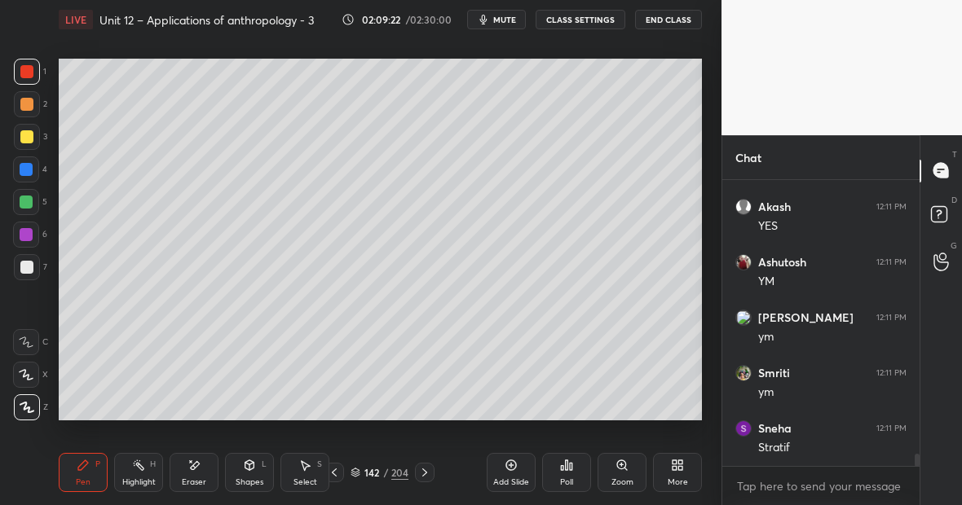
click at [27, 138] on div at bounding box center [26, 136] width 13 height 13
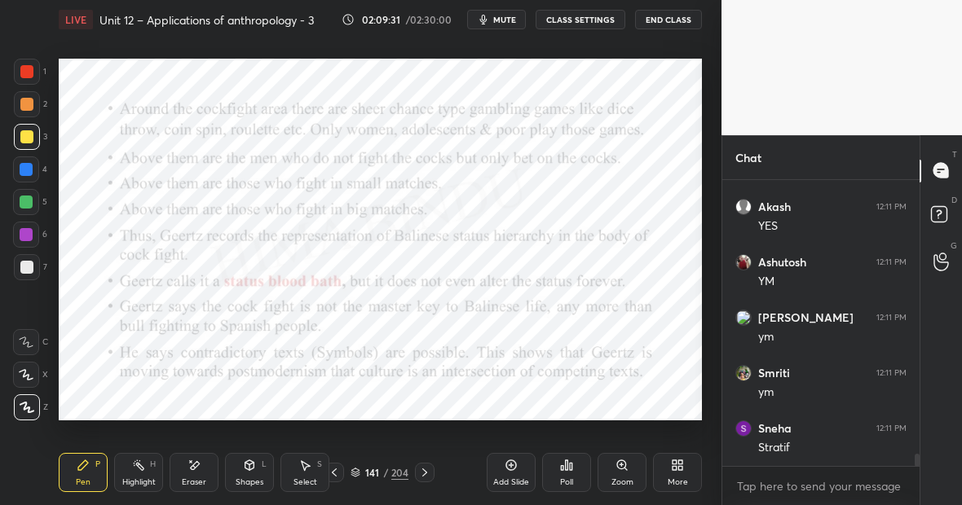
click at [139, 474] on div "Highlight H" at bounding box center [138, 472] width 49 height 39
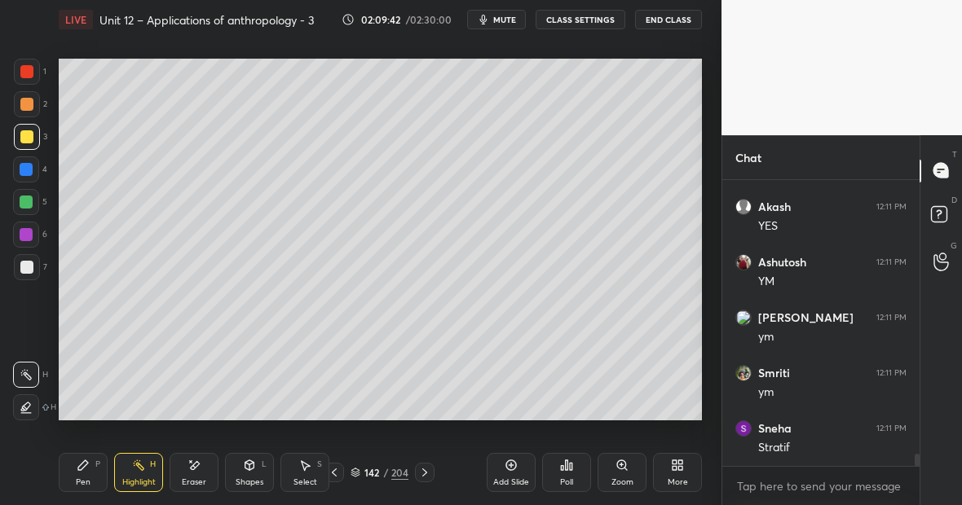
drag, startPoint x: 47, startPoint y: 108, endPoint x: 40, endPoint y: 81, distance: 27.9
click at [39, 80] on div "1 2 3 4 5 6 7 C X Z E E Erase all H H" at bounding box center [26, 240] width 52 height 362
click at [30, 73] on div at bounding box center [26, 71] width 13 height 13
click at [89, 474] on div "Pen P" at bounding box center [83, 472] width 49 height 39
click at [196, 466] on div "Eraser" at bounding box center [194, 472] width 49 height 39
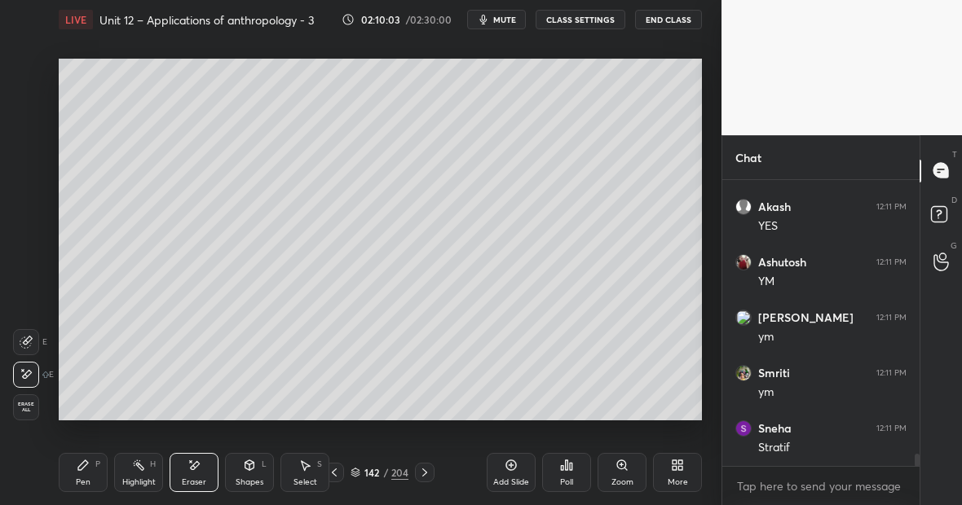
click at [86, 474] on div "Pen P" at bounding box center [83, 472] width 49 height 39
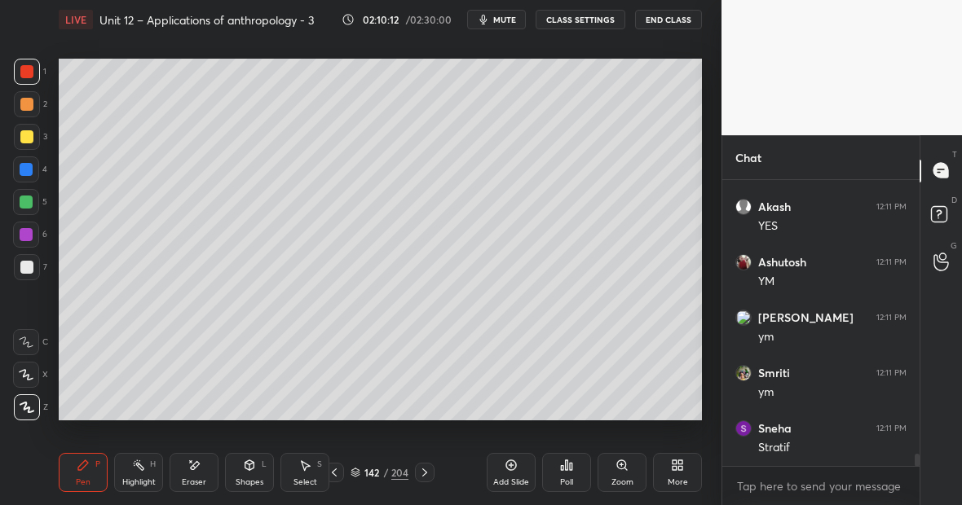
click at [29, 141] on div at bounding box center [26, 136] width 13 height 13
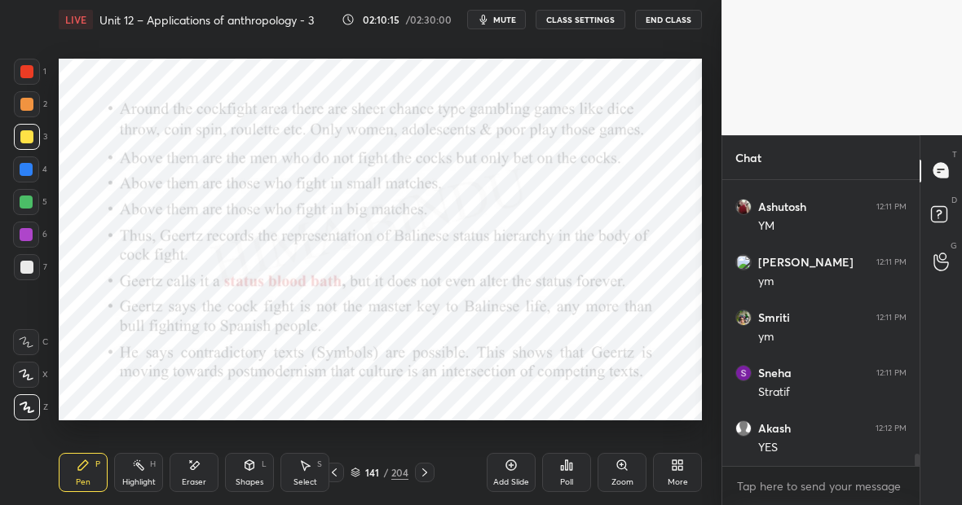
scroll to position [6431, 0]
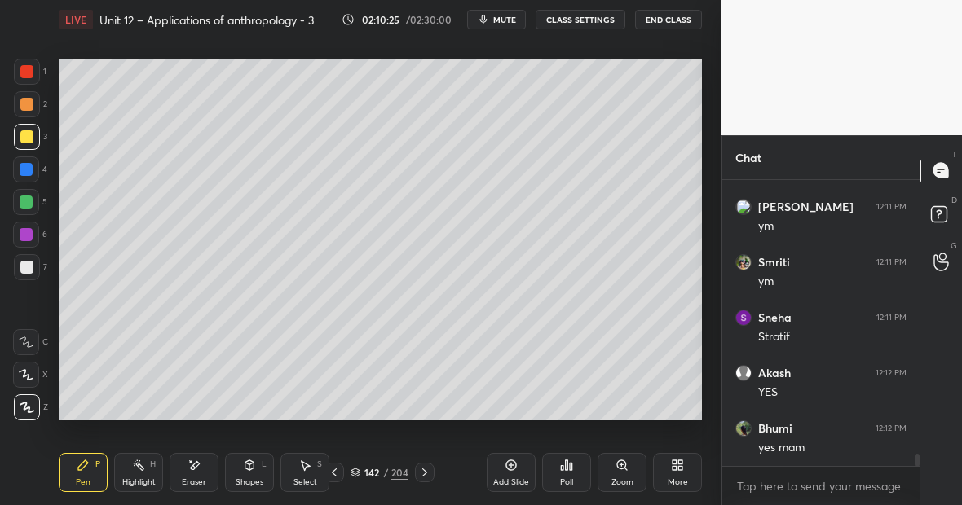
click at [29, 77] on div at bounding box center [26, 71] width 13 height 13
click at [192, 470] on div "Eraser" at bounding box center [194, 472] width 49 height 39
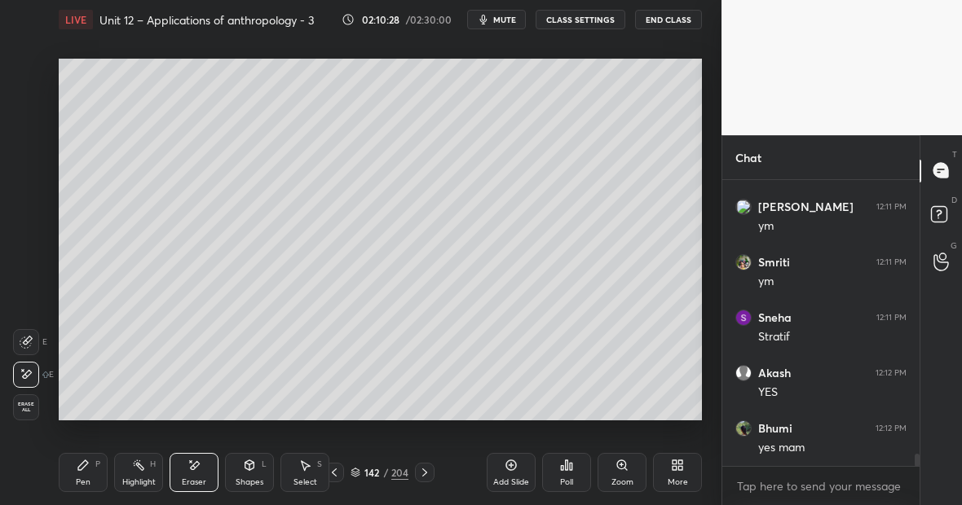
click at [79, 475] on div "Pen P" at bounding box center [83, 472] width 49 height 39
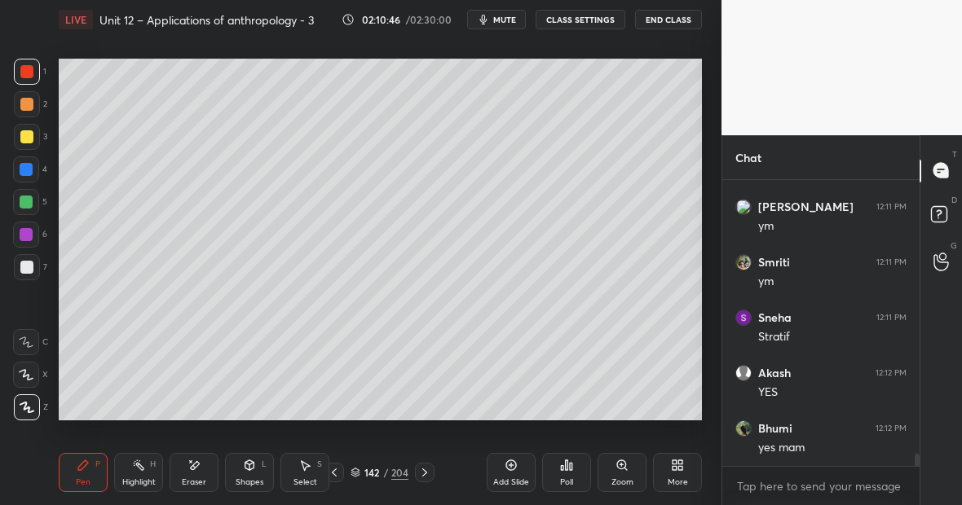
click at [200, 466] on div "Eraser" at bounding box center [194, 472] width 49 height 39
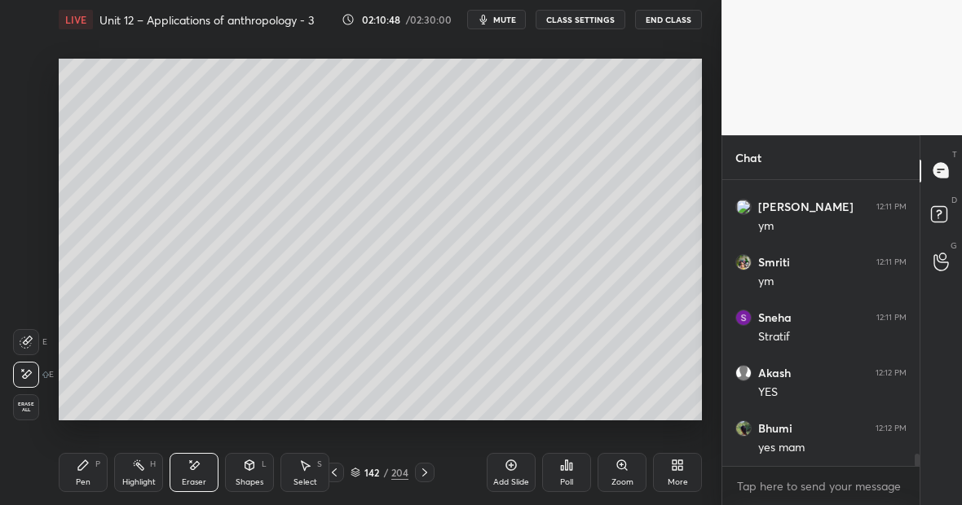
click at [86, 474] on div "Pen P" at bounding box center [83, 472] width 49 height 39
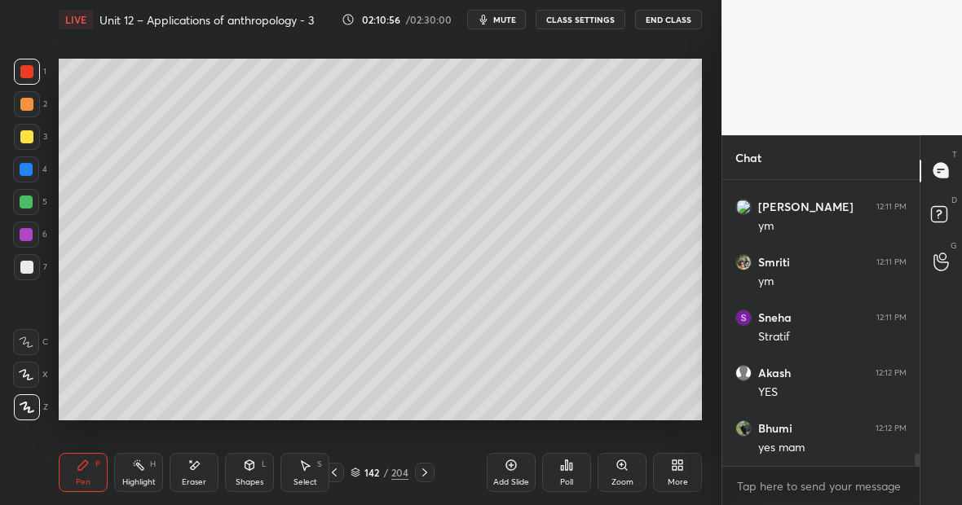
click at [193, 470] on icon at bounding box center [194, 466] width 13 height 14
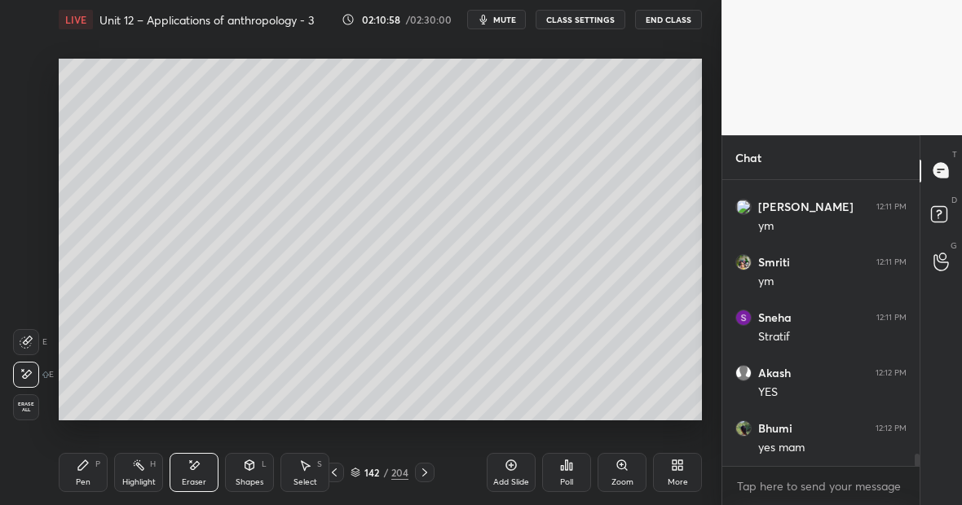
click at [83, 463] on icon at bounding box center [83, 466] width 10 height 10
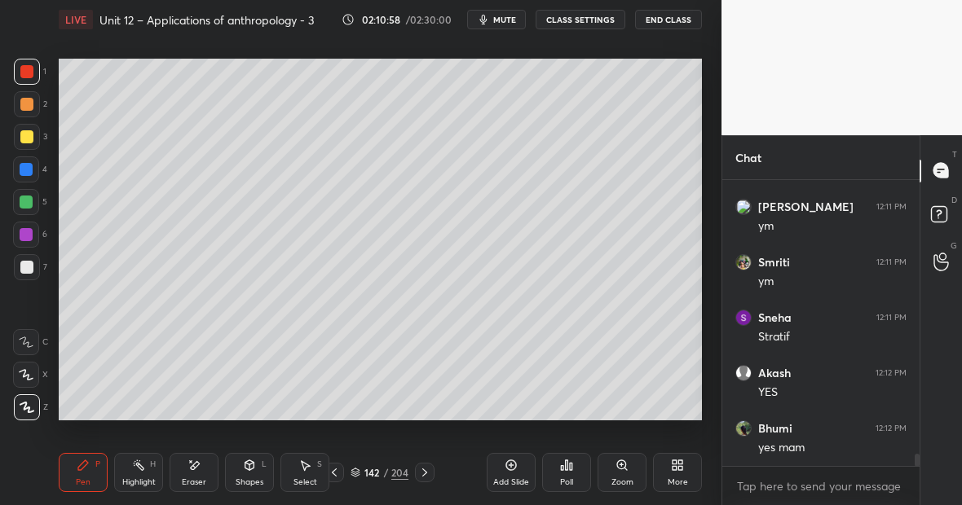
click at [31, 143] on div at bounding box center [27, 137] width 26 height 26
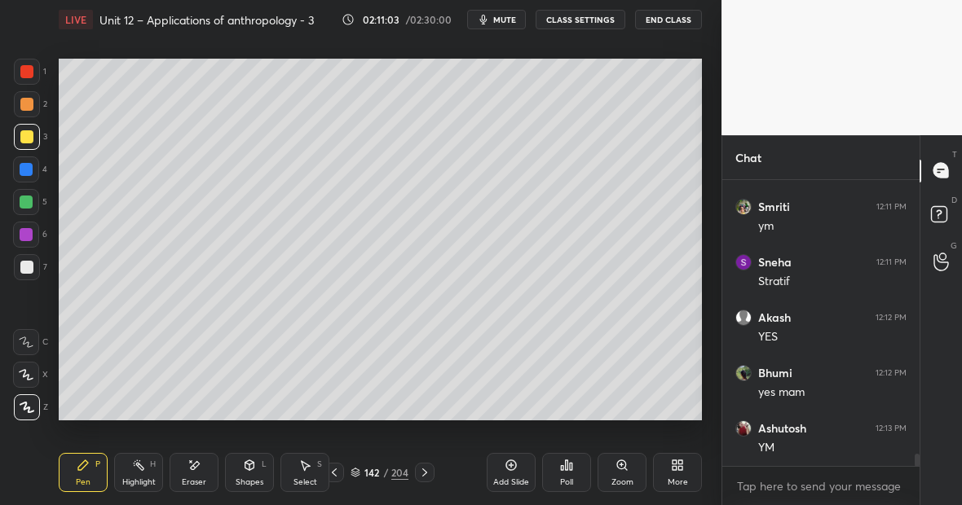
click at [25, 73] on div at bounding box center [26, 71] width 13 height 13
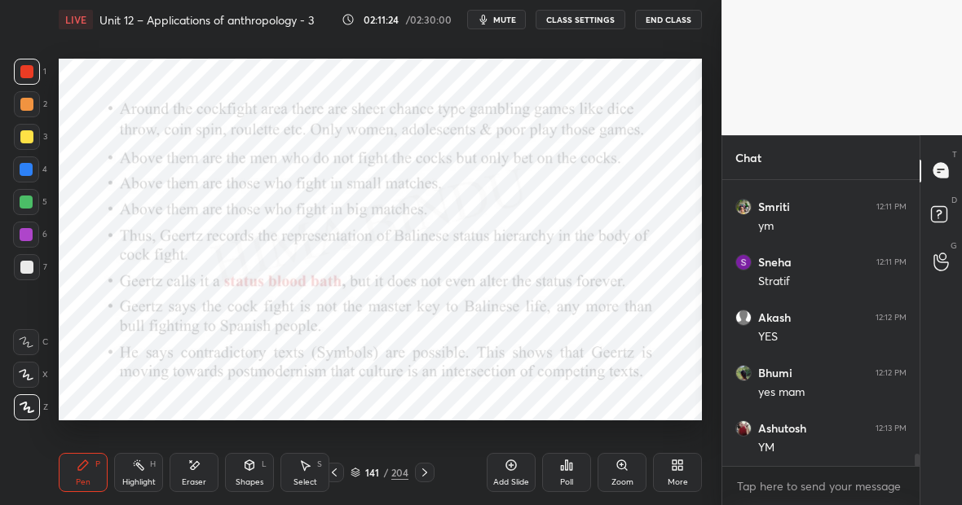
click at [86, 479] on div "Pen" at bounding box center [83, 483] width 15 height 8
click at [34, 213] on div at bounding box center [26, 202] width 26 height 26
click at [139, 457] on div "Highlight H" at bounding box center [138, 472] width 49 height 39
click at [95, 462] on div "Pen P" at bounding box center [83, 472] width 49 height 39
click at [139, 470] on div "Highlight H" at bounding box center [138, 472] width 49 height 39
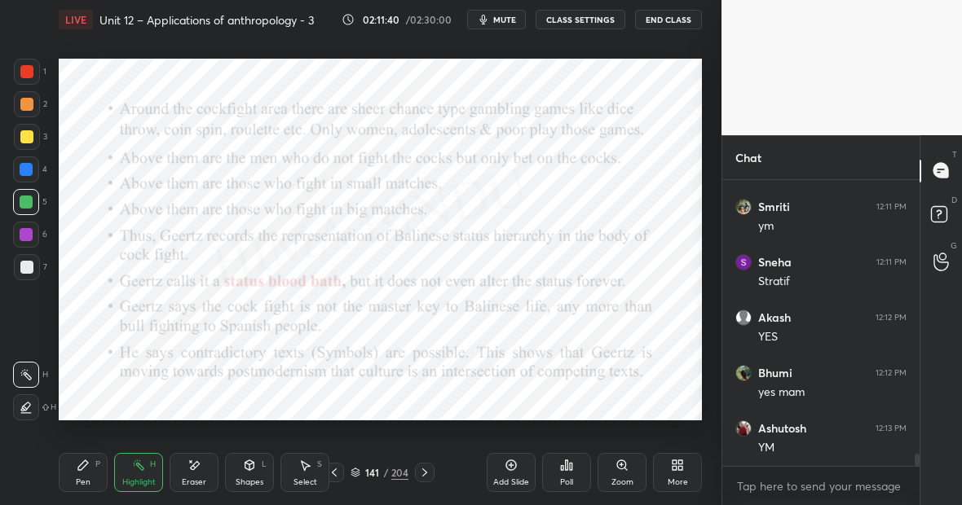
click at [86, 465] on icon at bounding box center [83, 465] width 13 height 13
click at [142, 464] on icon at bounding box center [138, 465] width 13 height 13
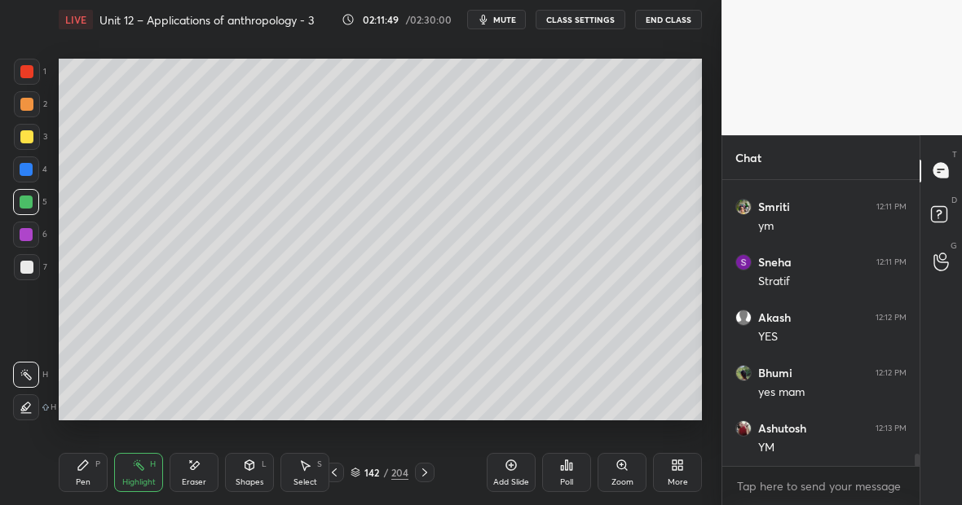
scroll to position [6542, 0]
click at [147, 476] on div "Highlight H" at bounding box center [138, 472] width 49 height 39
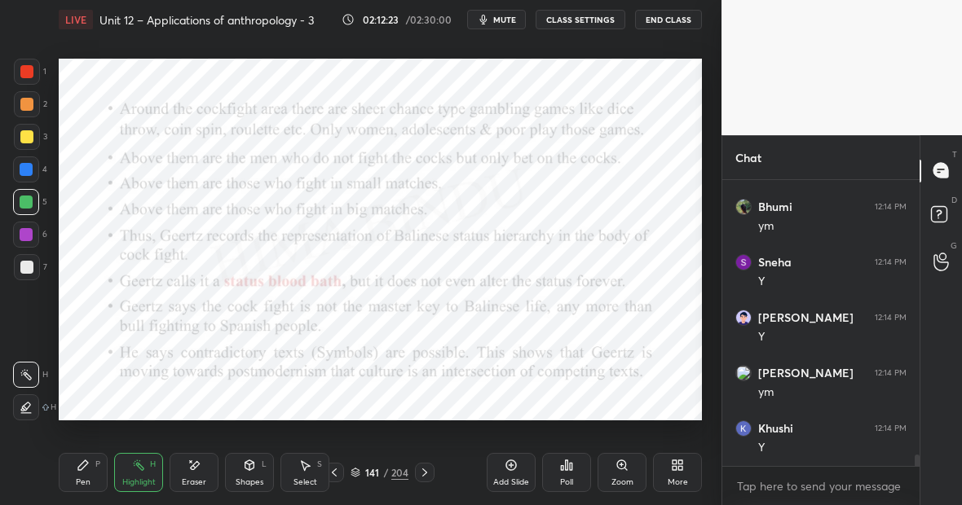
click at [96, 470] on div "Pen P" at bounding box center [83, 472] width 49 height 39
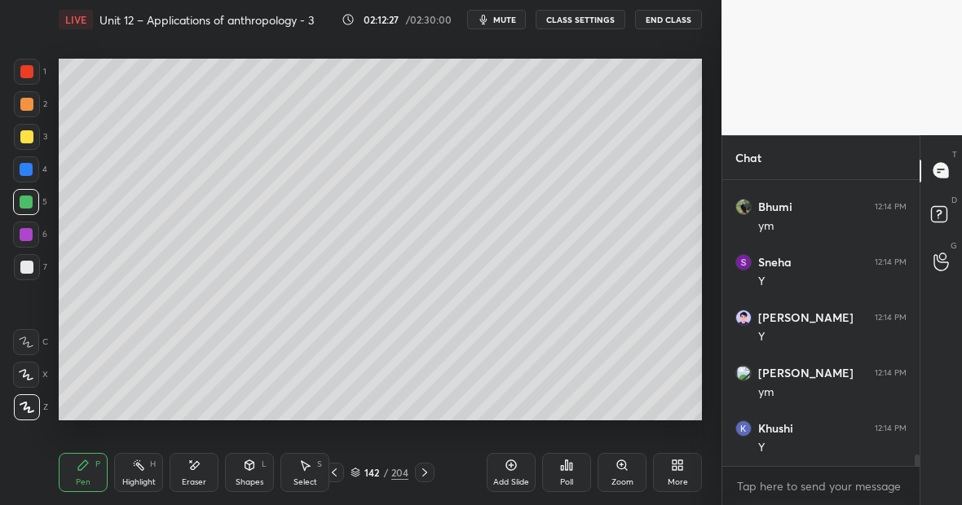
click at [33, 205] on div at bounding box center [26, 202] width 26 height 26
click at [26, 80] on div at bounding box center [27, 72] width 26 height 26
click at [138, 479] on div "Highlight" at bounding box center [138, 483] width 33 height 8
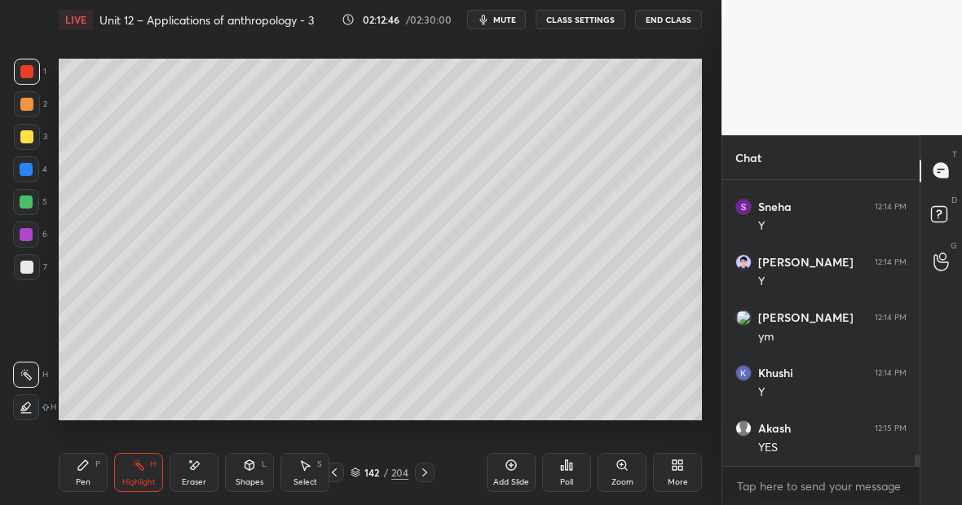
scroll to position [7097, 0]
click at [87, 476] on div "Pen P" at bounding box center [83, 472] width 49 height 39
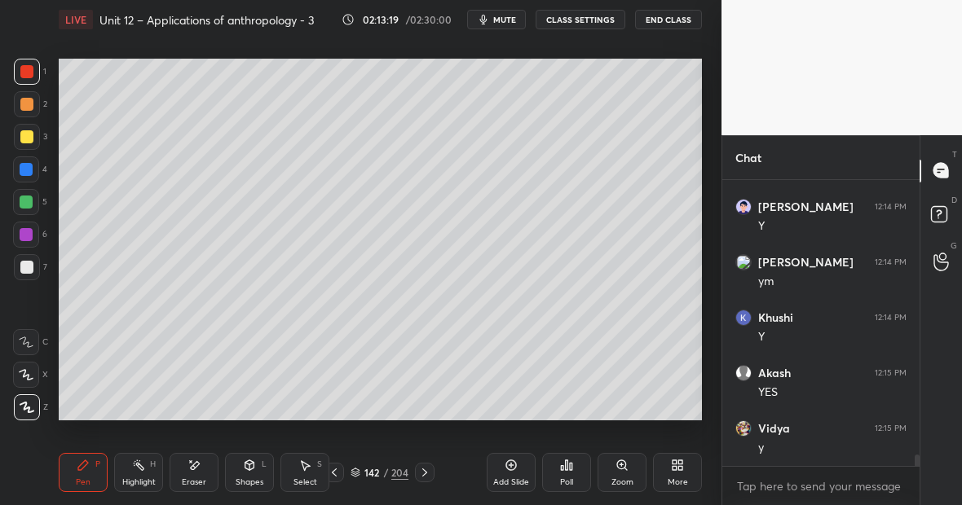
scroll to position [7152, 0]
click at [139, 479] on div "Highlight" at bounding box center [138, 483] width 33 height 8
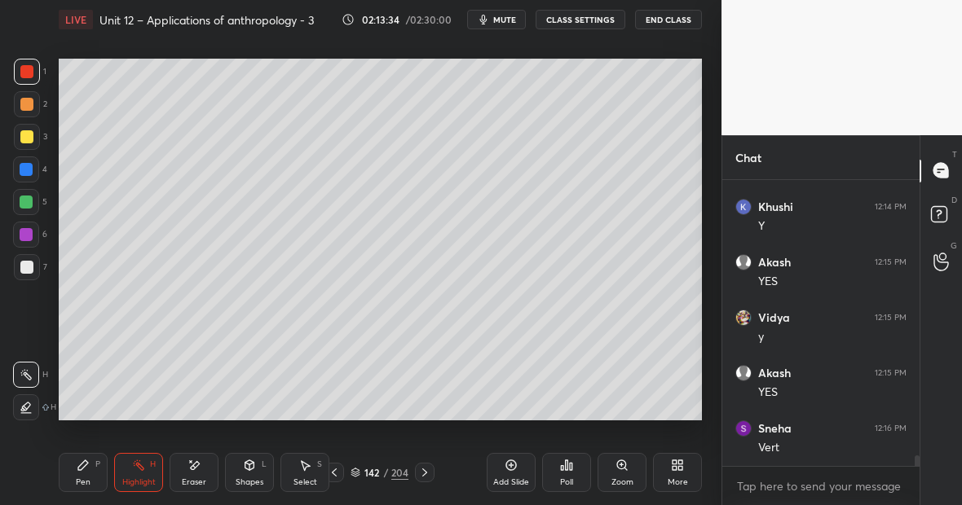
scroll to position [7263, 0]
click at [90, 475] on div "Pen P" at bounding box center [83, 472] width 49 height 39
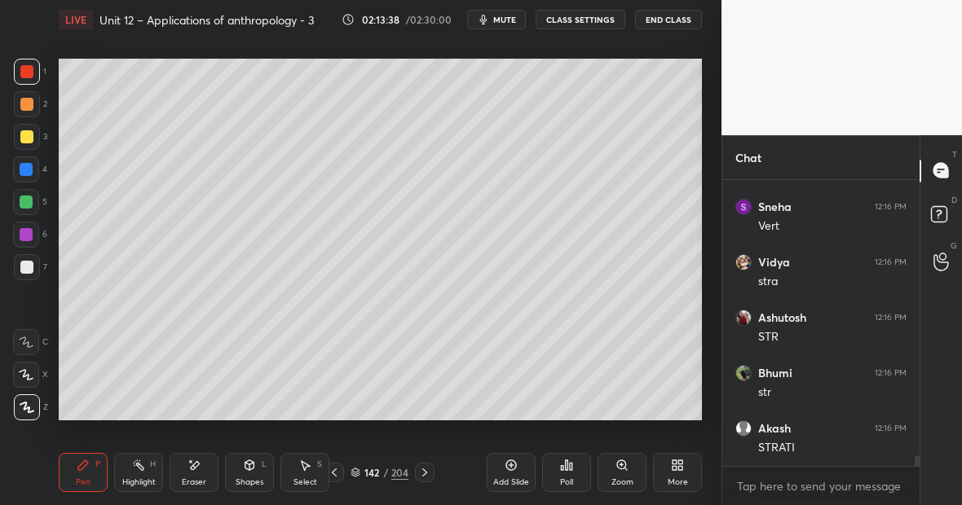
scroll to position [7485, 0]
click at [29, 202] on div at bounding box center [26, 202] width 13 height 13
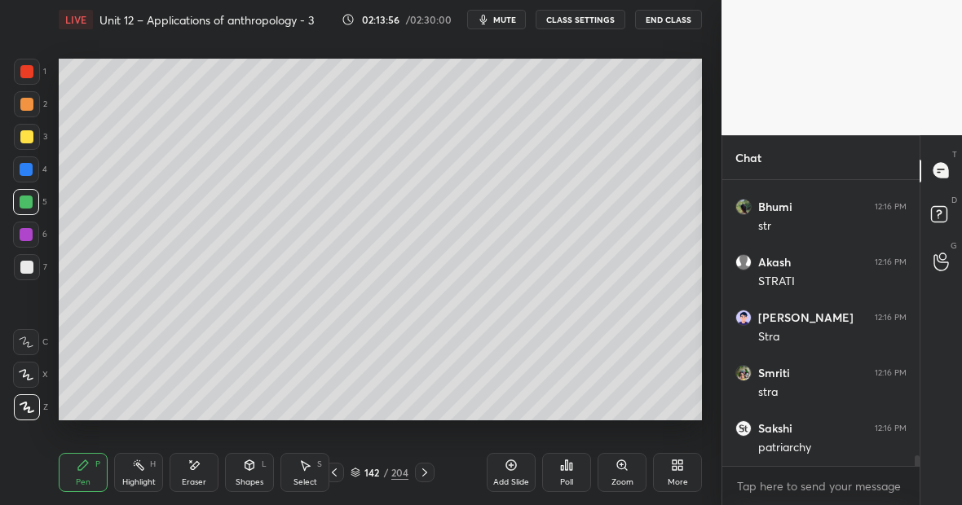
scroll to position [7706, 0]
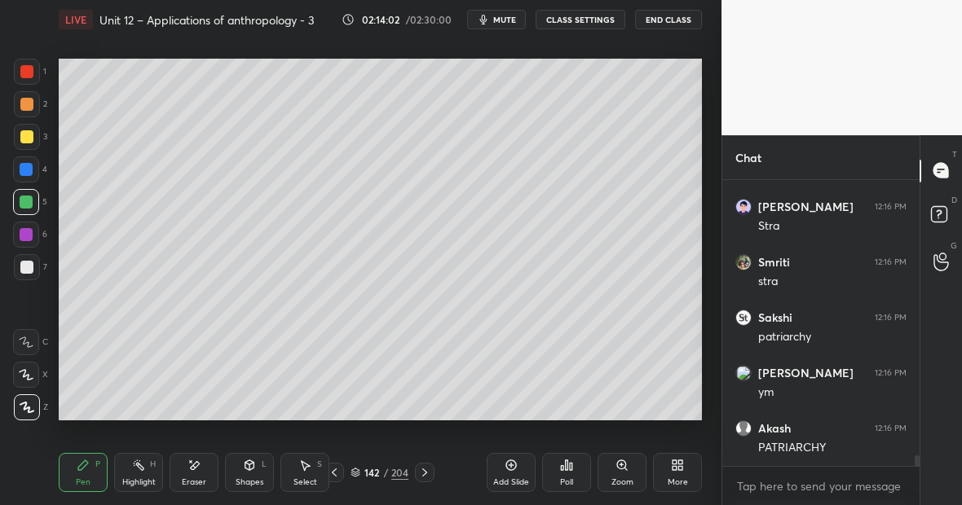
click at [139, 479] on div "Highlight" at bounding box center [138, 483] width 33 height 8
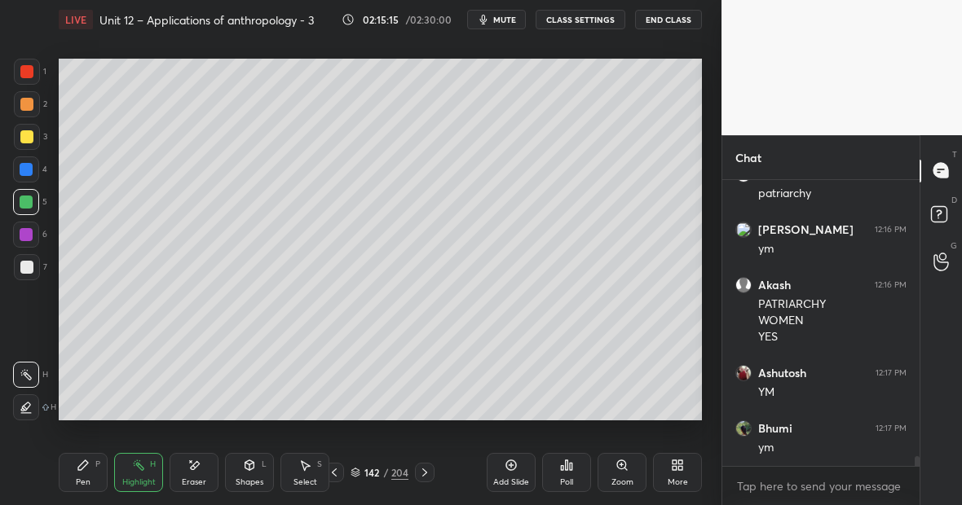
scroll to position [7905, 0]
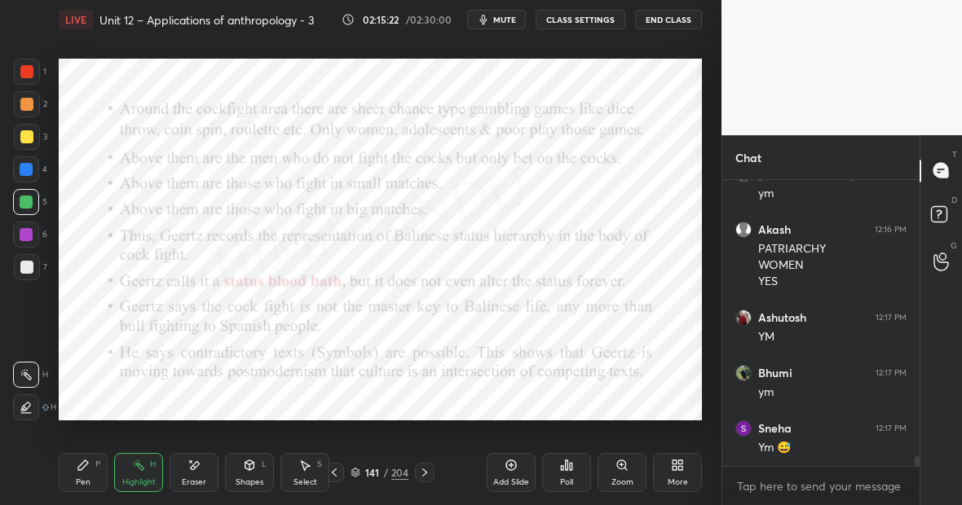
click at [86, 470] on div "Pen P" at bounding box center [83, 472] width 49 height 39
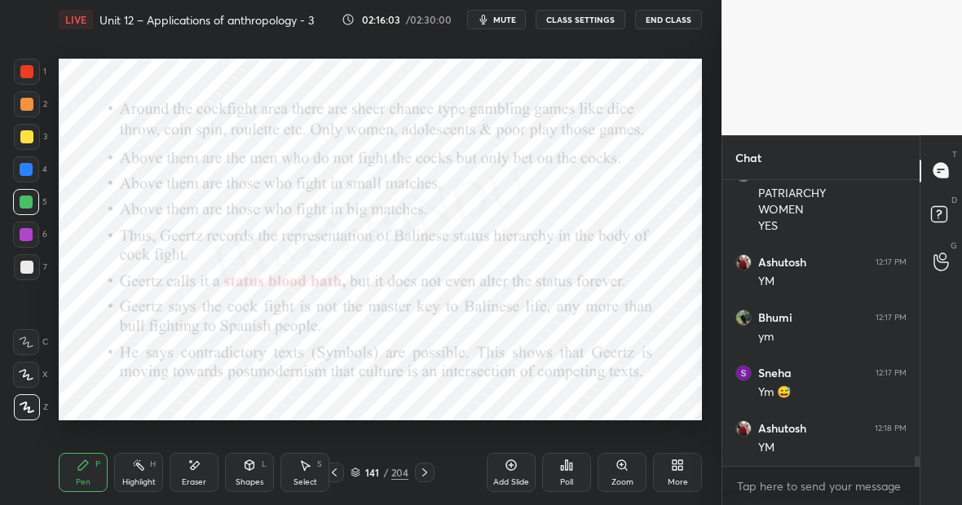
scroll to position [8016, 0]
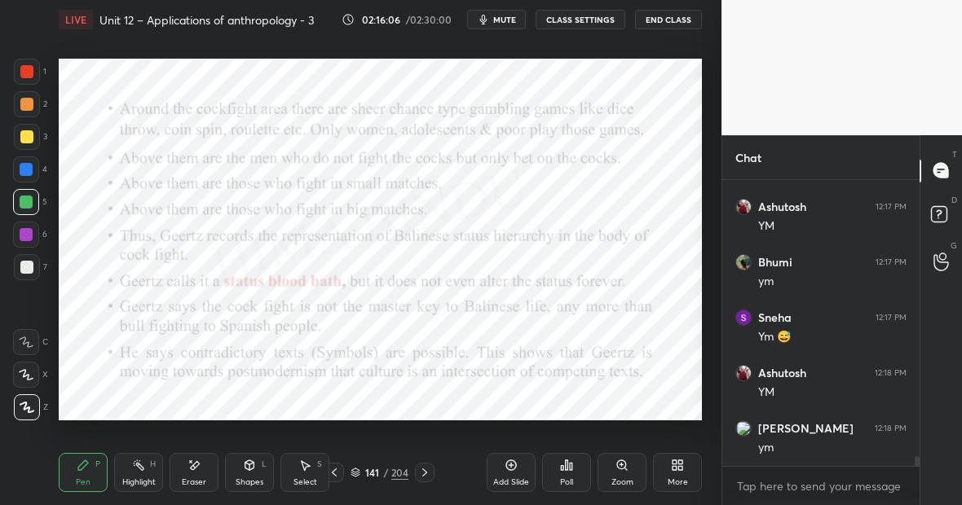
click at [89, 472] on div "Pen P" at bounding box center [83, 472] width 49 height 39
click at [152, 475] on div "Highlight H" at bounding box center [138, 472] width 49 height 39
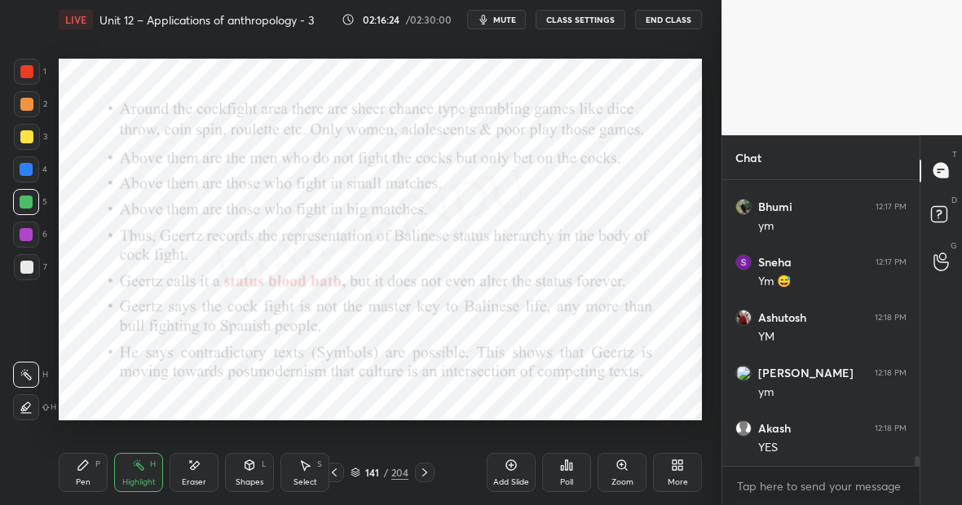
scroll to position [8127, 0]
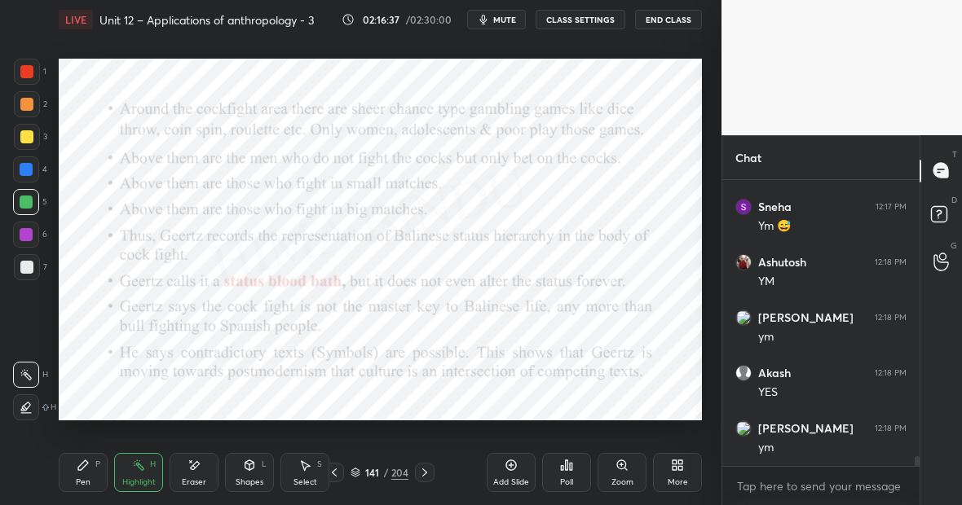
click at [96, 475] on div "Pen P" at bounding box center [83, 472] width 49 height 39
click at [146, 473] on div "Highlight H" at bounding box center [138, 472] width 49 height 39
click at [89, 458] on div "Pen P" at bounding box center [83, 472] width 49 height 39
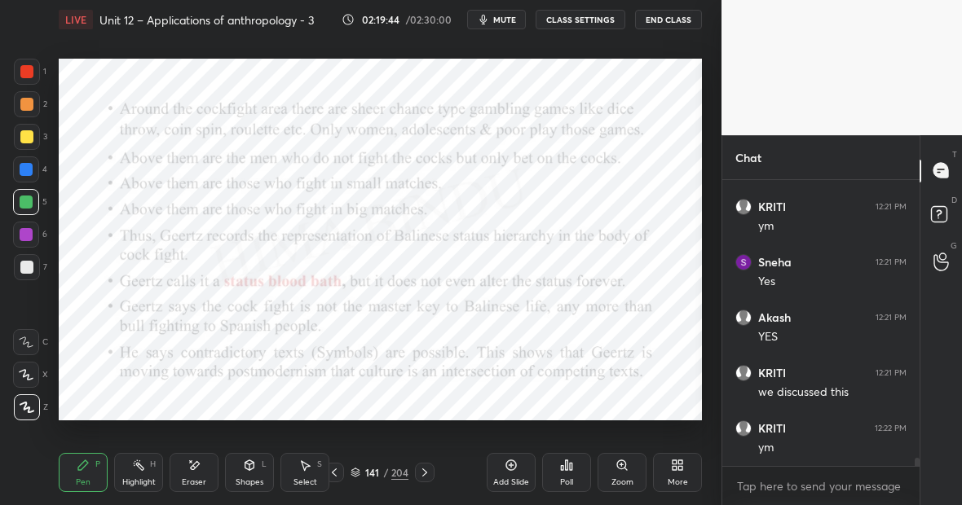
scroll to position [9735, 0]
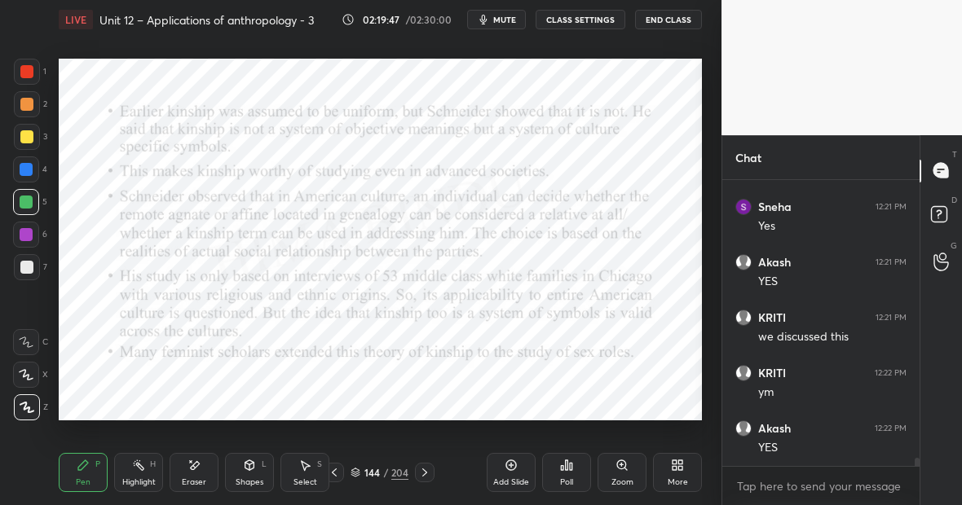
click at [400, 473] on div "204" at bounding box center [399, 473] width 17 height 15
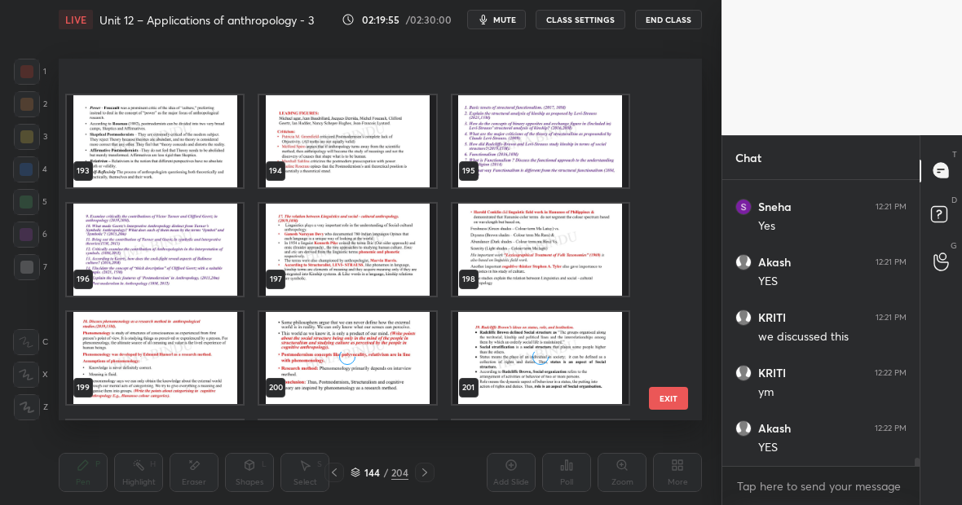
scroll to position [7002, 0]
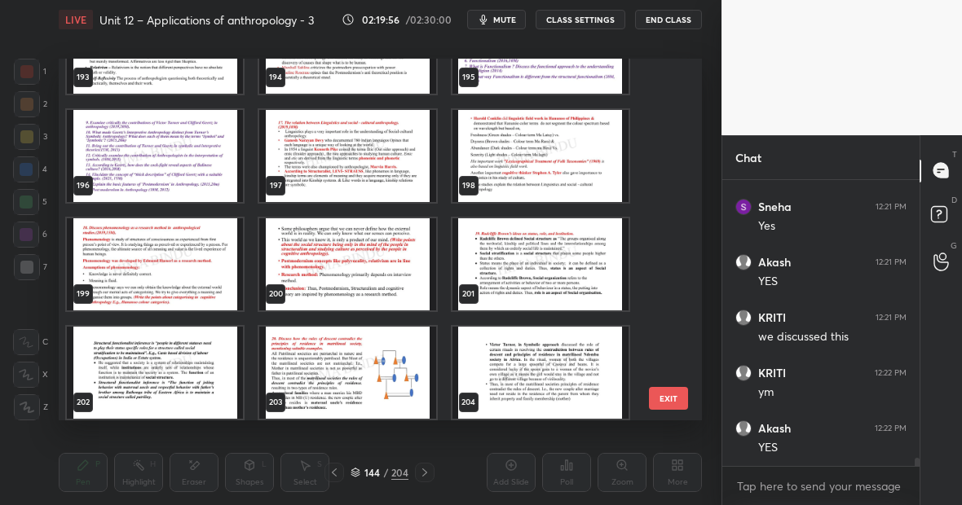
click at [130, 170] on img "grid" at bounding box center [155, 156] width 176 height 92
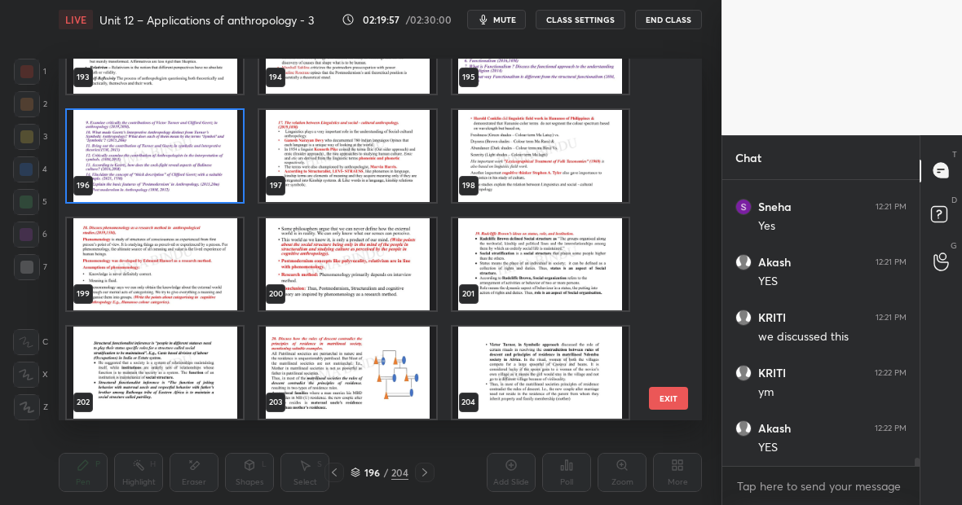
click at [130, 170] on img "grid" at bounding box center [155, 156] width 176 height 92
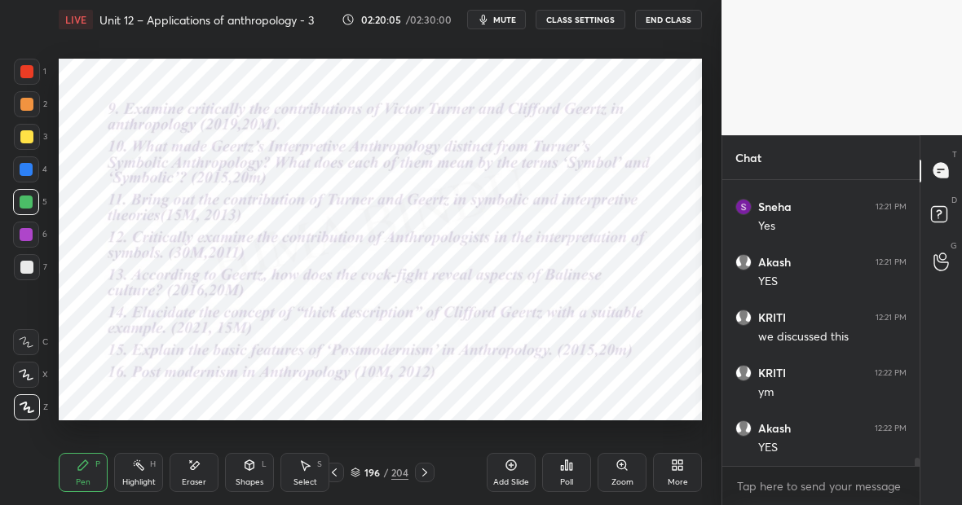
click at [142, 476] on div "Highlight H" at bounding box center [138, 472] width 49 height 39
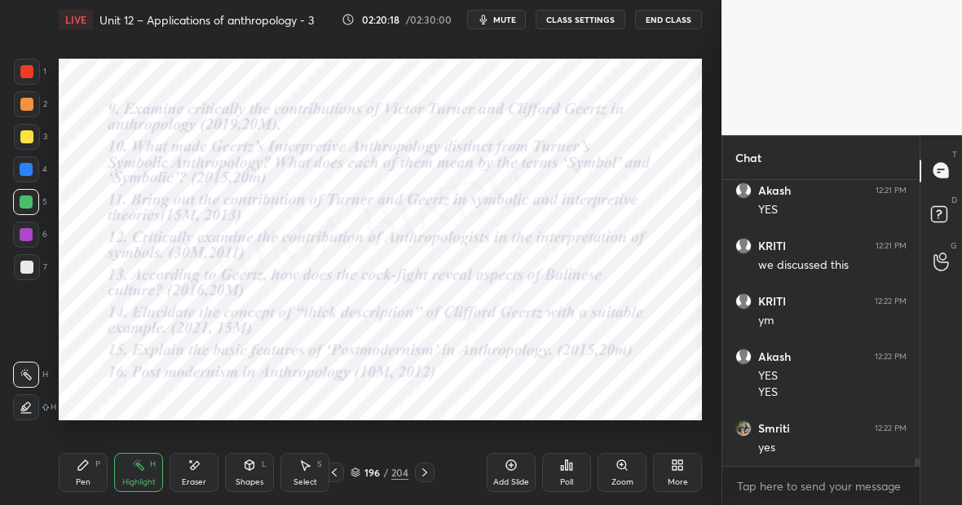
scroll to position [9862, 0]
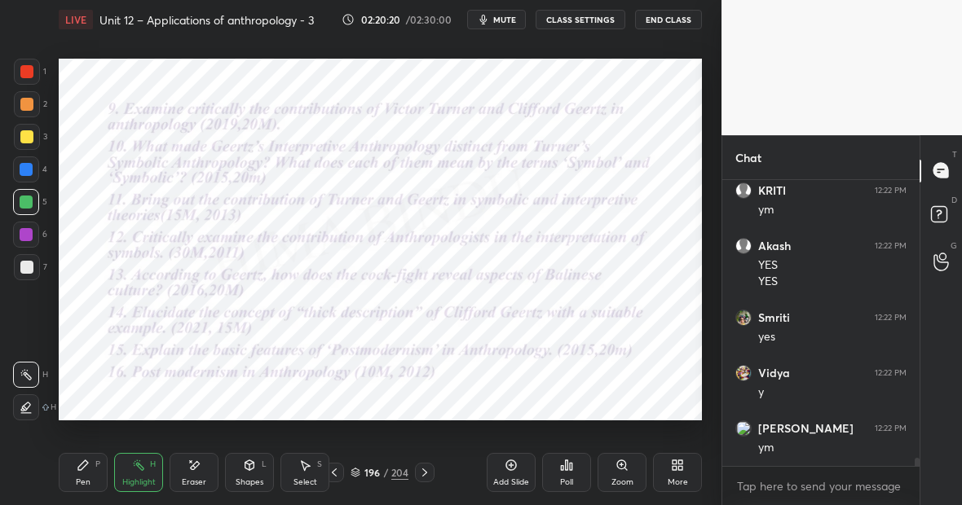
click at [95, 469] on div "Pen P" at bounding box center [83, 472] width 49 height 39
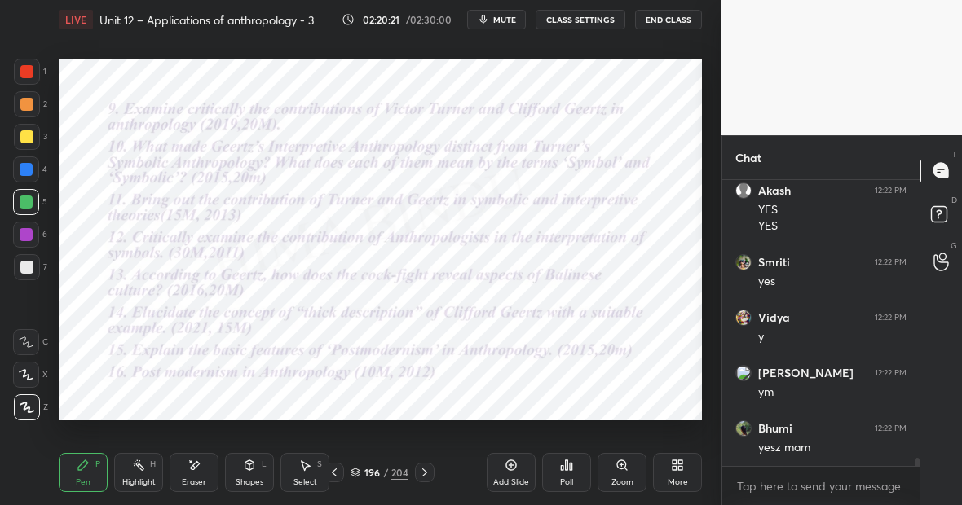
click at [144, 466] on div "Highlight H" at bounding box center [138, 472] width 49 height 39
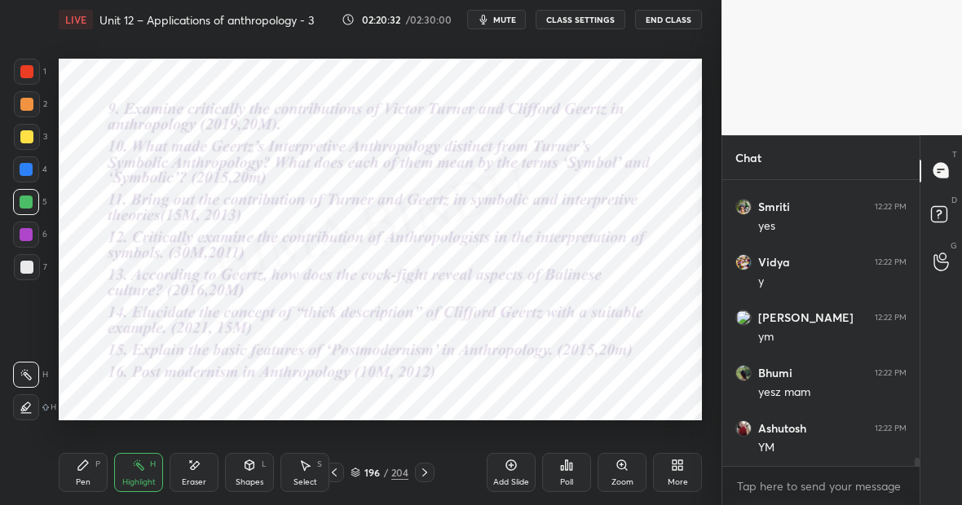
click at [80, 471] on div "Pen P" at bounding box center [83, 472] width 49 height 39
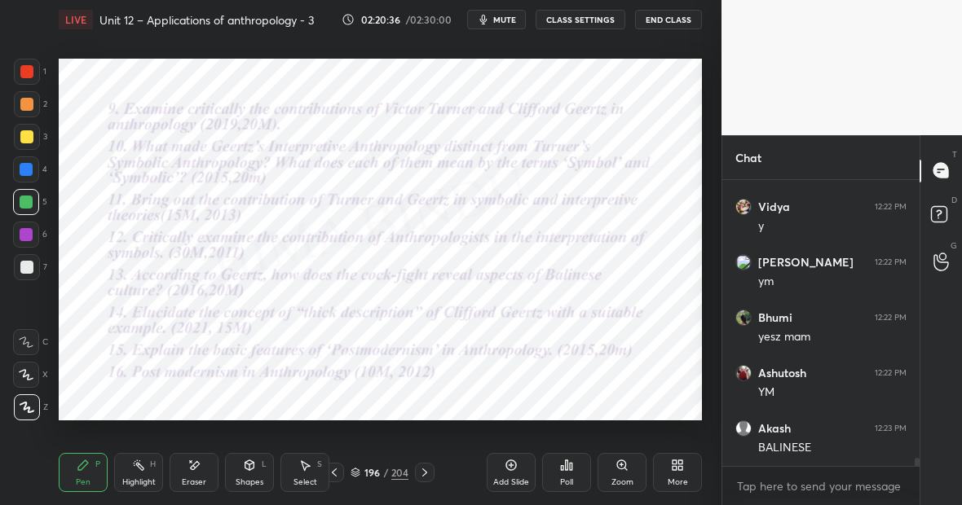
click at [140, 475] on div "Highlight H" at bounding box center [138, 472] width 49 height 39
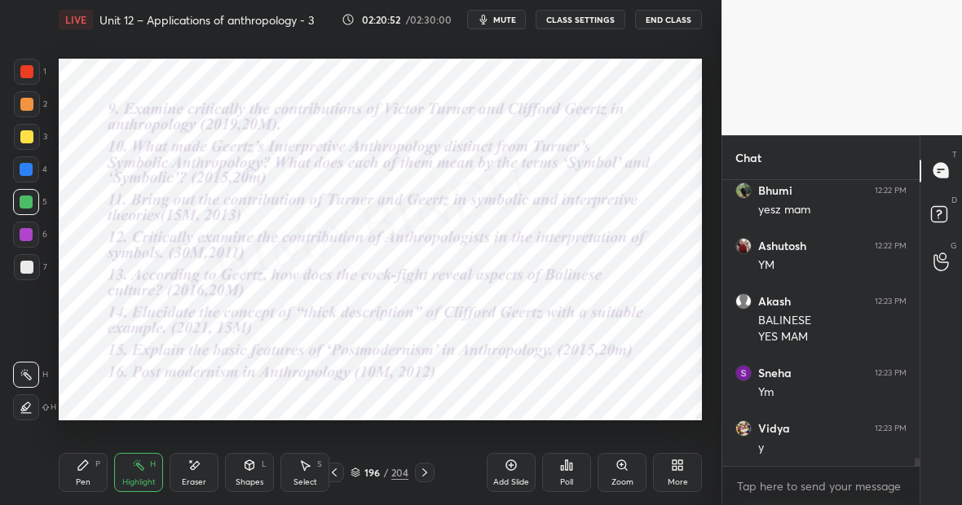
scroll to position [10266, 0]
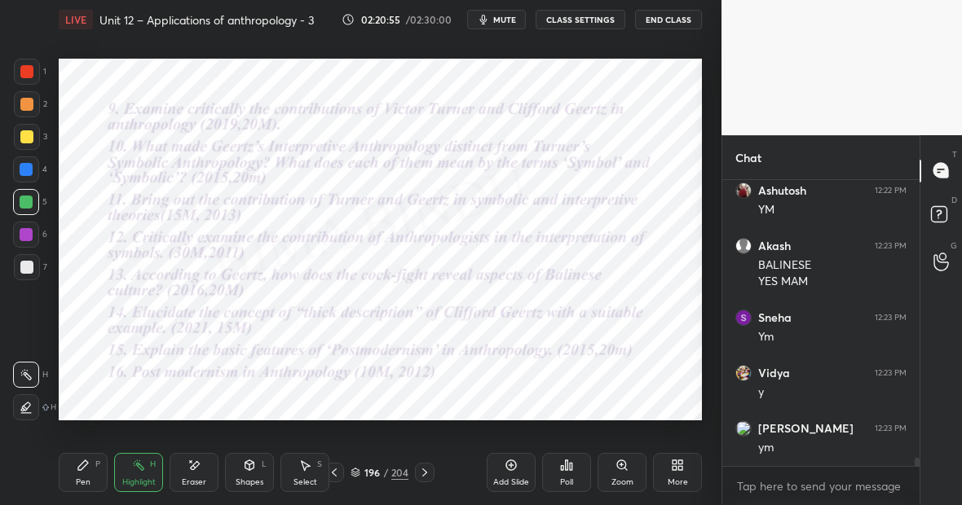
click at [511, 470] on icon at bounding box center [511, 465] width 13 height 13
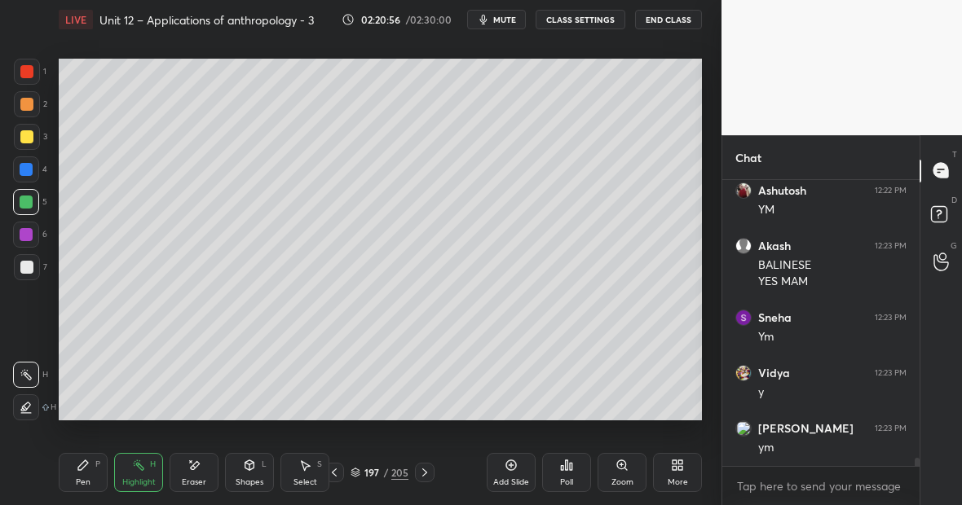
click at [31, 139] on div at bounding box center [26, 136] width 13 height 13
click at [94, 458] on div "Pen P" at bounding box center [83, 472] width 49 height 39
click at [215, 458] on div "Eraser" at bounding box center [194, 472] width 49 height 39
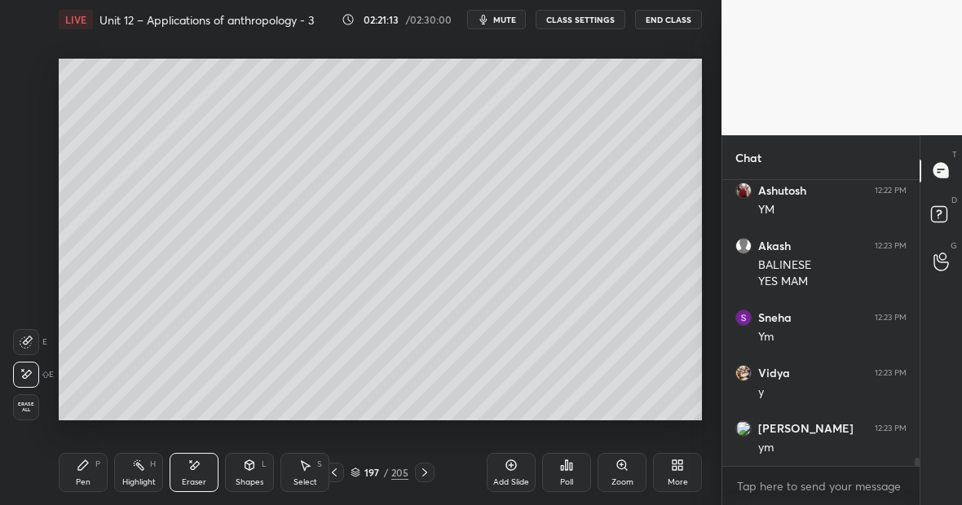
click at [94, 477] on div "Pen P" at bounding box center [83, 472] width 49 height 39
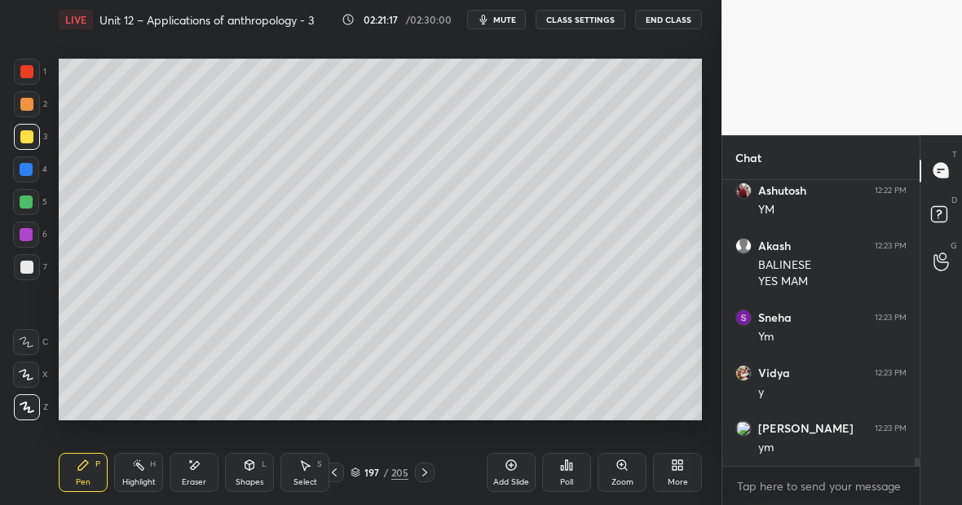
click at [32, 170] on div at bounding box center [26, 169] width 13 height 13
click at [34, 73] on div at bounding box center [27, 72] width 26 height 26
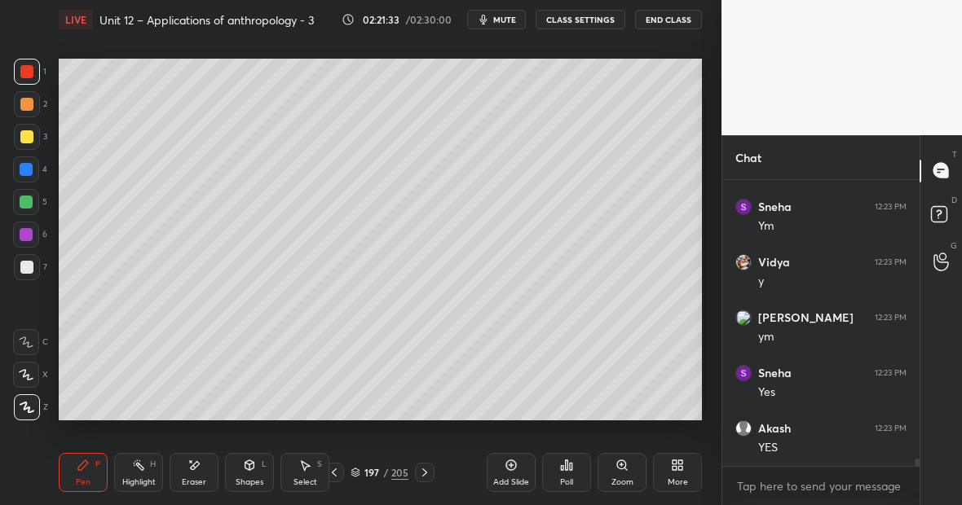
scroll to position [10433, 0]
click at [31, 203] on div at bounding box center [26, 202] width 13 height 13
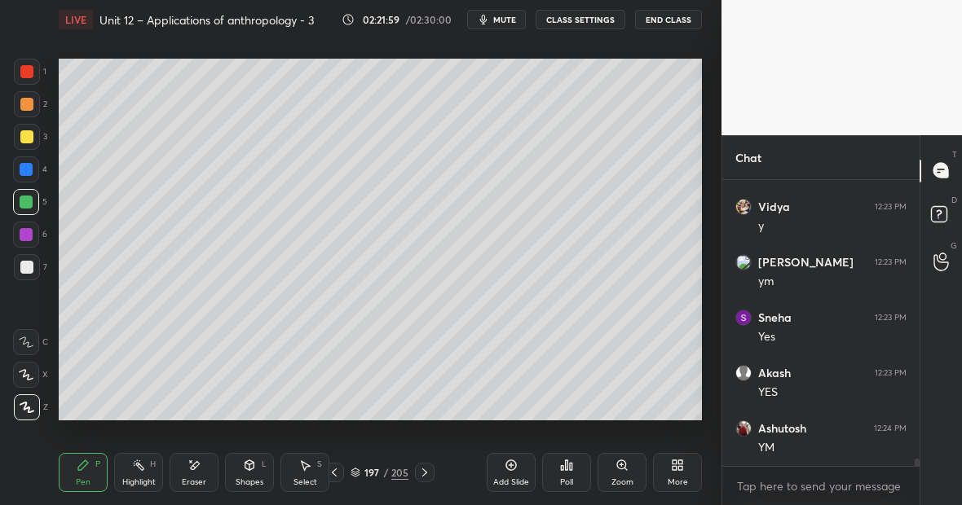
click at [29, 272] on div at bounding box center [26, 267] width 13 height 13
click at [33, 139] on div at bounding box center [27, 137] width 26 height 26
click at [139, 474] on div "Highlight H" at bounding box center [138, 472] width 49 height 39
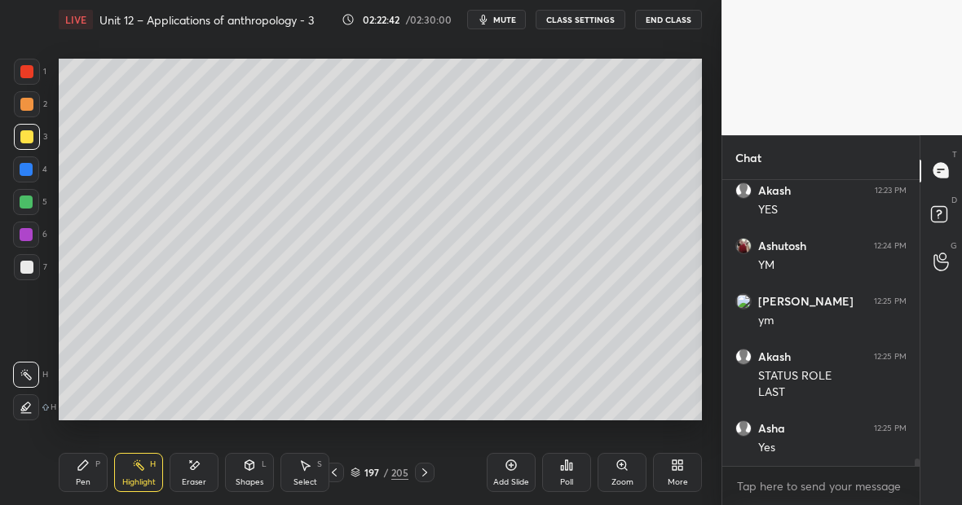
scroll to position [10671, 0]
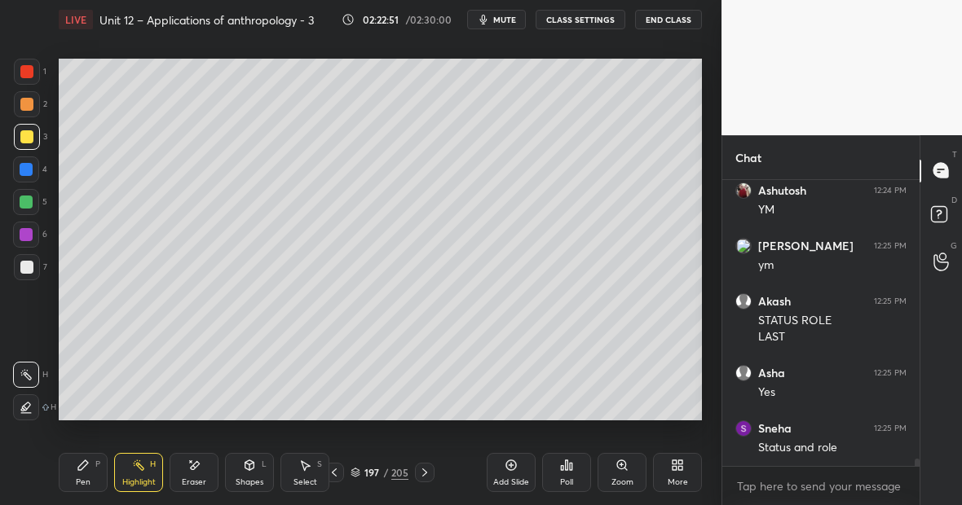
click at [33, 202] on div at bounding box center [26, 202] width 26 height 26
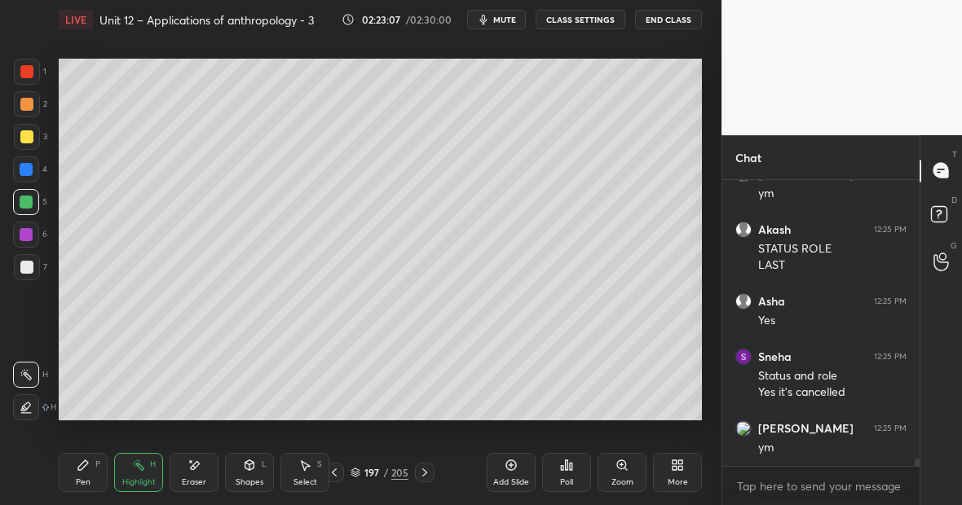
scroll to position [10798, 0]
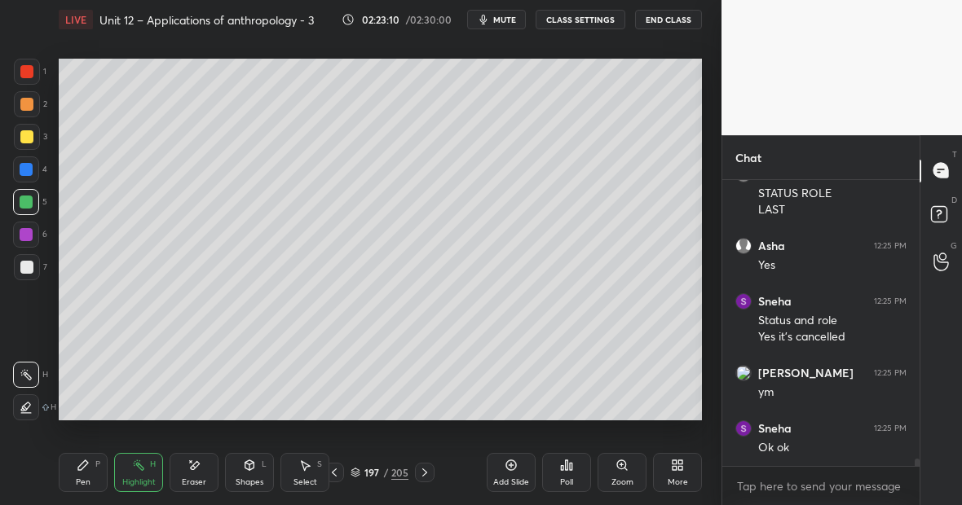
click at [143, 475] on div "Highlight H" at bounding box center [138, 472] width 49 height 39
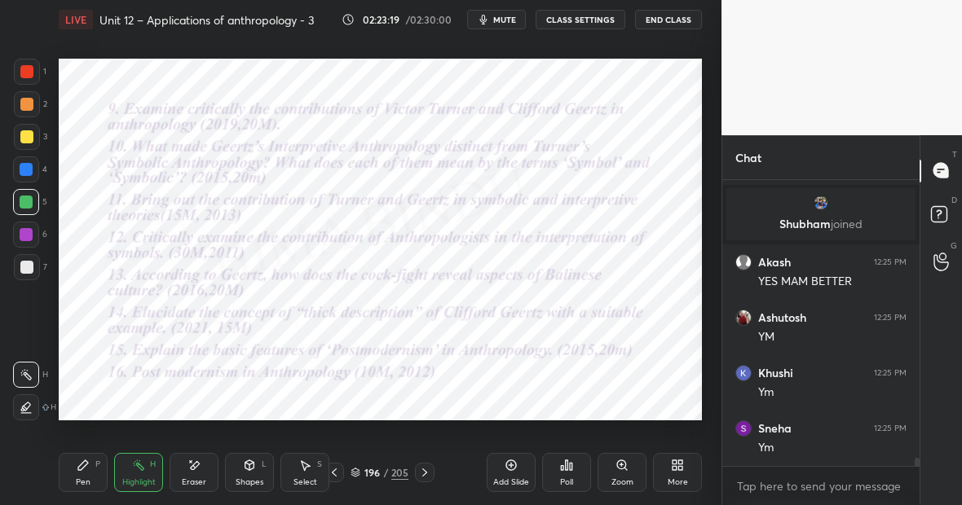
scroll to position [9629, 0]
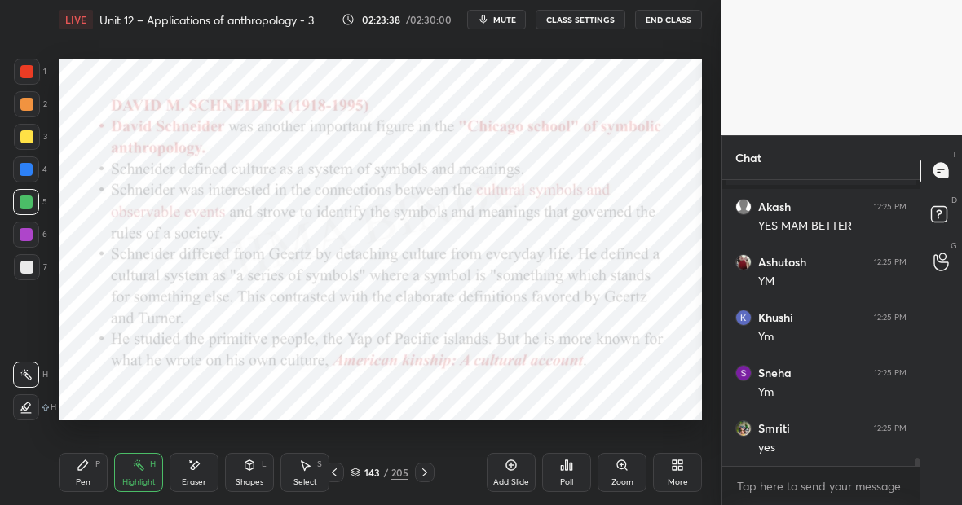
click at [30, 174] on div at bounding box center [26, 170] width 26 height 26
click at [82, 461] on icon at bounding box center [83, 465] width 13 height 13
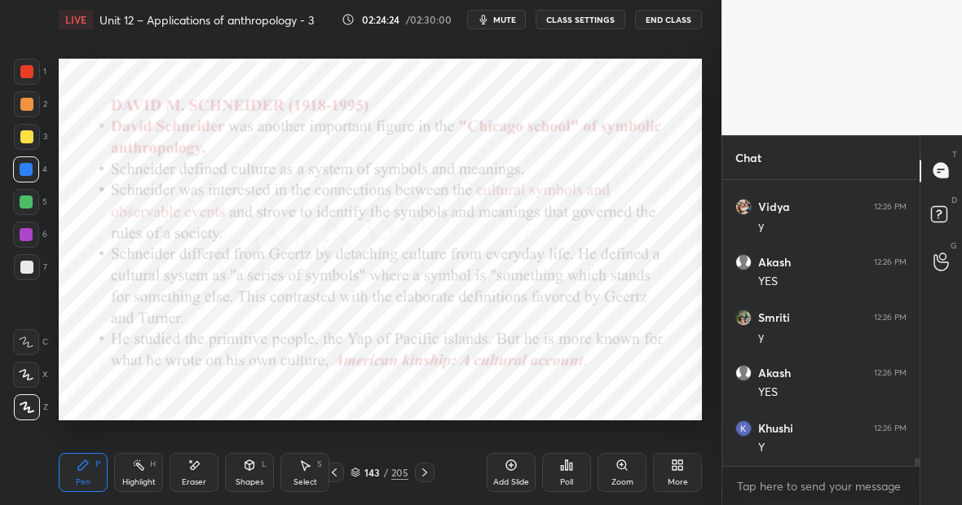
scroll to position [9962, 0]
click at [191, 467] on icon at bounding box center [194, 466] width 13 height 14
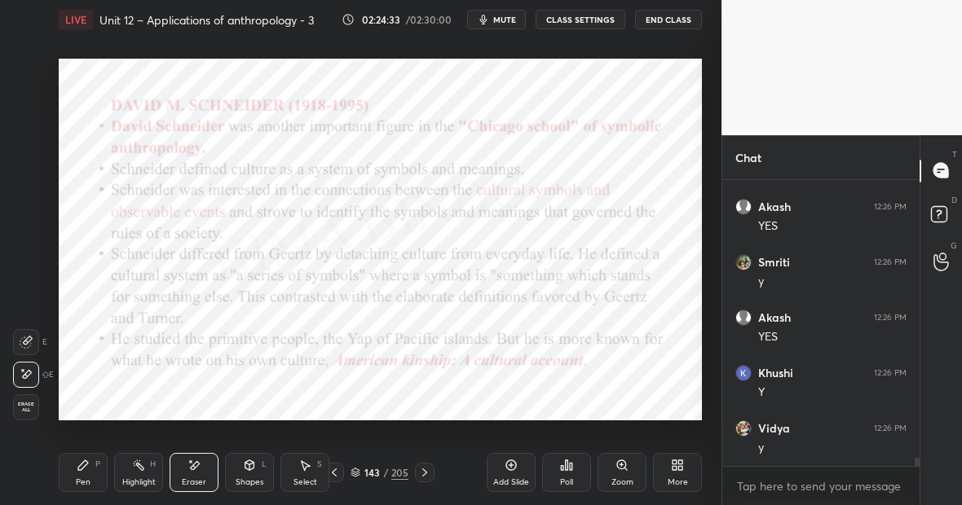
scroll to position [10017, 0]
click at [89, 474] on div "Pen P" at bounding box center [83, 472] width 49 height 39
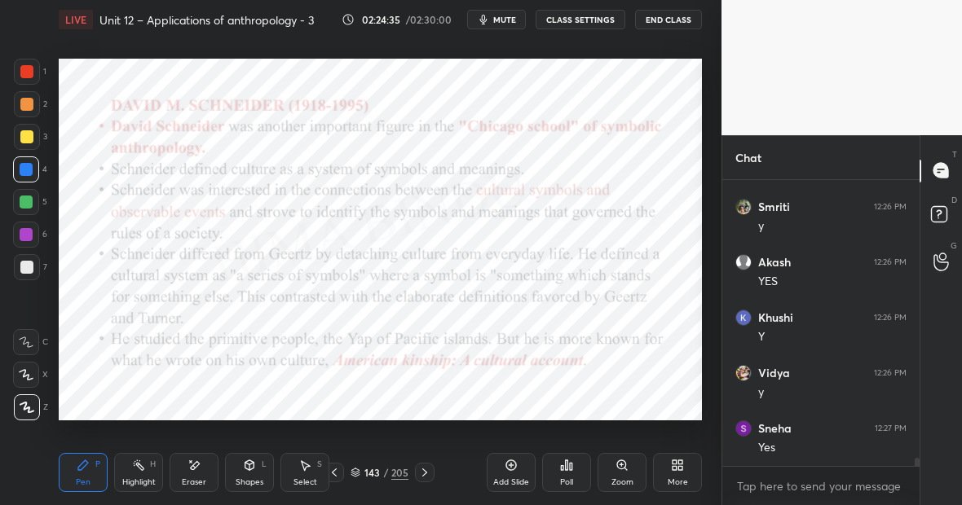
click at [152, 457] on div "Highlight H" at bounding box center [138, 472] width 49 height 39
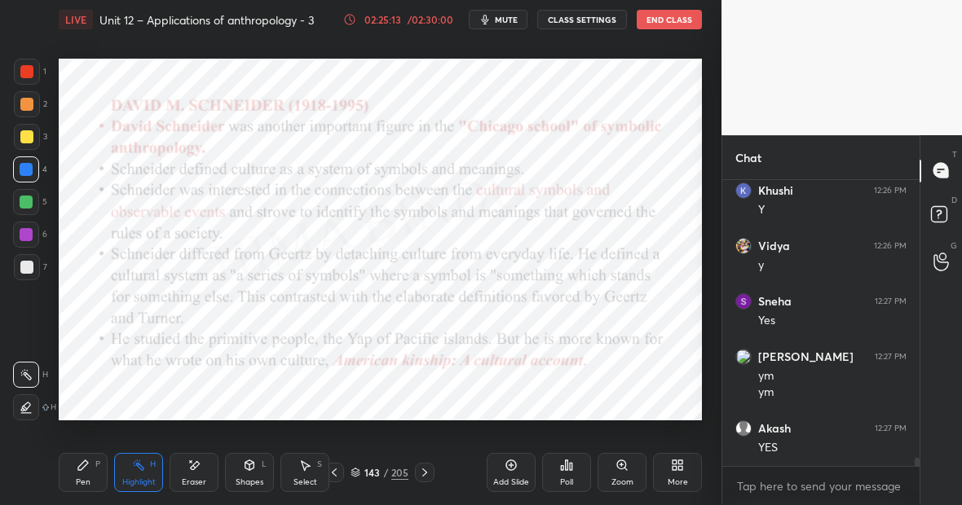
scroll to position [10255, 0]
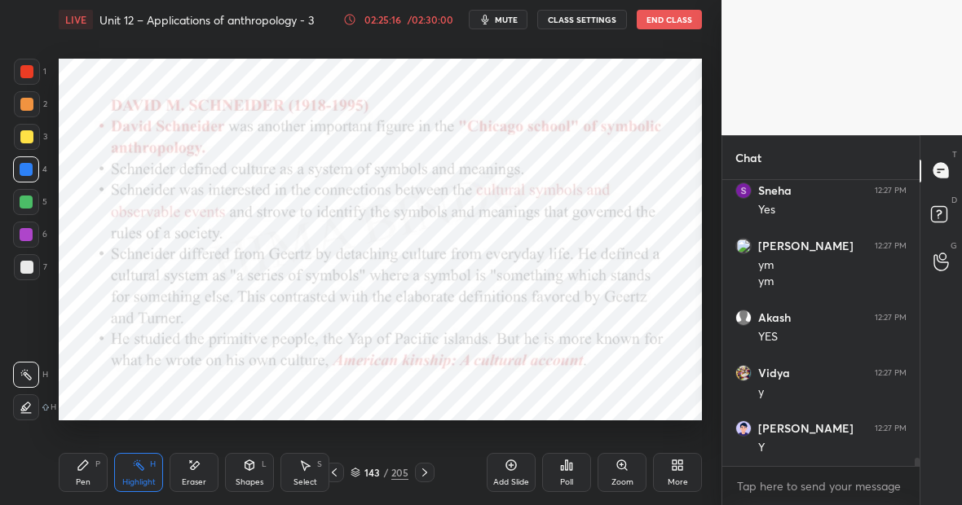
click at [101, 469] on div "Pen P" at bounding box center [83, 472] width 49 height 39
click at [135, 462] on icon at bounding box center [138, 465] width 13 height 13
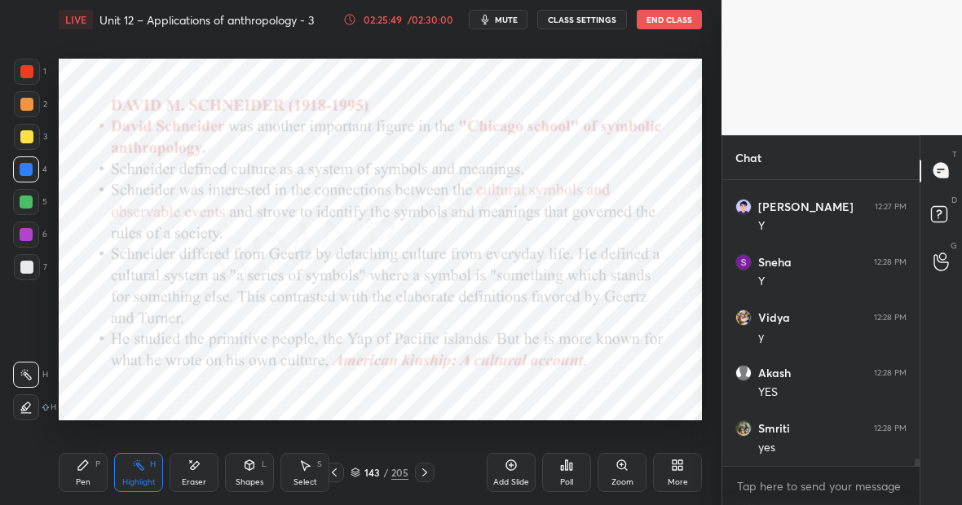
scroll to position [10532, 0]
click at [90, 474] on div "Pen P" at bounding box center [83, 472] width 49 height 39
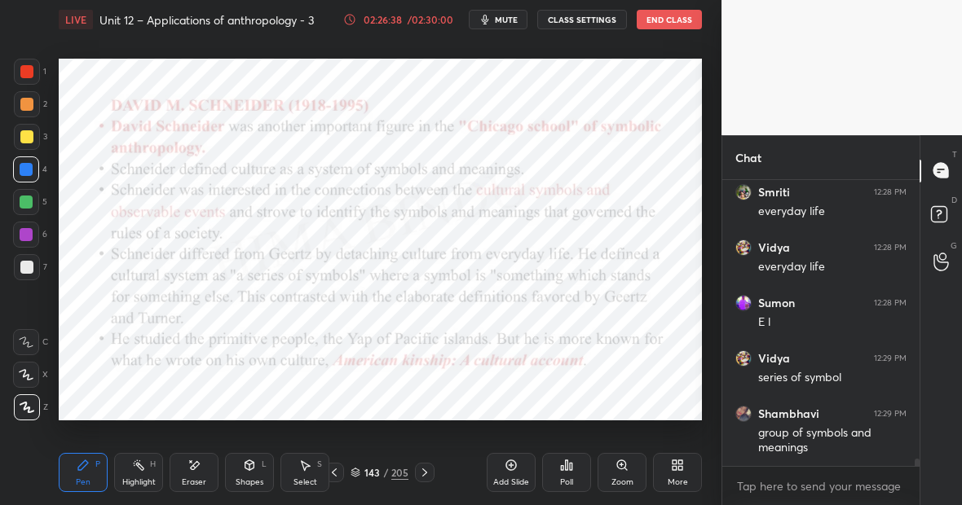
scroll to position [11212, 0]
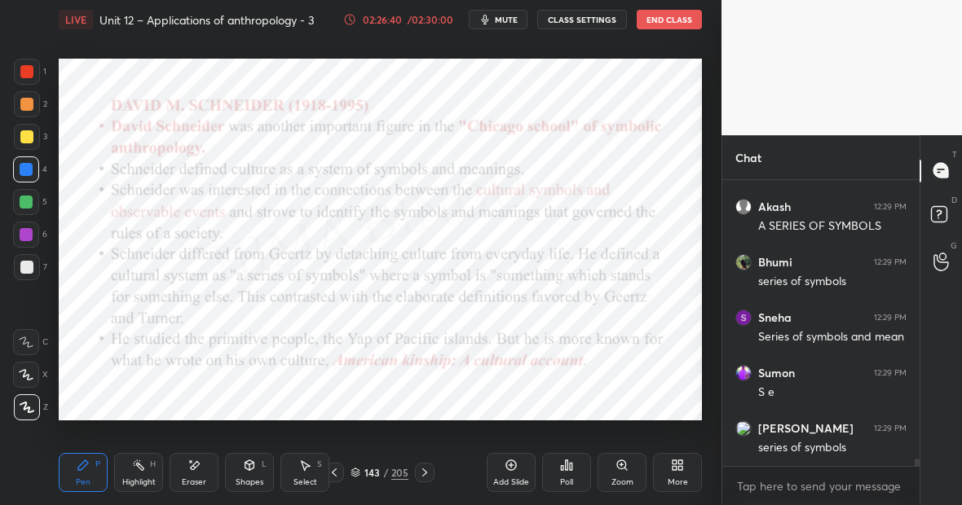
click at [86, 476] on div "Pen P" at bounding box center [83, 472] width 49 height 39
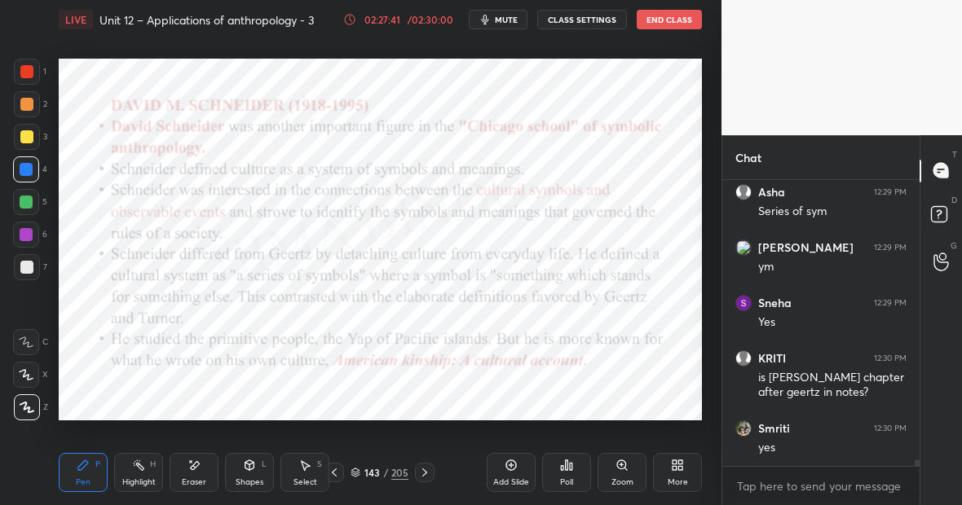
scroll to position [11796, 0]
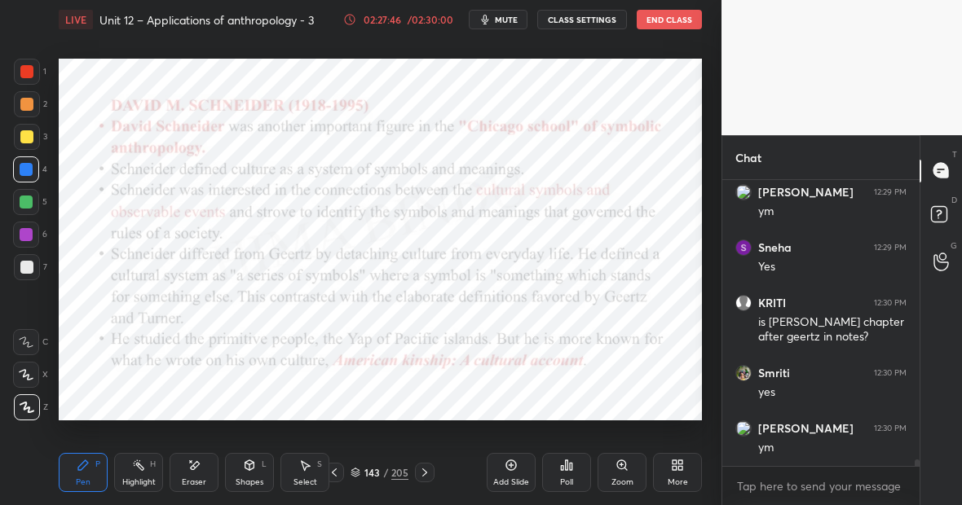
click at [89, 466] on icon at bounding box center [83, 465] width 13 height 13
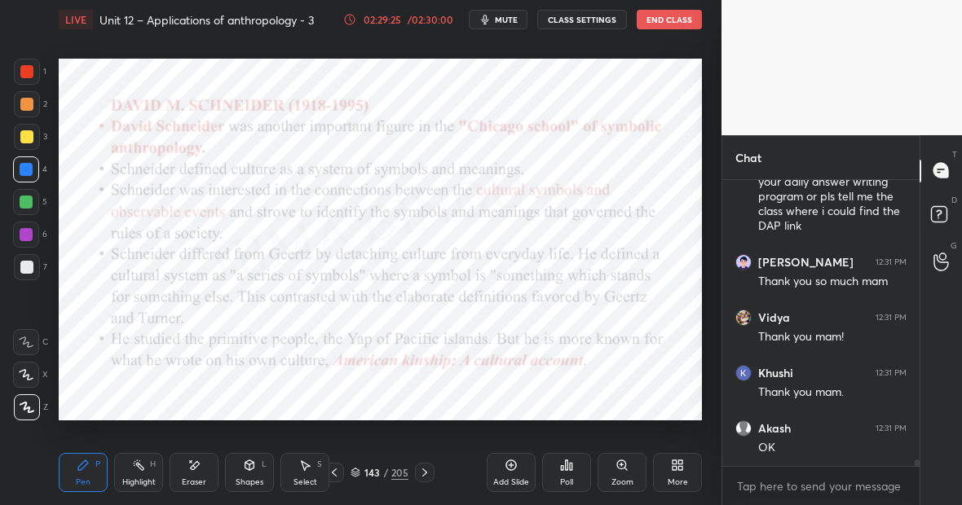
scroll to position [13162, 0]
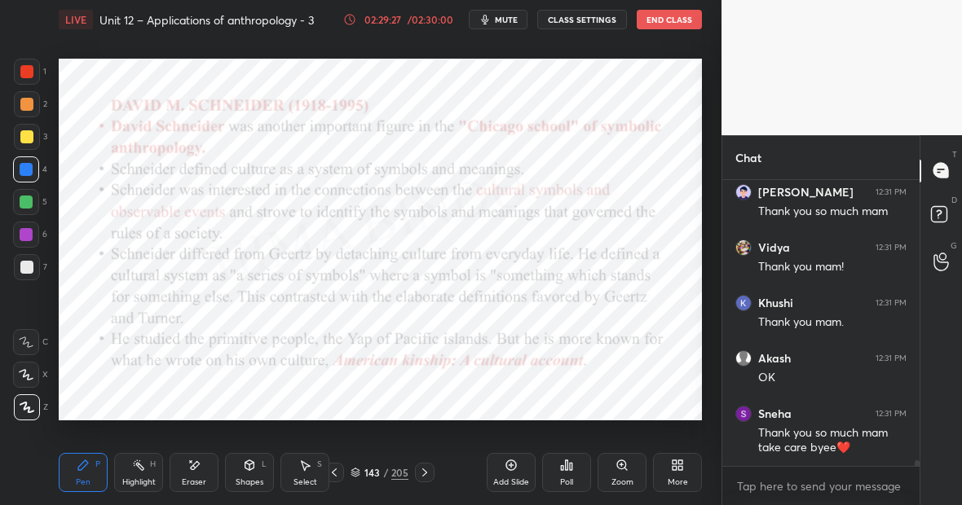
click at [513, 464] on icon at bounding box center [511, 465] width 13 height 13
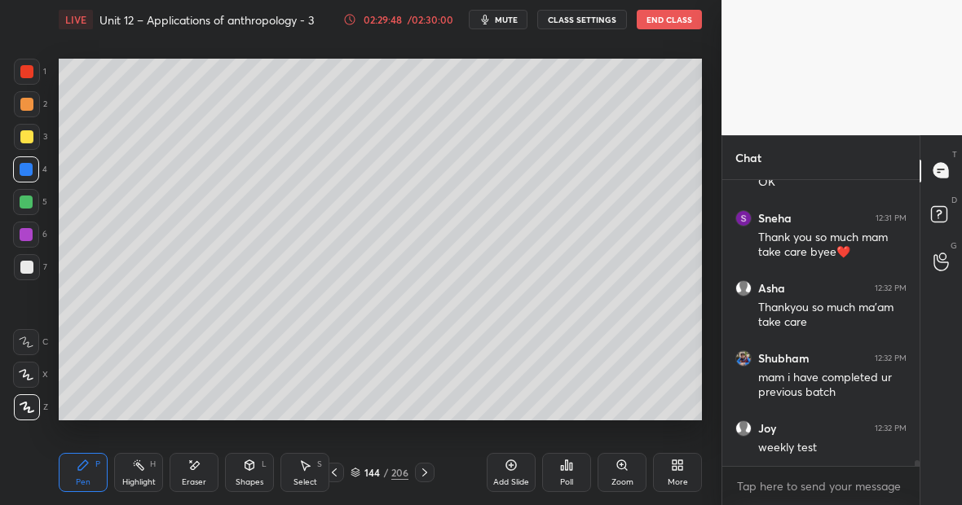
scroll to position [13414, 0]
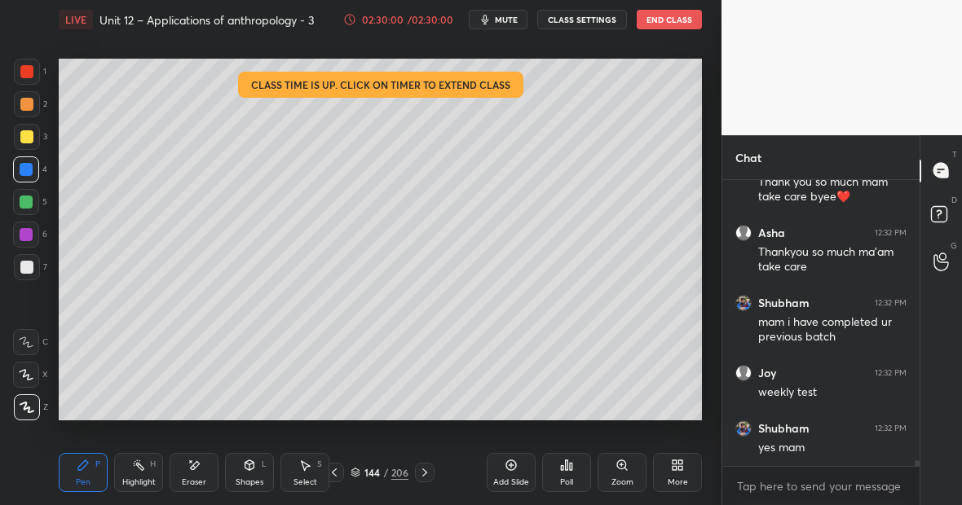
click at [29, 139] on div at bounding box center [26, 136] width 13 height 13
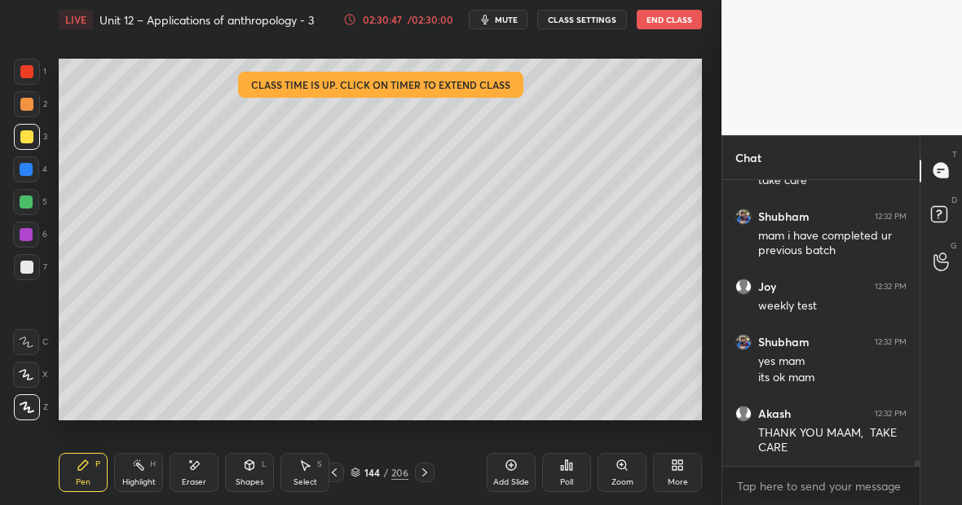
scroll to position [13626, 0]
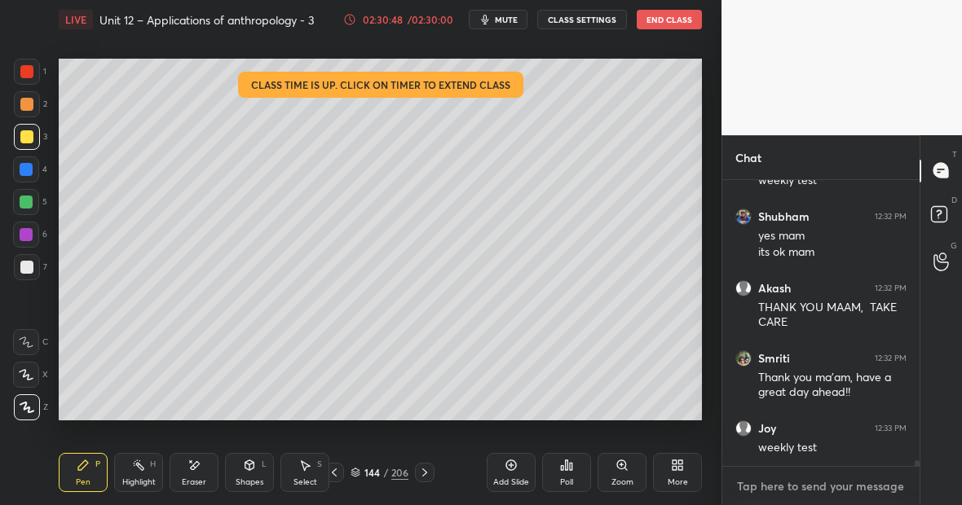
type textarea "x"
click at [753, 492] on textarea at bounding box center [820, 487] width 171 height 26
paste textarea "[URL][DOMAIN_NAME][PERSON_NAME]"
type textarea "[URL][DOMAIN_NAME][PERSON_NAME]"
type textarea "x"
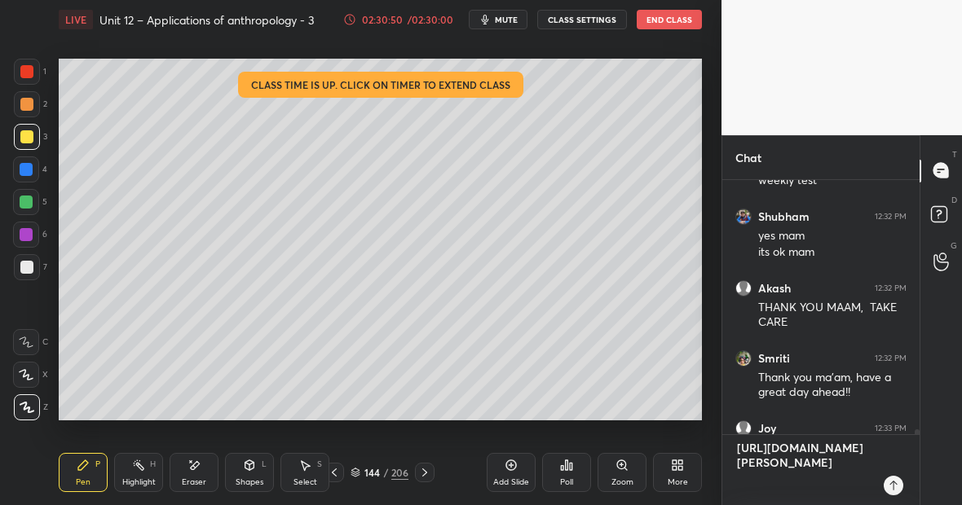
scroll to position [249, 192]
type textarea "[URL][DOMAIN_NAME][PERSON_NAME]"
click at [890, 489] on icon at bounding box center [893, 485] width 13 height 13
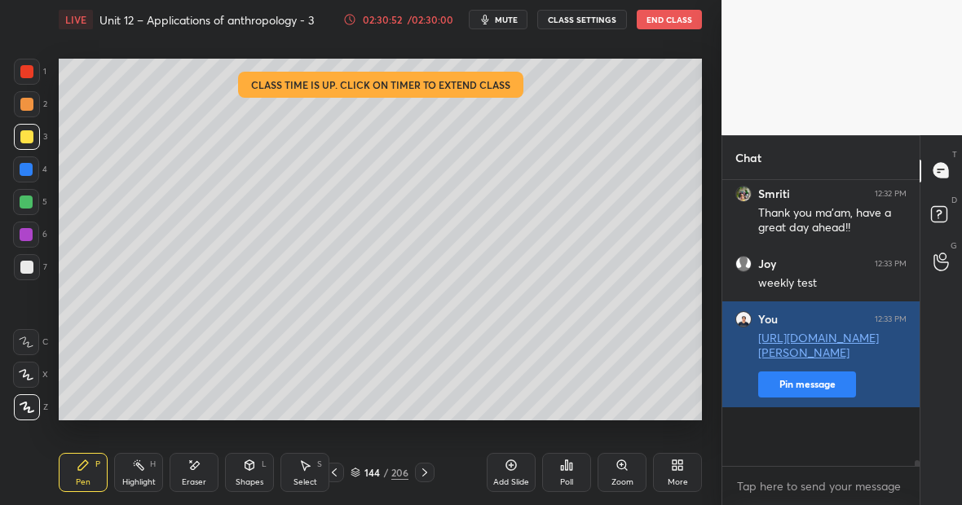
click at [819, 398] on button "Pin message" at bounding box center [807, 385] width 98 height 26
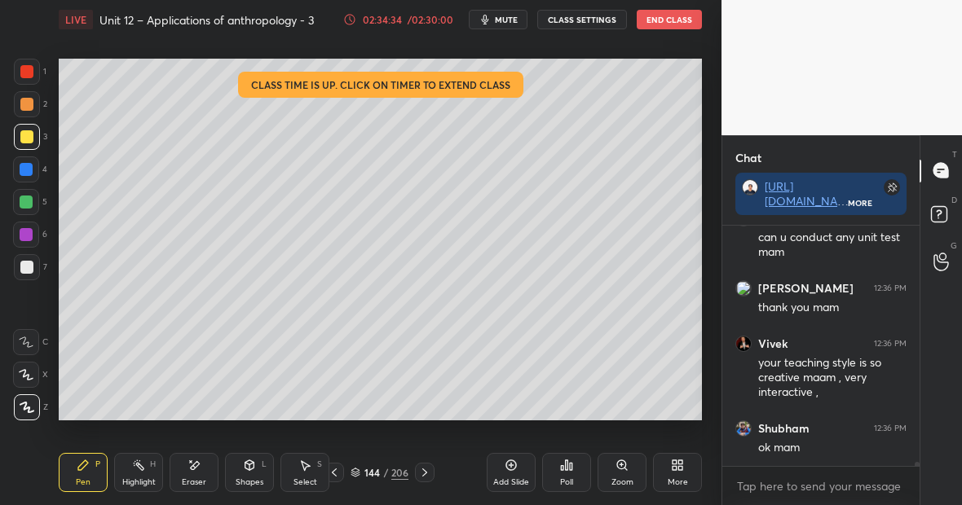
scroll to position [13645, 0]
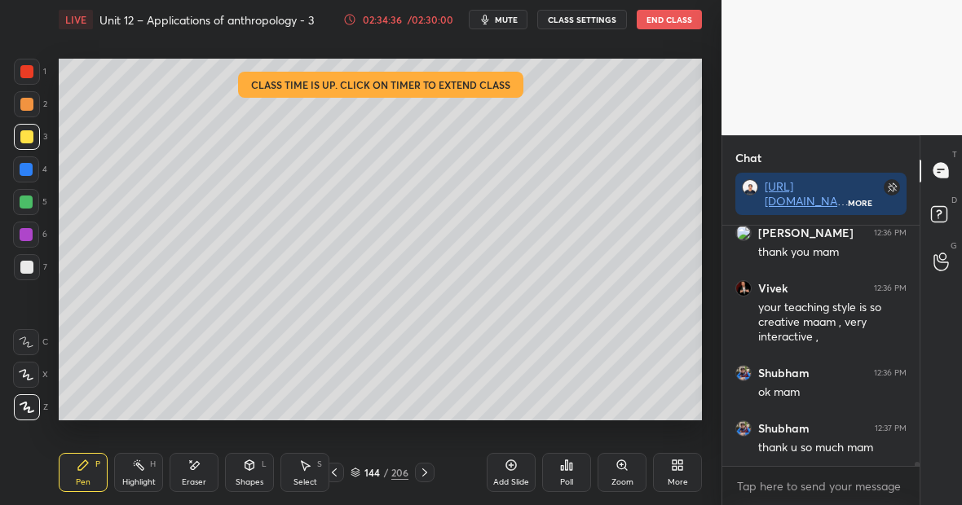
click at [677, 20] on button "End Class" at bounding box center [669, 20] width 65 height 20
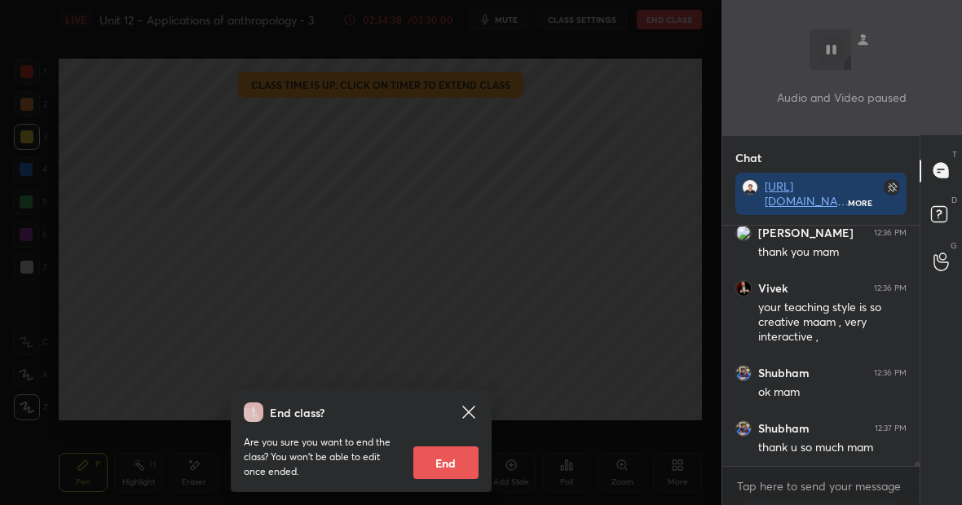
click at [445, 467] on button "End" at bounding box center [445, 463] width 65 height 33
type textarea "x"
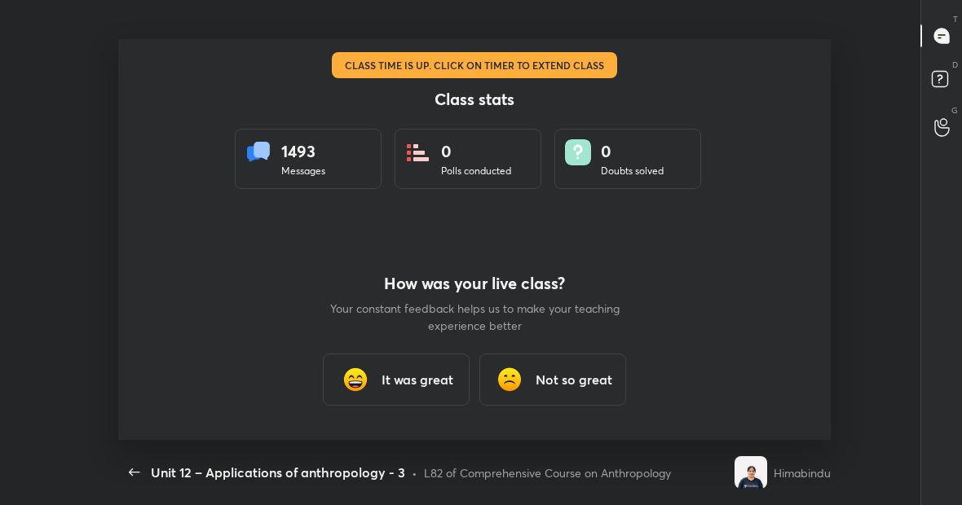
scroll to position [401, 894]
